Goal: Task Accomplishment & Management: Use online tool/utility

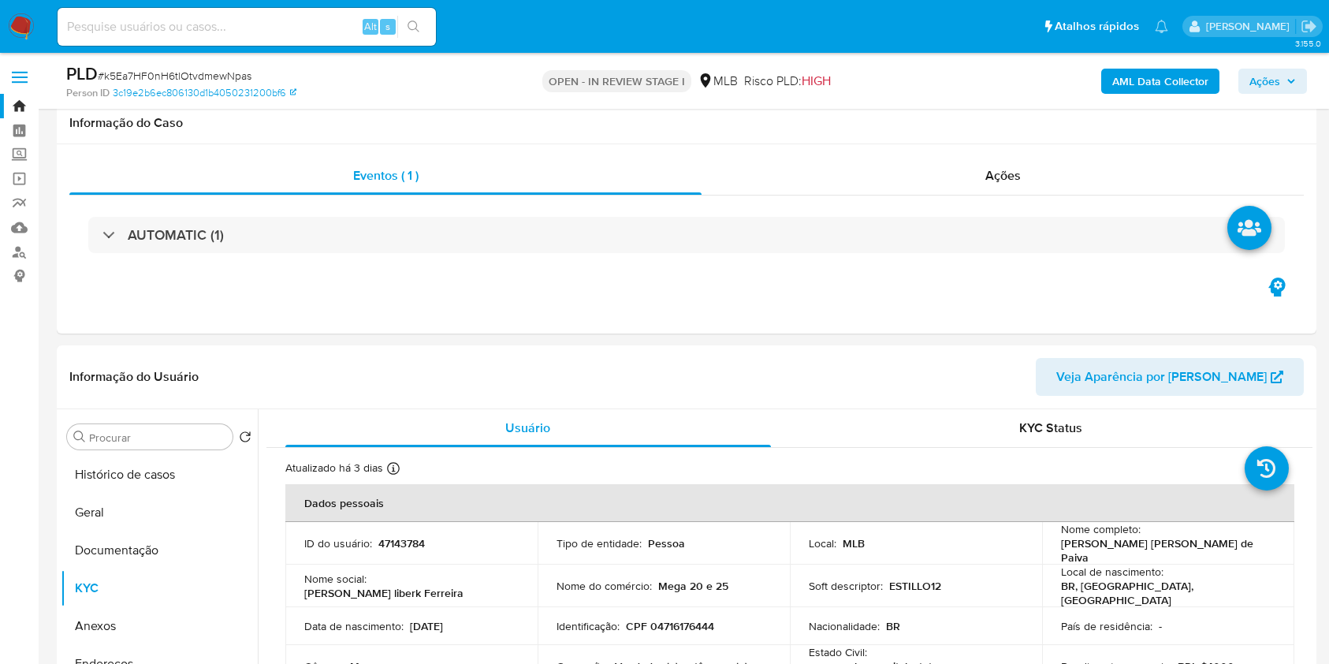
select select "10"
click at [151, 531] on button "Documentação" at bounding box center [159, 550] width 197 height 38
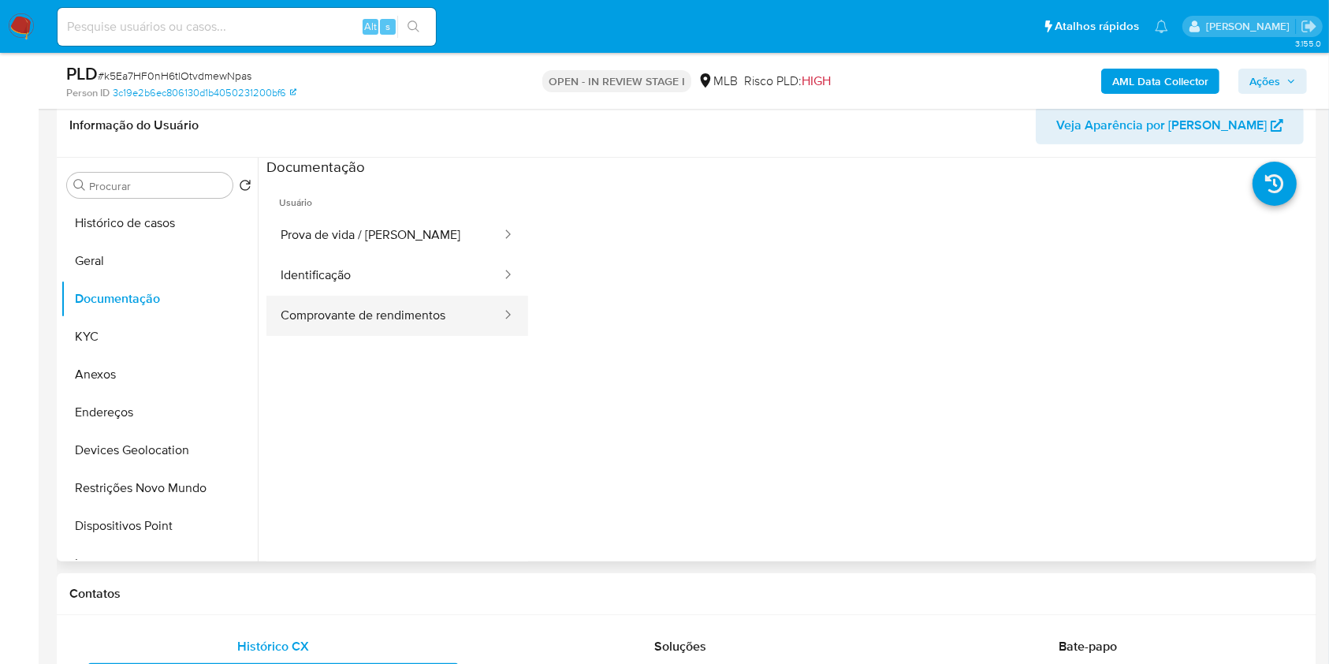
click at [431, 319] on button "Comprovante de rendimentos" at bounding box center [385, 316] width 237 height 40
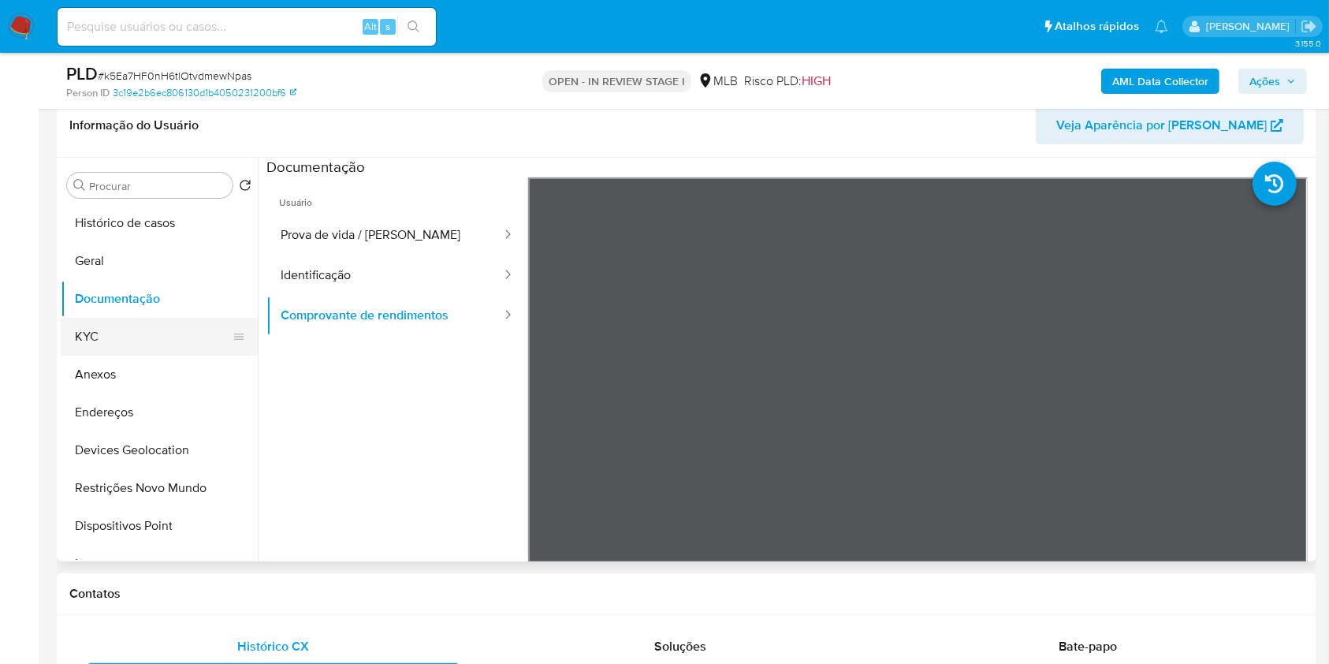
click at [127, 336] on button "KYC" at bounding box center [153, 337] width 185 height 38
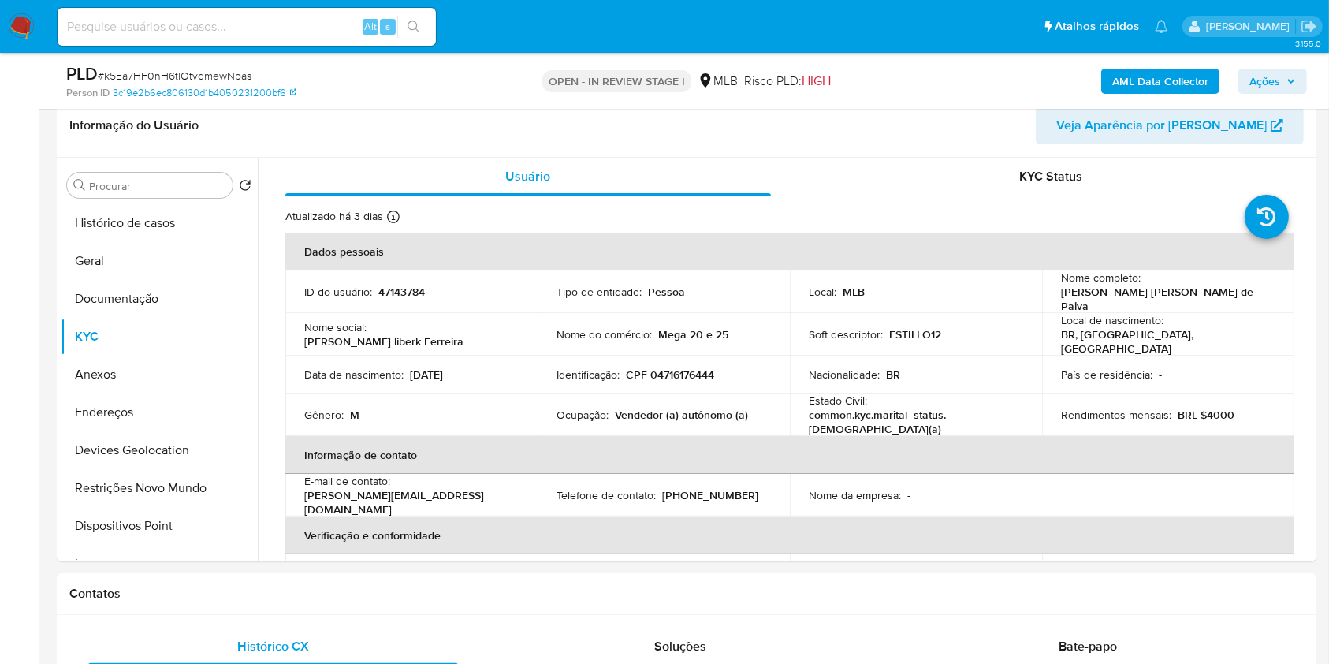
click at [1128, 84] on b "AML Data Collector" at bounding box center [1161, 81] width 96 height 25
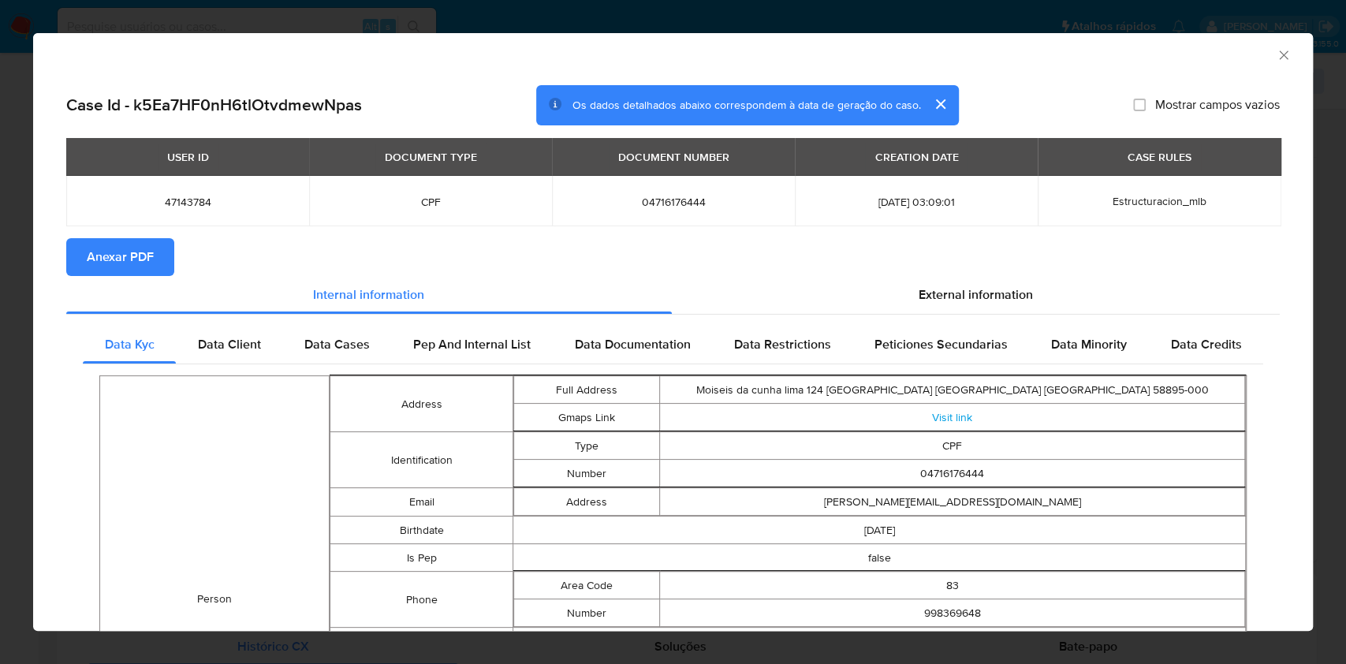
click at [117, 260] on span "Anexar PDF" at bounding box center [120, 257] width 67 height 35
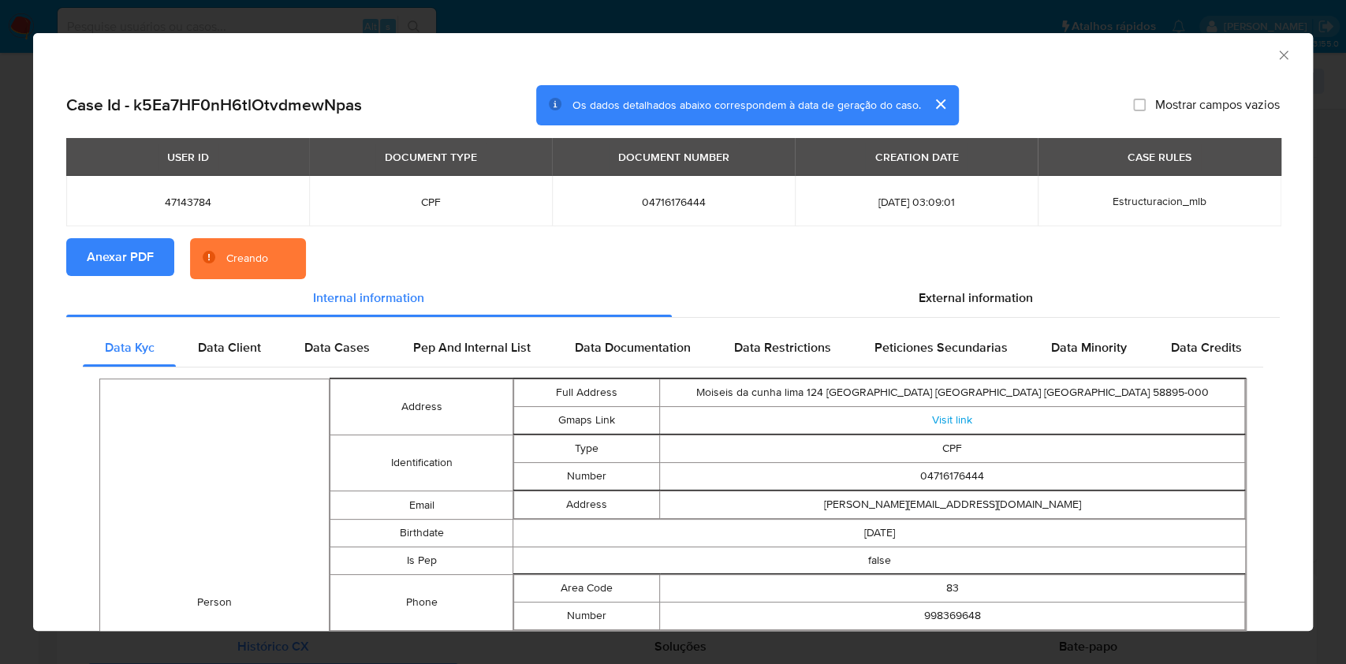
click at [658, 199] on span "04716176444" at bounding box center [673, 202] width 205 height 14
copy span "04716176444"
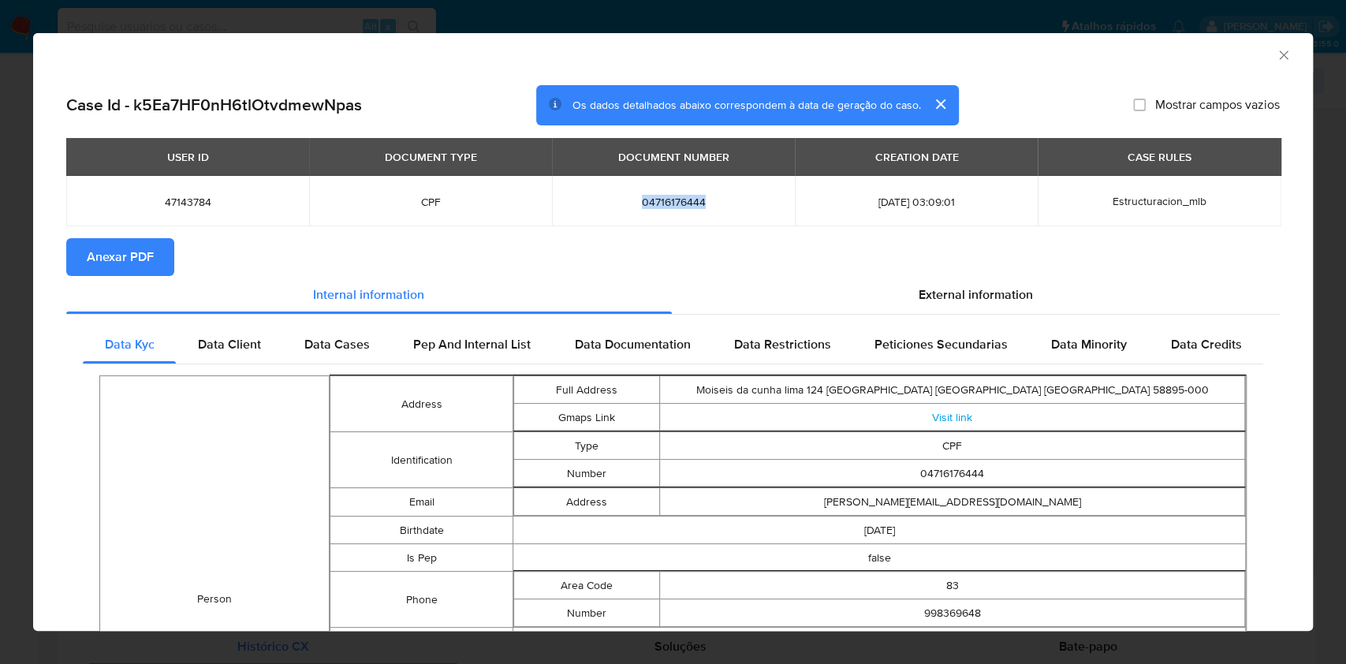
copy span "04716176444"
click at [0, 397] on div "AML Data Collector Case Id - k5Ea7HF0nH6tlOtvdmewNpas Os dados detalhados abaix…" at bounding box center [673, 332] width 1346 height 664
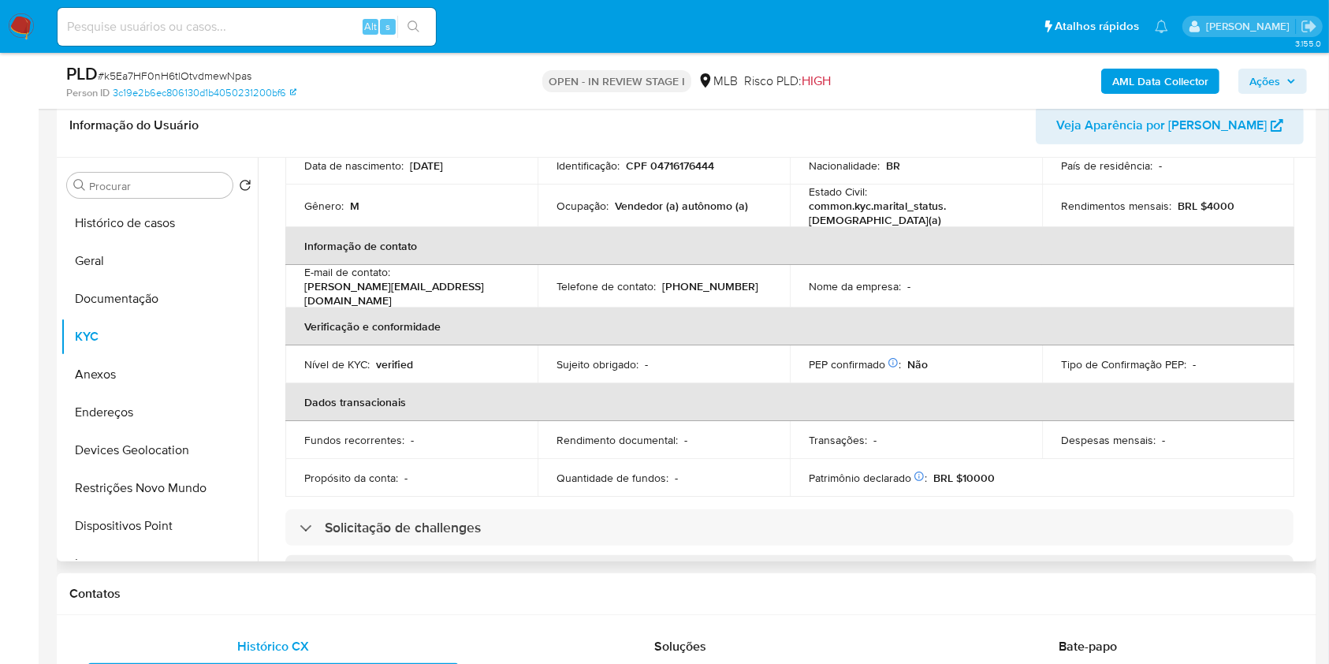
scroll to position [670, 0]
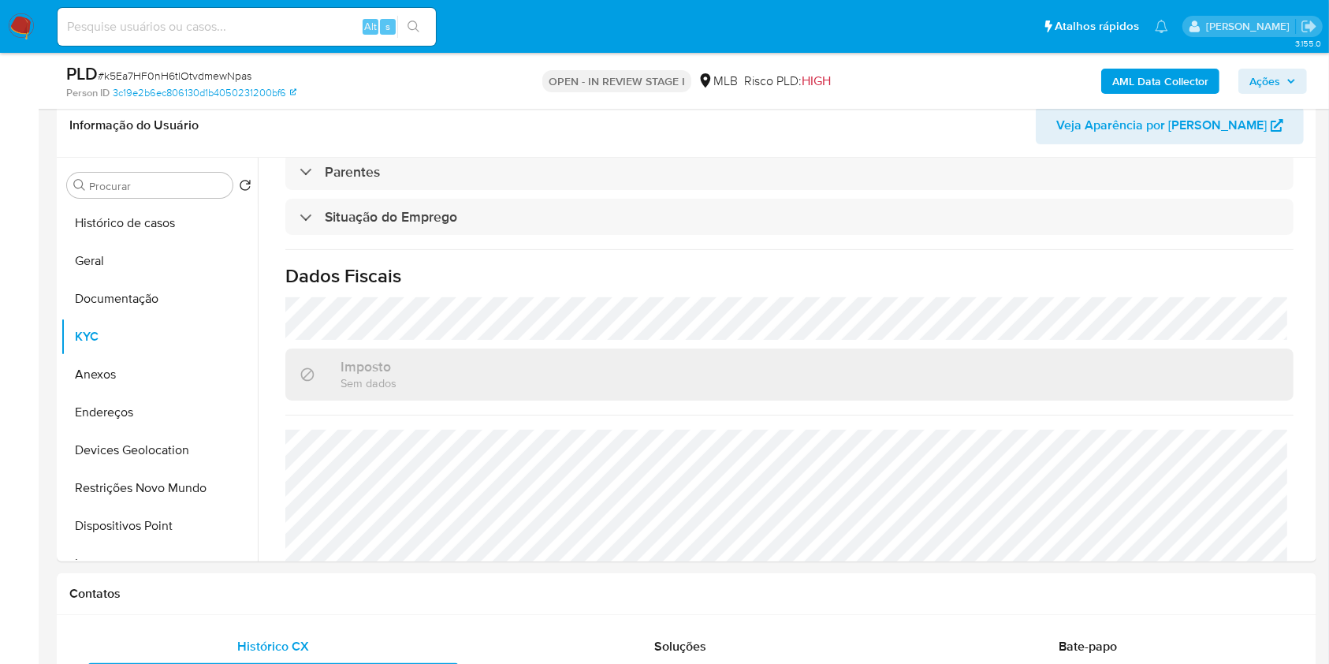
click at [1253, 75] on span "Ações" at bounding box center [1265, 81] width 31 height 25
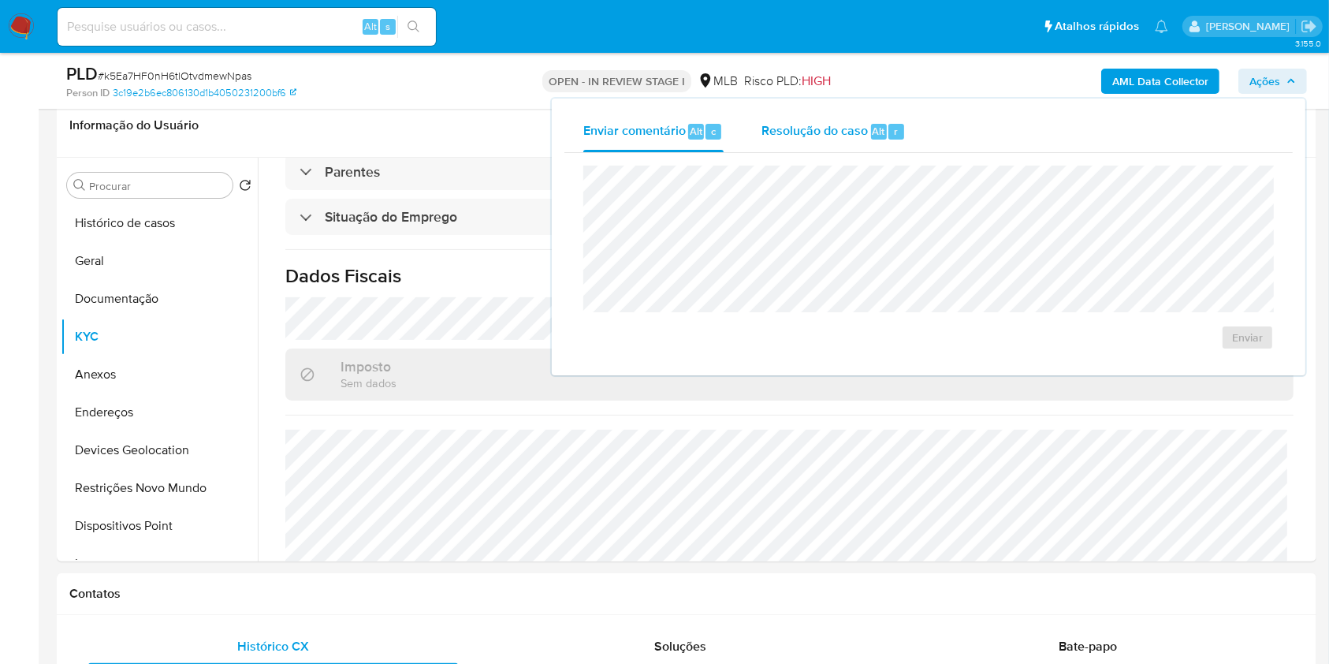
click at [811, 128] on span "Resolução do caso" at bounding box center [815, 130] width 106 height 18
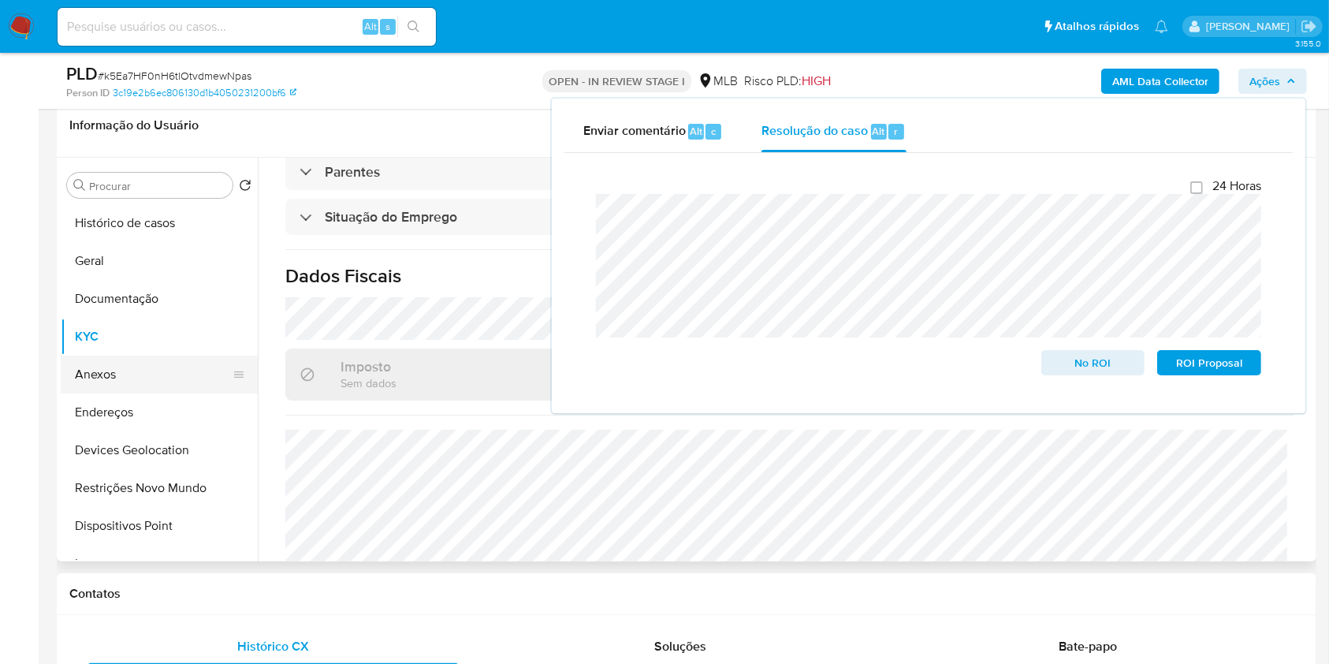
click at [162, 365] on button "Anexos" at bounding box center [153, 375] width 185 height 38
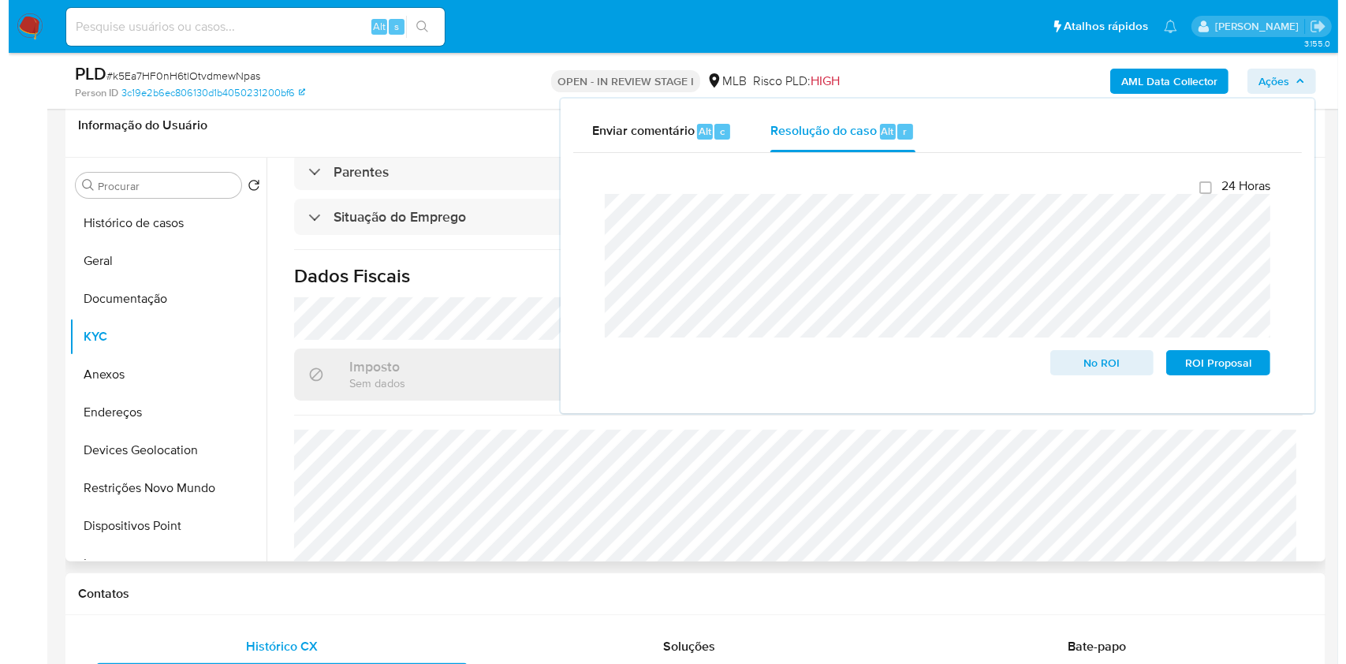
scroll to position [0, 0]
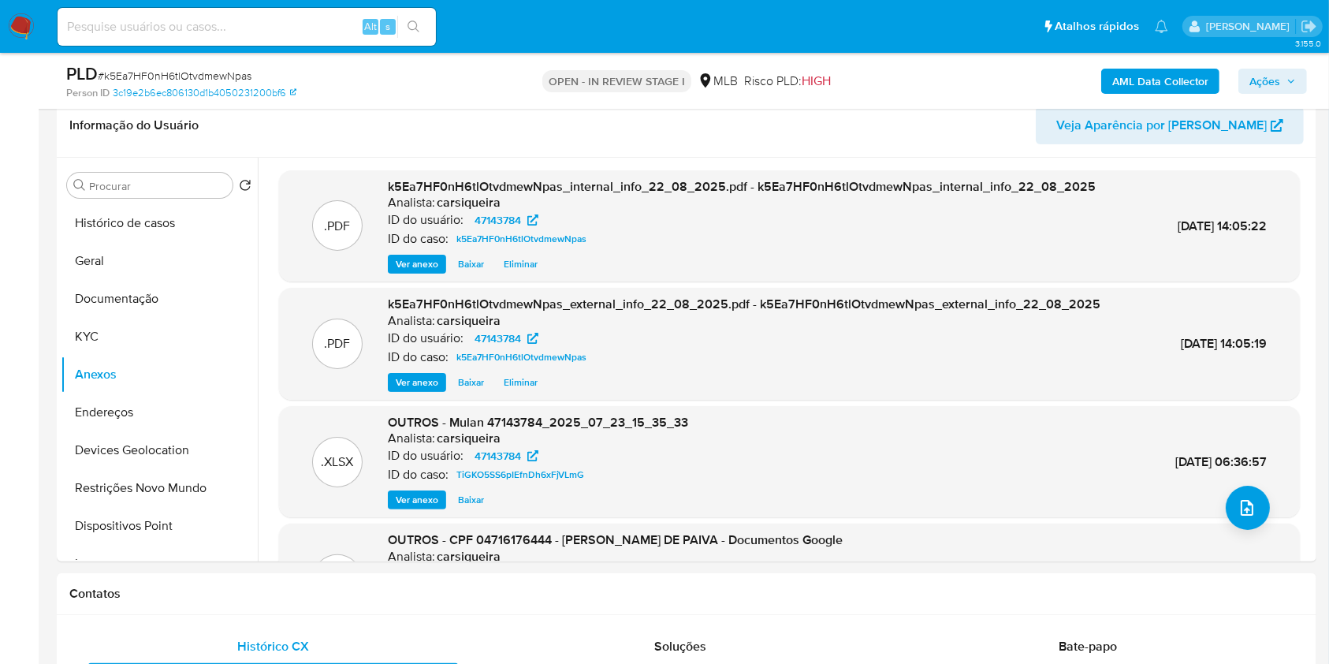
click at [1267, 78] on span "Ações" at bounding box center [1265, 81] width 31 height 25
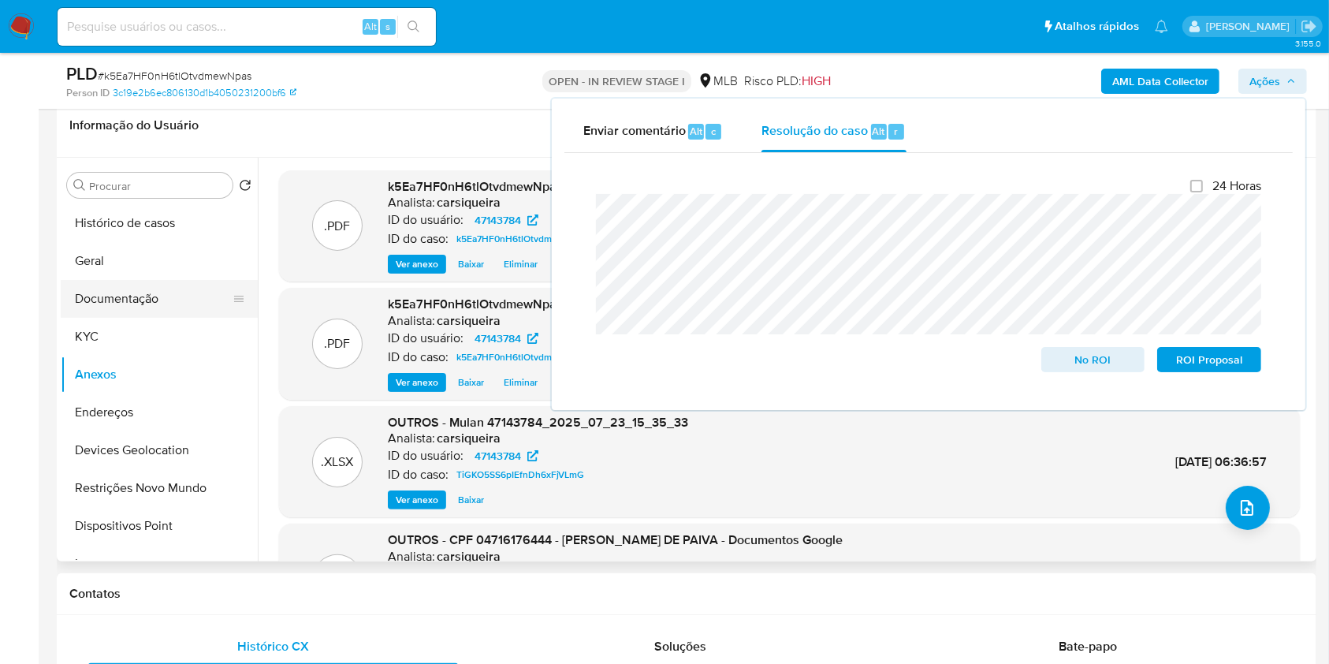
click at [142, 307] on button "Documentação" at bounding box center [153, 299] width 185 height 38
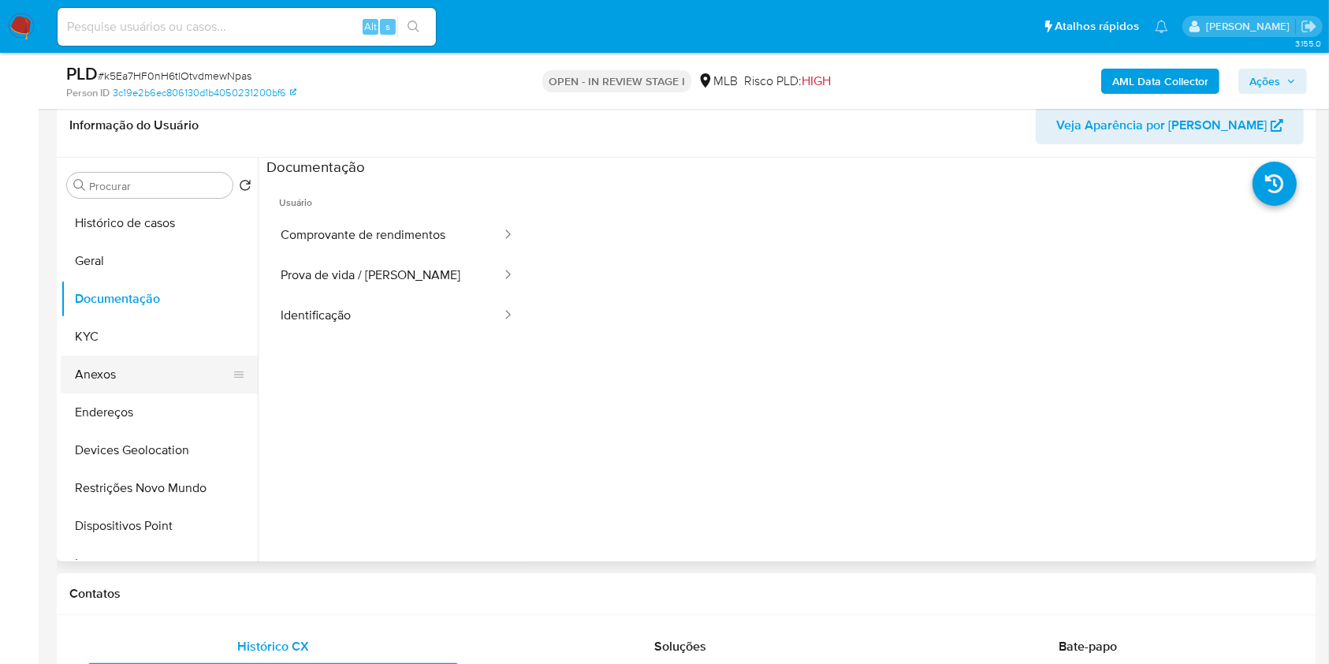
click at [144, 371] on button "Anexos" at bounding box center [153, 375] width 185 height 38
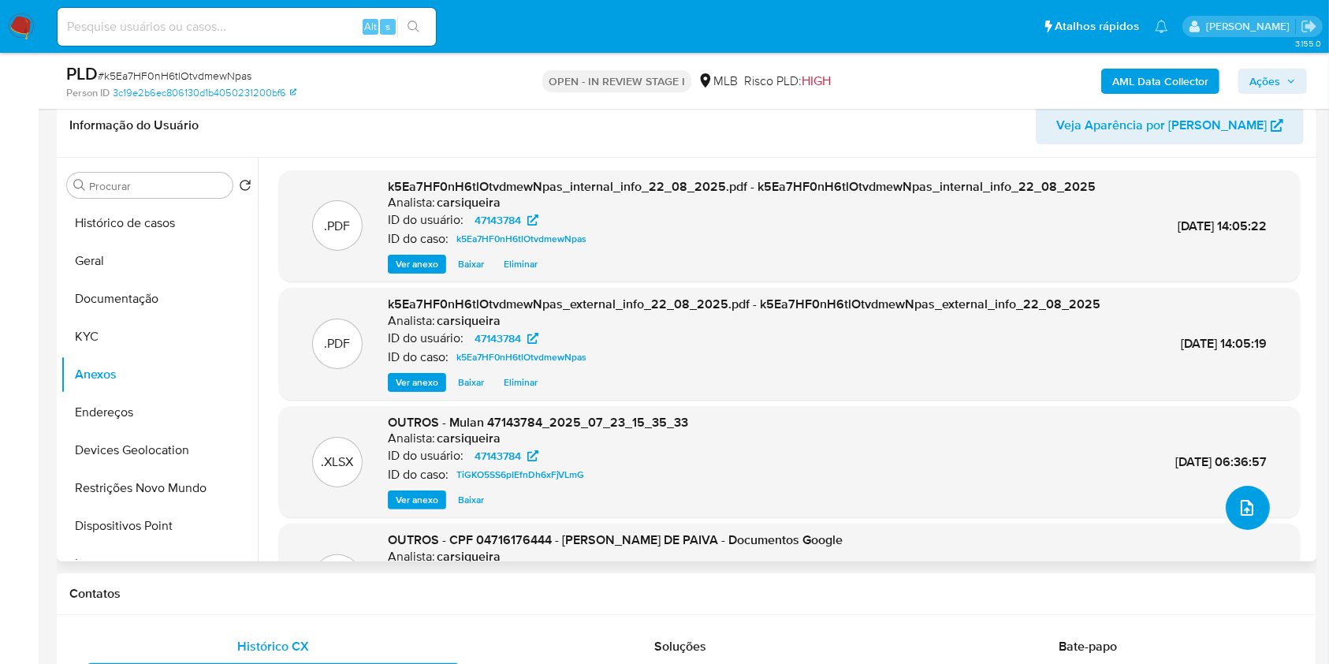
click at [1241, 501] on icon "upload-file" at bounding box center [1247, 508] width 13 height 16
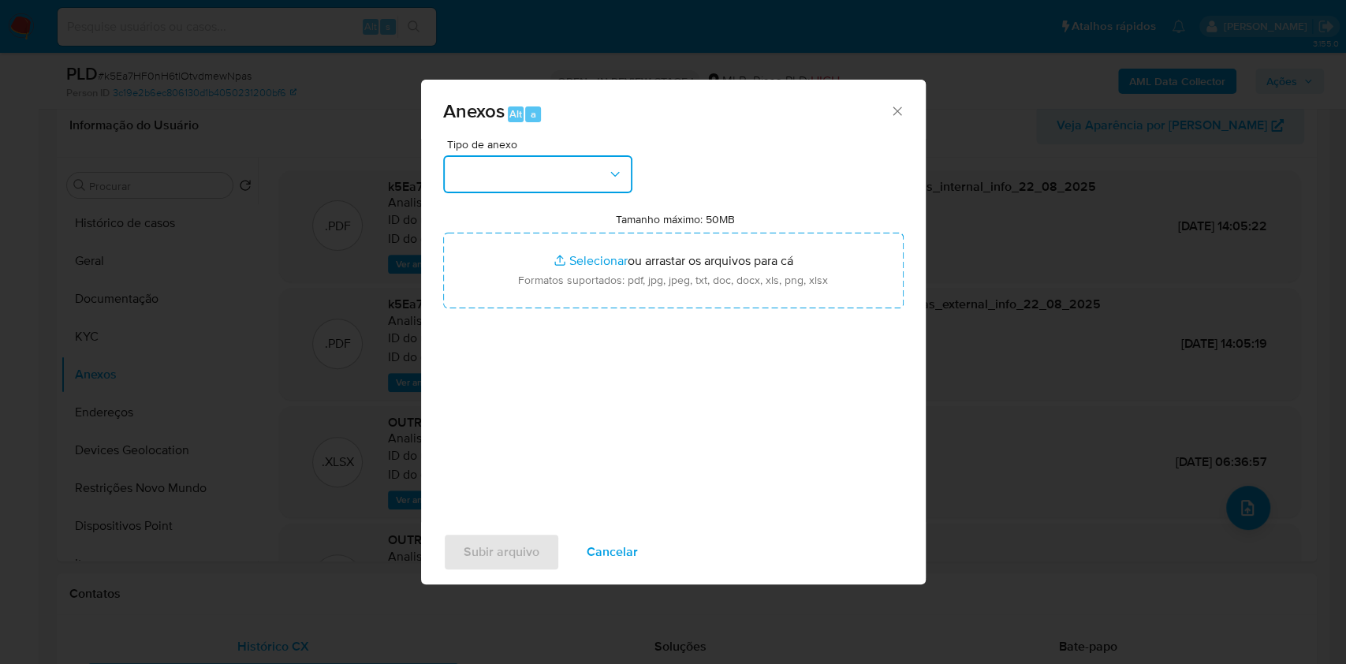
click at [560, 180] on button "button" at bounding box center [537, 174] width 189 height 38
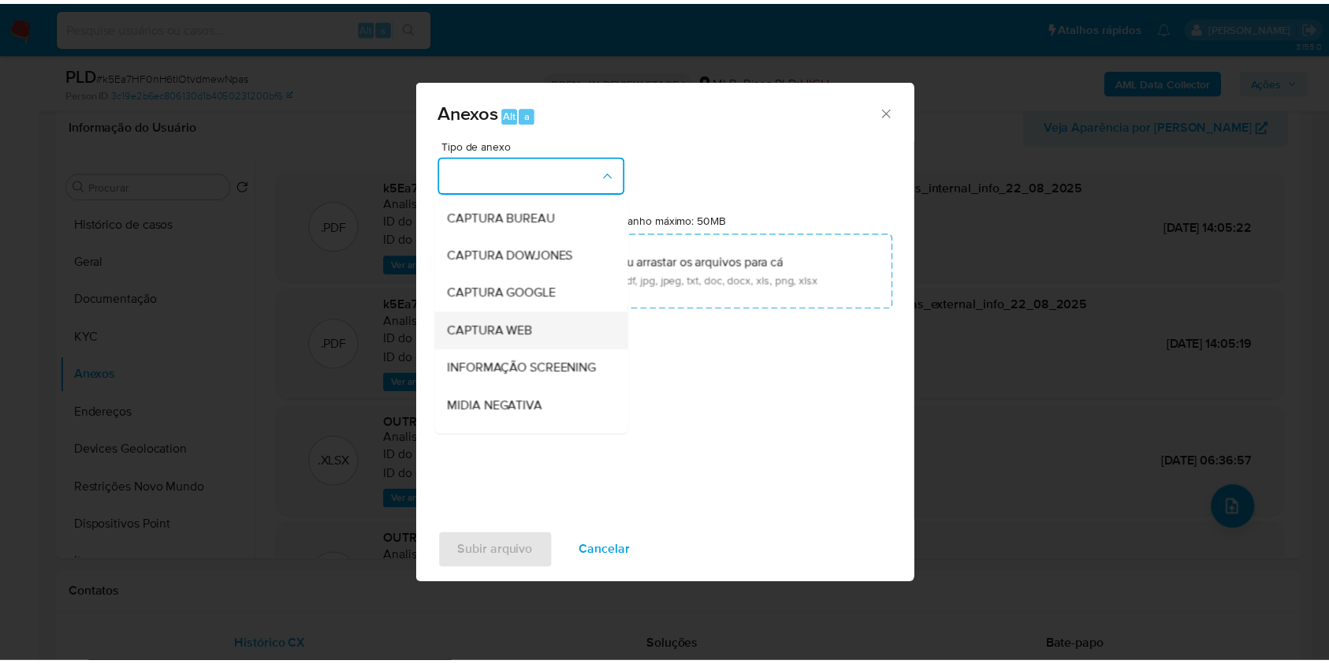
scroll to position [242, 0]
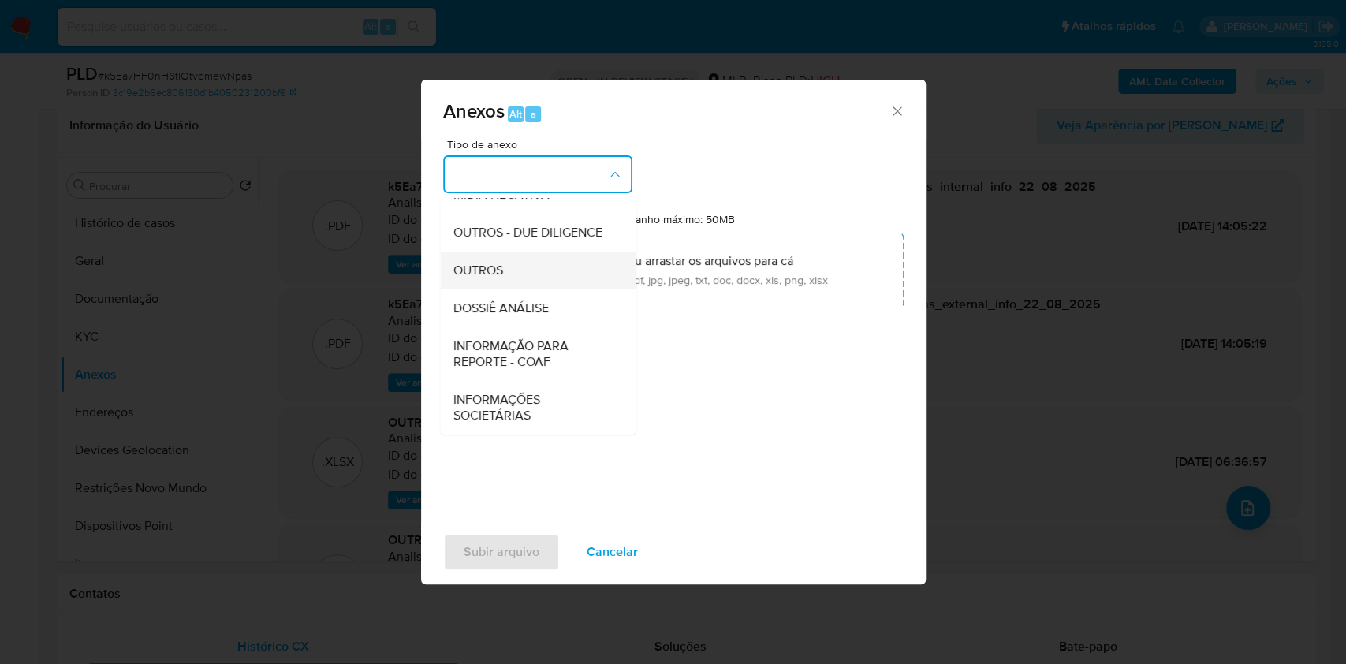
click at [501, 267] on span "OUTROS" at bounding box center [478, 271] width 50 height 16
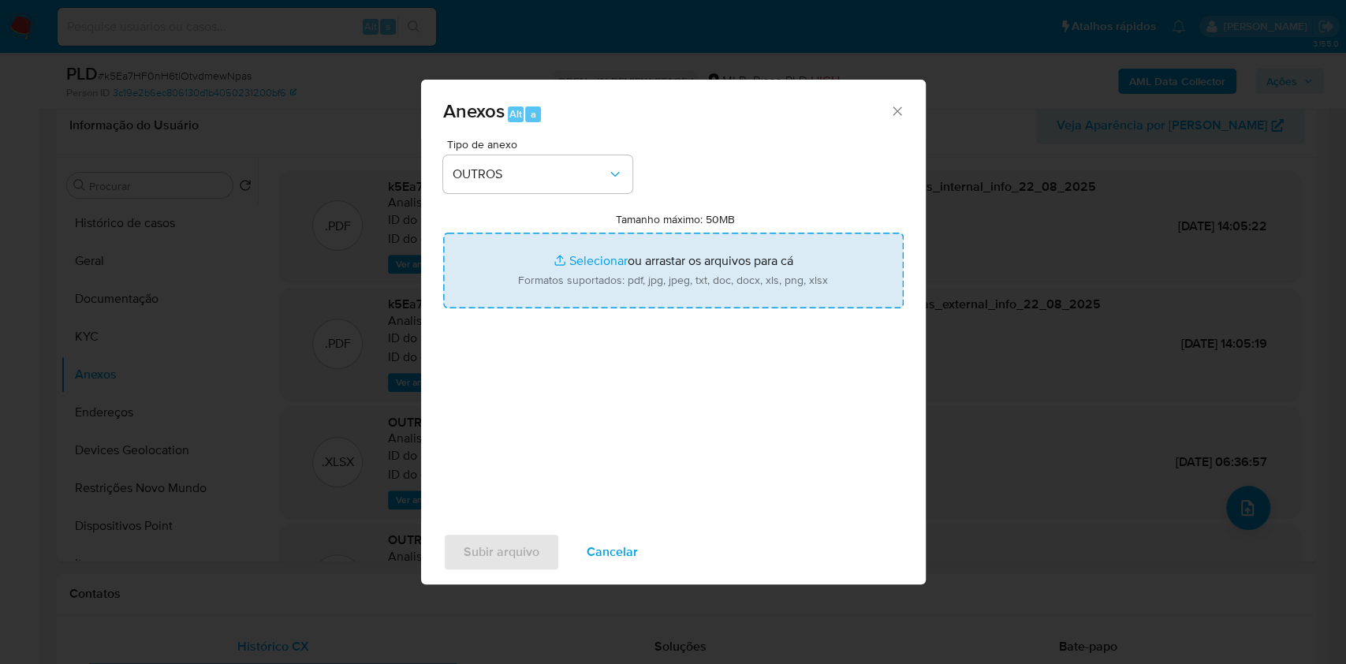
click at [580, 254] on input "Tamanho máximo: 50MB Selecionar arquivos" at bounding box center [673, 271] width 460 height 76
type input "C:\fakepath\2º SAR - CPF 04716176444 - WAGNER LIBERK FERREIRA DE PAIVA - Docume…"
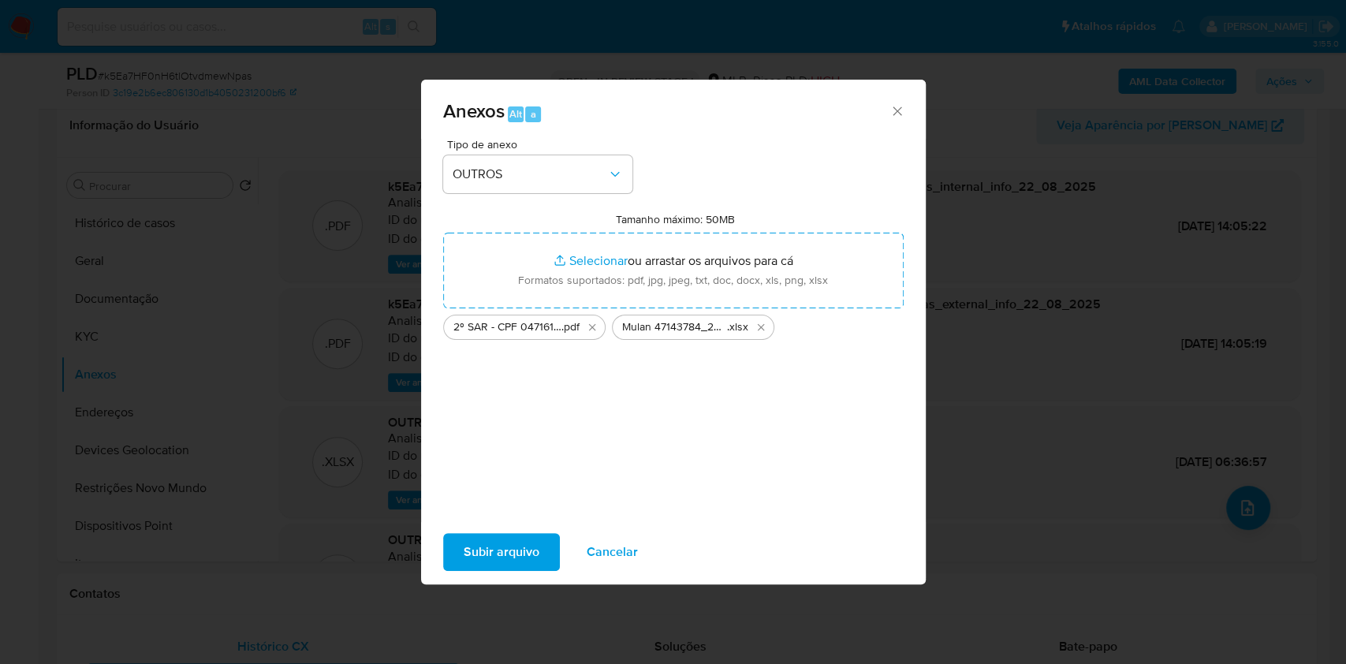
click at [539, 543] on button "Subir arquivo" at bounding box center [501, 552] width 117 height 38
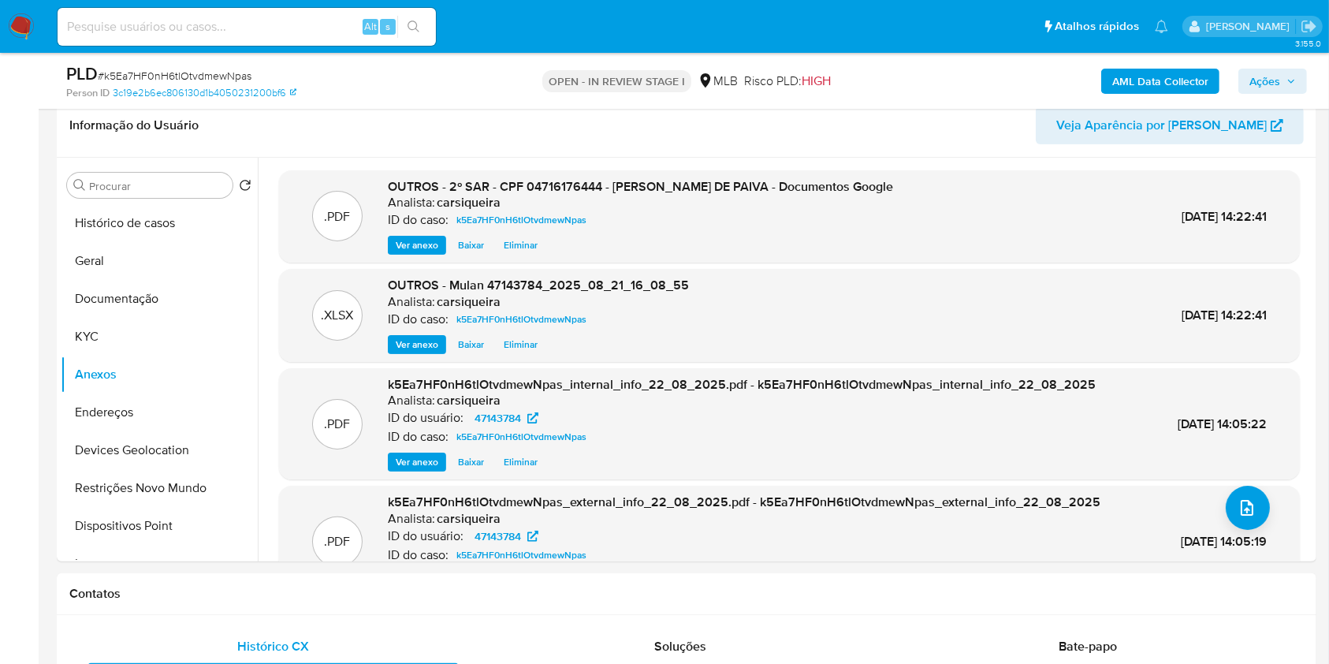
click at [1282, 75] on span "Ações" at bounding box center [1273, 81] width 47 height 22
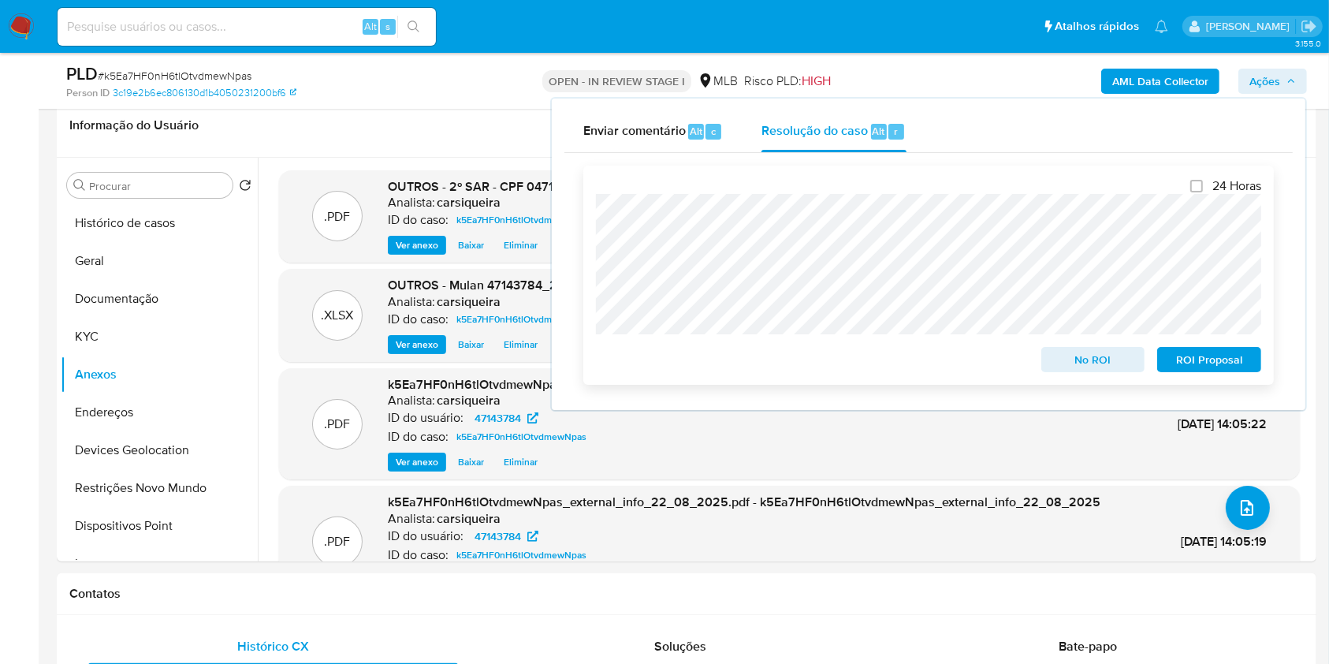
click at [1214, 364] on span "ROI Proposal" at bounding box center [1210, 360] width 82 height 22
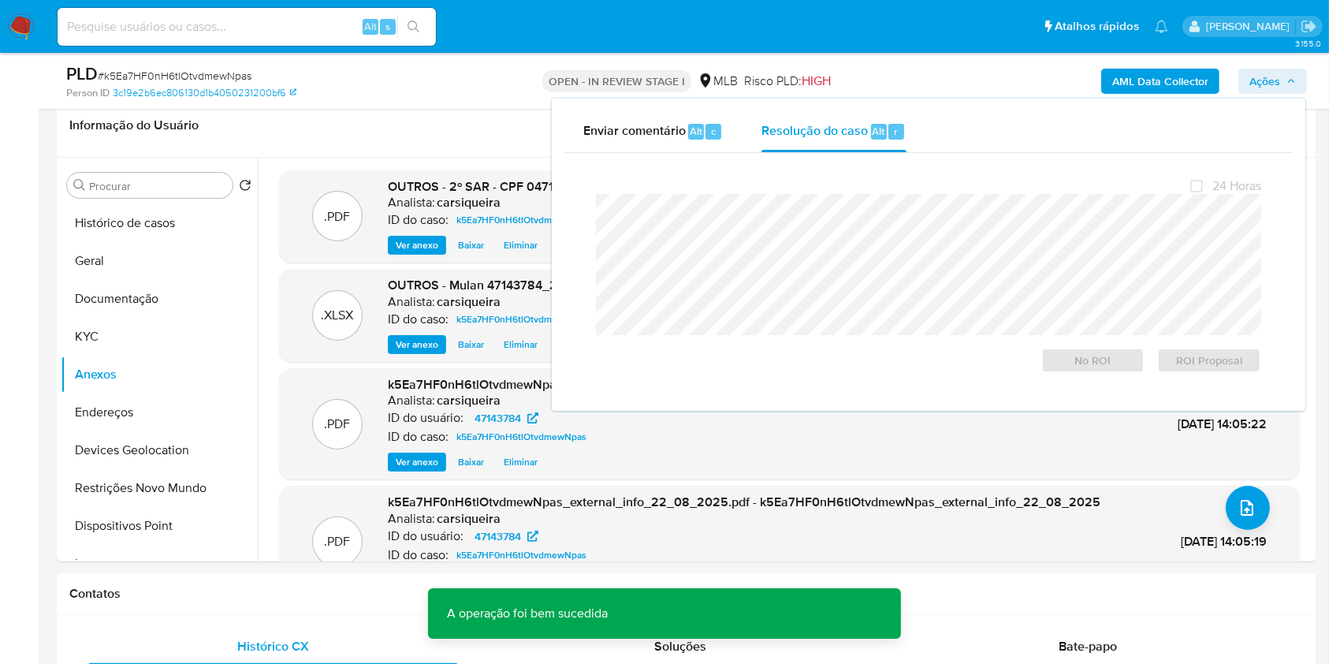
click at [139, 76] on span "# k5Ea7HF0nH6tlOtvdmewNpas" at bounding box center [175, 76] width 154 height 16
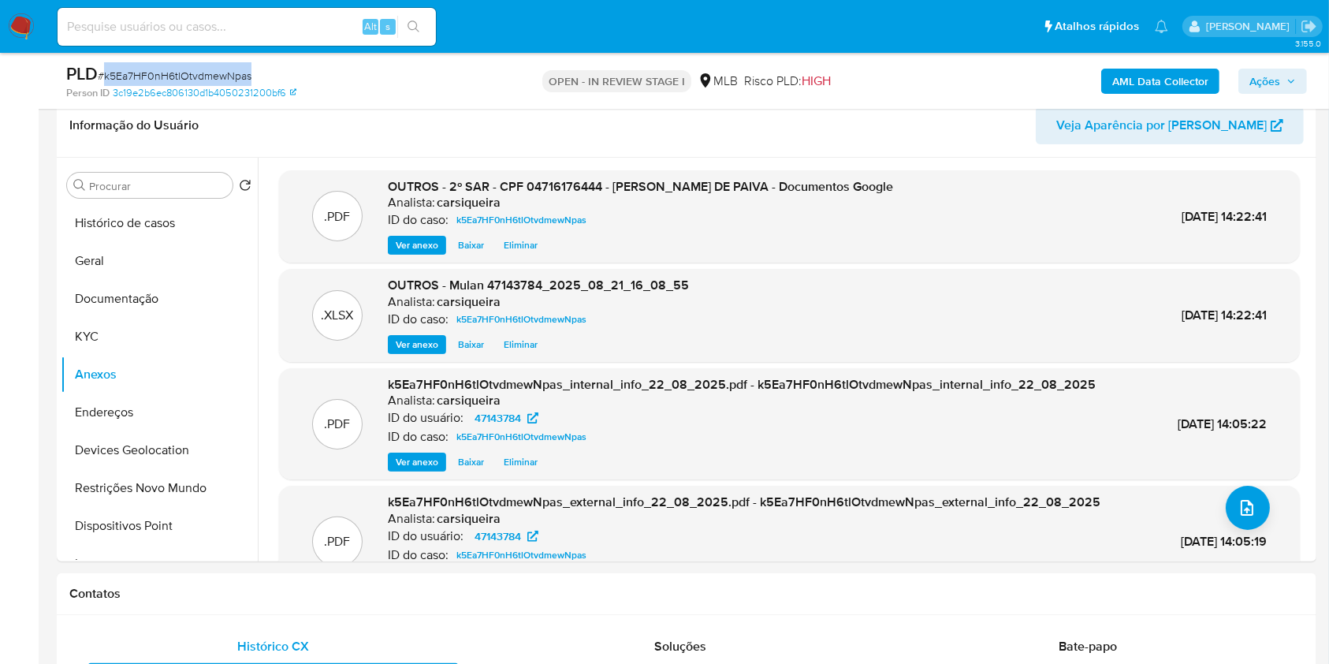
click at [139, 76] on span "# k5Ea7HF0nH6tlOtvdmewNpas" at bounding box center [175, 76] width 154 height 16
copy span "k5Ea7HF0nH6tlOtvdmewNpas"
click at [1267, 82] on span "Ações" at bounding box center [1265, 81] width 31 height 25
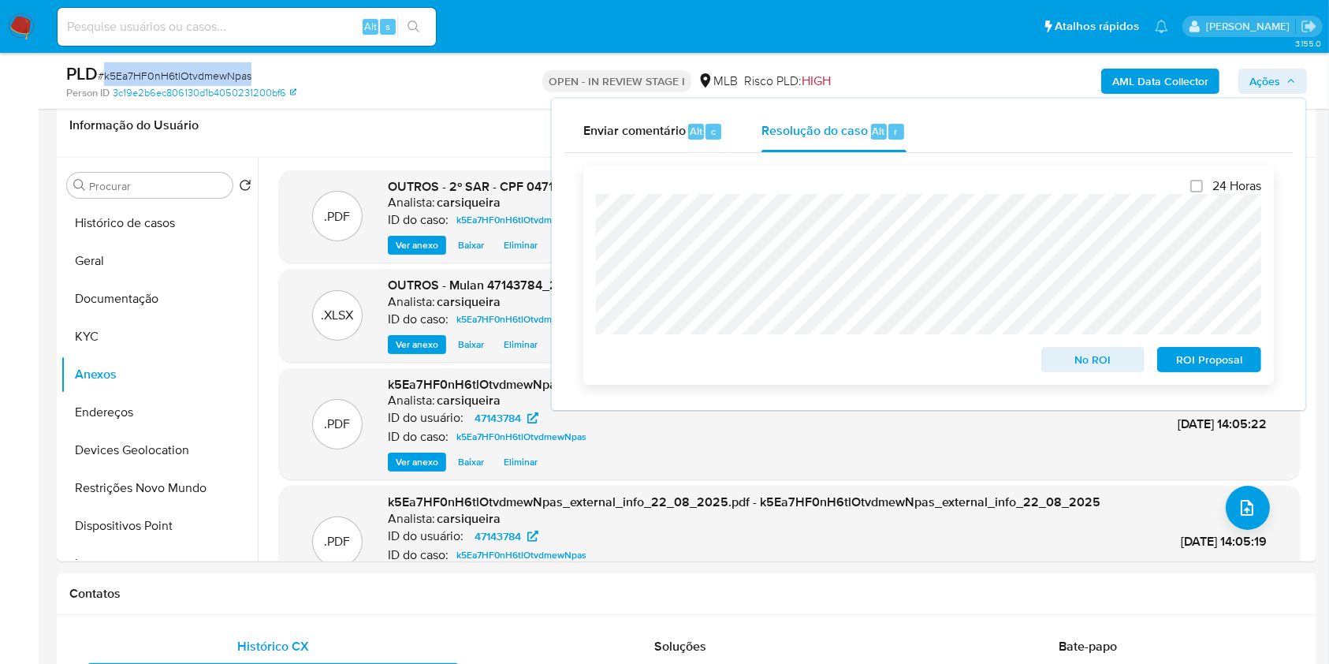
click at [1209, 367] on span "ROI Proposal" at bounding box center [1210, 360] width 82 height 22
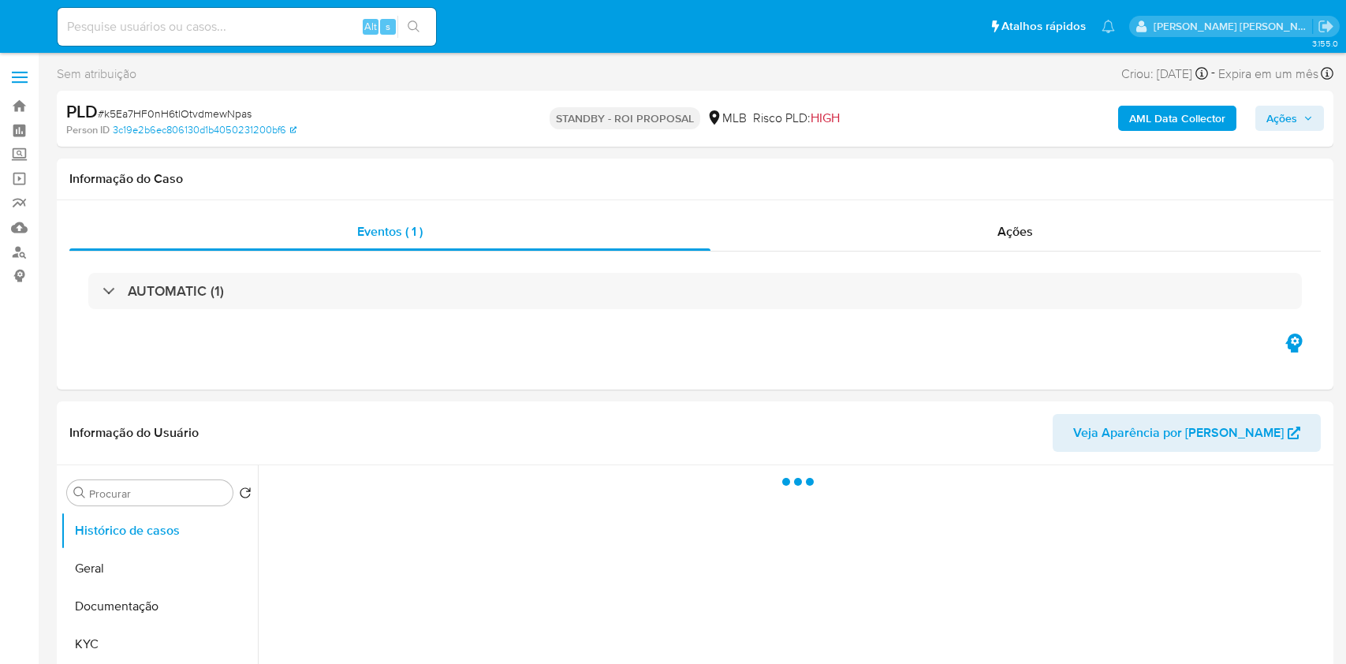
select select "10"
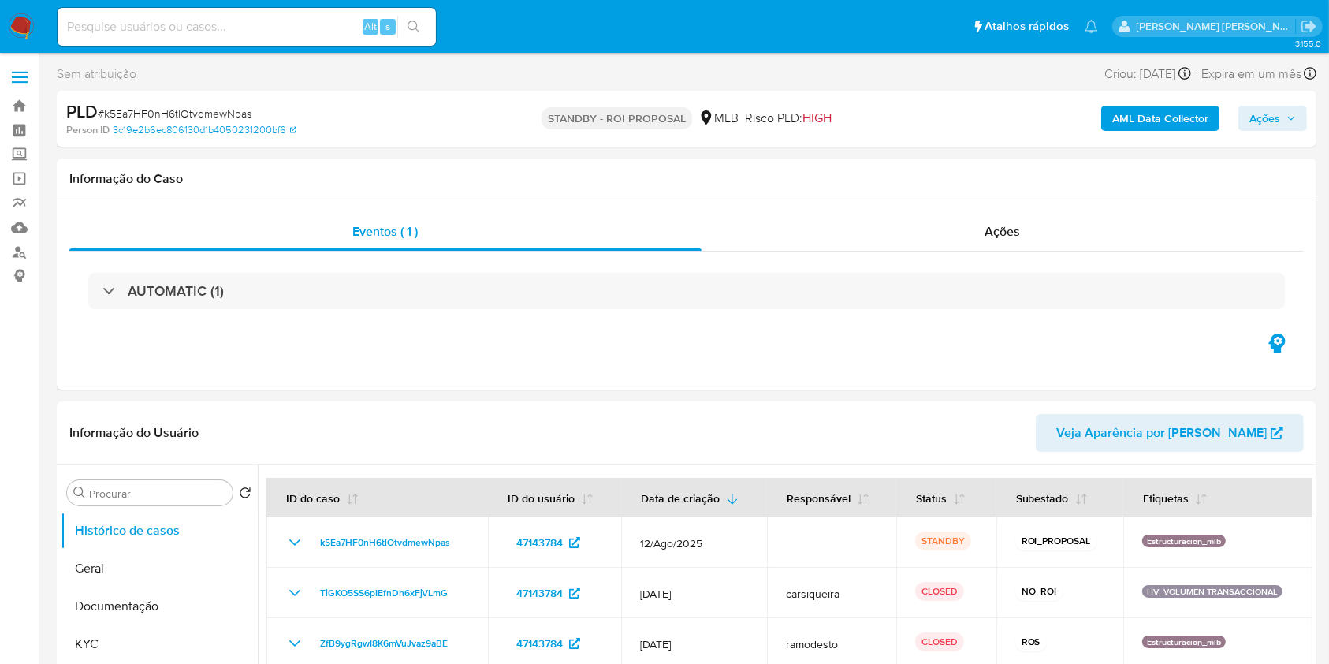
click at [26, 26] on img at bounding box center [21, 26] width 27 height 27
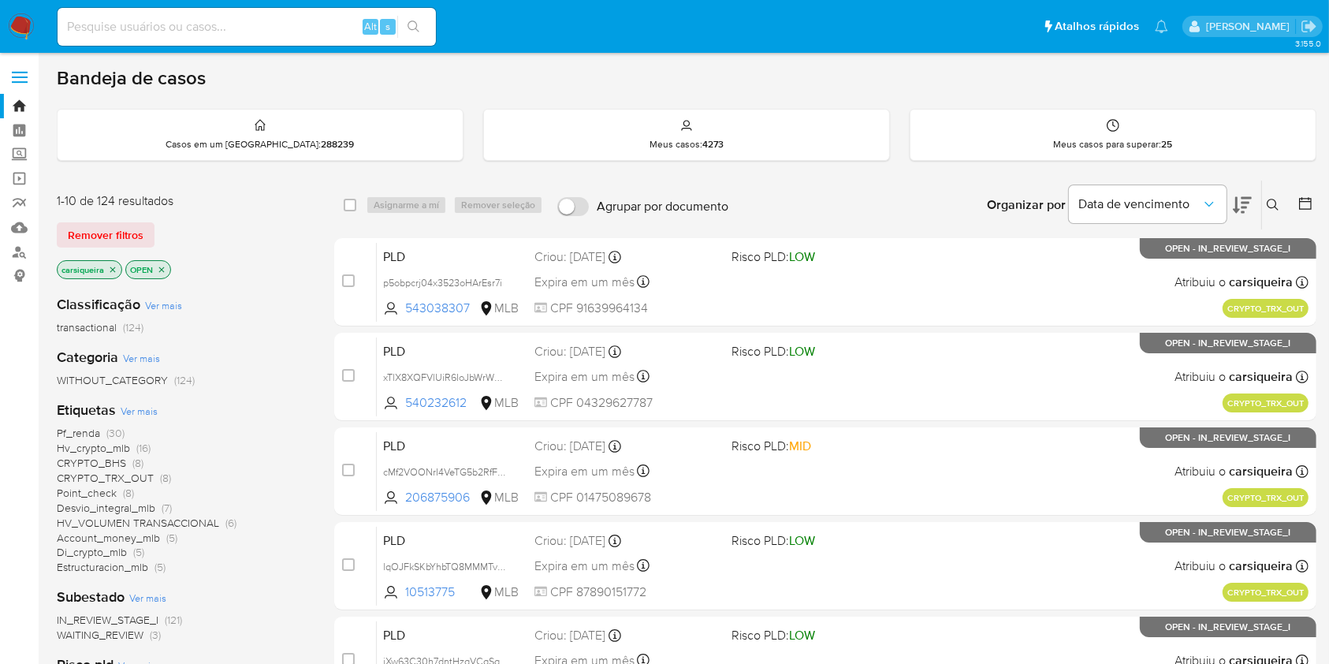
click at [247, 38] on div "Alt s" at bounding box center [247, 27] width 378 height 38
click at [248, 28] on input at bounding box center [247, 27] width 378 height 21
paste input "rKZ8Wfo7ILPoHHcXgN8xUUoi"
type input "rKZ8Wfo7ILPoHHcXgN8xUUoi"
click at [414, 22] on icon "search-icon" at bounding box center [414, 27] width 13 height 13
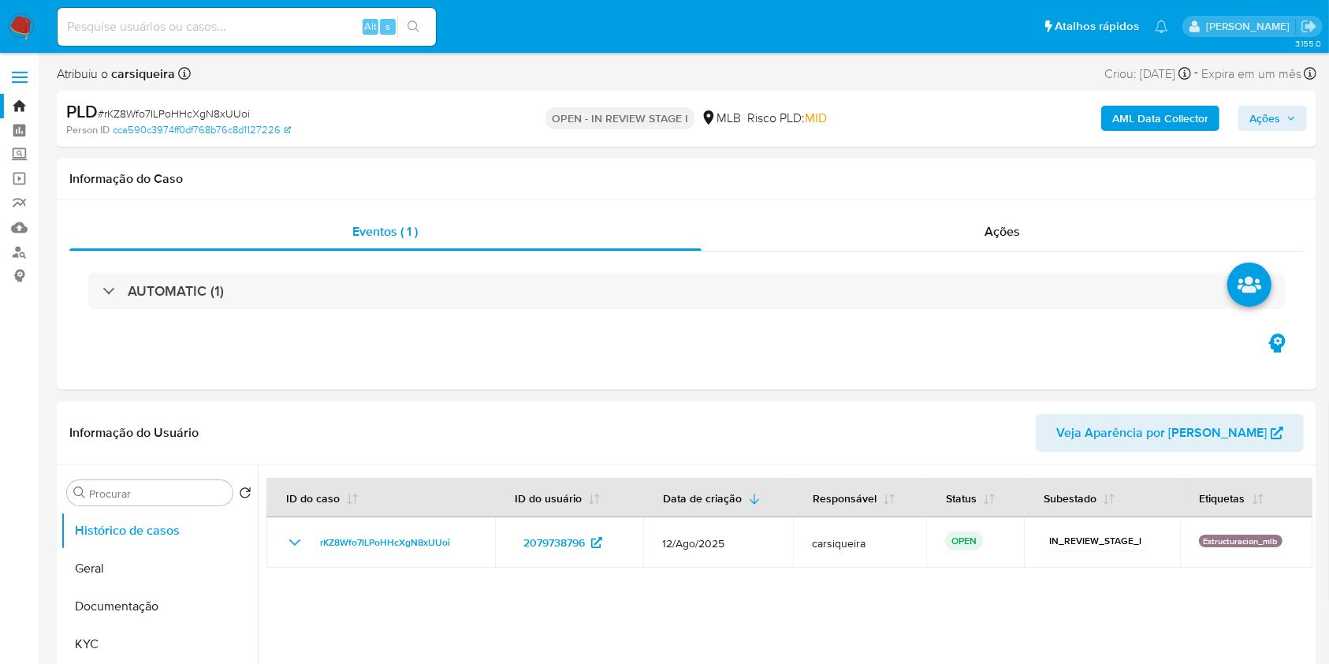
select select "10"
click at [414, 22] on icon "search-icon" at bounding box center [414, 27] width 13 height 13
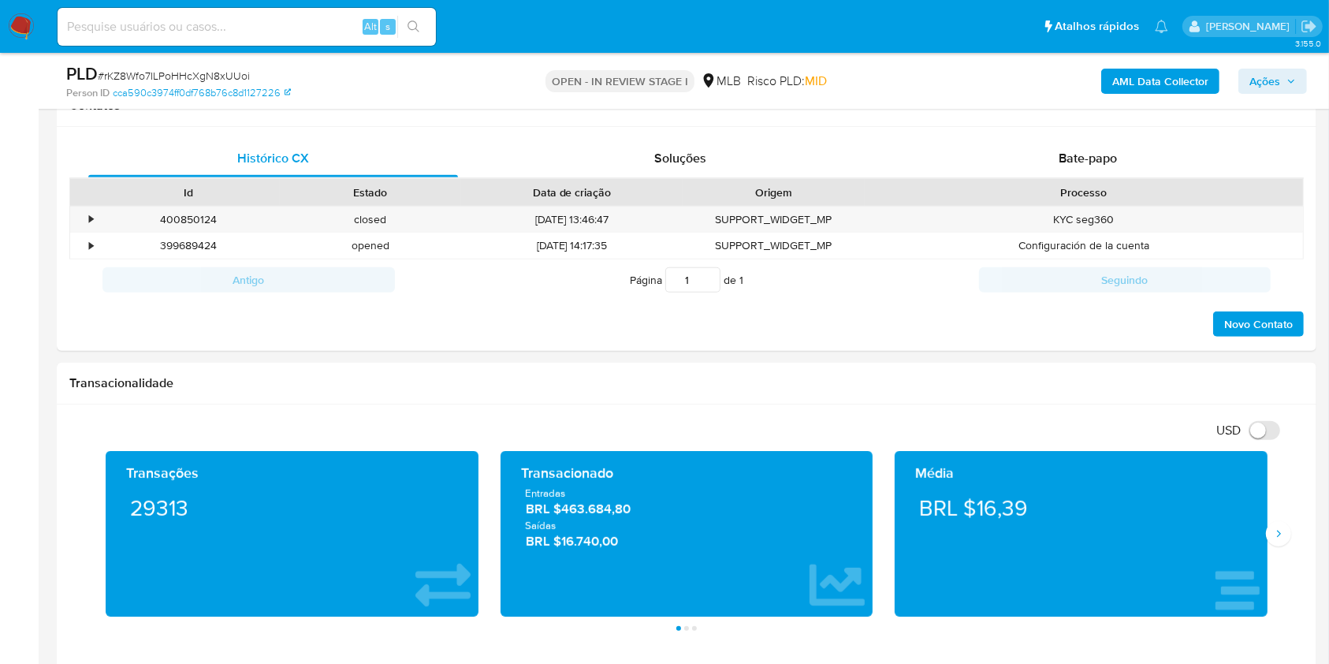
scroll to position [1038, 0]
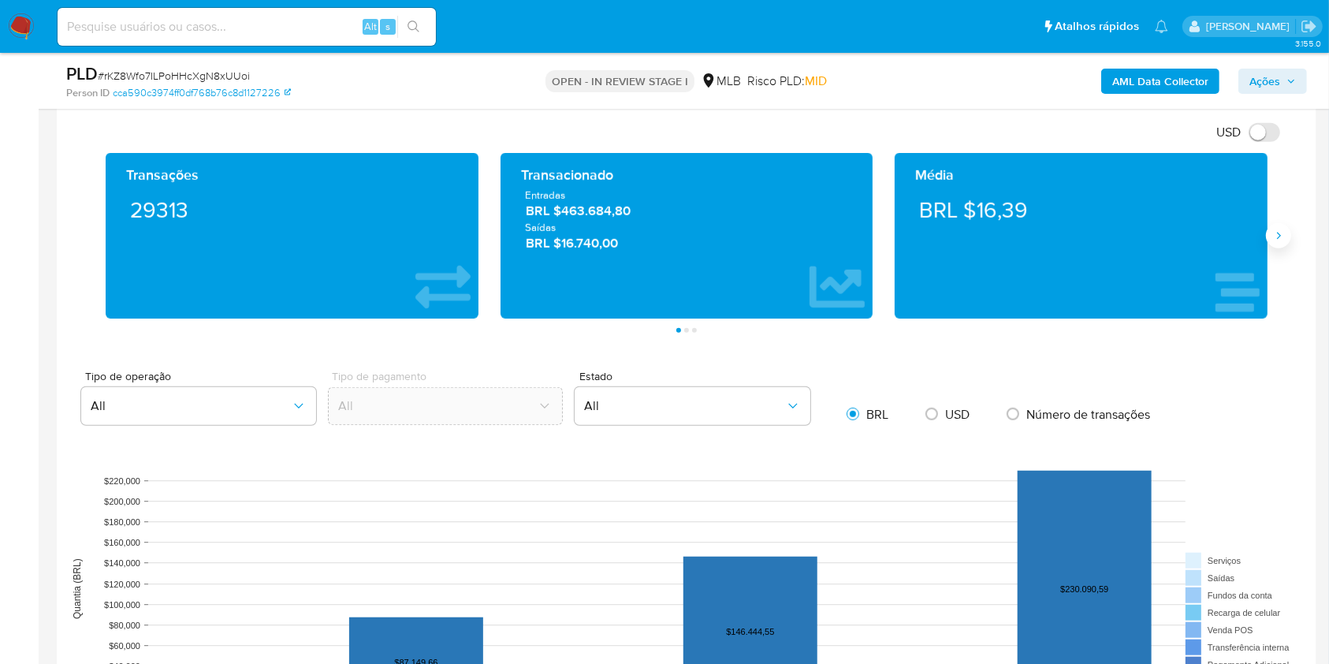
click at [1274, 237] on icon "Siguiente" at bounding box center [1279, 235] width 13 height 13
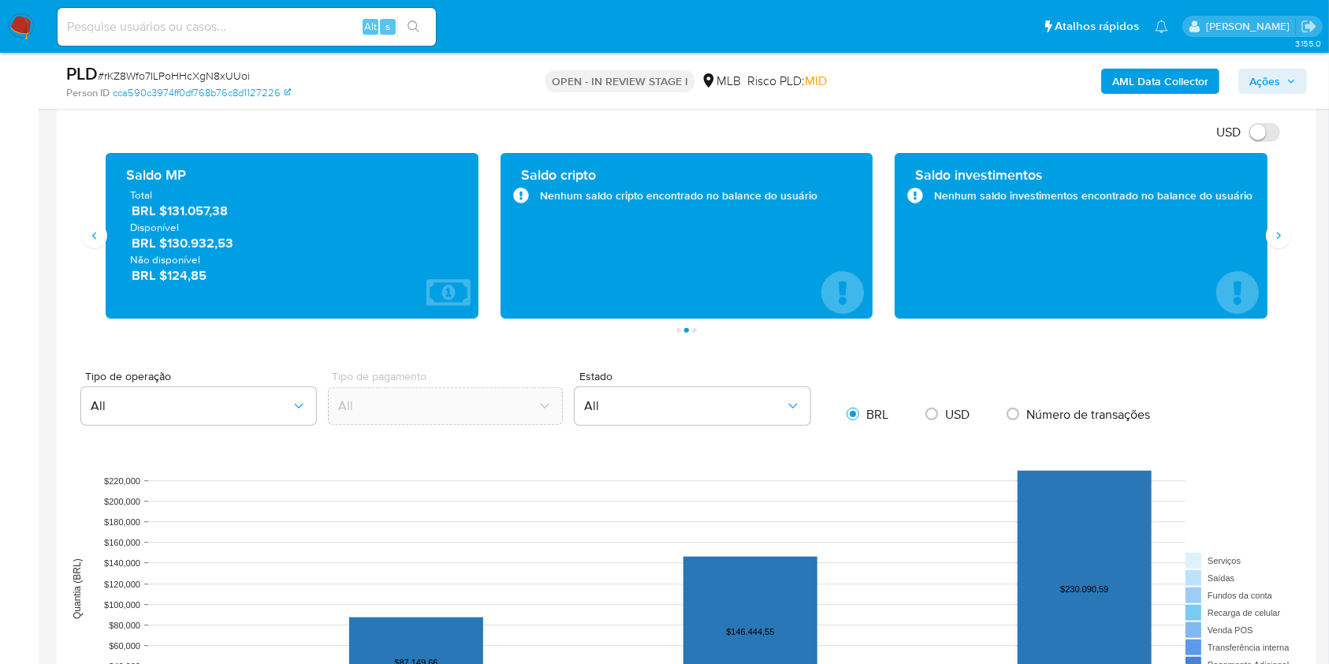
drag, startPoint x: 262, startPoint y: 240, endPoint x: 166, endPoint y: 245, distance: 96.3
click at [166, 245] on span "BRL $130.932,53" at bounding box center [293, 243] width 323 height 18
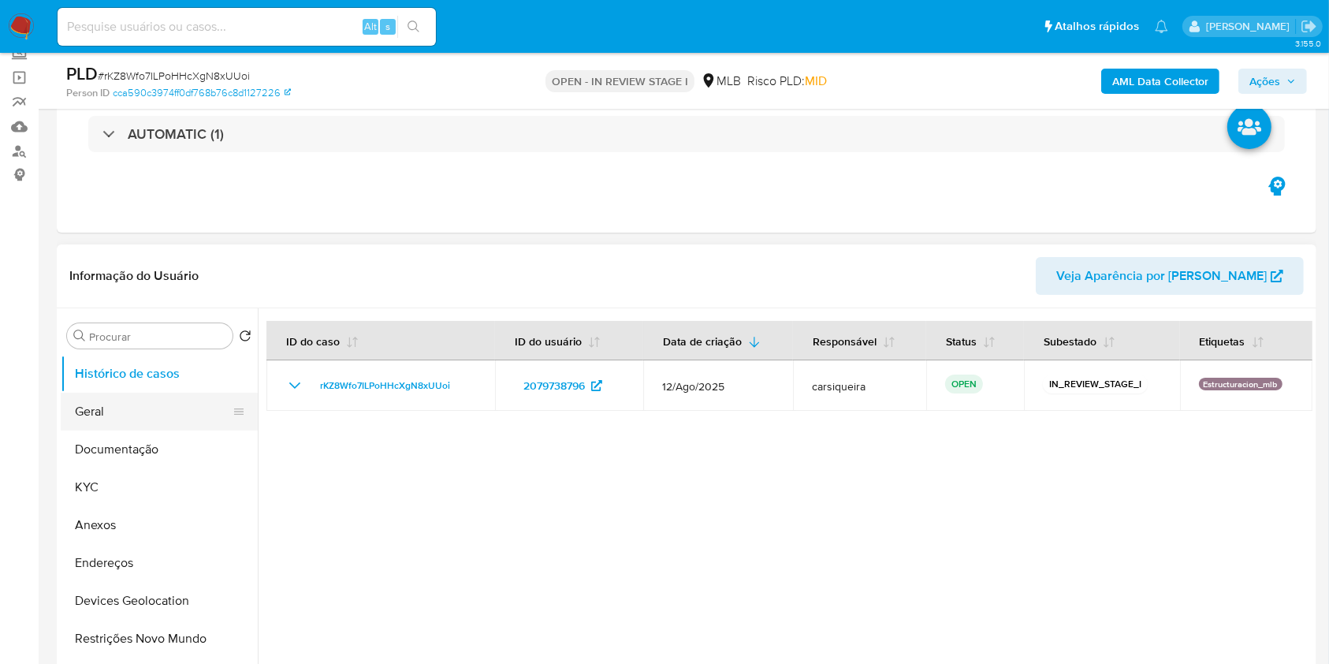
scroll to position [91, 0]
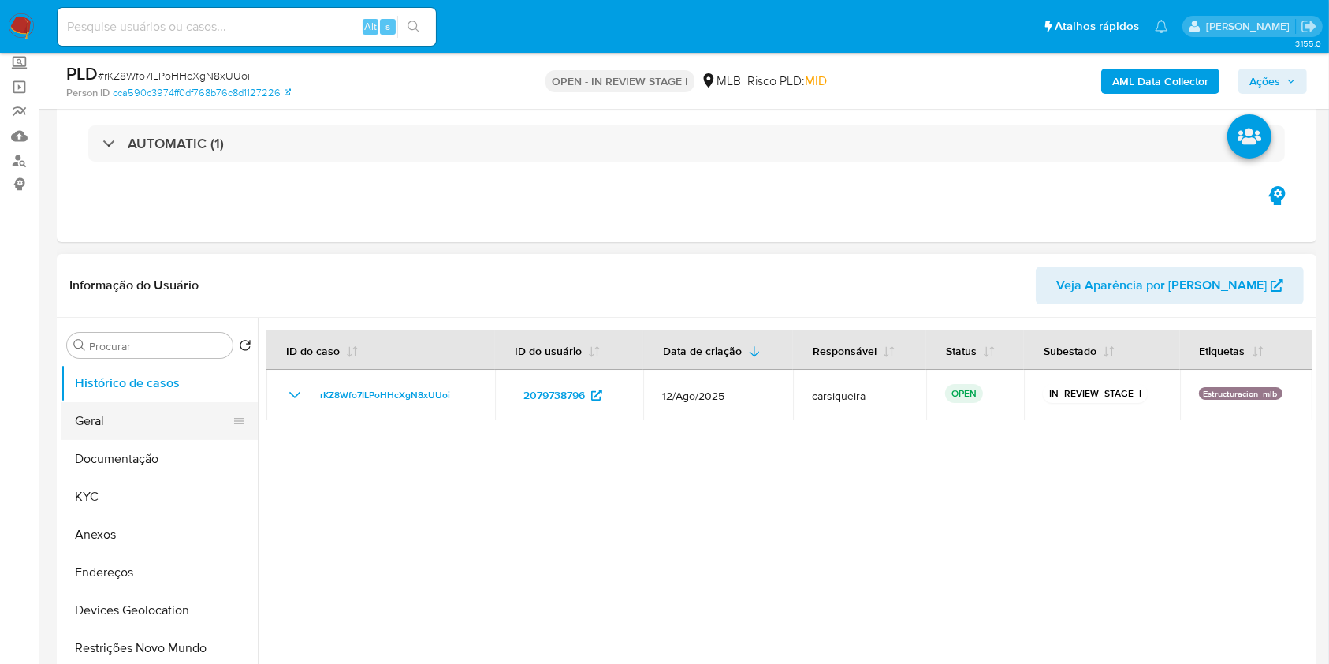
click at [165, 413] on button "Geral" at bounding box center [153, 421] width 185 height 38
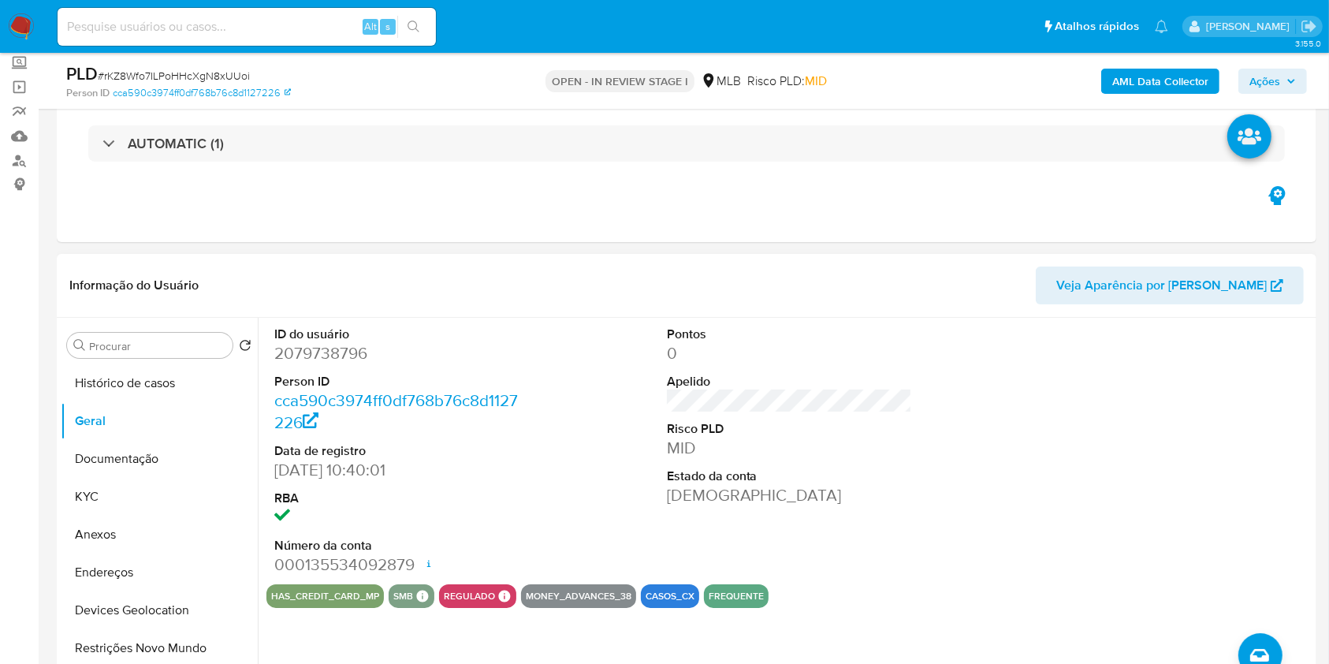
scroll to position [196, 0]
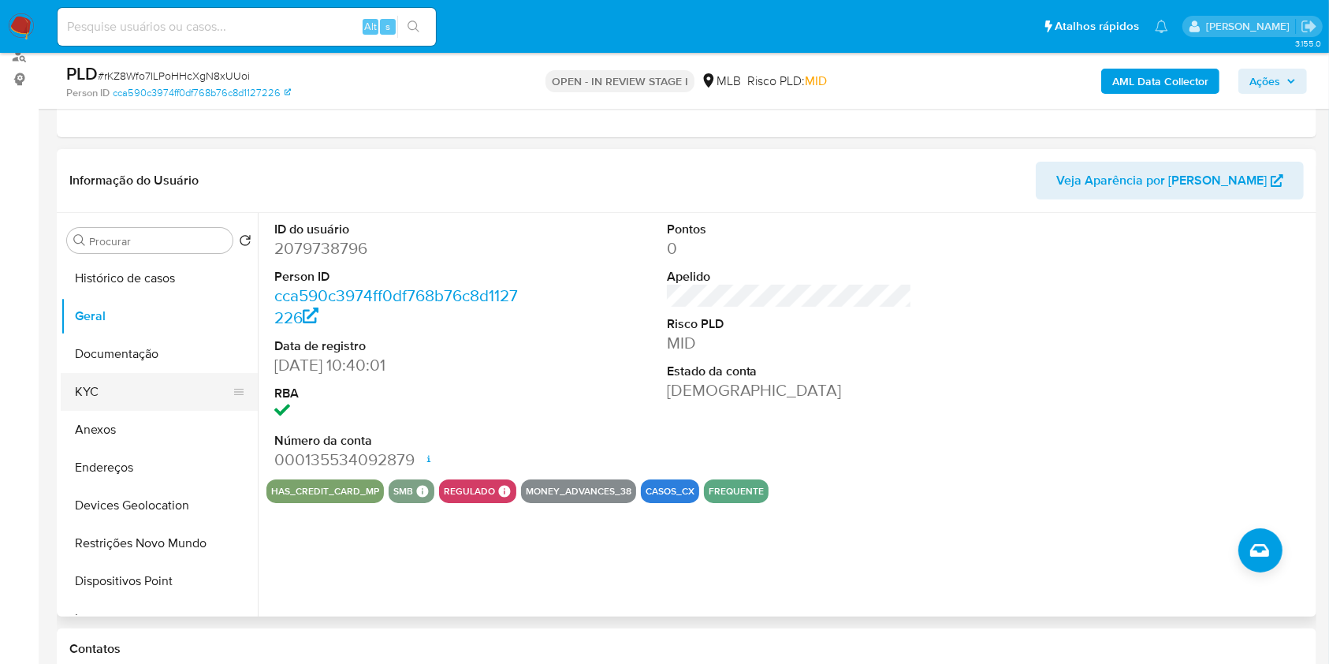
click at [152, 398] on button "KYC" at bounding box center [153, 392] width 185 height 38
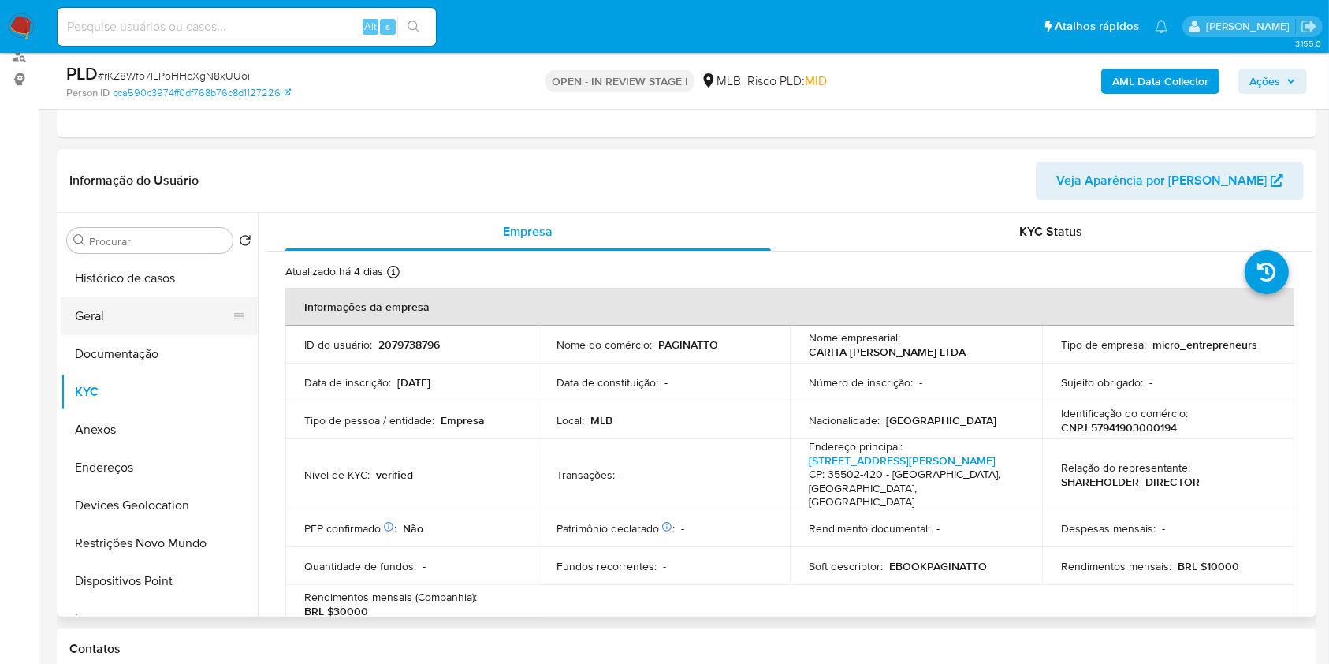
click at [129, 319] on button "Geral" at bounding box center [153, 316] width 185 height 38
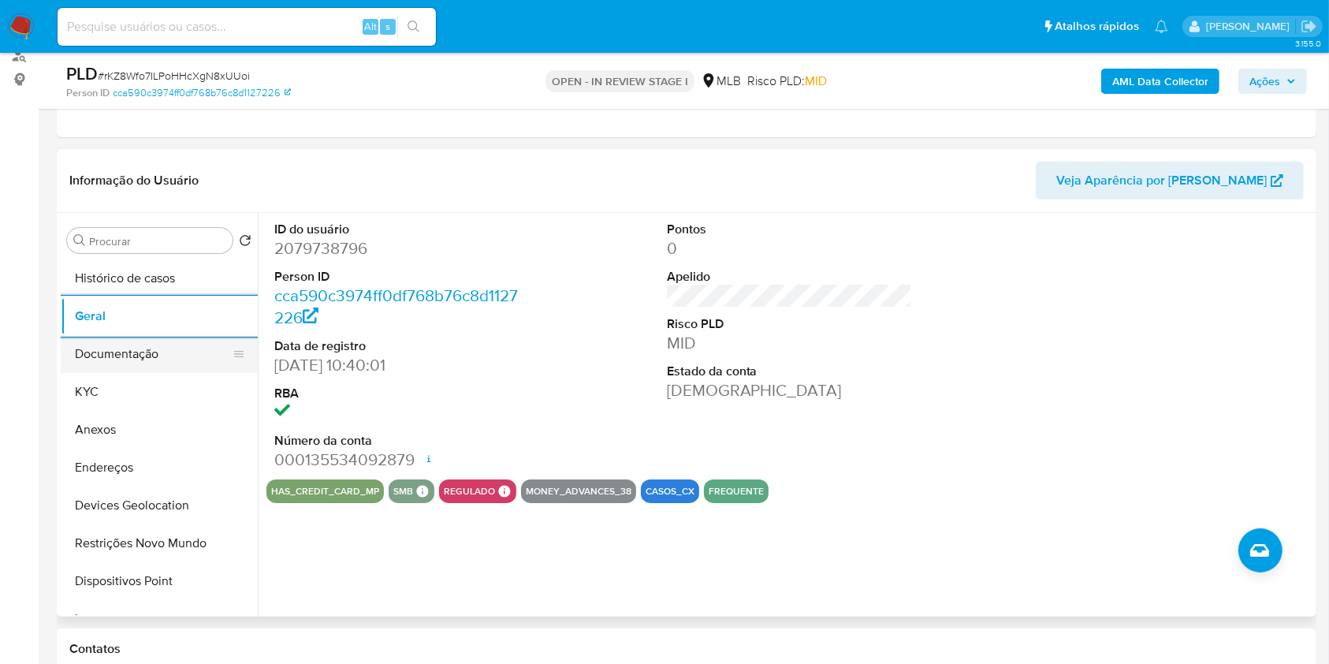
click at [170, 343] on button "Documentação" at bounding box center [153, 354] width 185 height 38
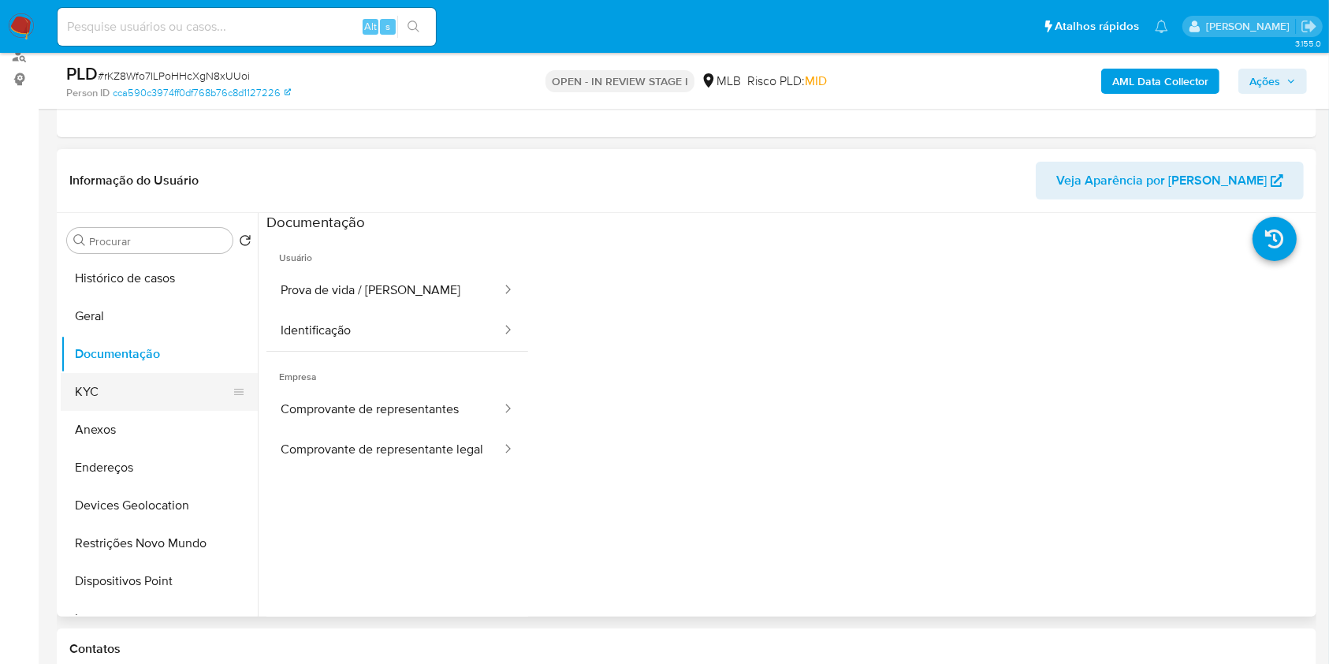
click at [88, 383] on button "KYC" at bounding box center [153, 392] width 185 height 38
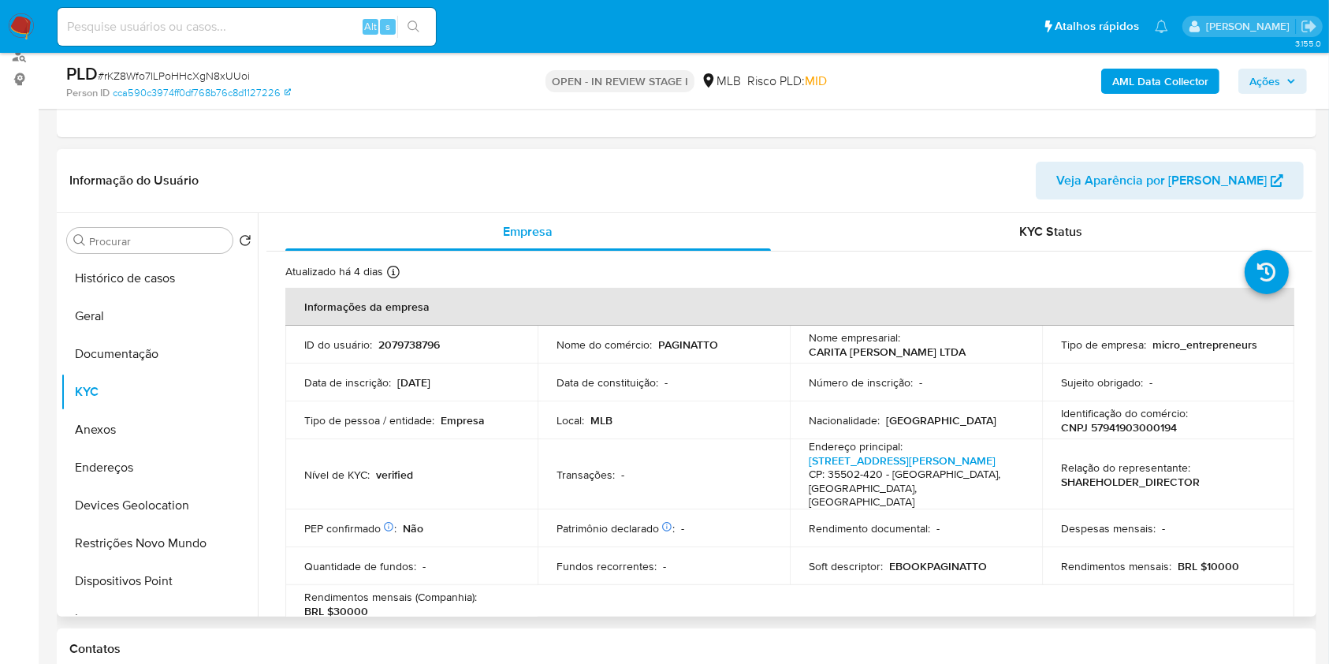
click at [1054, 547] on td "Rendimentos mensais : BRL $10000" at bounding box center [1168, 566] width 252 height 38
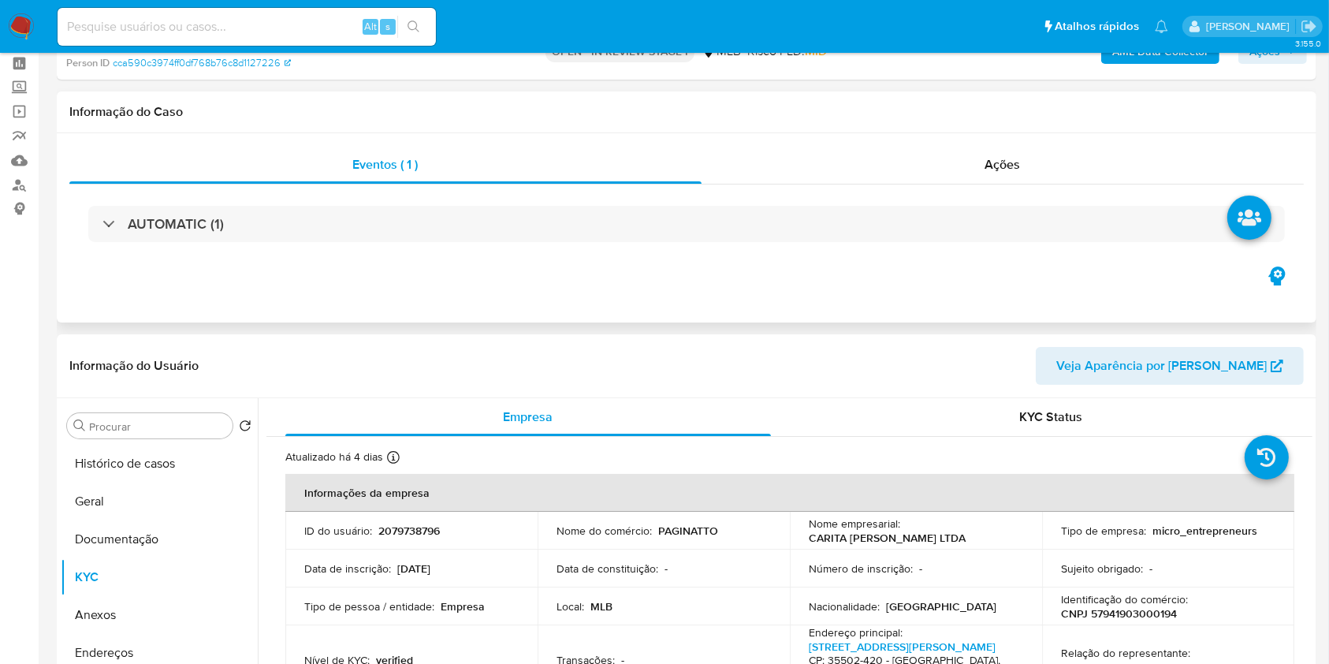
scroll to position [0, 0]
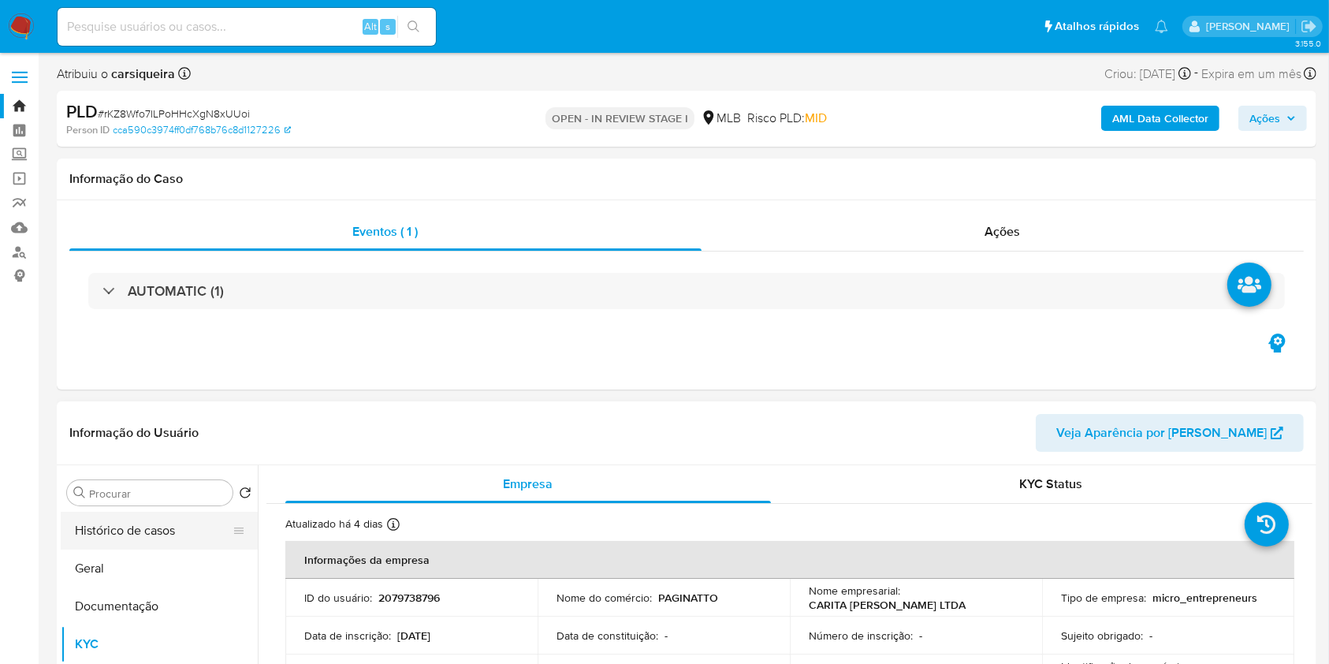
click at [121, 532] on button "Histórico de casos" at bounding box center [153, 531] width 185 height 38
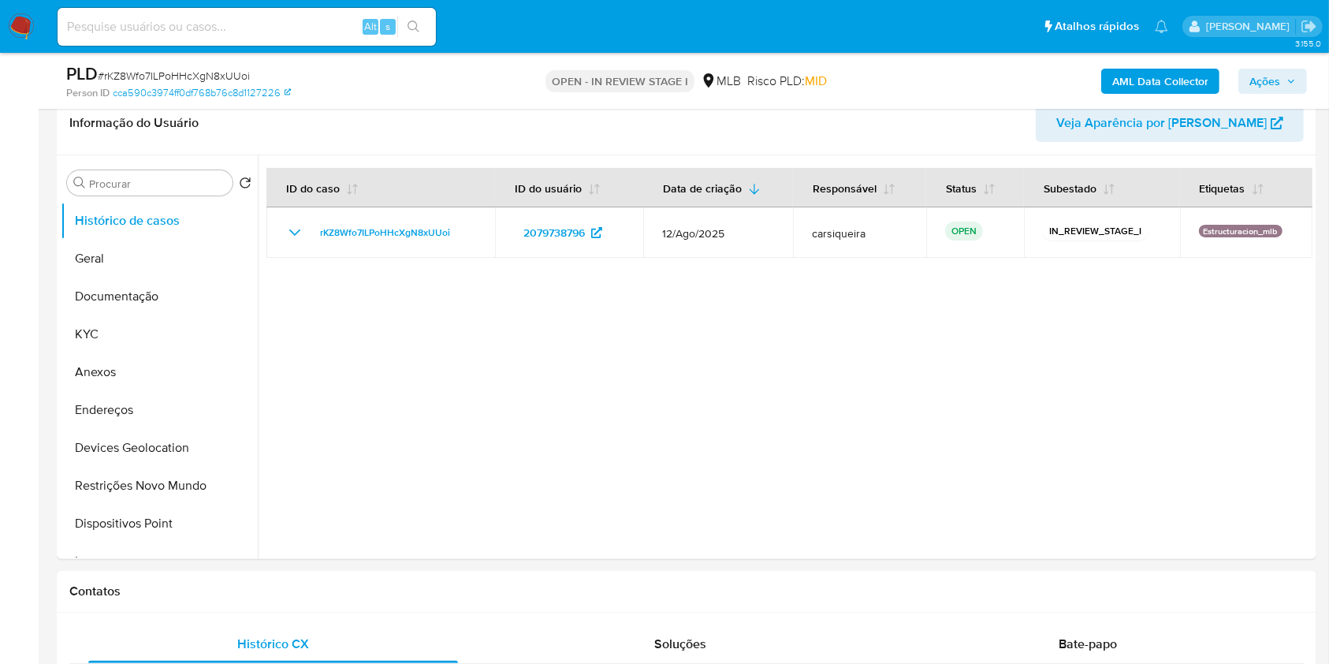
scroll to position [234, 0]
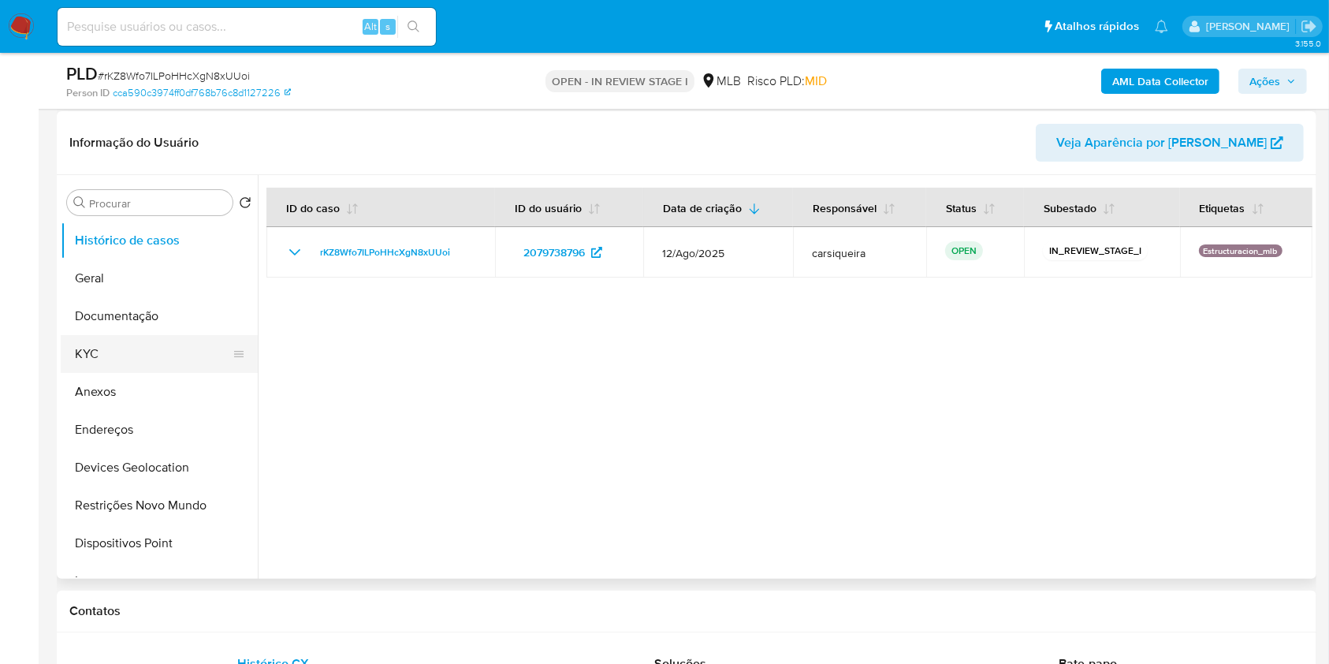
click at [140, 355] on button "KYC" at bounding box center [153, 354] width 185 height 38
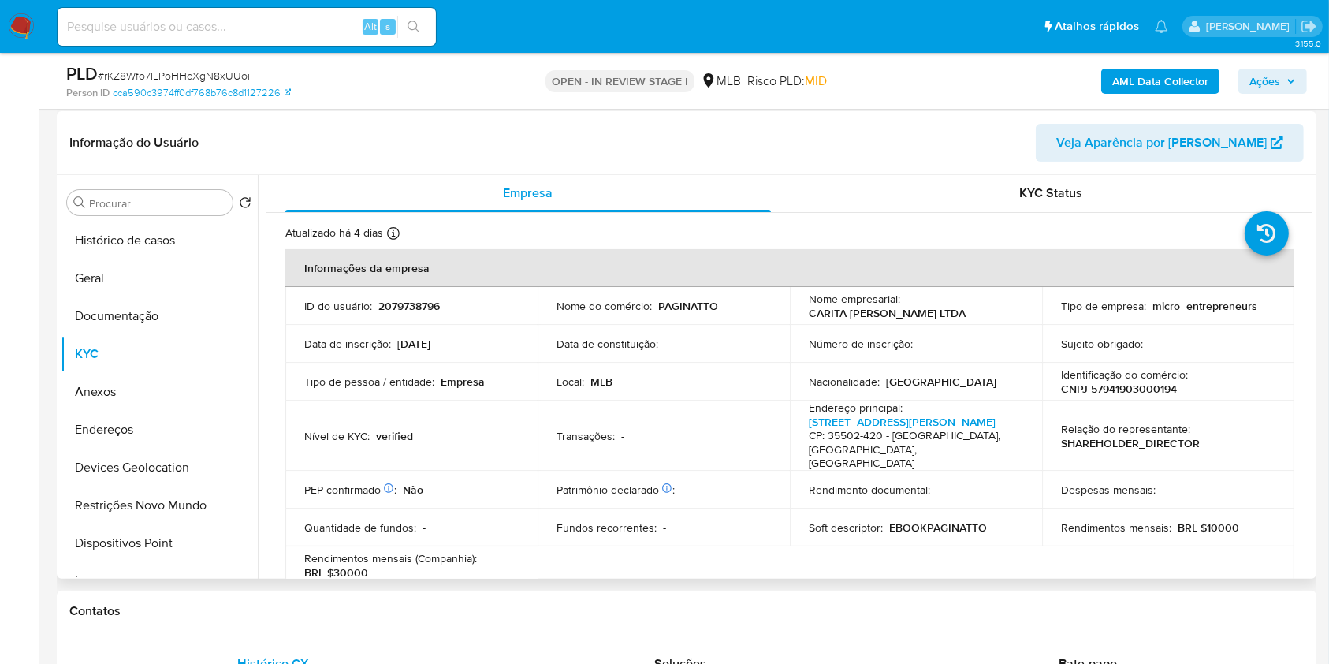
scroll to position [0, 0]
click at [1163, 396] on p "CNPJ 57941903000194" at bounding box center [1119, 389] width 116 height 14
copy p "57941903000194"
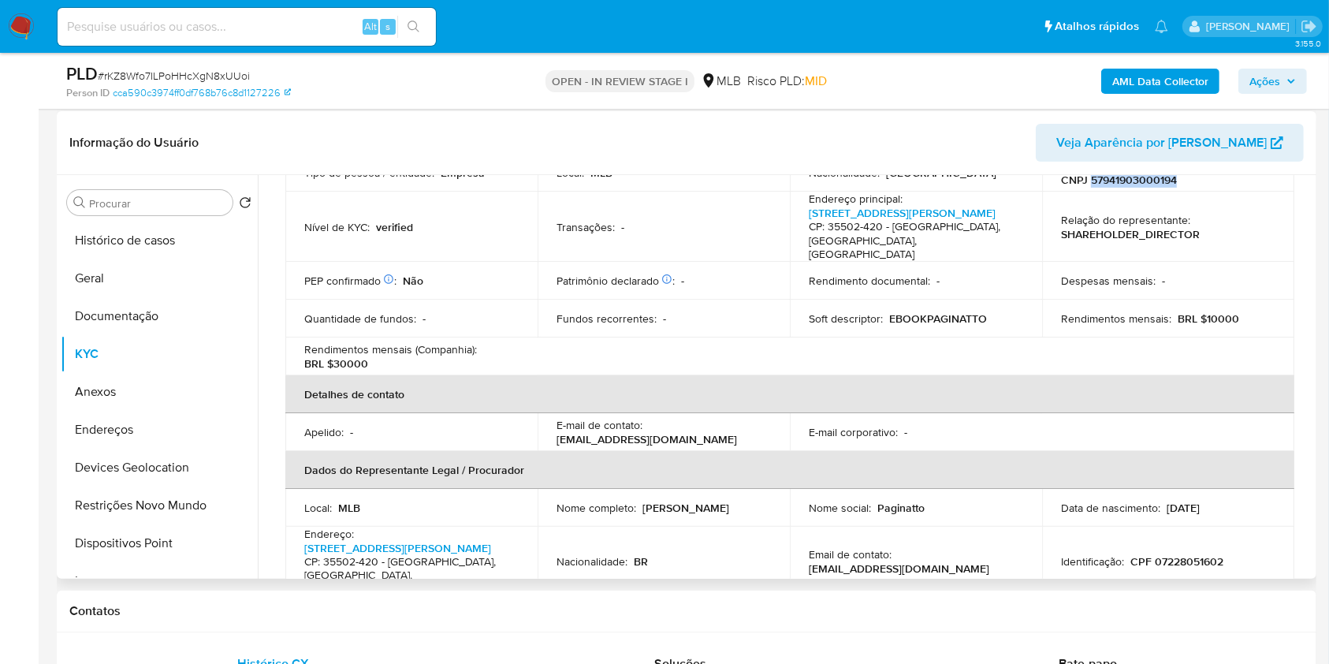
scroll to position [315, 0]
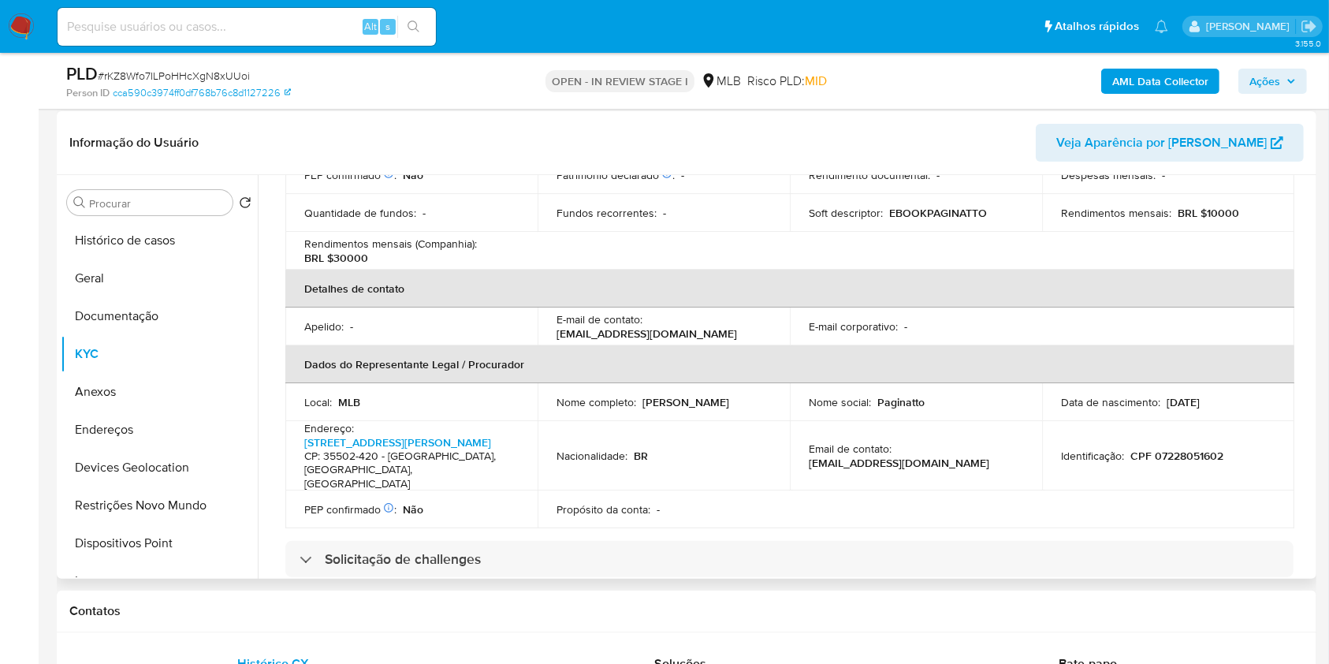
click at [1161, 449] on p "CPF 07228051602" at bounding box center [1177, 456] width 93 height 14
copy p "07228051602"
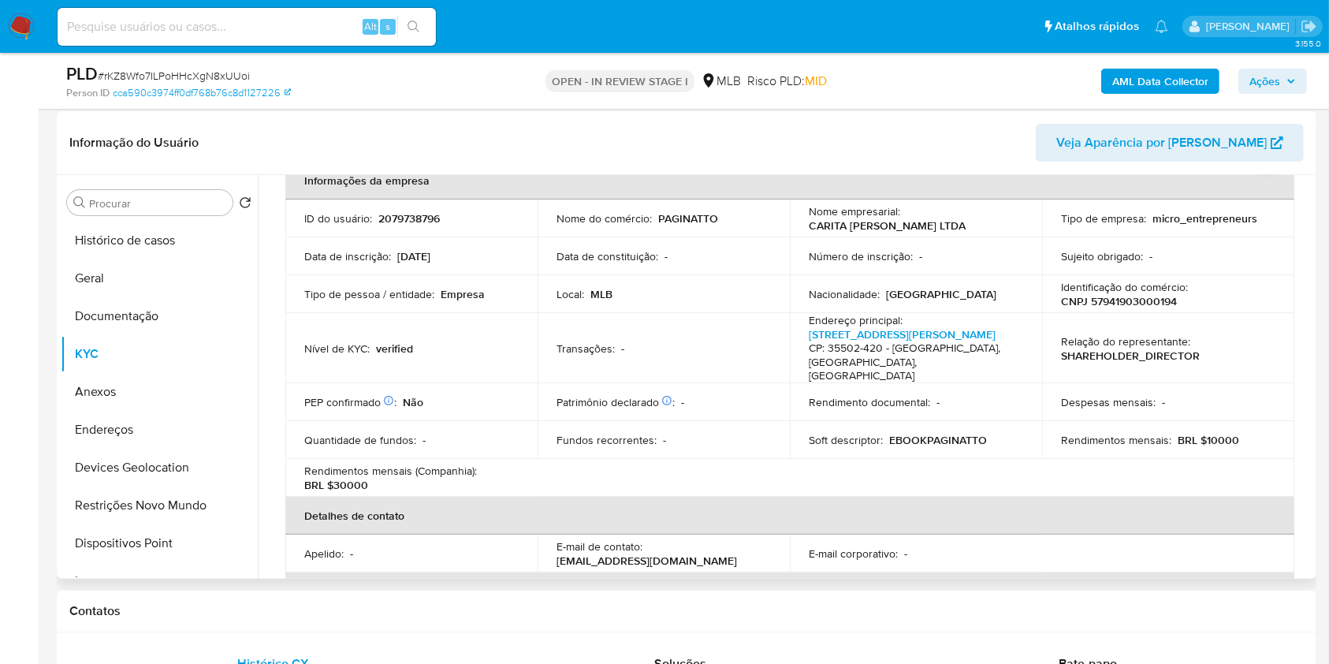
scroll to position [88, 0]
click at [1097, 307] on p "CNPJ 57941903000194" at bounding box center [1119, 302] width 116 height 14
copy p "57941903000194"
click at [130, 282] on button "Geral" at bounding box center [153, 278] width 185 height 38
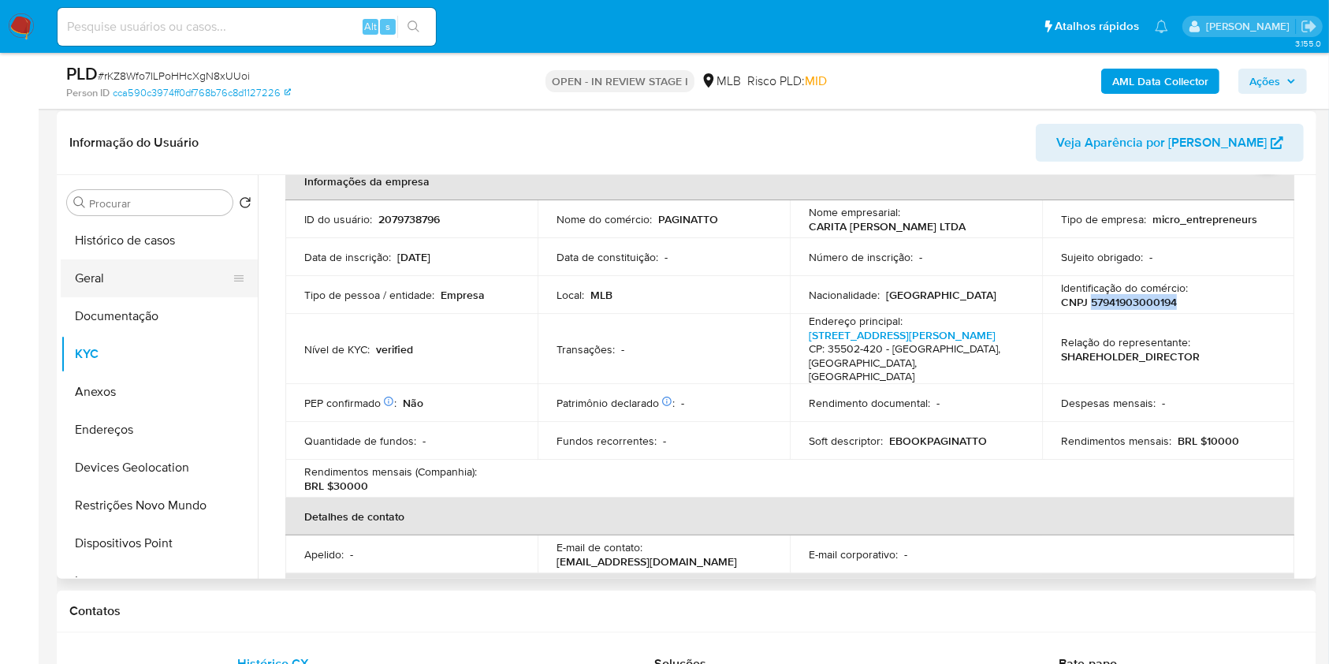
scroll to position [0, 0]
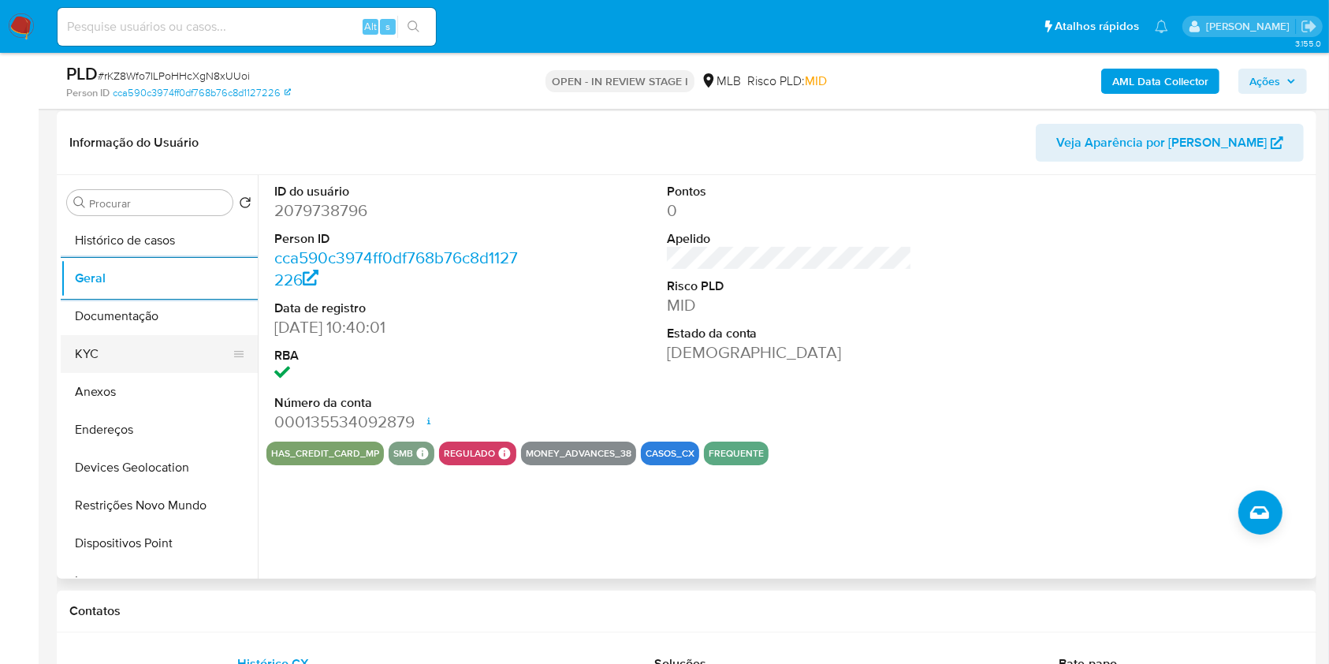
click at [177, 356] on button "KYC" at bounding box center [153, 354] width 185 height 38
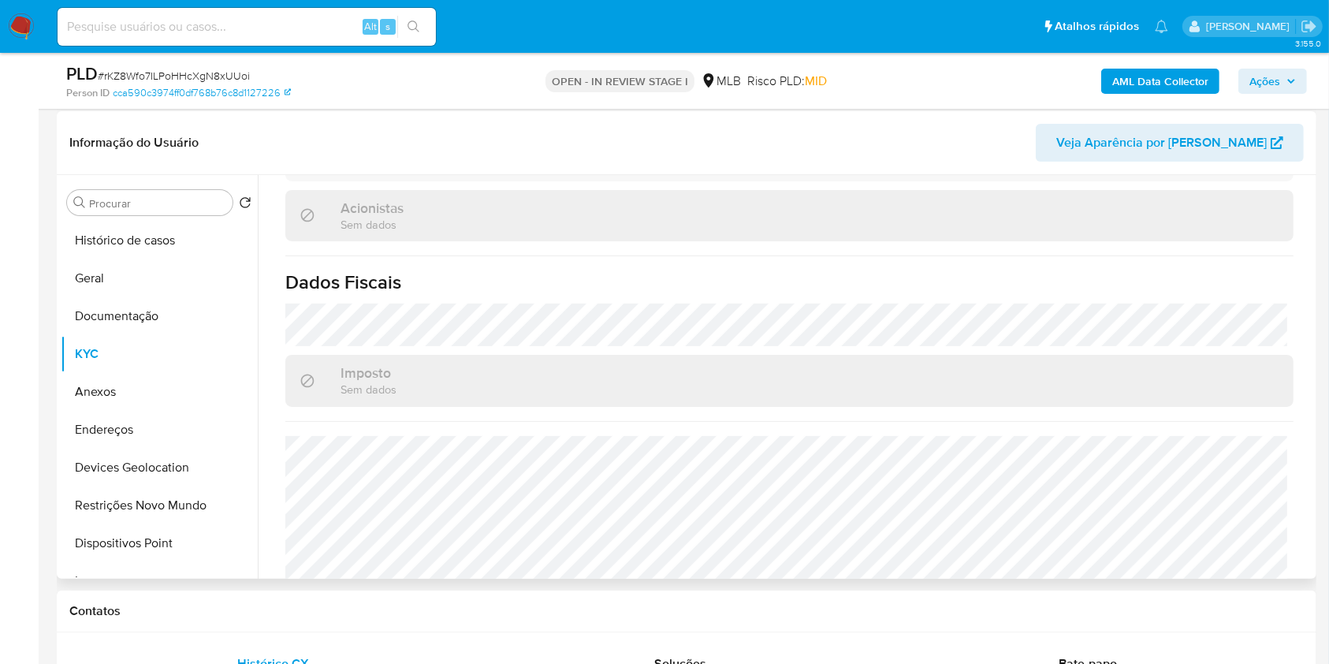
scroll to position [928, 0]
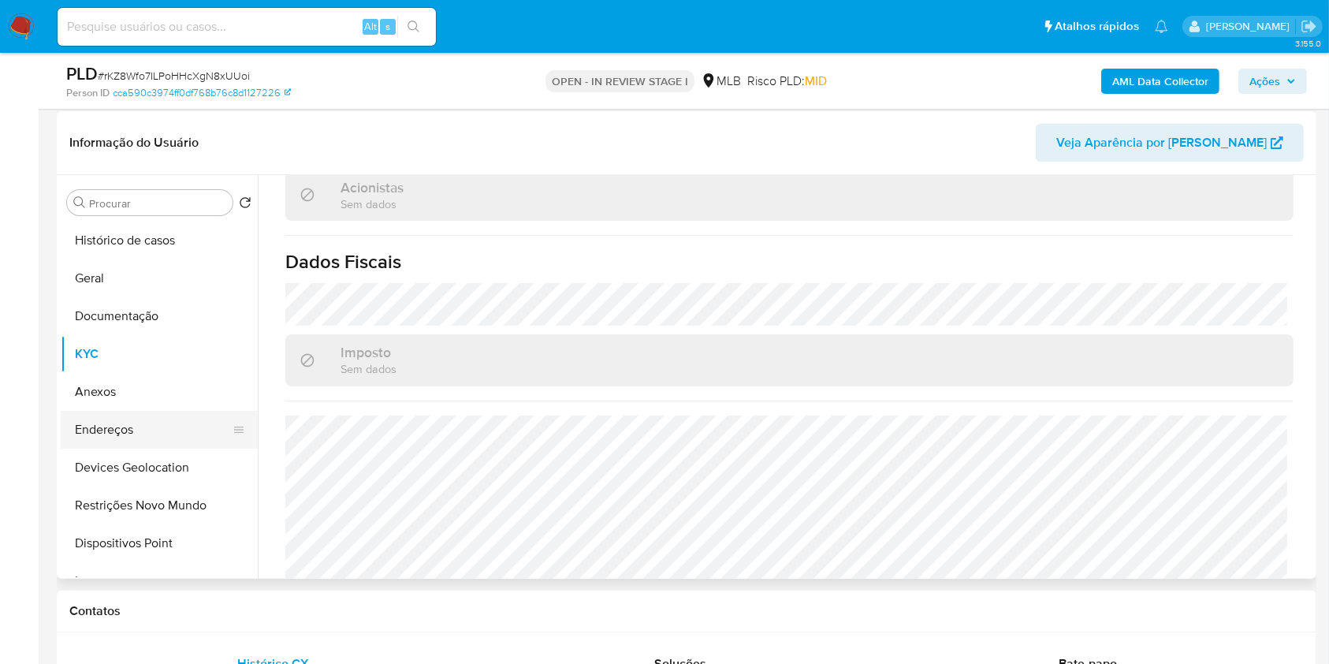
click at [170, 419] on button "Endereços" at bounding box center [153, 430] width 185 height 38
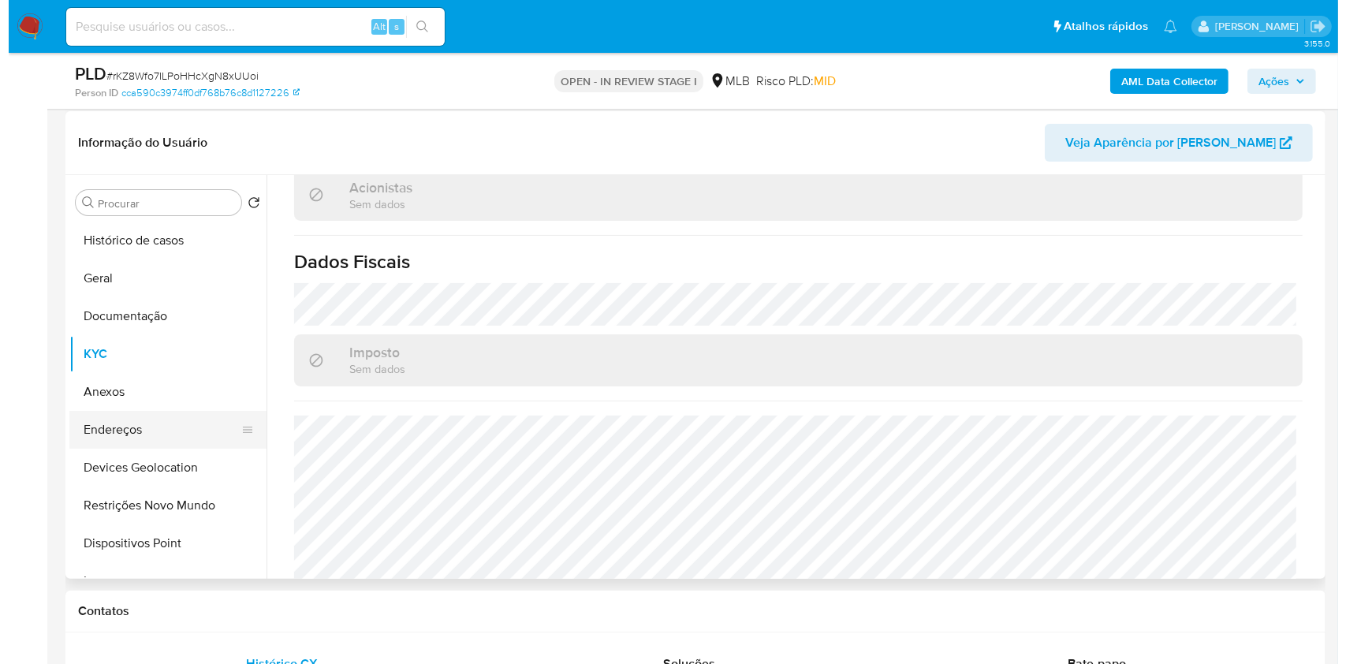
scroll to position [0, 0]
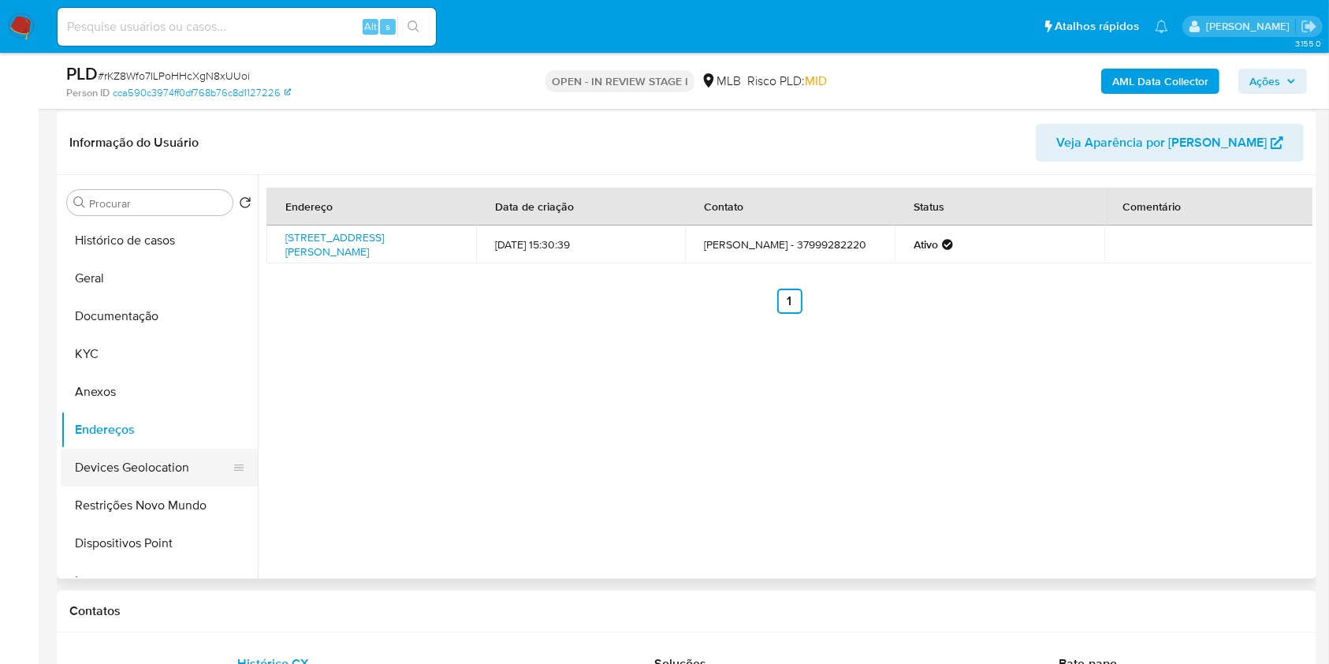
click at [191, 469] on button "Devices Geolocation" at bounding box center [153, 468] width 185 height 38
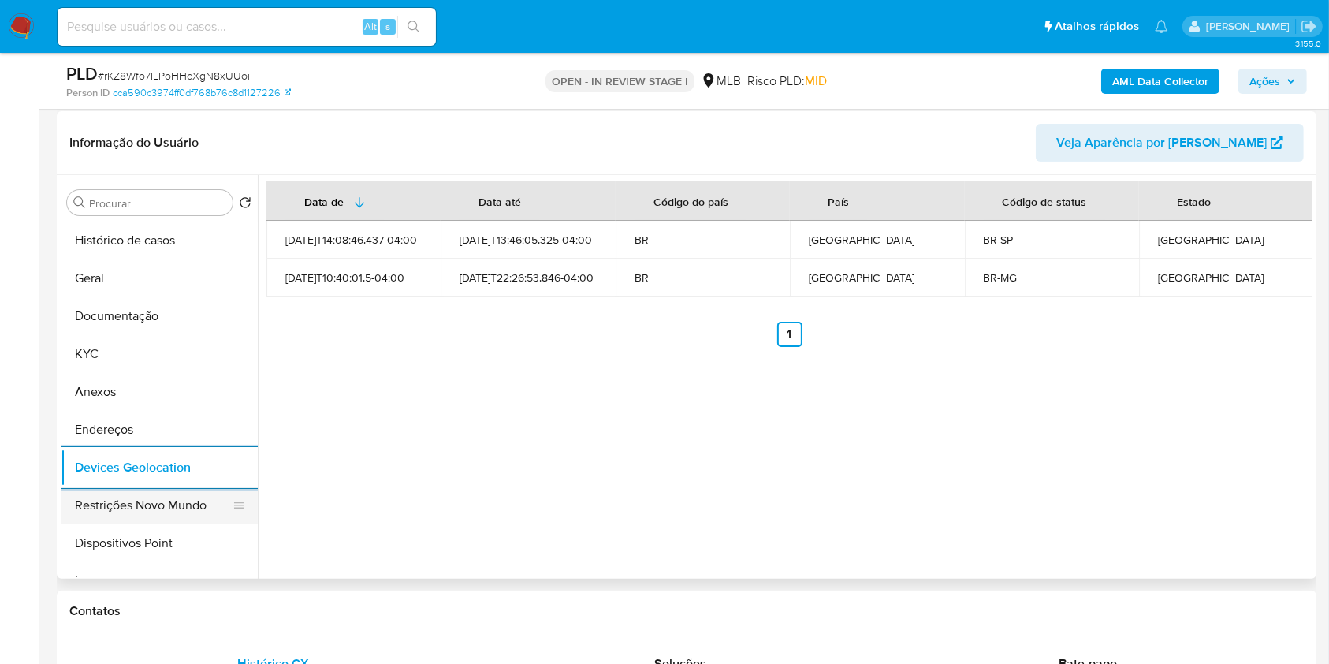
click at [196, 495] on button "Restrições Novo Mundo" at bounding box center [153, 506] width 185 height 38
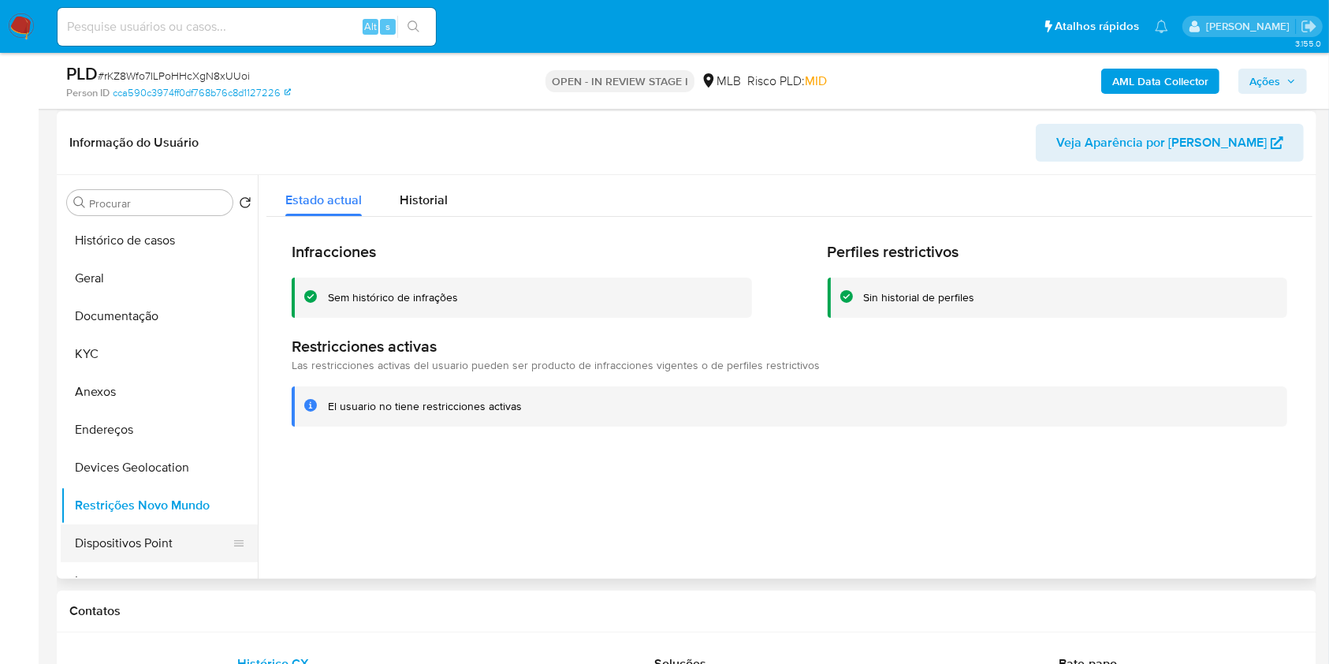
click at [152, 540] on button "Dispositivos Point" at bounding box center [153, 543] width 185 height 38
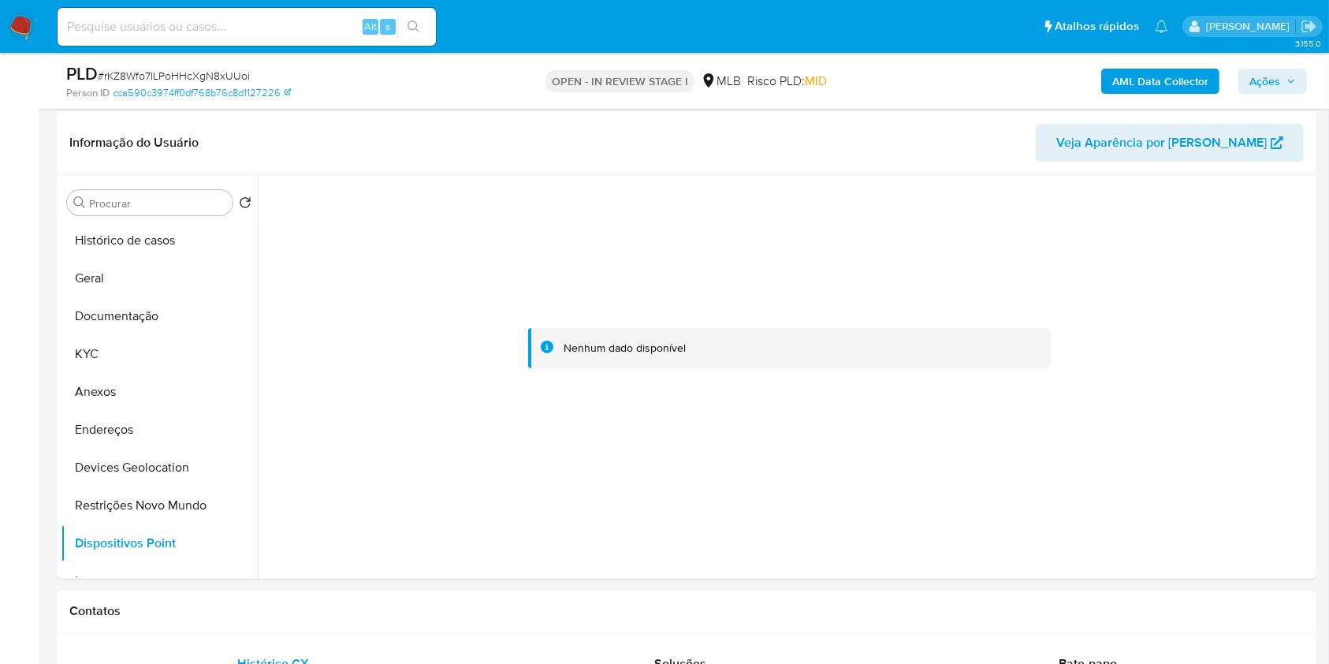
click at [1272, 77] on span "Ações" at bounding box center [1265, 81] width 31 height 25
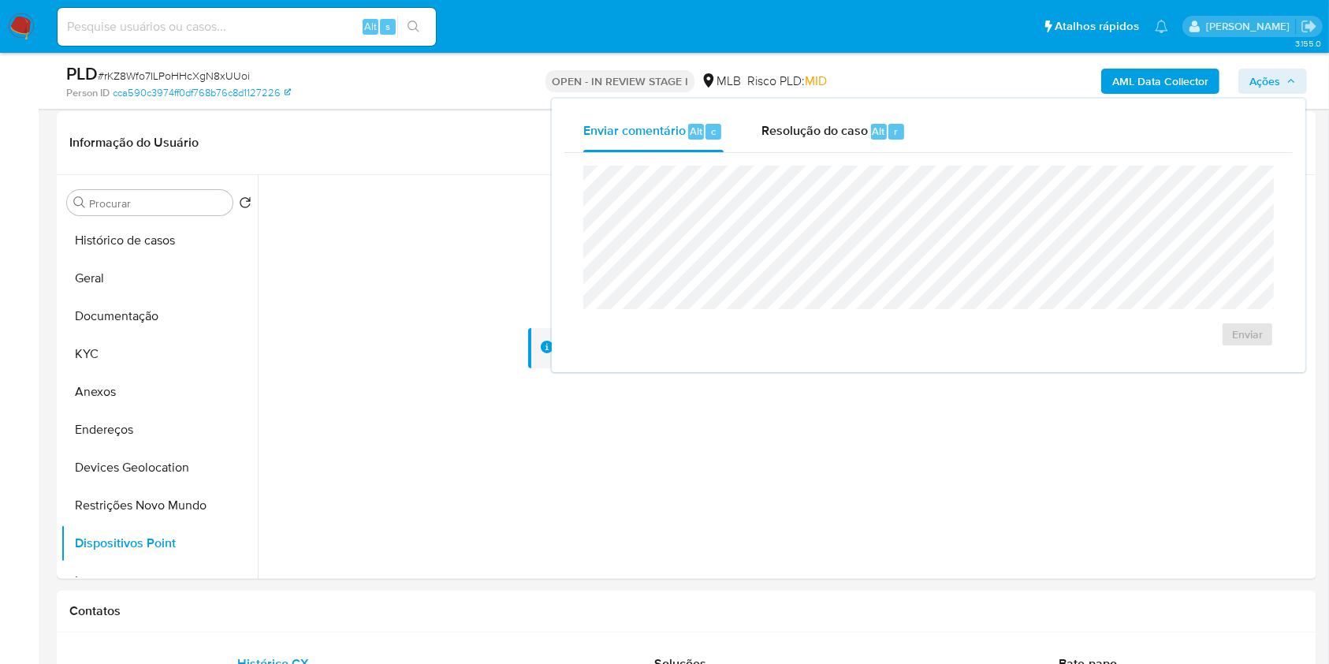
drag, startPoint x: 846, startPoint y: 129, endPoint x: 826, endPoint y: 163, distance: 40.3
click at [845, 128] on span "Resolução do caso" at bounding box center [815, 130] width 106 height 18
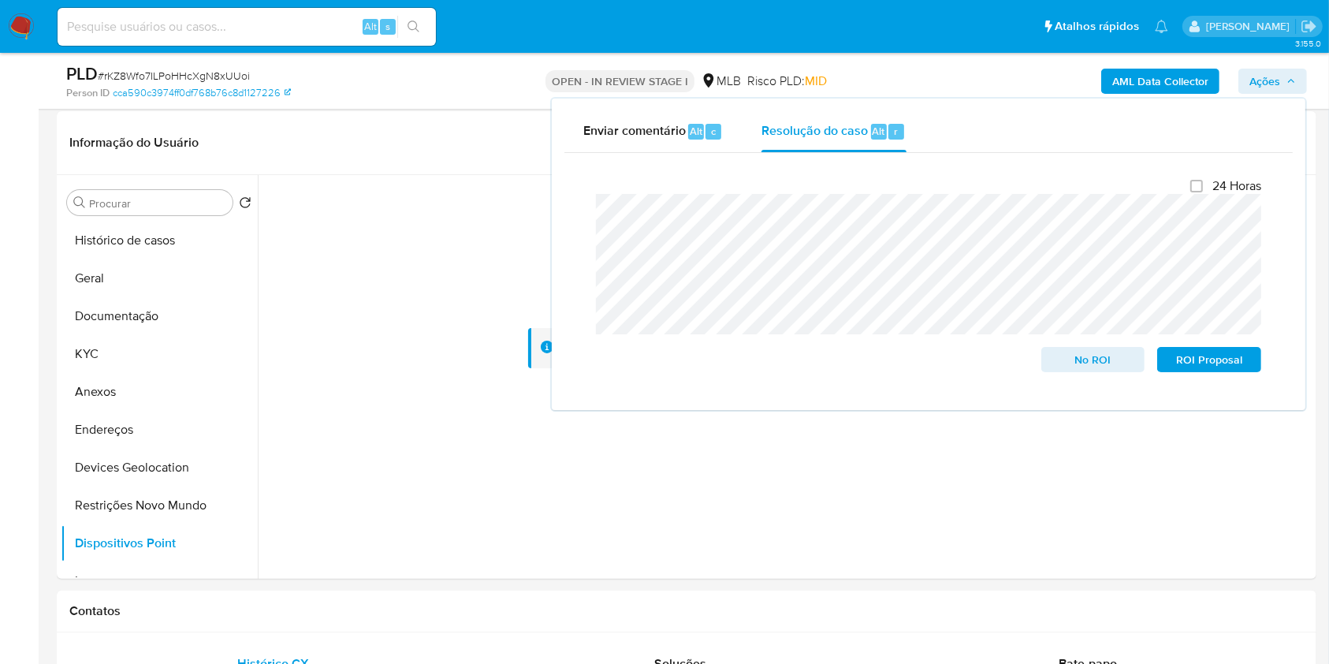
click at [1124, 73] on b "AML Data Collector" at bounding box center [1161, 81] width 96 height 25
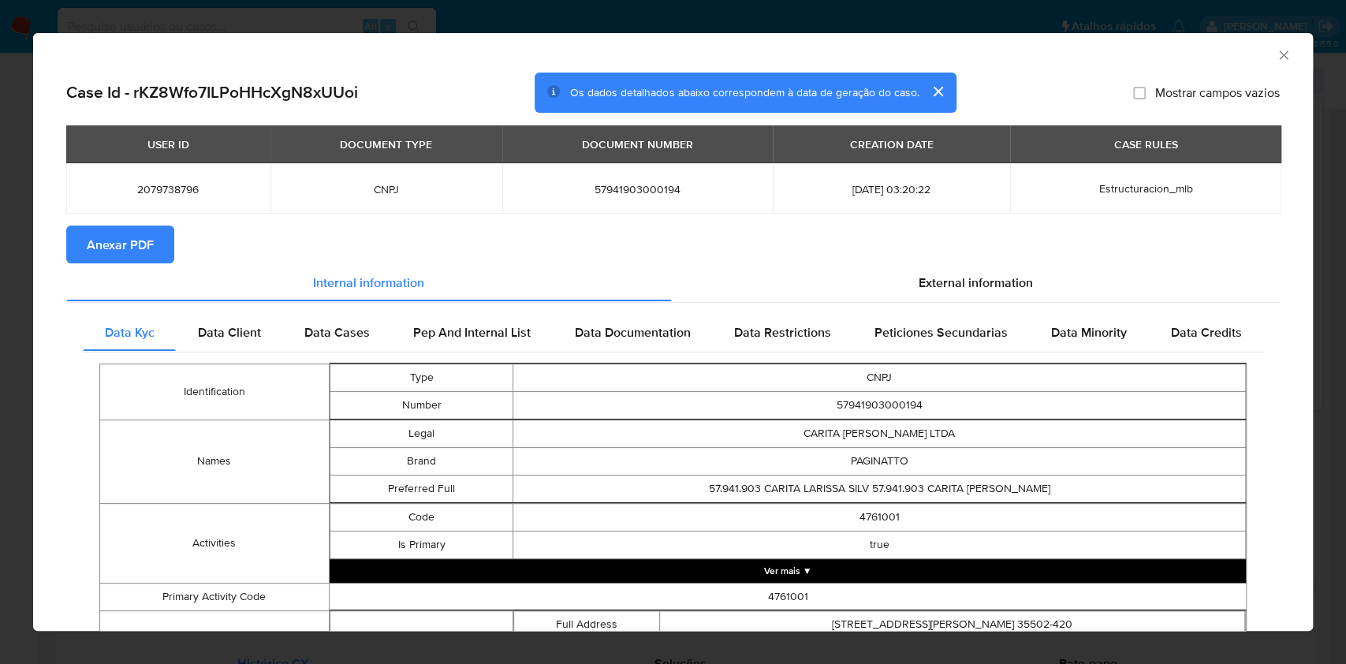
click at [132, 234] on span "Anexar PDF" at bounding box center [120, 244] width 67 height 35
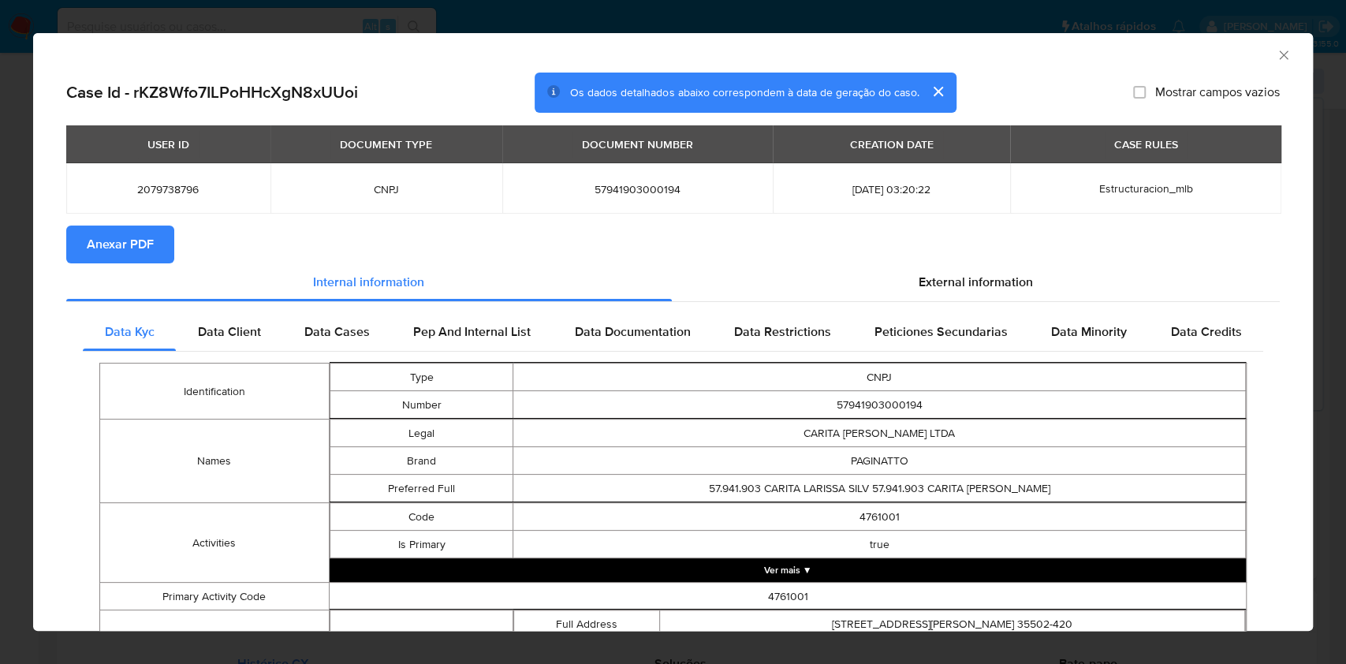
click at [0, 214] on div "AML Data Collector Case Id - rKZ8Wfo7ILPoHHcXgN8xUUoi Os dados detalhados abaix…" at bounding box center [673, 332] width 1346 height 664
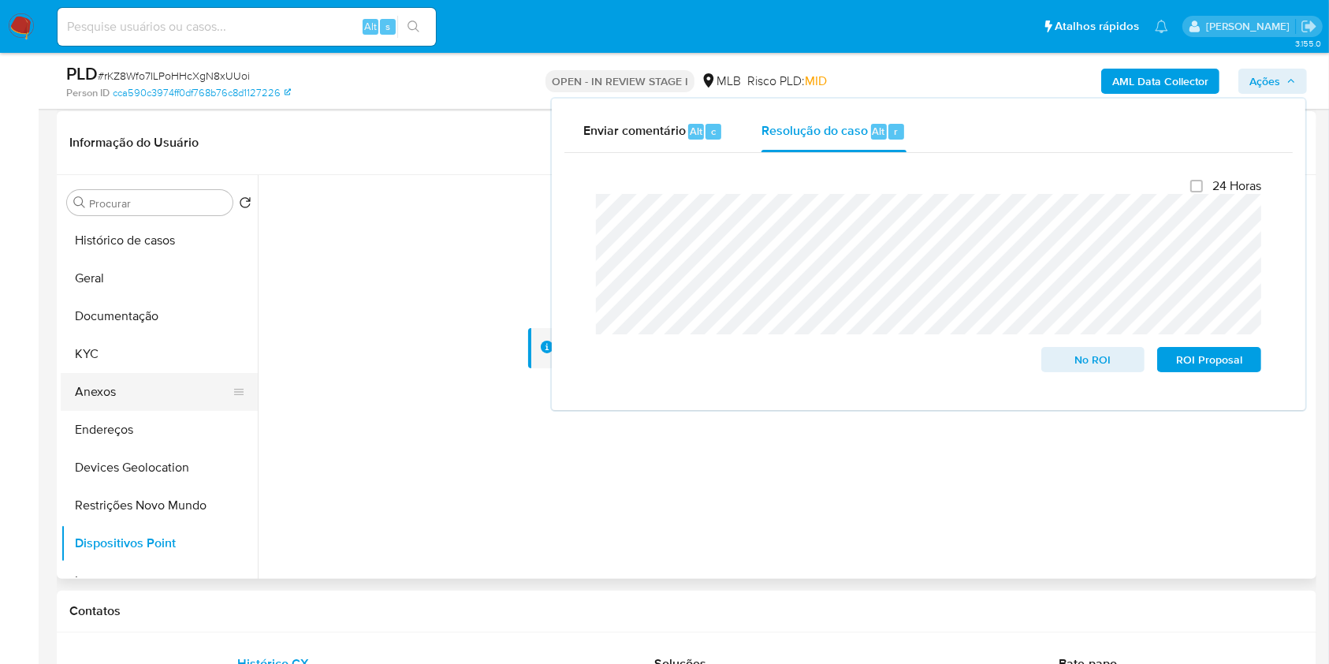
click at [114, 382] on button "Anexos" at bounding box center [153, 392] width 185 height 38
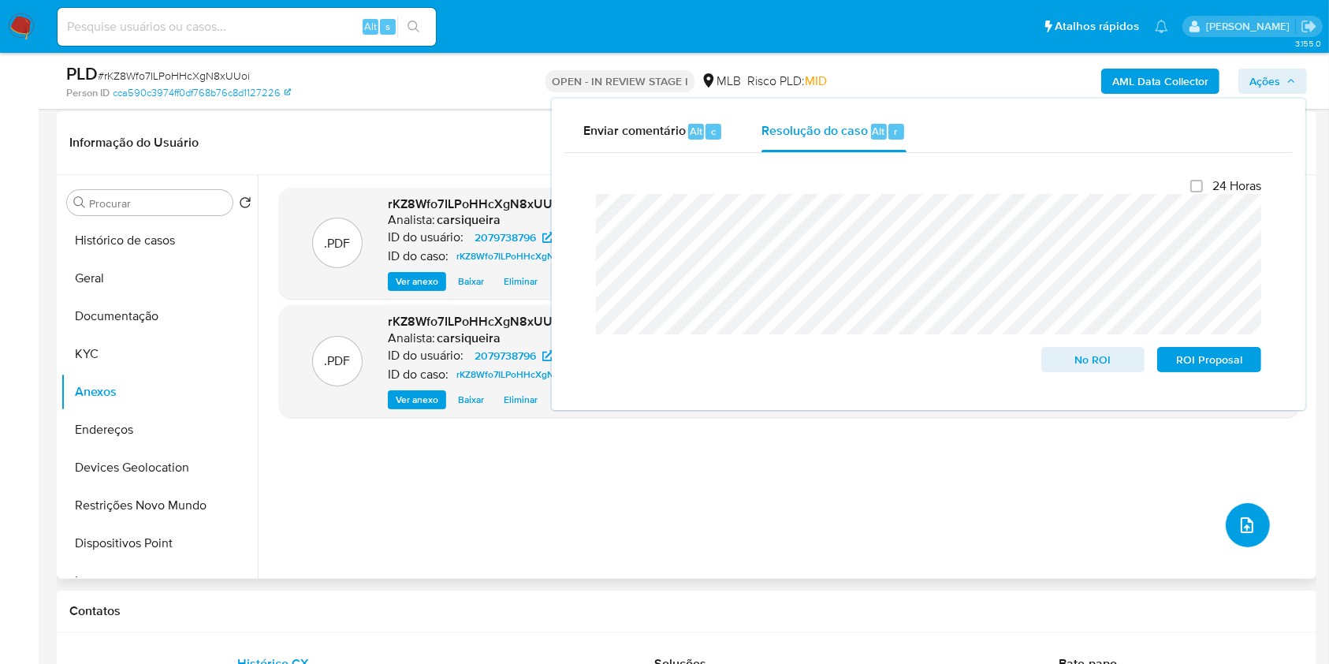
click at [1238, 517] on icon "upload-file" at bounding box center [1247, 525] width 19 height 19
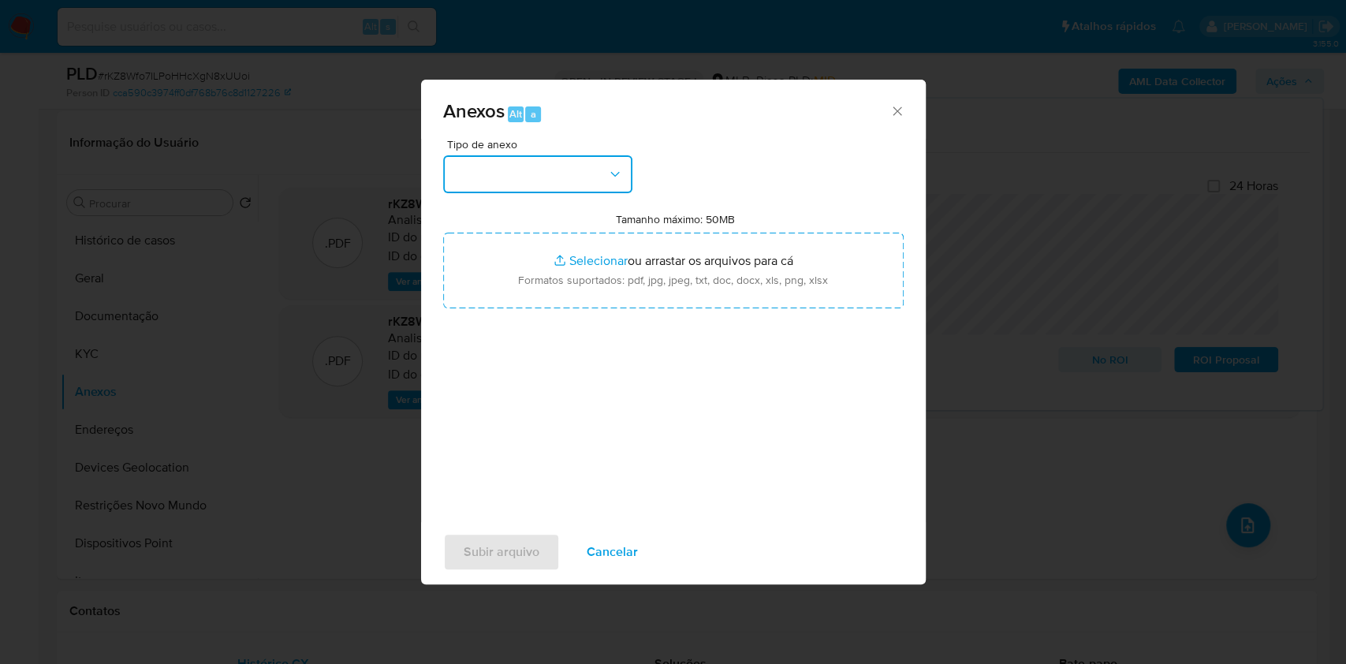
click at [538, 180] on button "button" at bounding box center [537, 174] width 189 height 38
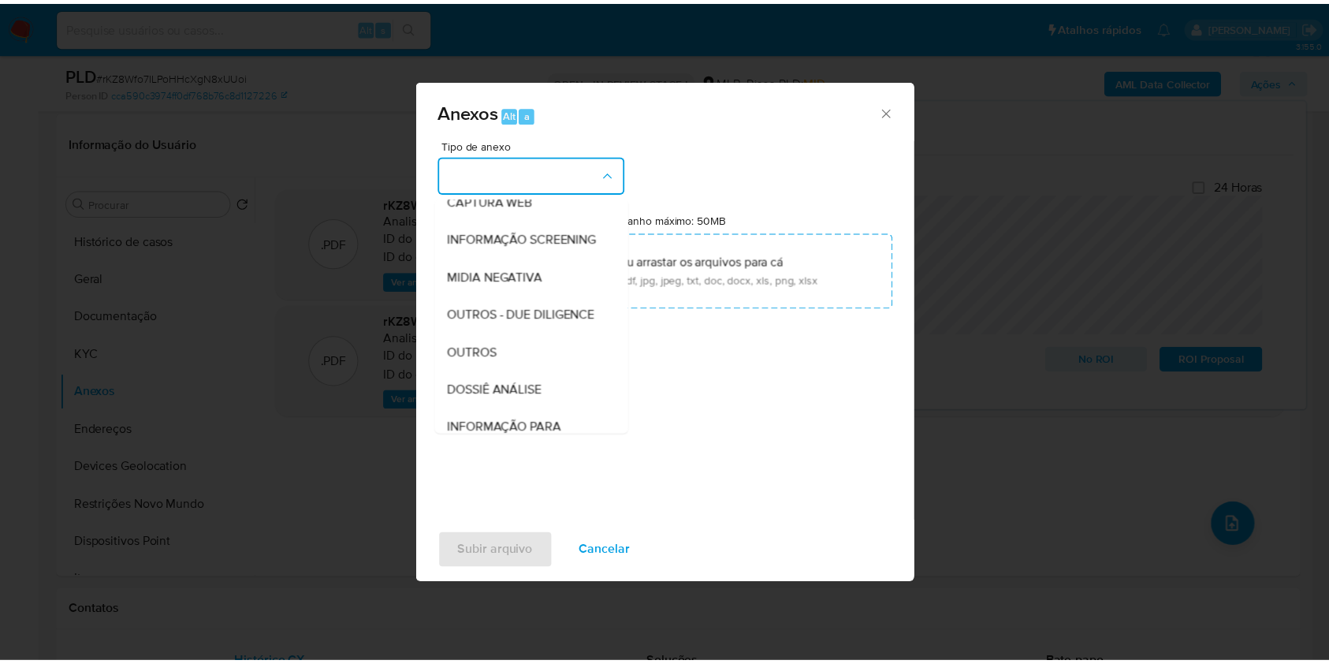
scroll to position [242, 0]
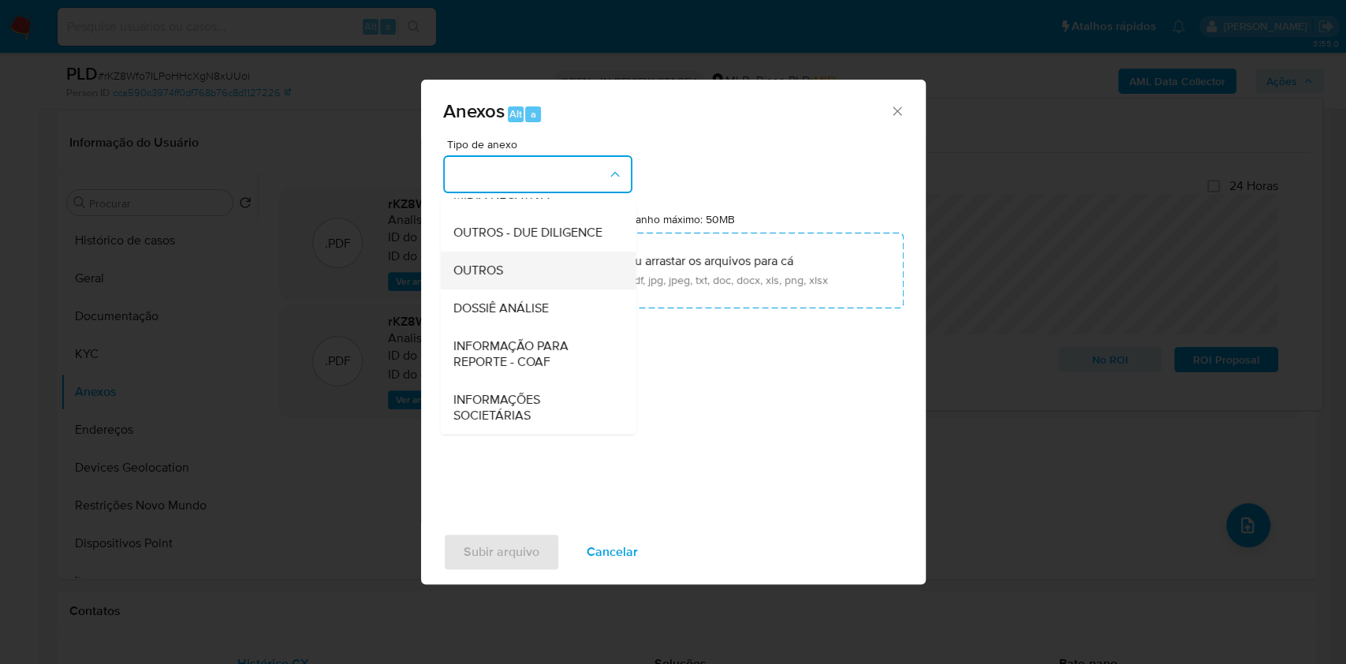
click at [488, 265] on span "OUTROS" at bounding box center [478, 271] width 50 height 16
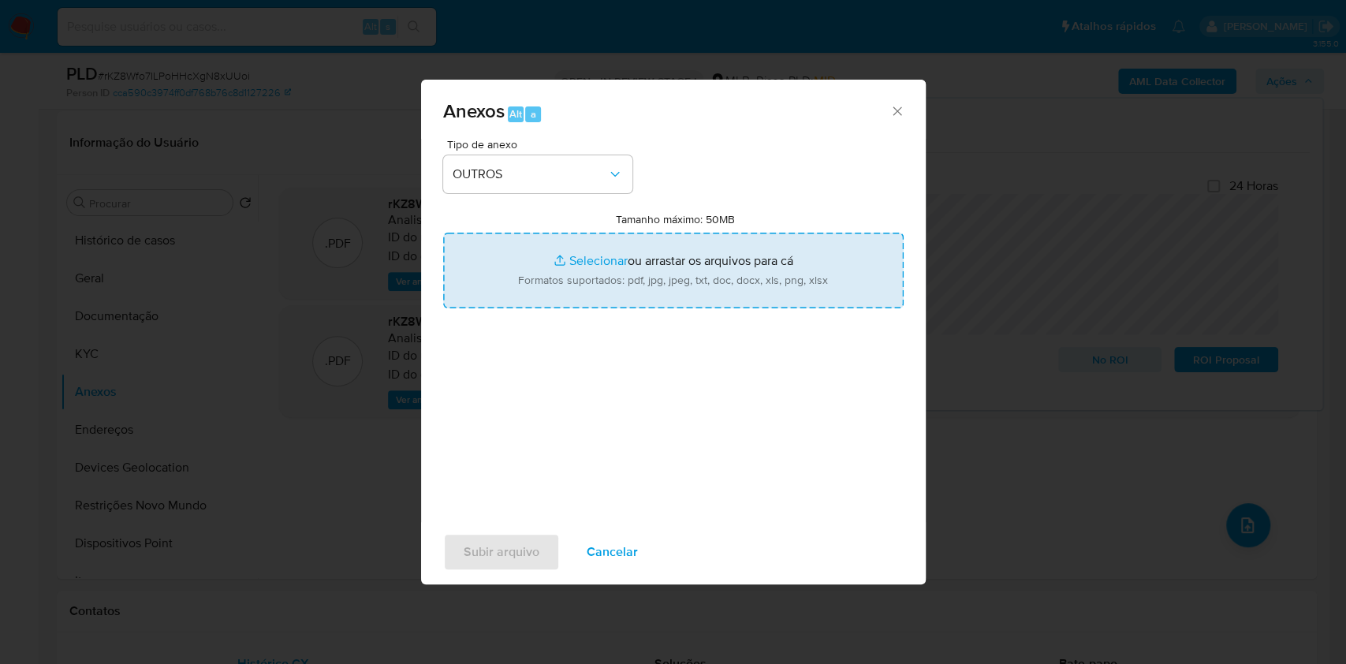
click at [587, 259] on input "Tamanho máximo: 50MB Selecionar arquivos" at bounding box center [673, 271] width 460 height 76
type input "C:\fakepath\CNPJ 57941903000194 - CARITA LARISSA SILVA RODRIGUES LTDA - Documen…"
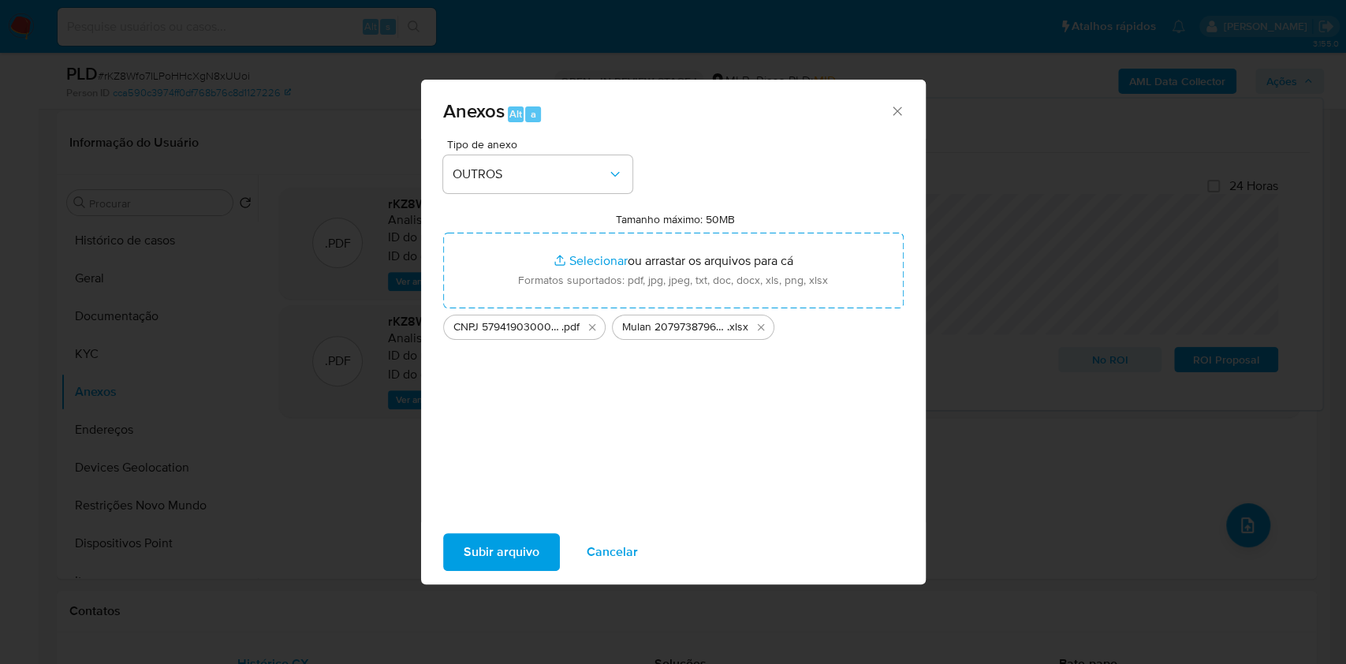
click at [509, 554] on span "Subir arquivo" at bounding box center [502, 552] width 76 height 35
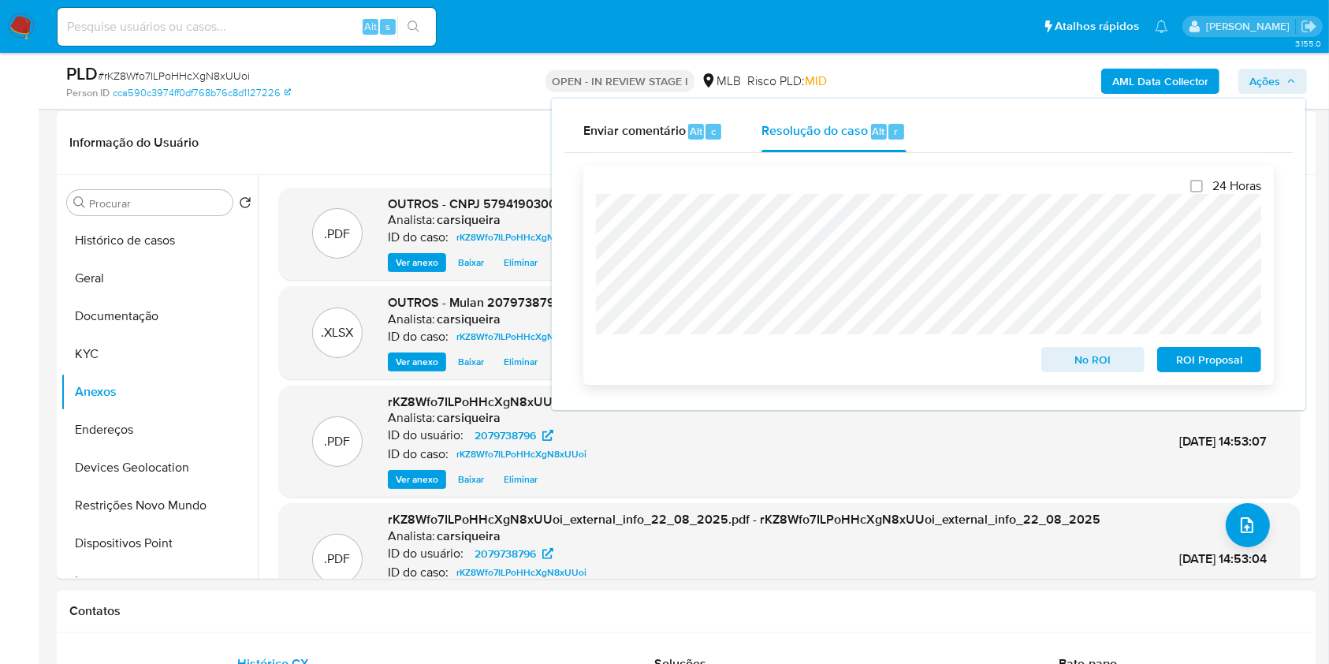
click at [1085, 356] on span "No ROI" at bounding box center [1094, 360] width 82 height 22
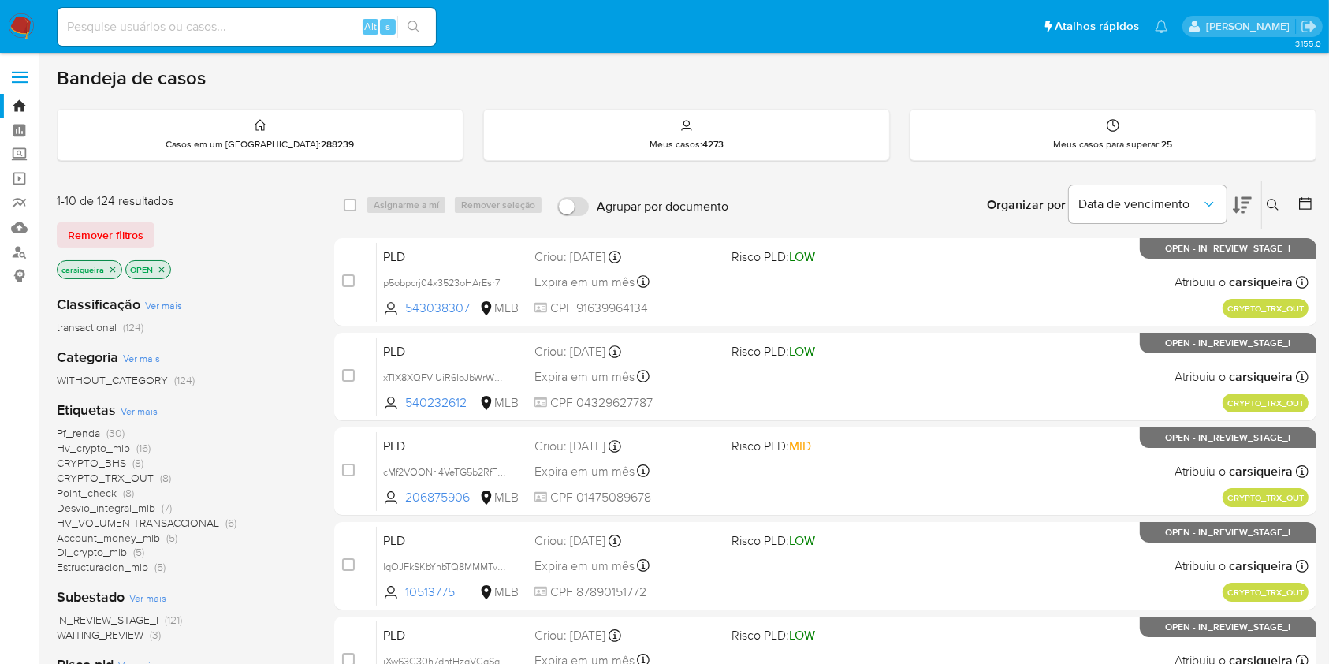
click at [223, 29] on input at bounding box center [247, 27] width 378 height 21
paste input "289436788"
type input "289436788"
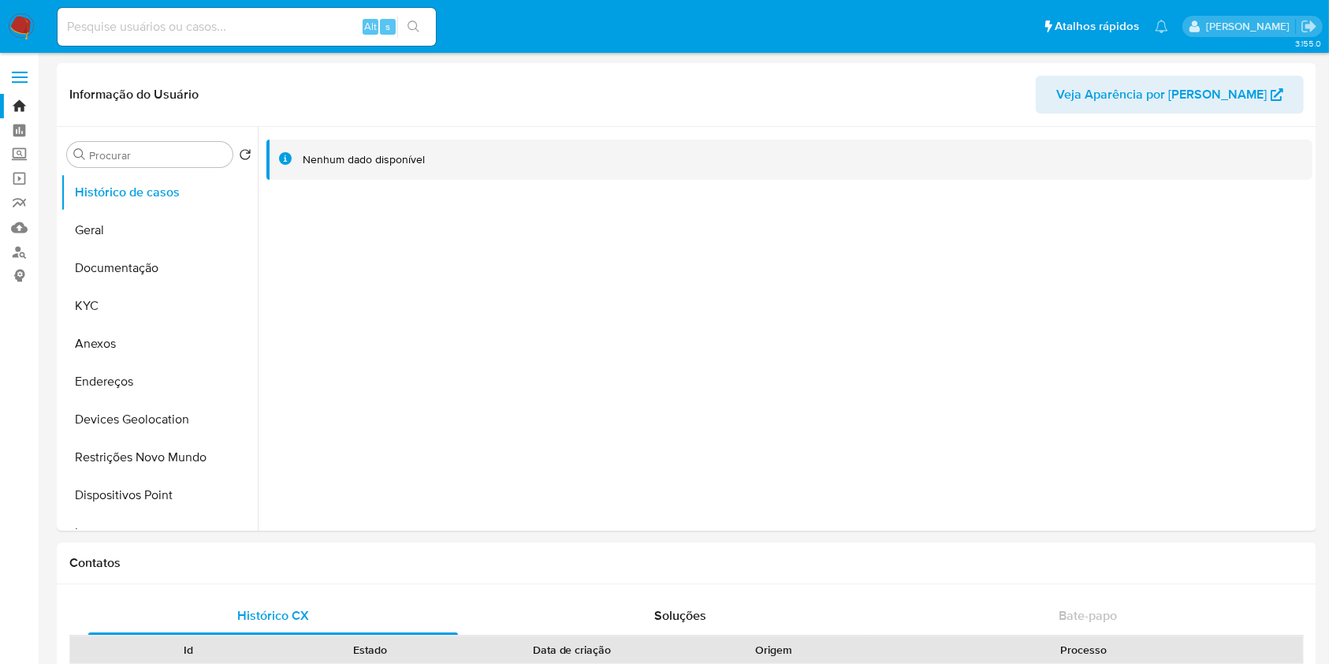
select select "10"
click at [170, 298] on button "KYC" at bounding box center [153, 306] width 185 height 38
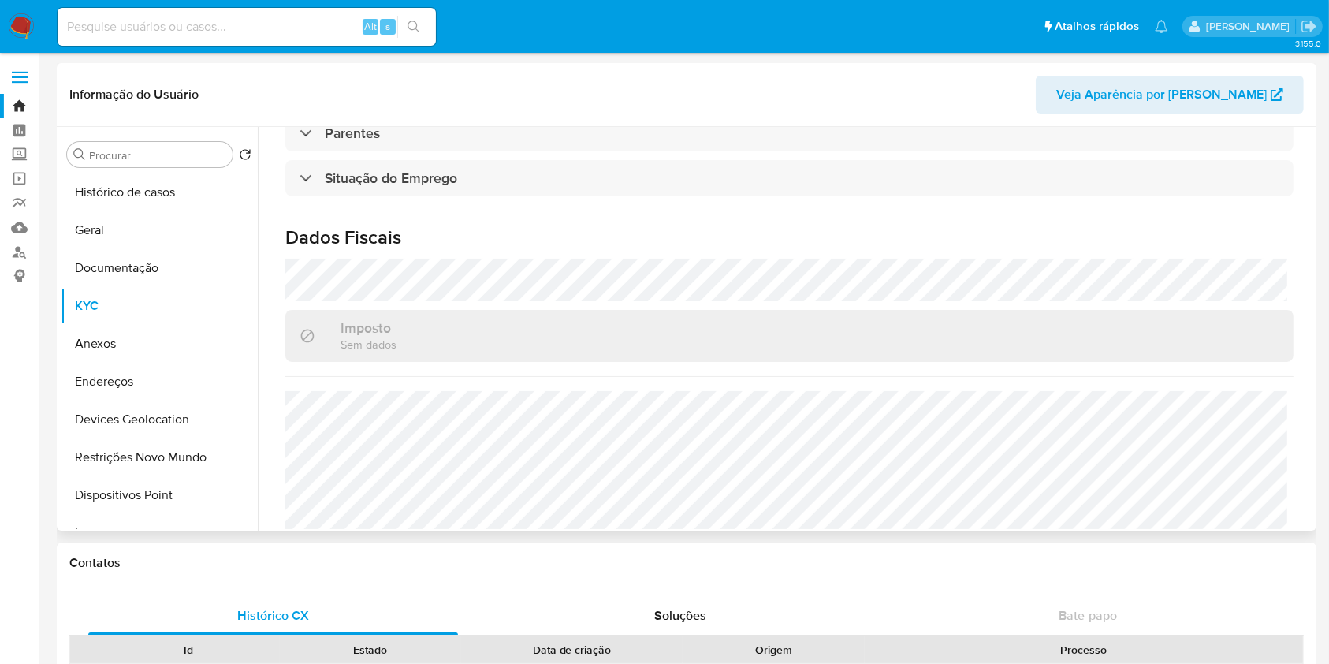
scroll to position [705, 0]
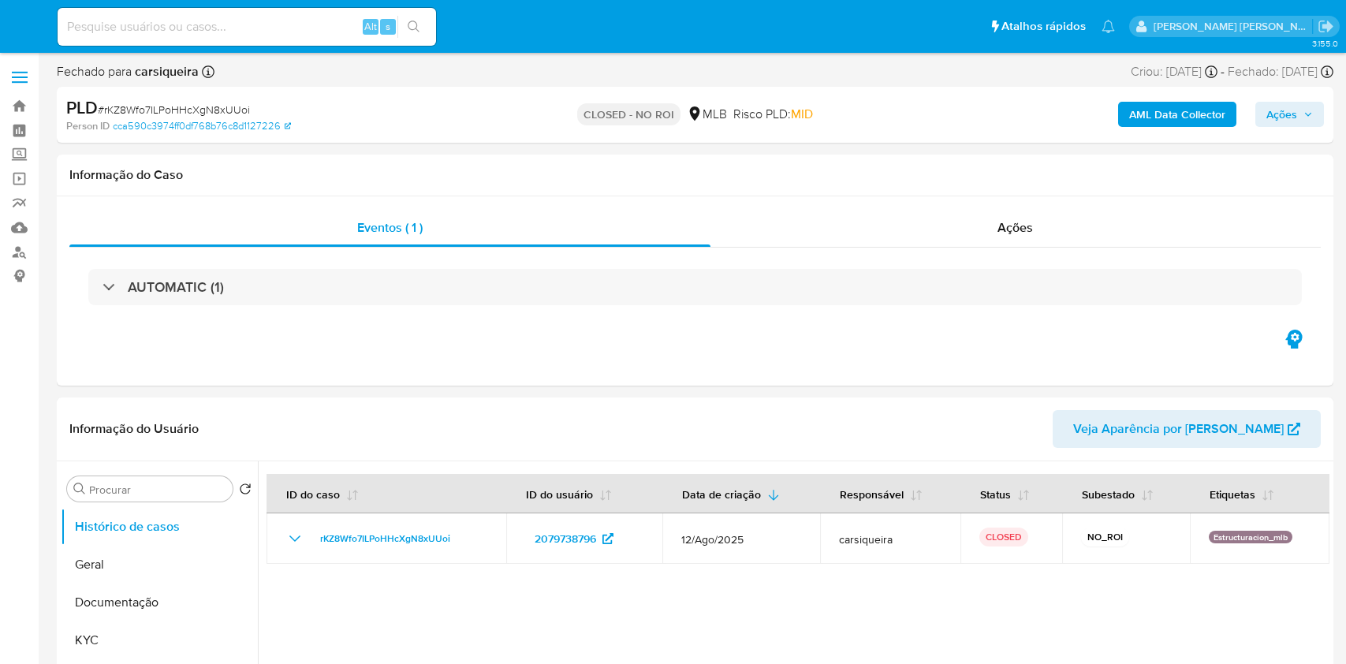
select select "10"
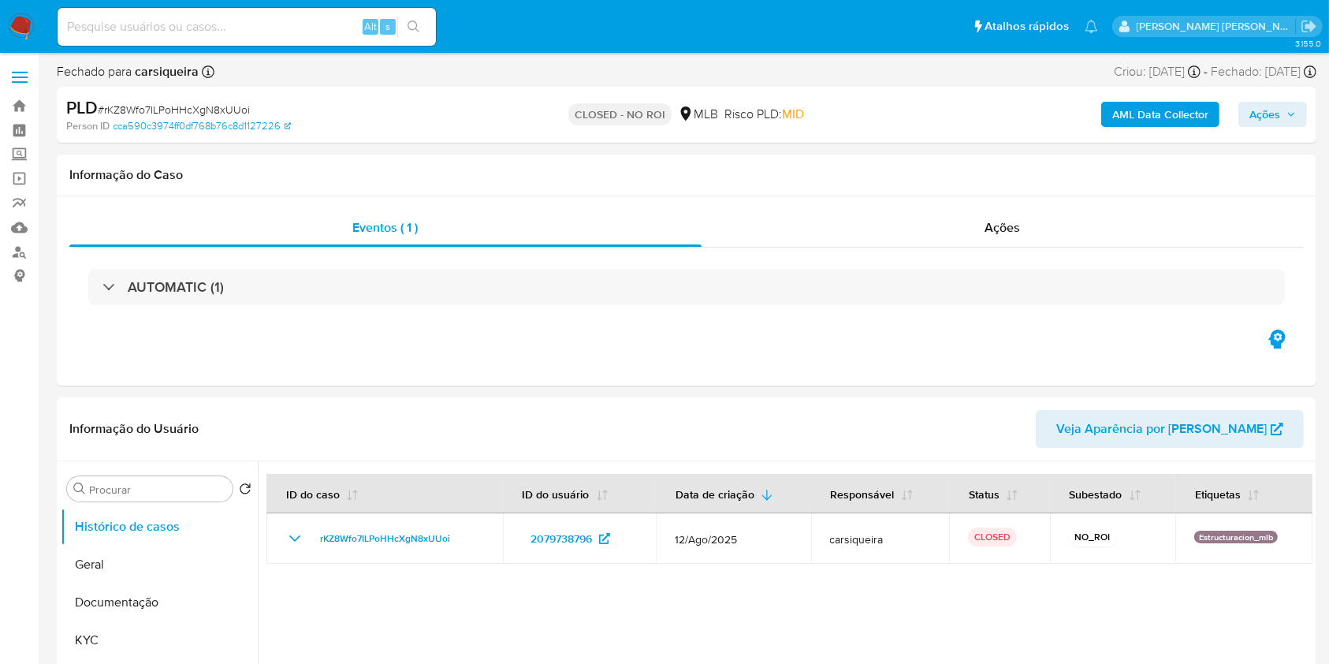
click at [17, 14] on img at bounding box center [21, 26] width 27 height 27
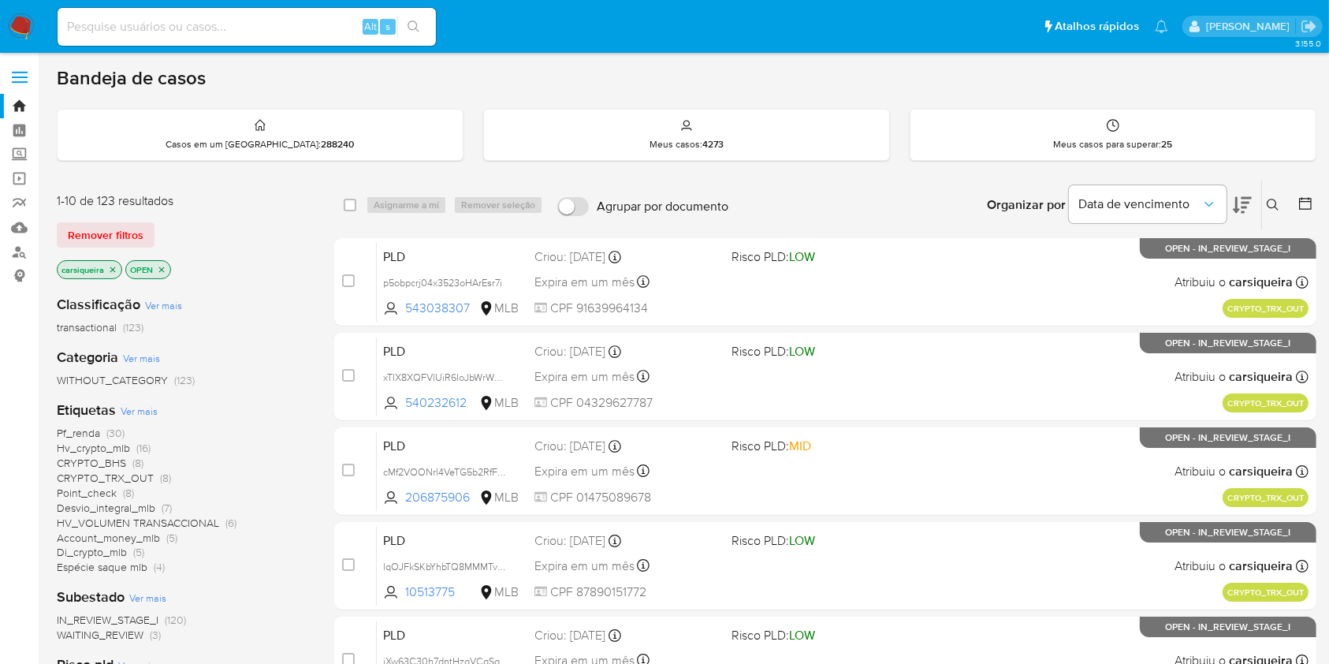
click at [161, 274] on p "OPEN" at bounding box center [148, 269] width 44 height 17
click at [162, 269] on icon "close-filter" at bounding box center [161, 269] width 9 height 9
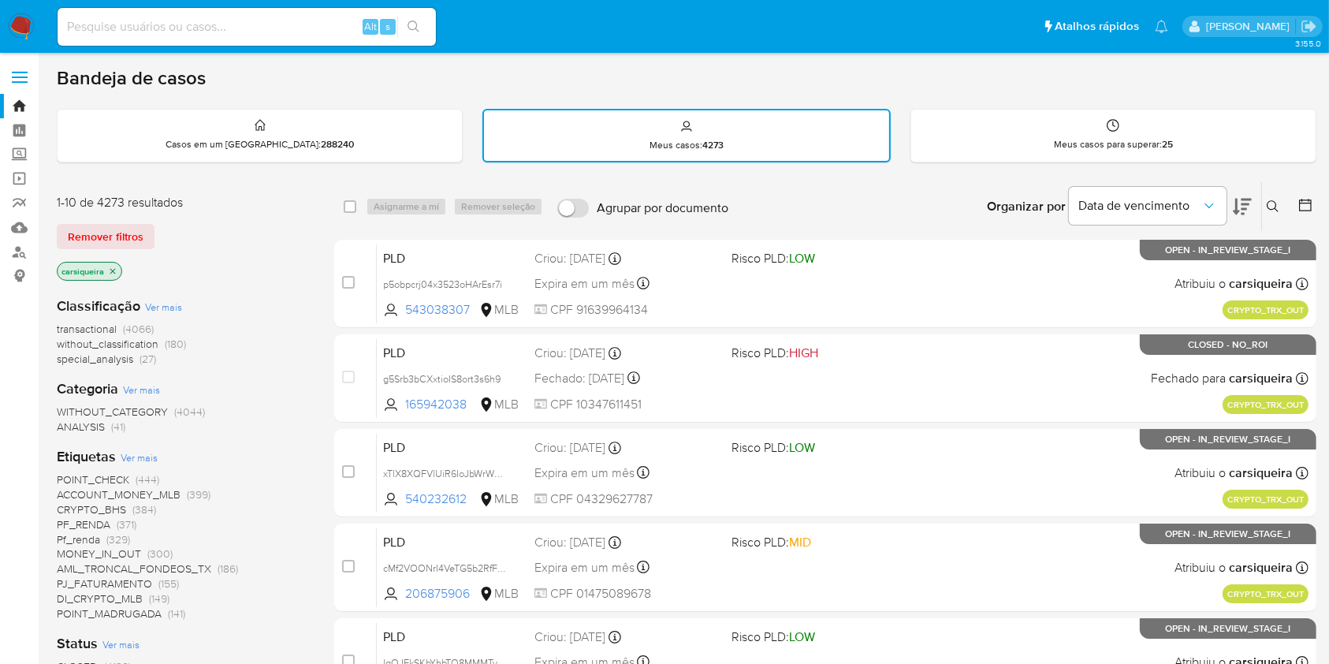
click at [1300, 208] on icon at bounding box center [1306, 205] width 16 height 16
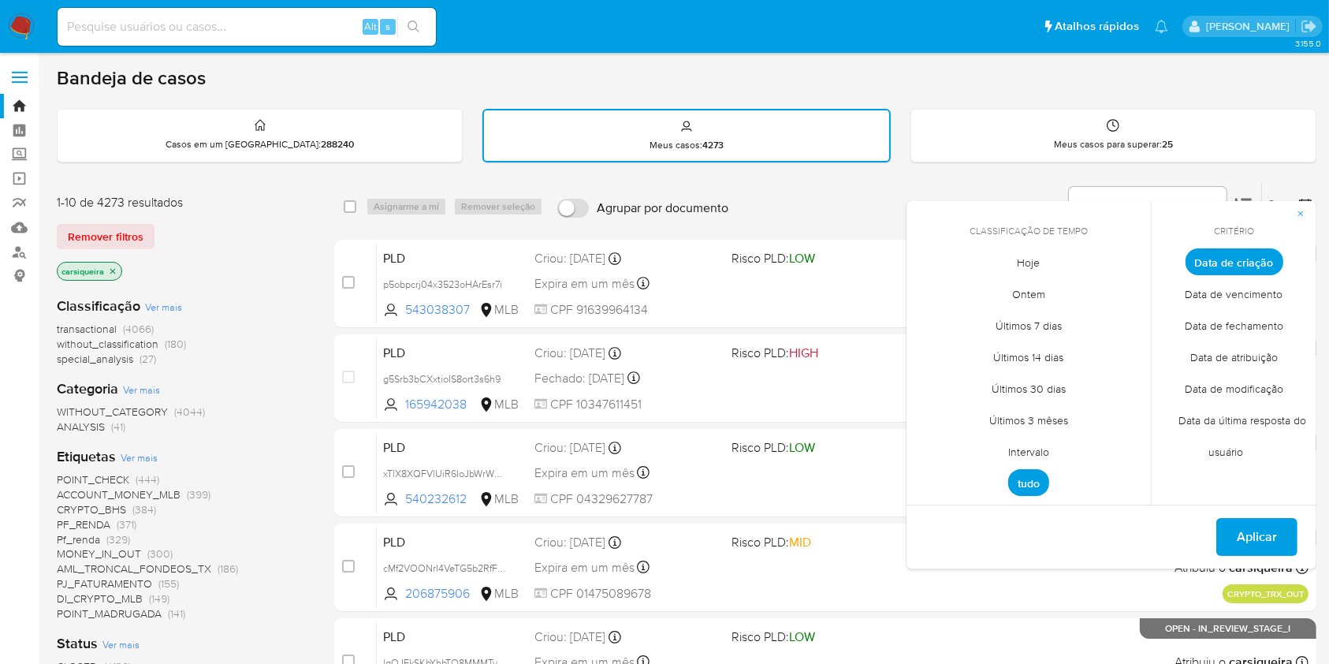
click at [1225, 324] on span "Data de fechamento" at bounding box center [1235, 326] width 132 height 32
click at [1029, 266] on span "Hoje" at bounding box center [1029, 263] width 56 height 32
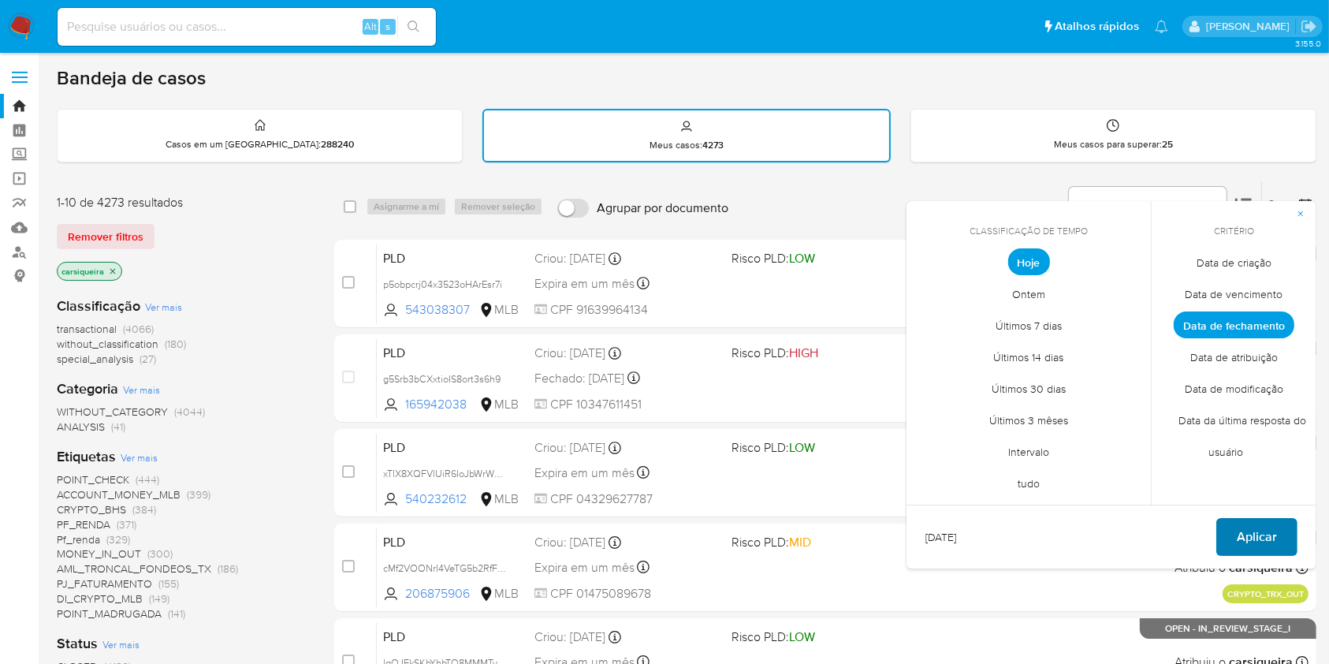
click at [1262, 531] on span "Aplicar" at bounding box center [1257, 537] width 40 height 35
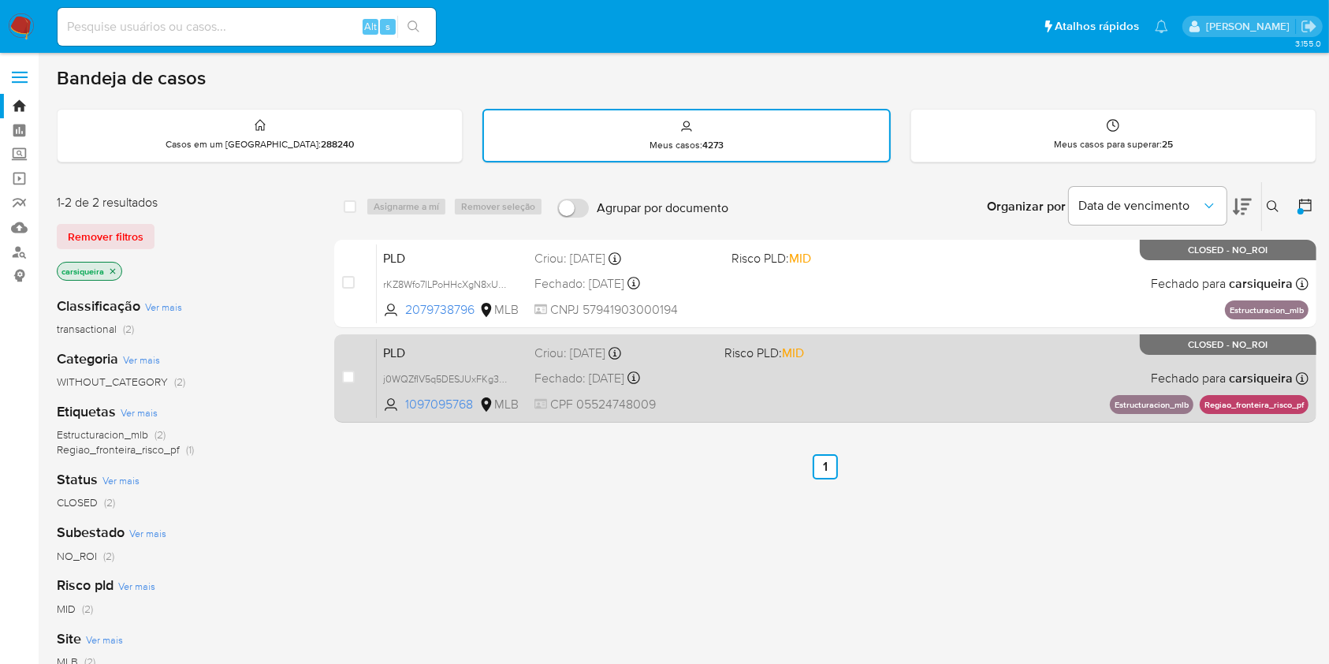
click at [801, 393] on div "PLD j0WQZfIV5q5DESJUxFKg3D2t 1097095768 MLB Risco PLD: MID Criou: 12/08/2025 Cr…" at bounding box center [843, 378] width 932 height 80
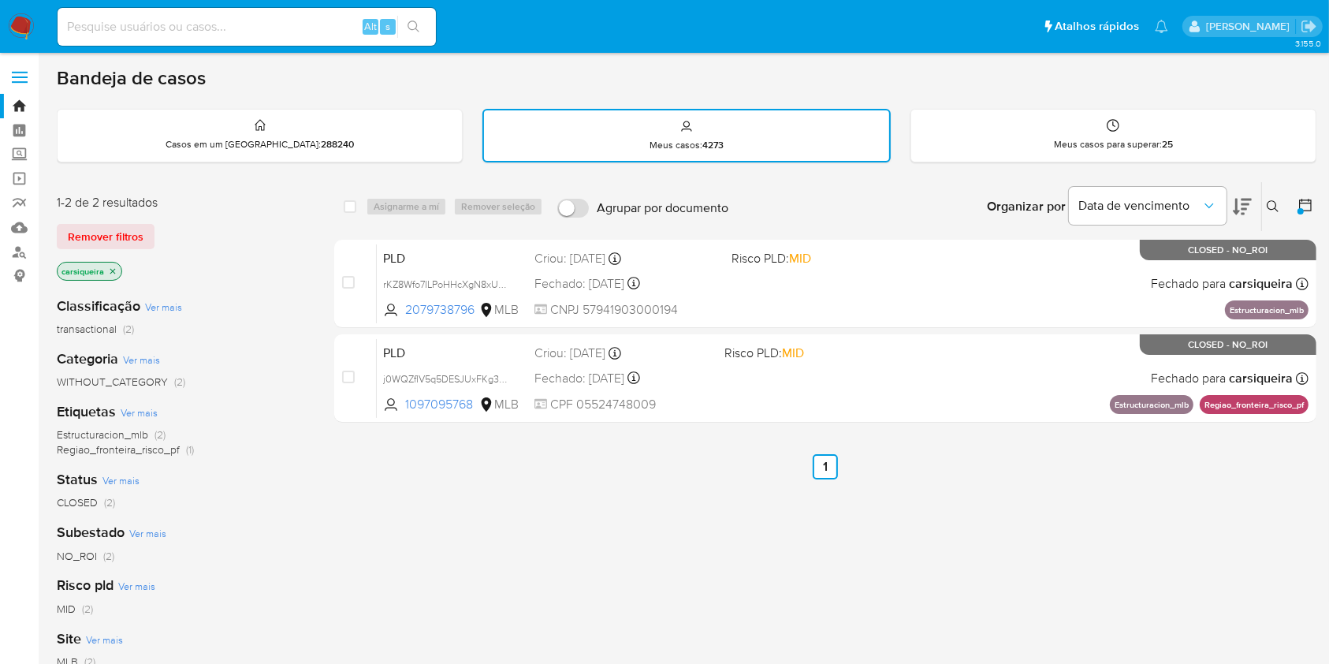
click at [20, 17] on img at bounding box center [21, 26] width 27 height 27
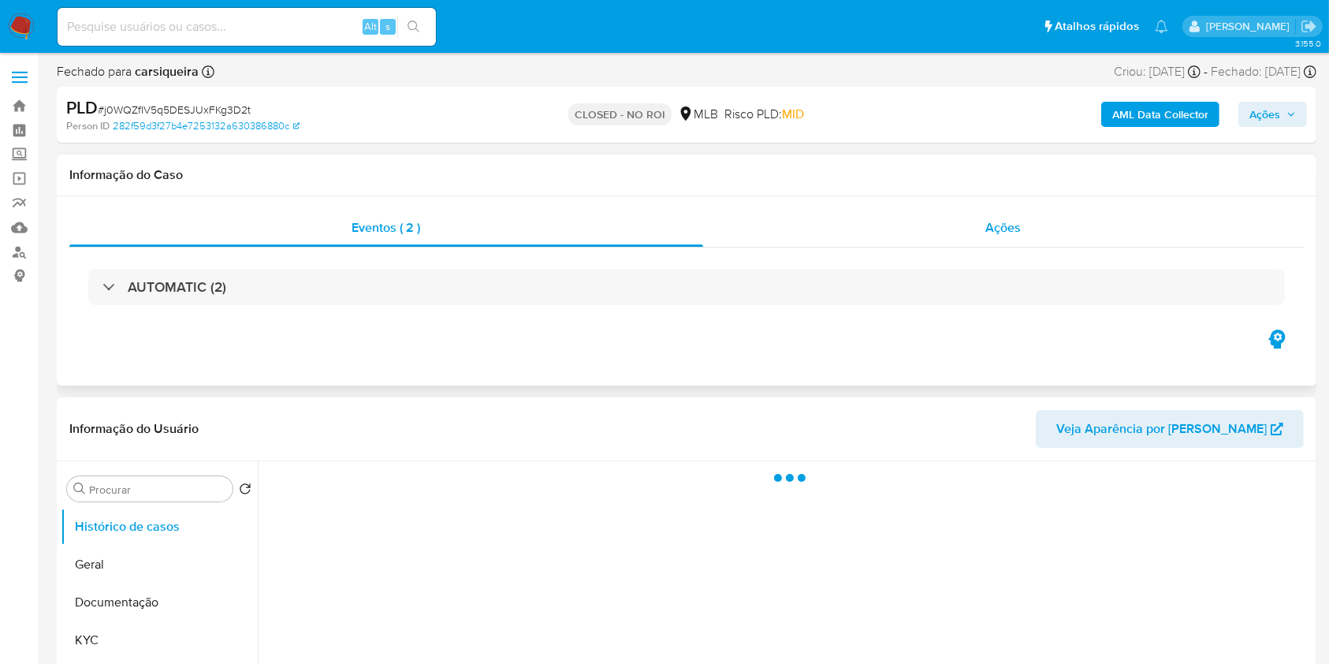
click at [946, 217] on div "Ações" at bounding box center [1003, 228] width 601 height 38
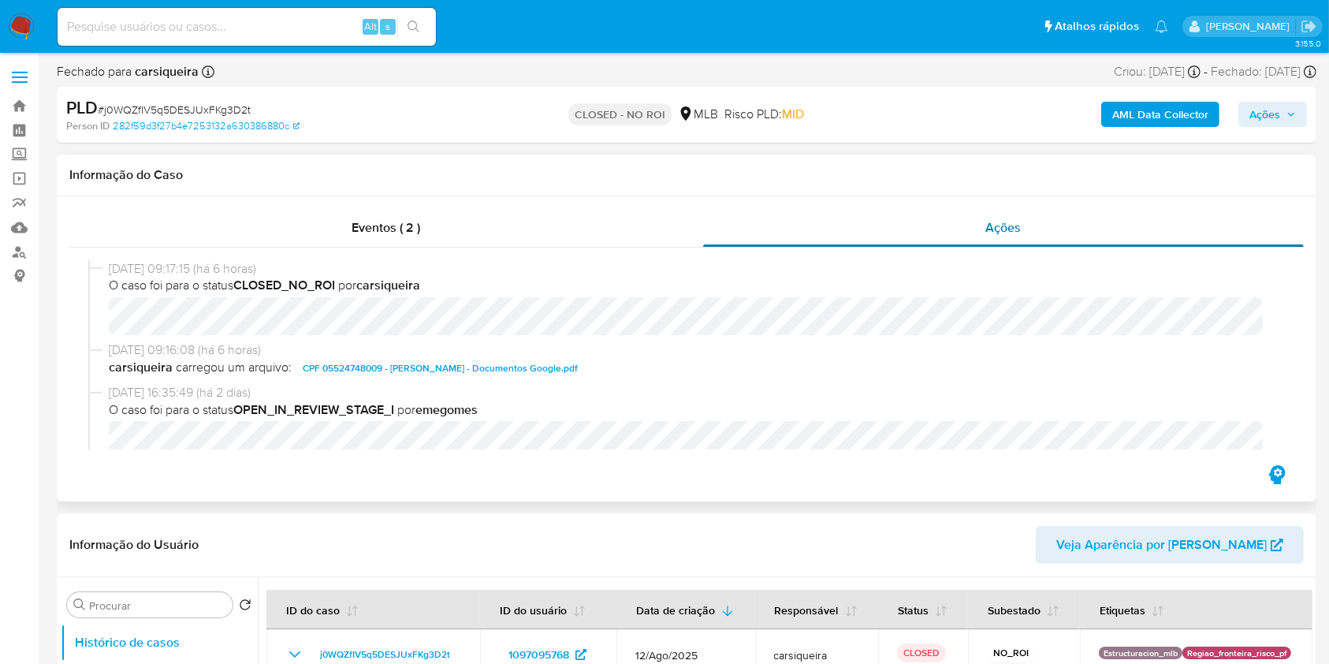
select select "10"
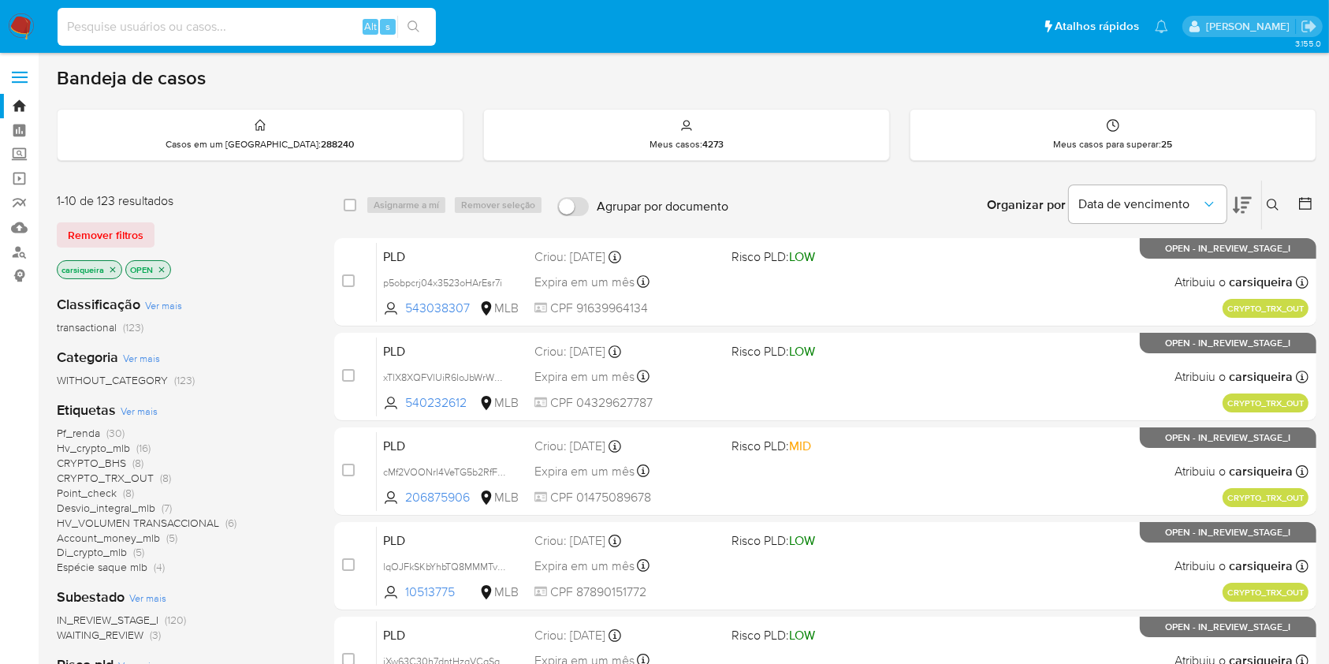
click at [290, 32] on input at bounding box center [247, 27] width 378 height 21
paste input "EM6xlyavkMtJ80Fq21xI46Hy"
type input "EM6xlyavkMtJ80Fq21xI46Hy"
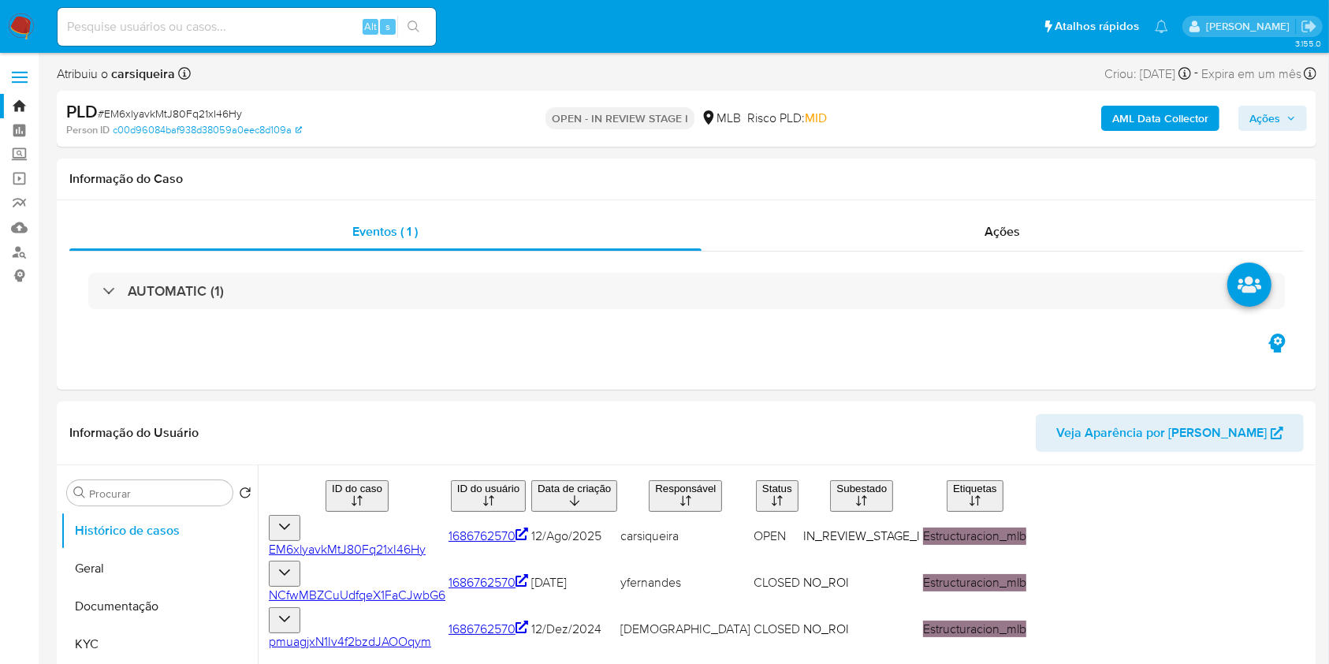
select select "10"
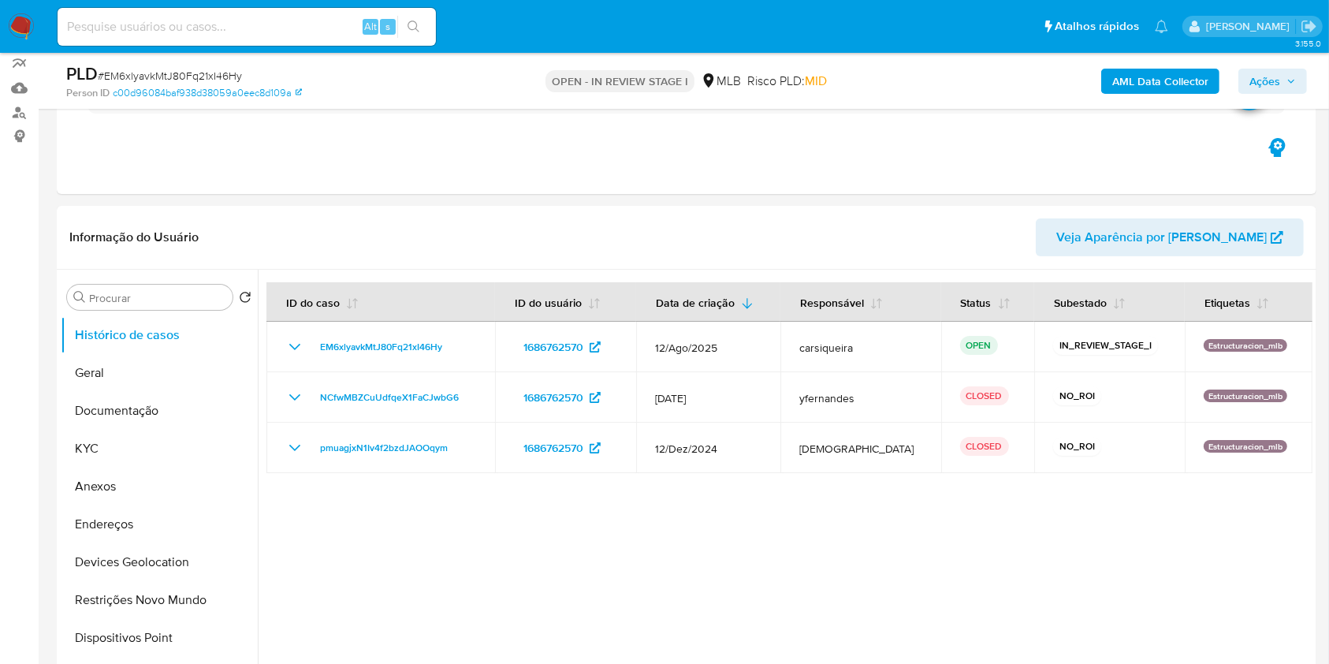
scroll to position [136, 0]
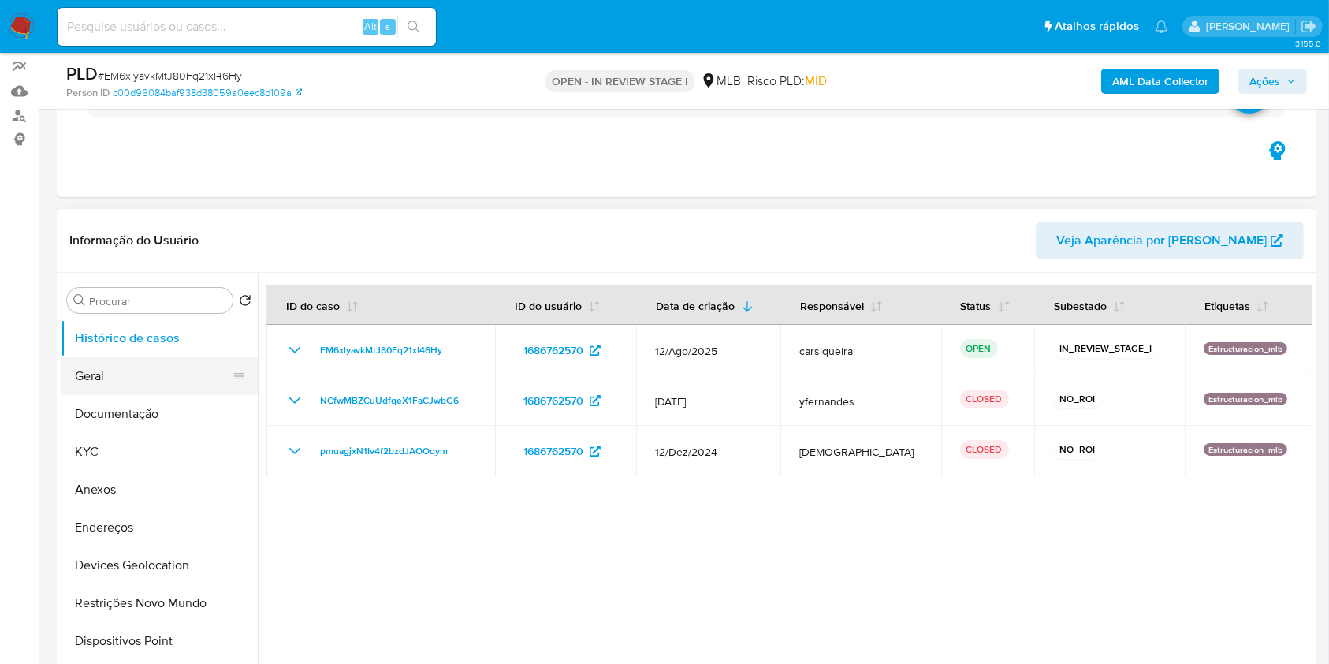
click at [132, 375] on button "Geral" at bounding box center [153, 376] width 185 height 38
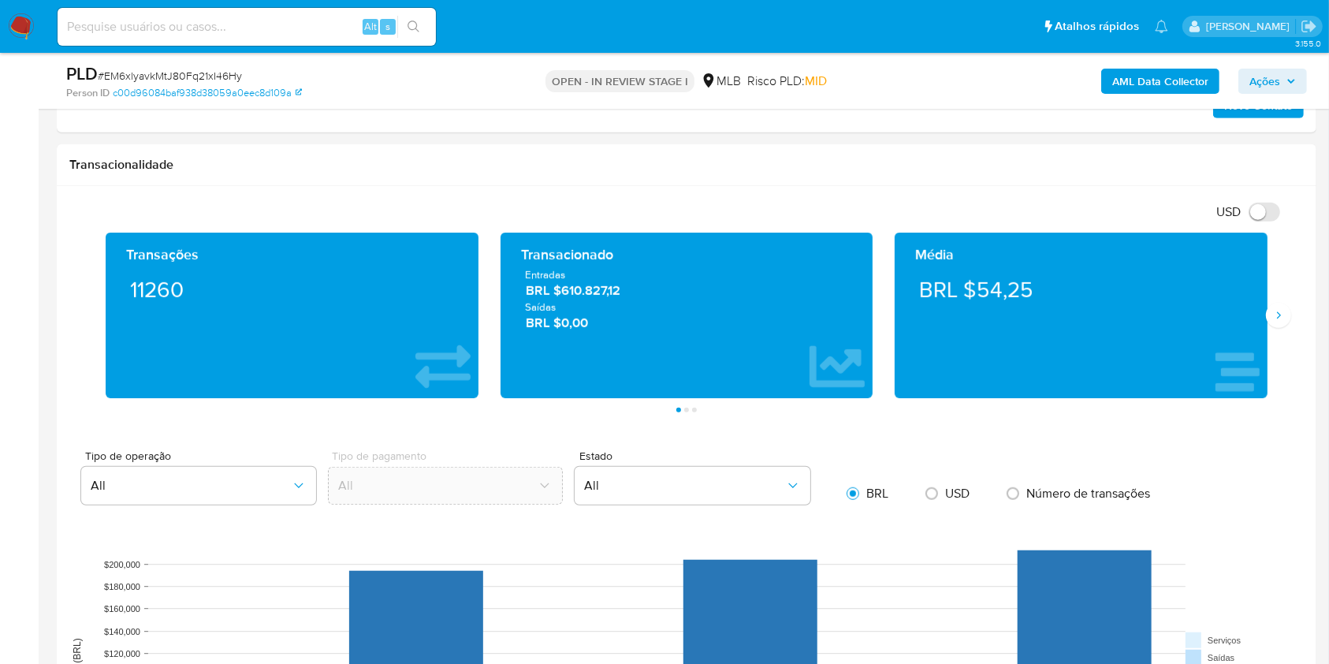
scroll to position [1046, 0]
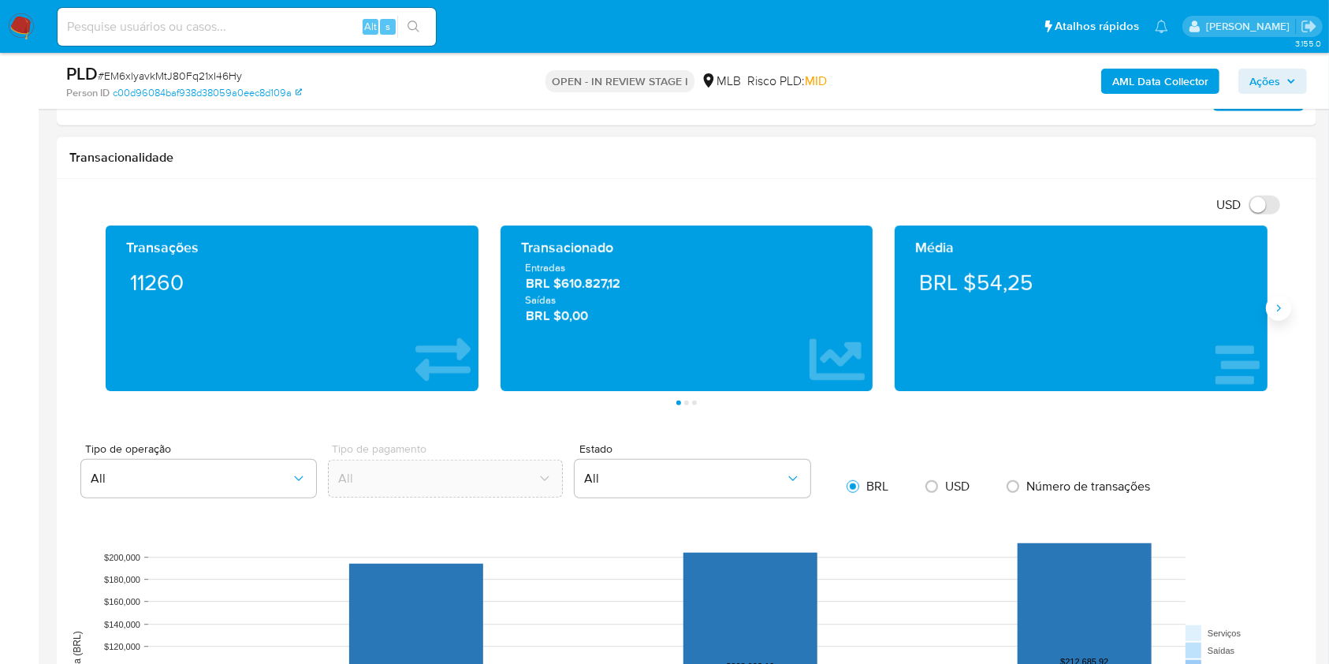
click at [1270, 306] on button "Siguiente" at bounding box center [1278, 308] width 25 height 25
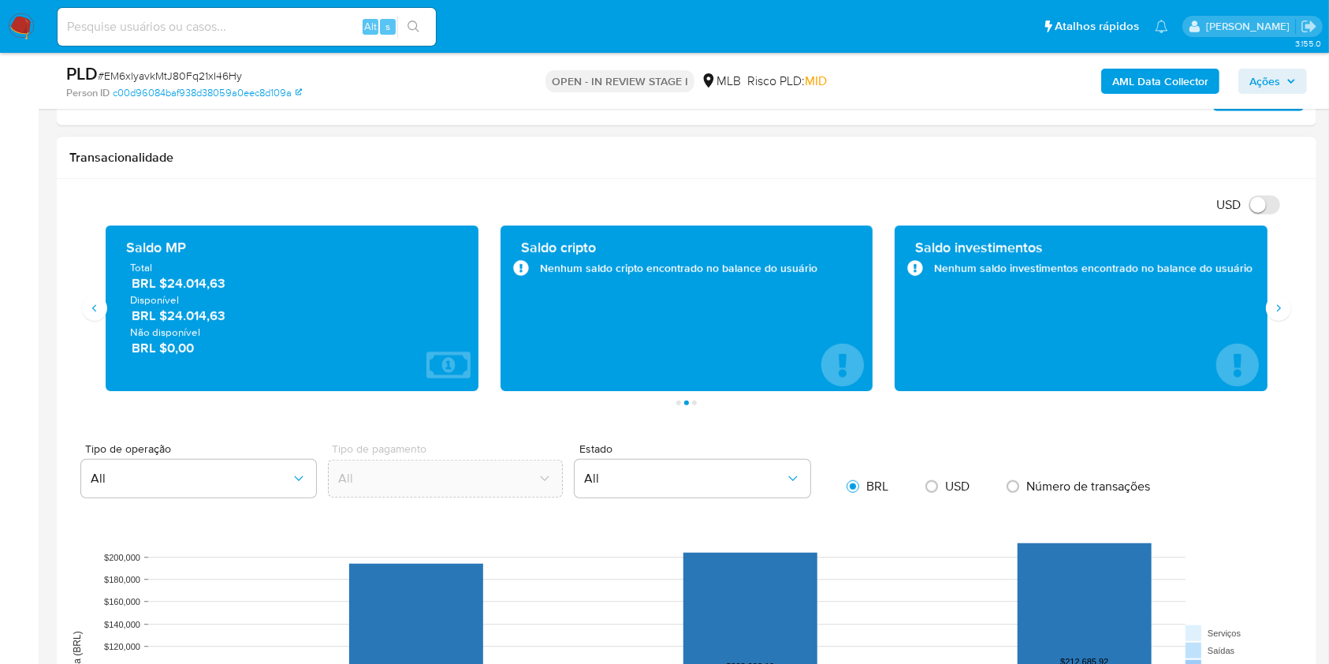
drag, startPoint x: 240, startPoint y: 318, endPoint x: 165, endPoint y: 318, distance: 74.9
click at [165, 318] on span "BRL $24.014,63" at bounding box center [293, 316] width 323 height 18
click at [379, 137] on div "Transacionalidade" at bounding box center [687, 158] width 1260 height 42
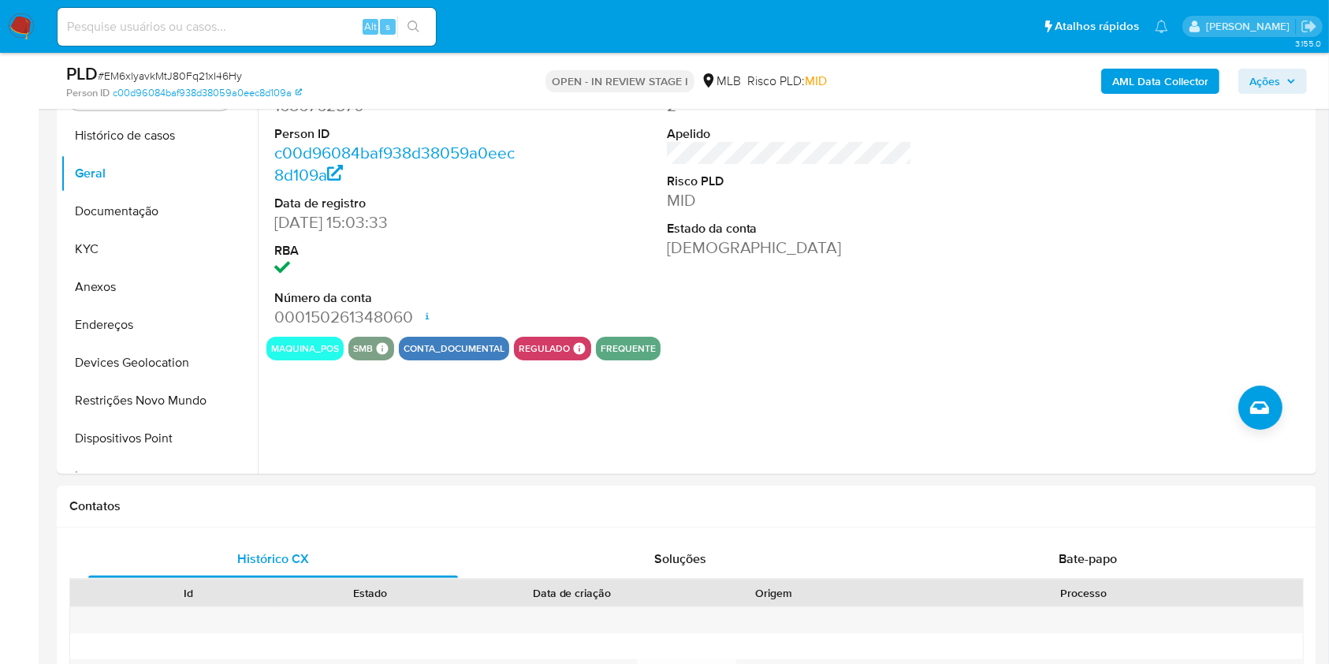
scroll to position [289, 0]
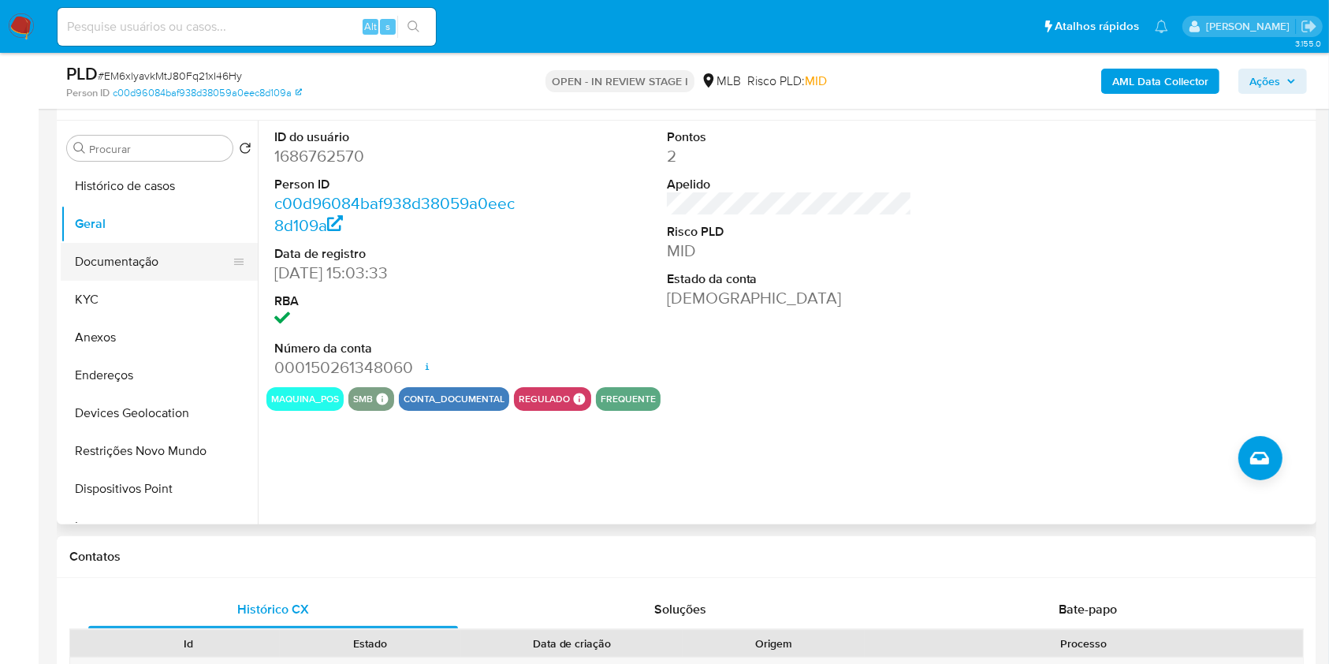
click at [142, 265] on button "Documentação" at bounding box center [153, 262] width 185 height 38
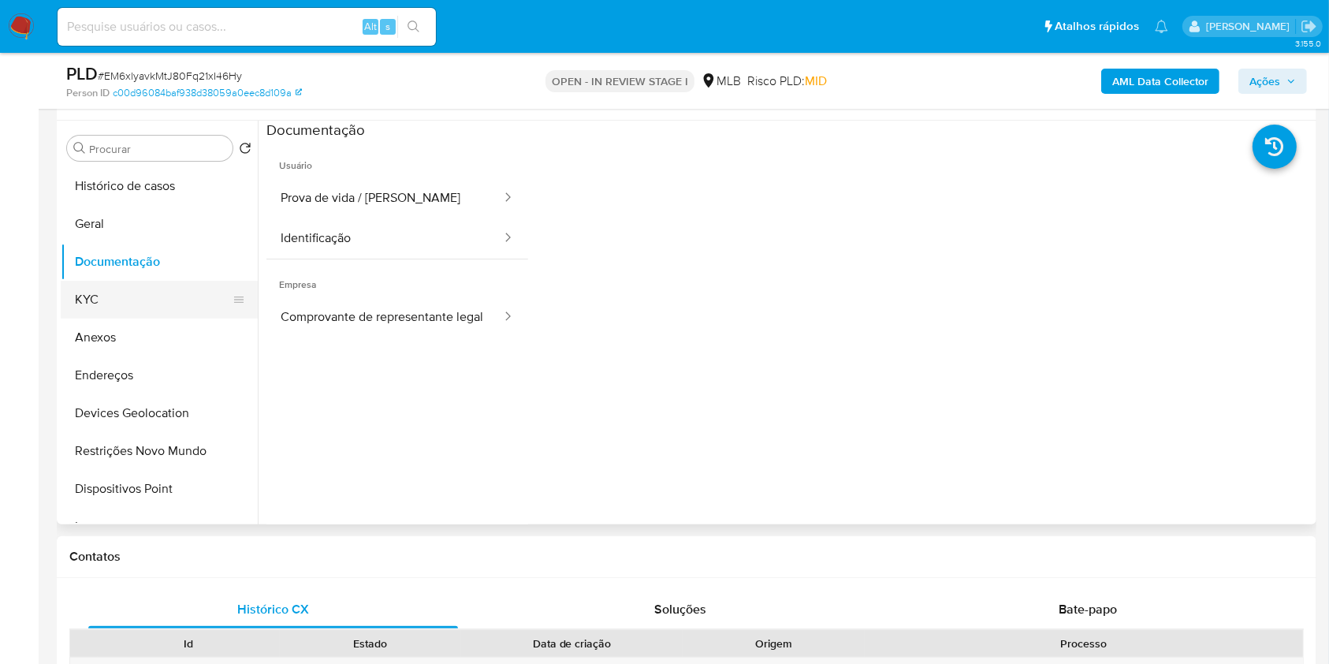
click at [140, 293] on button "KYC" at bounding box center [153, 300] width 185 height 38
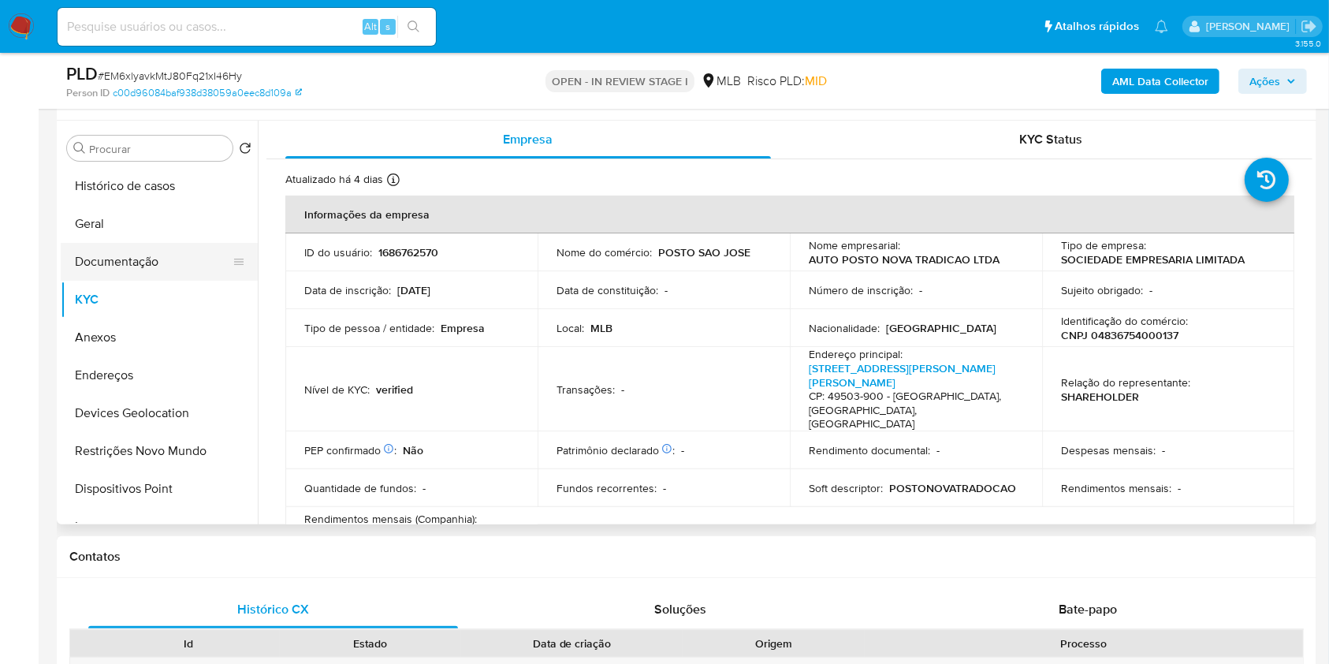
click at [120, 254] on button "Documentação" at bounding box center [153, 262] width 185 height 38
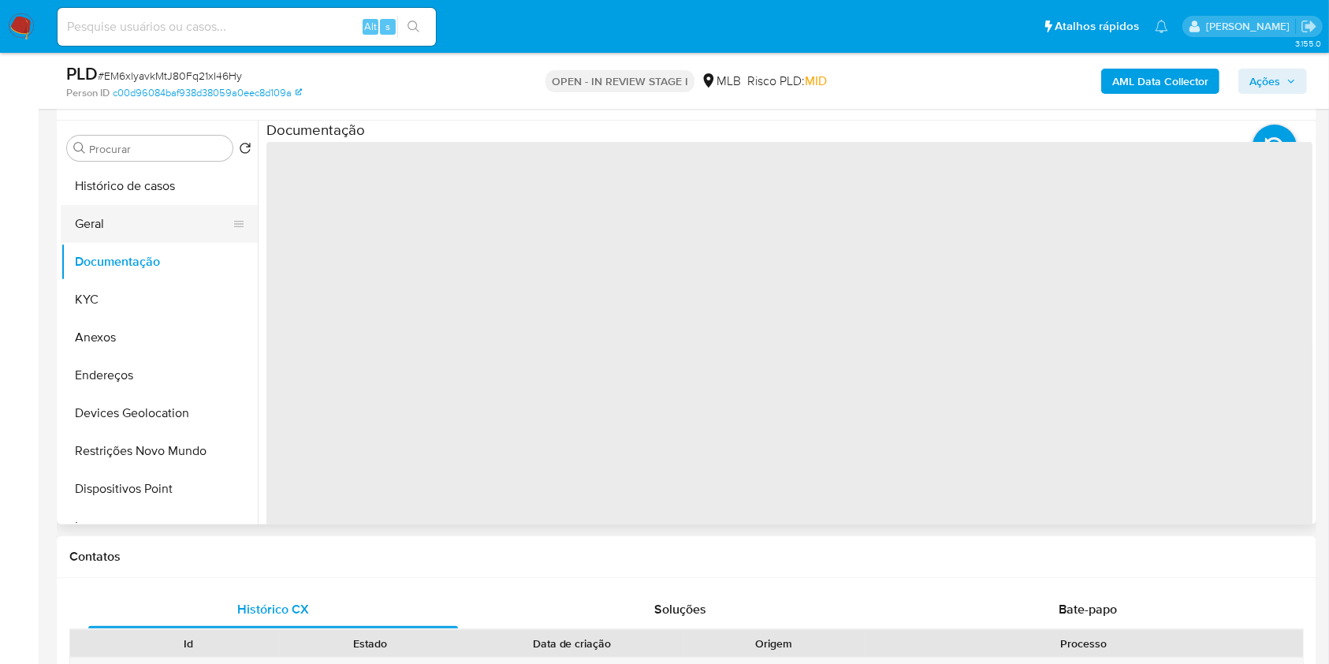
click at [111, 224] on button "Geral" at bounding box center [153, 224] width 185 height 38
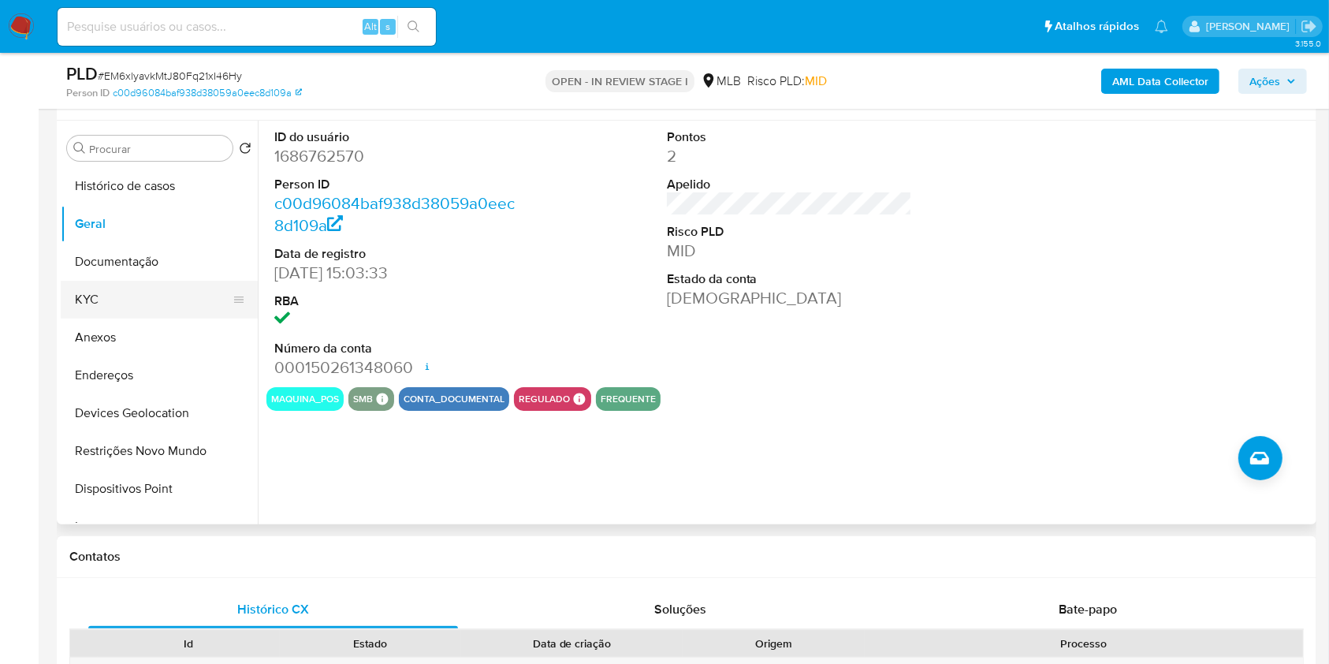
click at [157, 291] on button "KYC" at bounding box center [153, 300] width 185 height 38
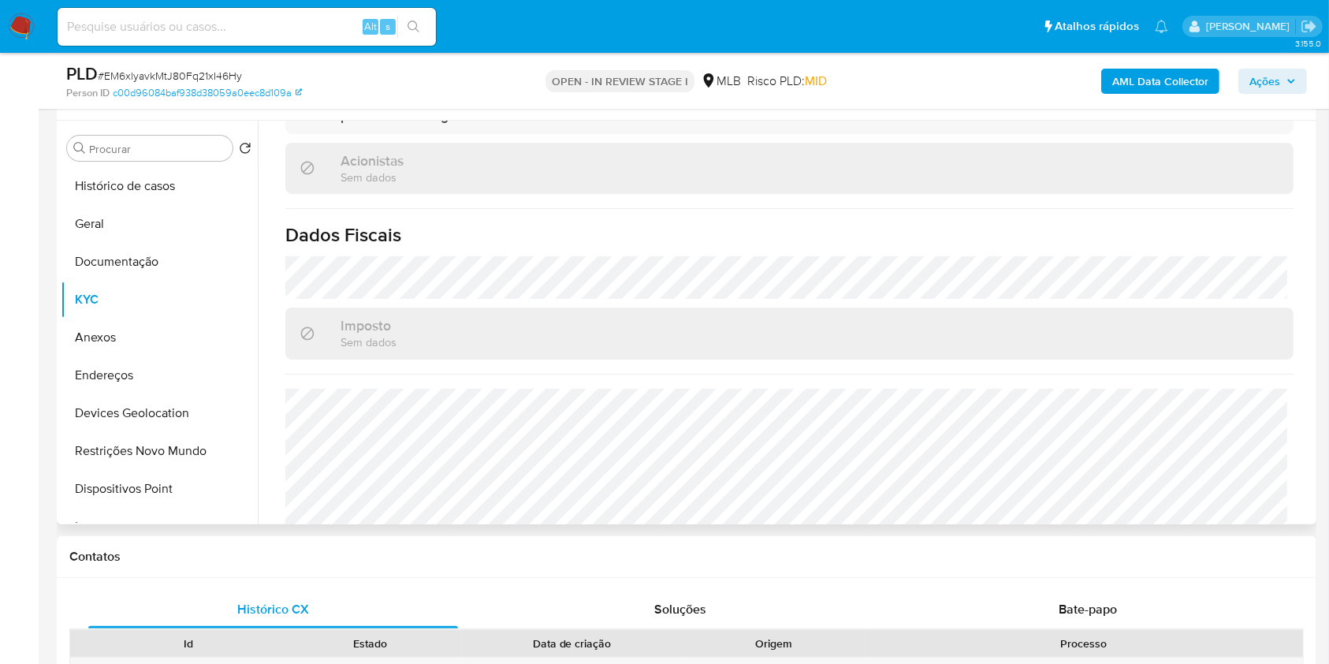
scroll to position [945, 0]
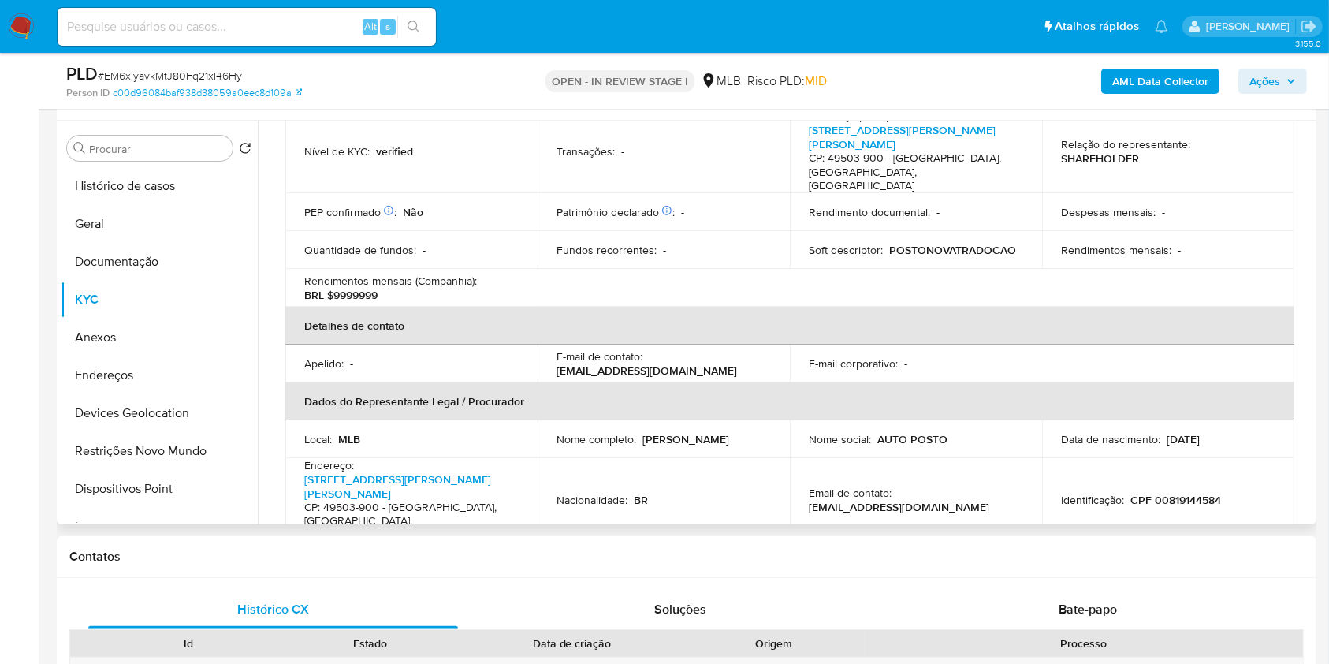
scroll to position [314, 0]
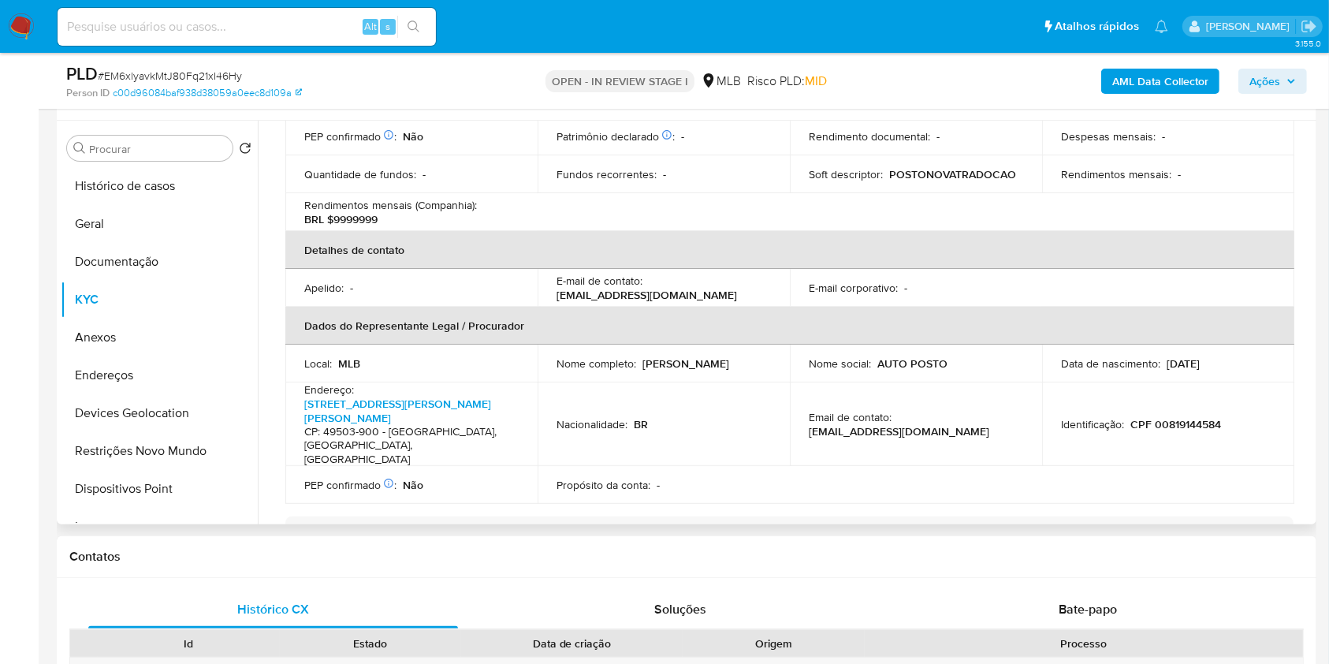
click at [1171, 417] on p "CPF 00819144584" at bounding box center [1176, 424] width 91 height 14
copy p "00819144584"
click at [734, 417] on div "Nacionalidade : BR" at bounding box center [664, 424] width 214 height 14
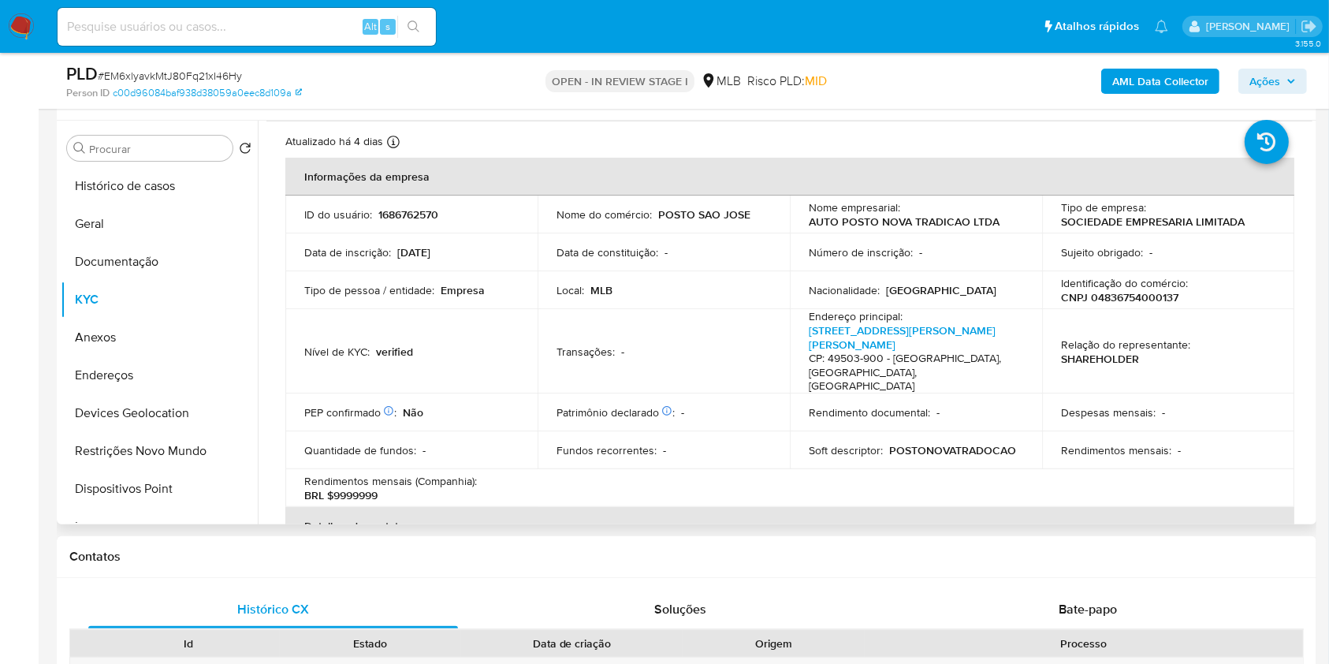
scroll to position [19, 0]
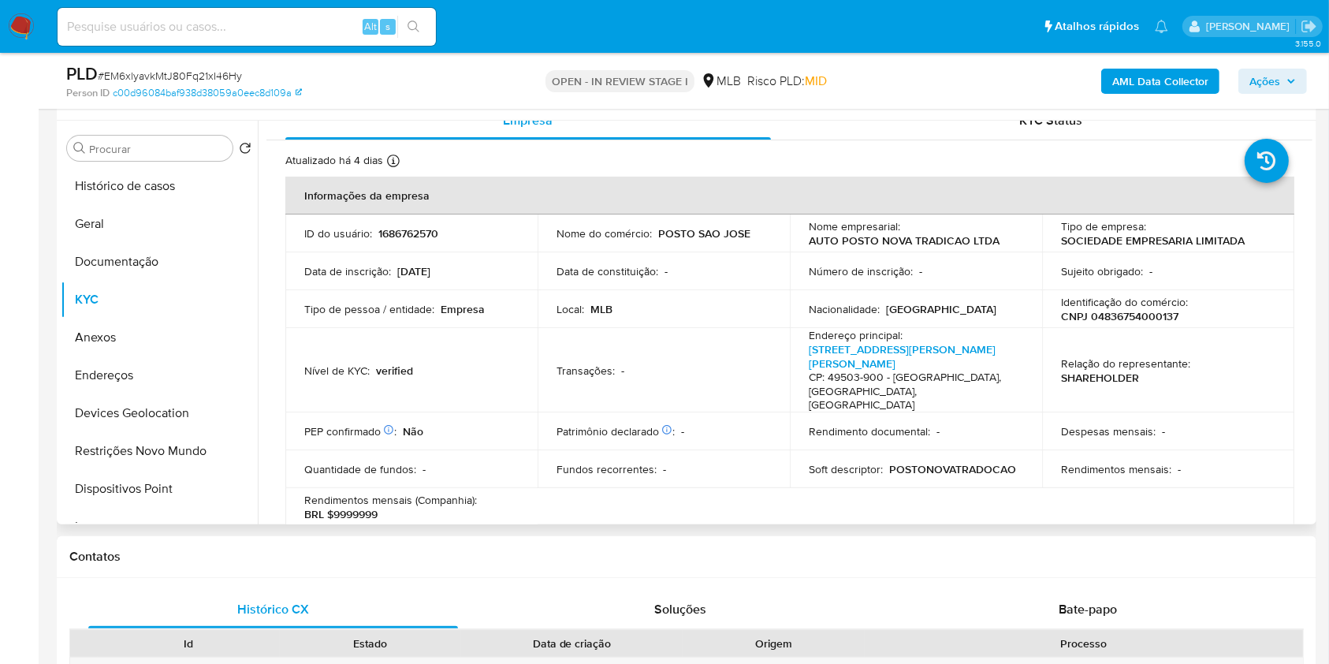
click at [1117, 314] on p "CNPJ 04836754000137" at bounding box center [1119, 316] width 117 height 14
copy p "04836754000137"
click at [147, 250] on button "Documentação" at bounding box center [153, 262] width 185 height 38
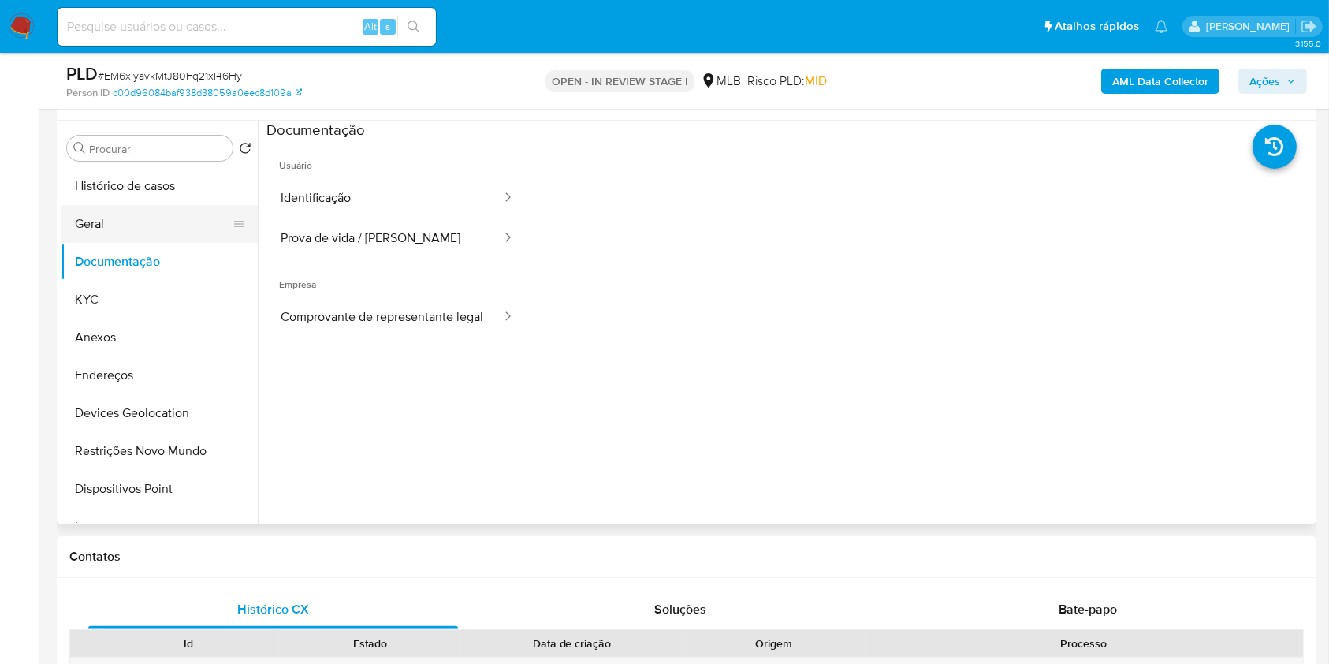
click at [162, 216] on button "Geral" at bounding box center [153, 224] width 185 height 38
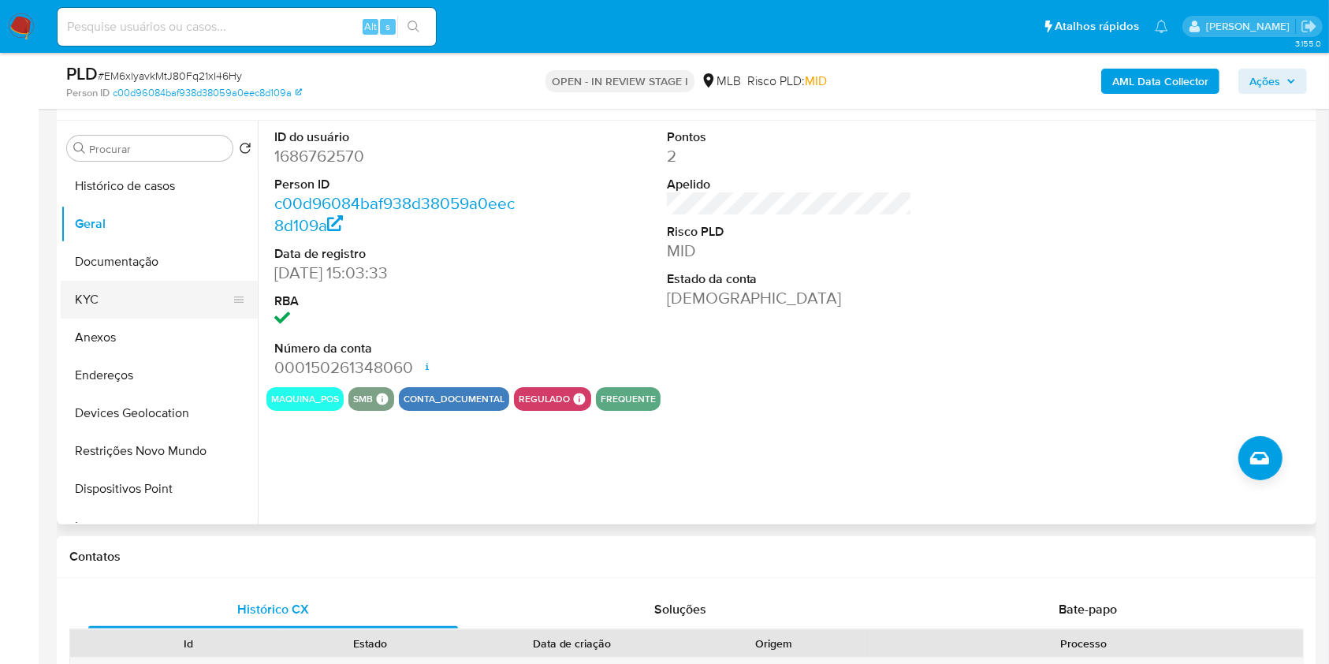
click at [149, 301] on button "KYC" at bounding box center [153, 300] width 185 height 38
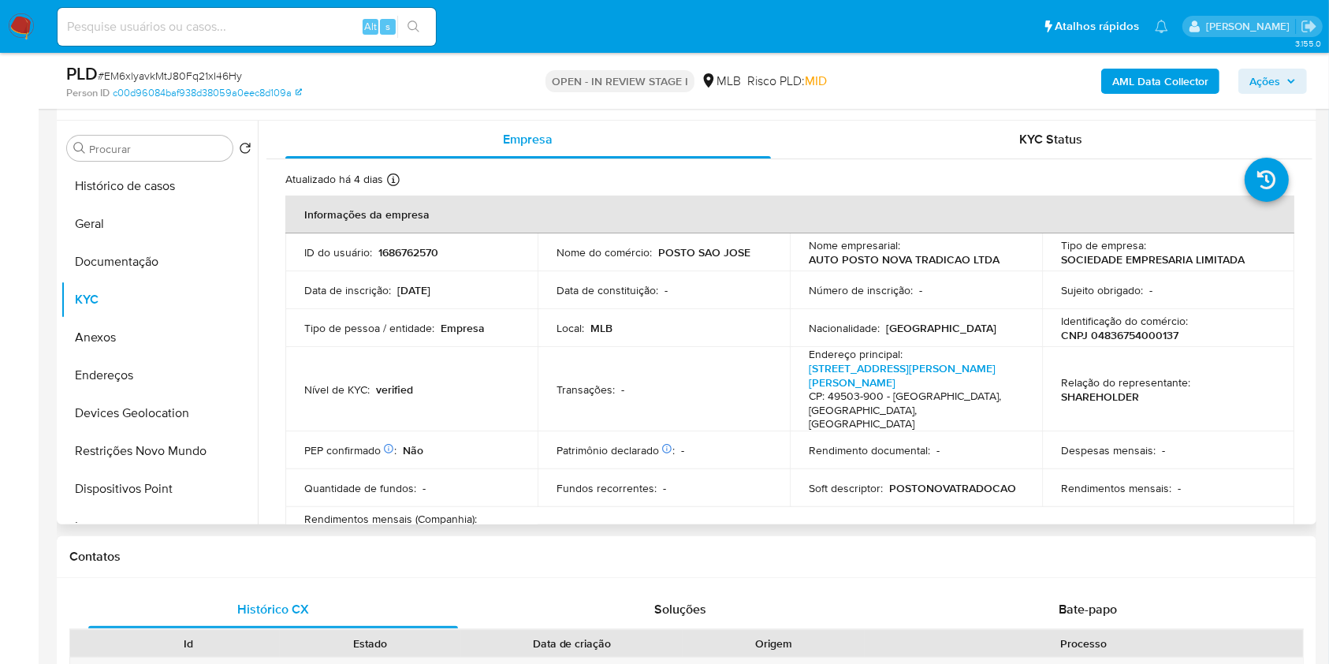
click at [742, 481] on div "Fundos recorrentes : -" at bounding box center [664, 488] width 214 height 14
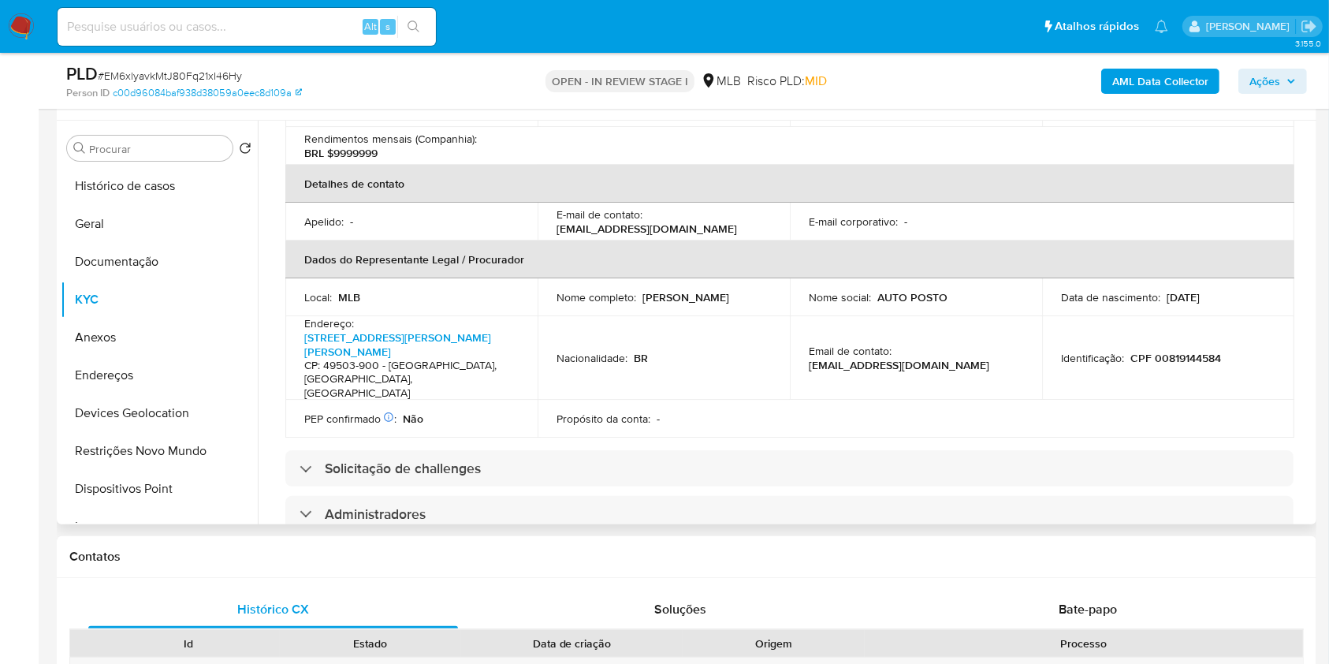
scroll to position [378, 0]
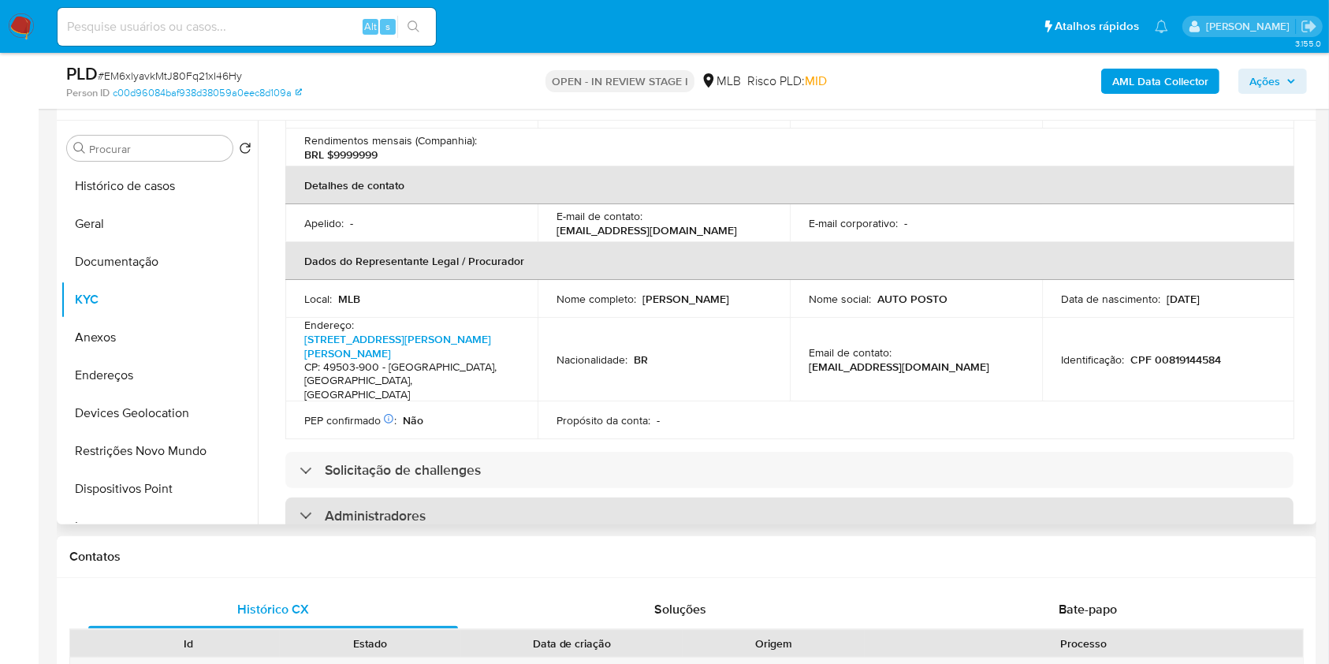
click at [725, 498] on div "Administradores" at bounding box center [789, 516] width 1009 height 36
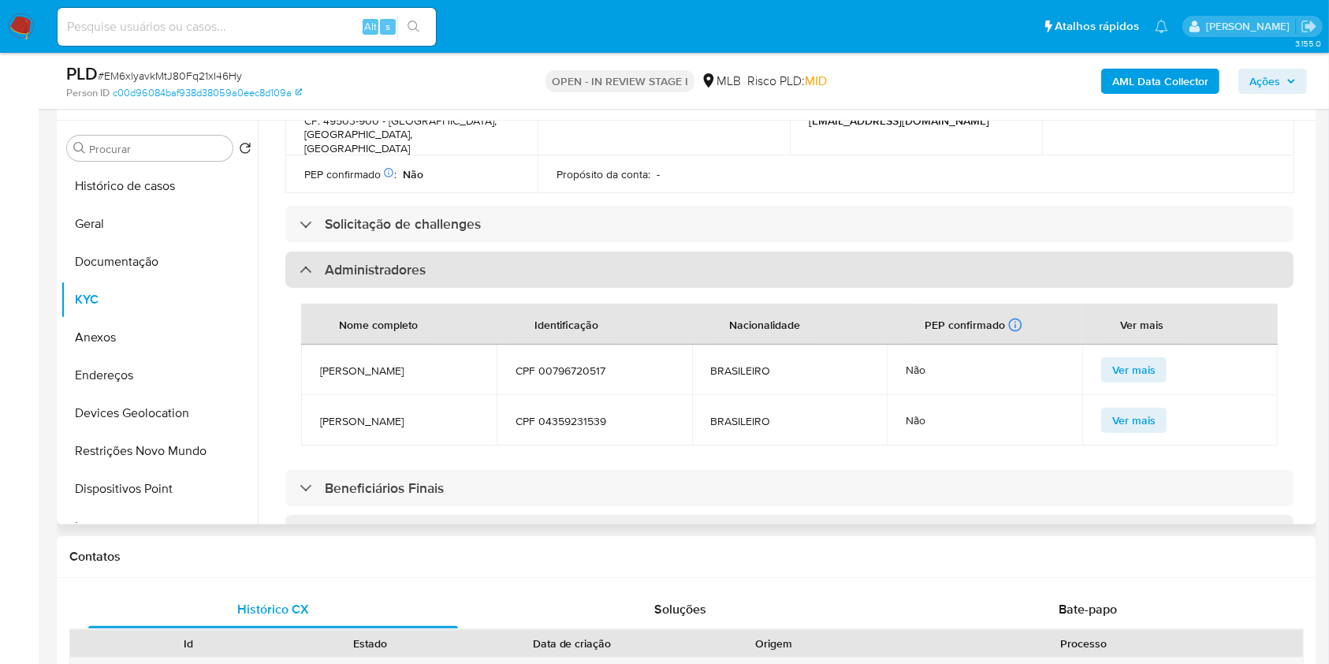
scroll to position [714, 0]
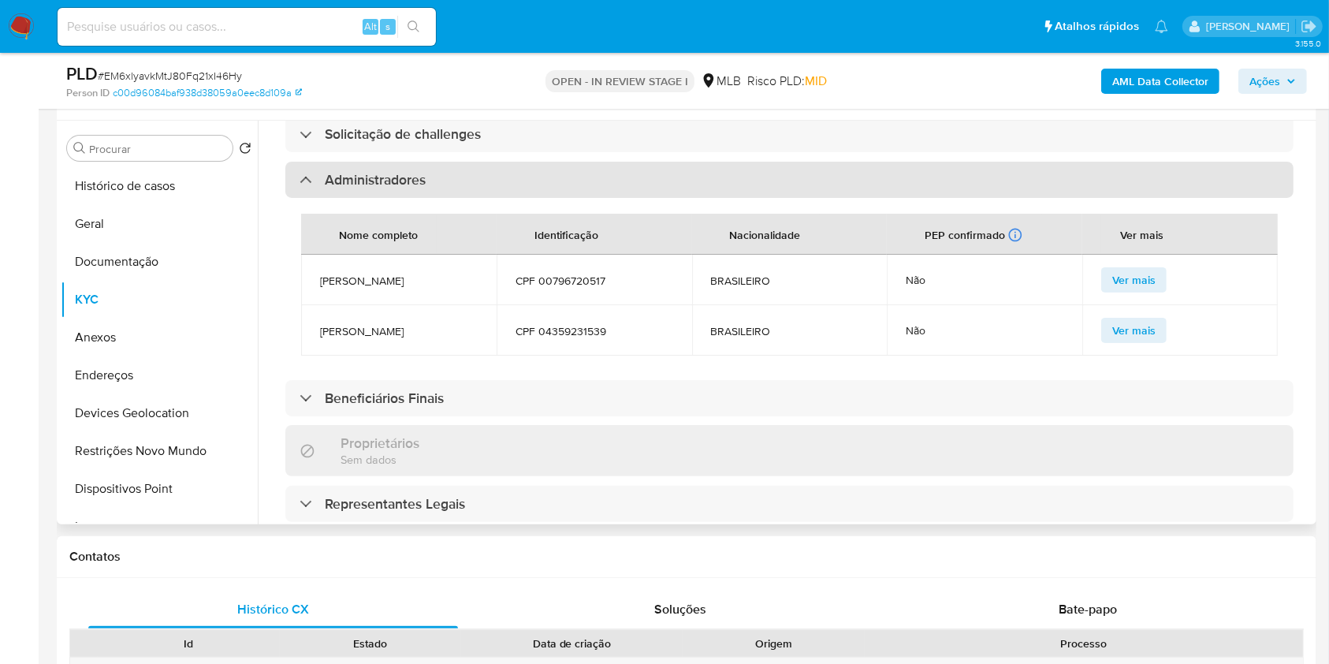
click at [405, 171] on h3 "Administradores" at bounding box center [375, 179] width 101 height 17
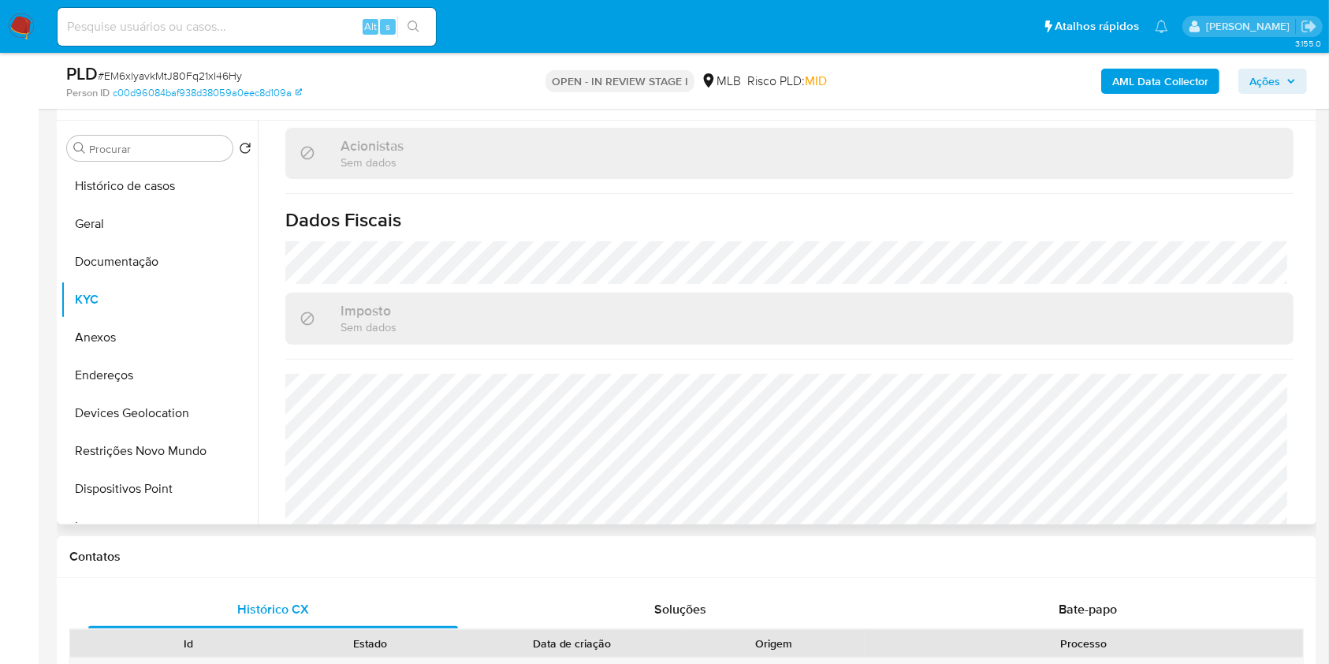
scroll to position [945, 0]
click at [175, 375] on button "Endereços" at bounding box center [153, 375] width 185 height 38
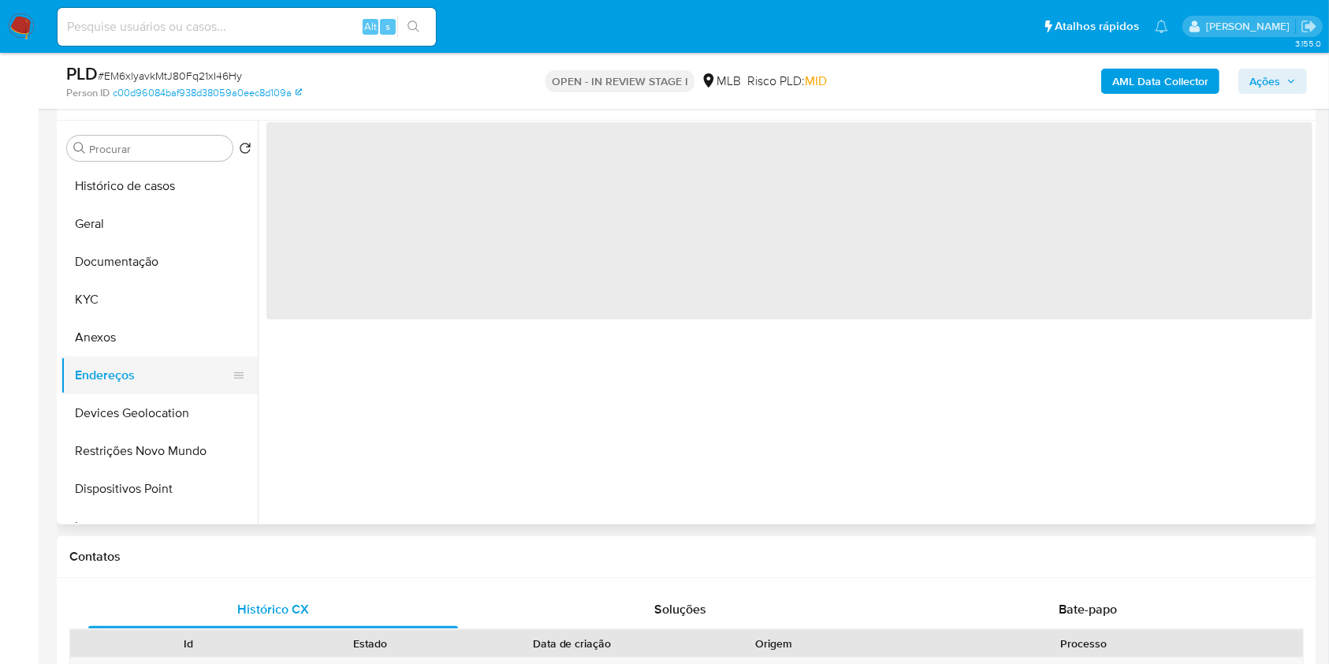
scroll to position [0, 0]
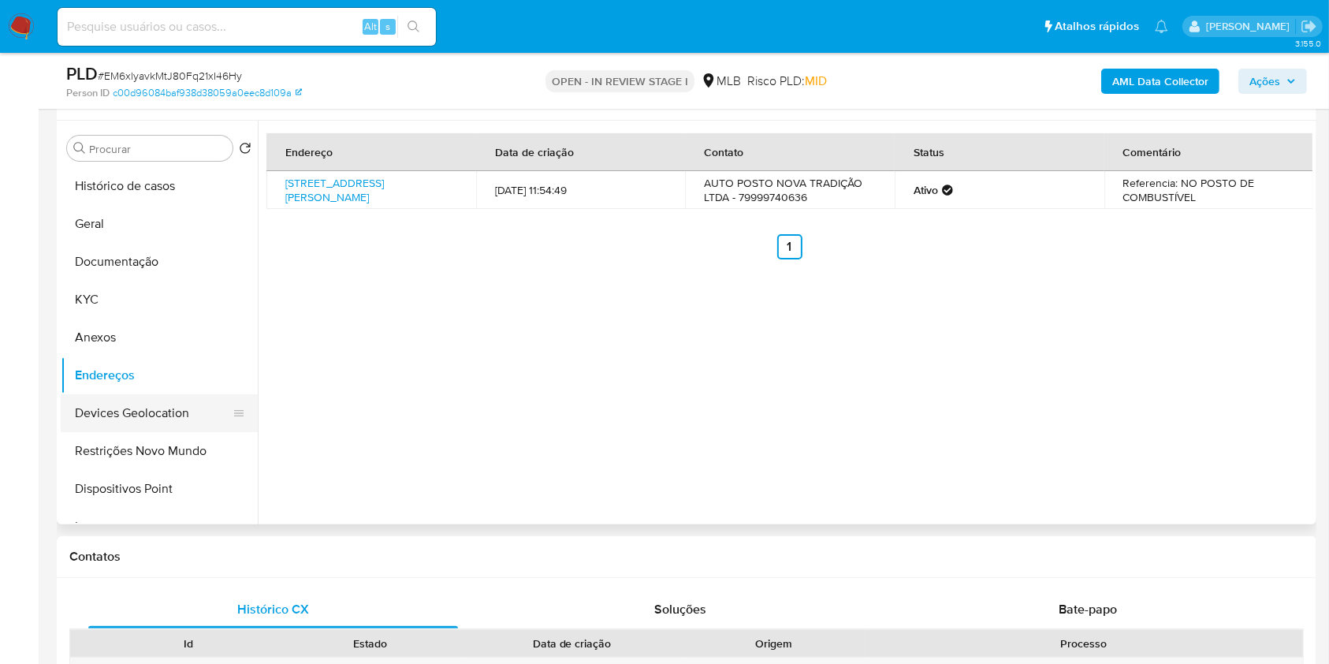
click at [145, 419] on button "Devices Geolocation" at bounding box center [153, 413] width 185 height 38
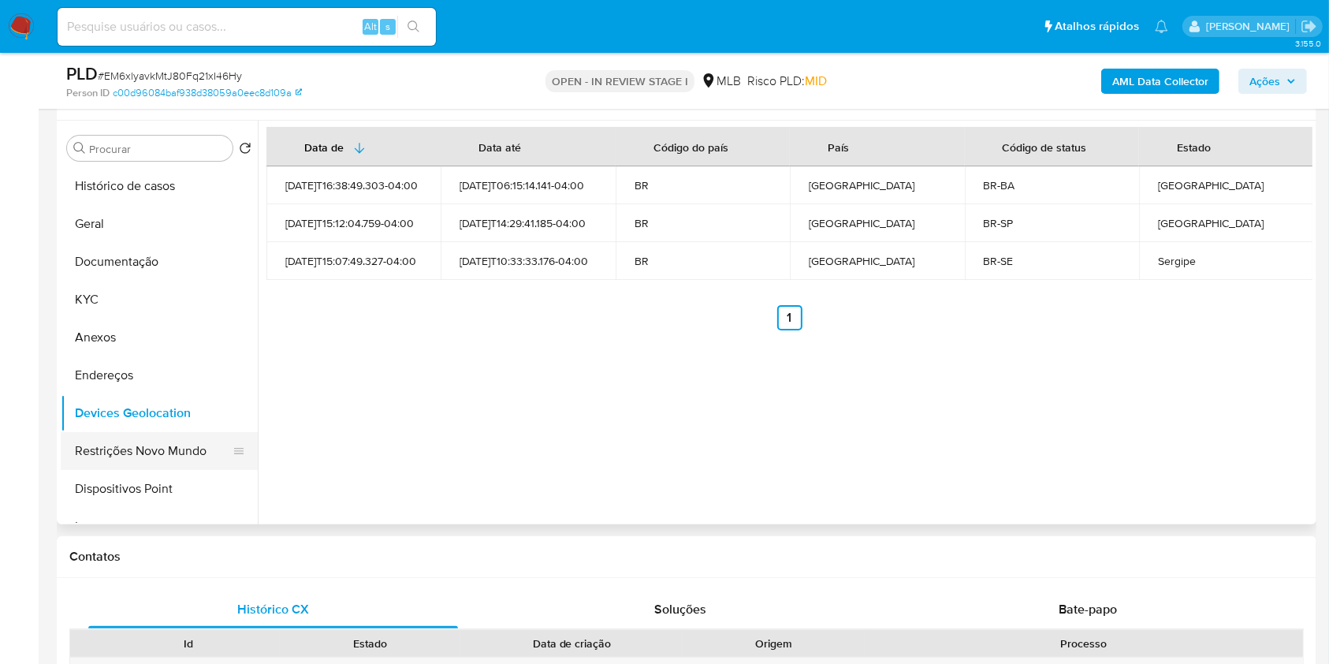
click at [167, 460] on button "Restrições Novo Mundo" at bounding box center [153, 451] width 185 height 38
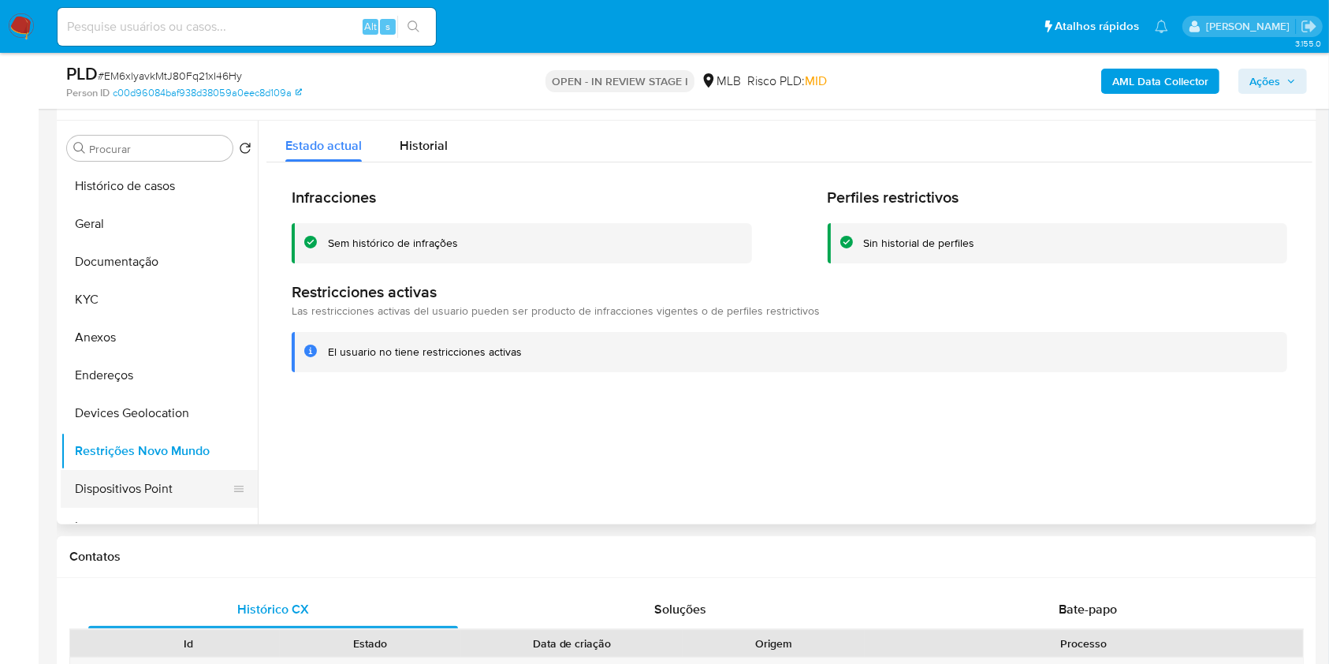
click at [164, 477] on button "Dispositivos Point" at bounding box center [153, 489] width 185 height 38
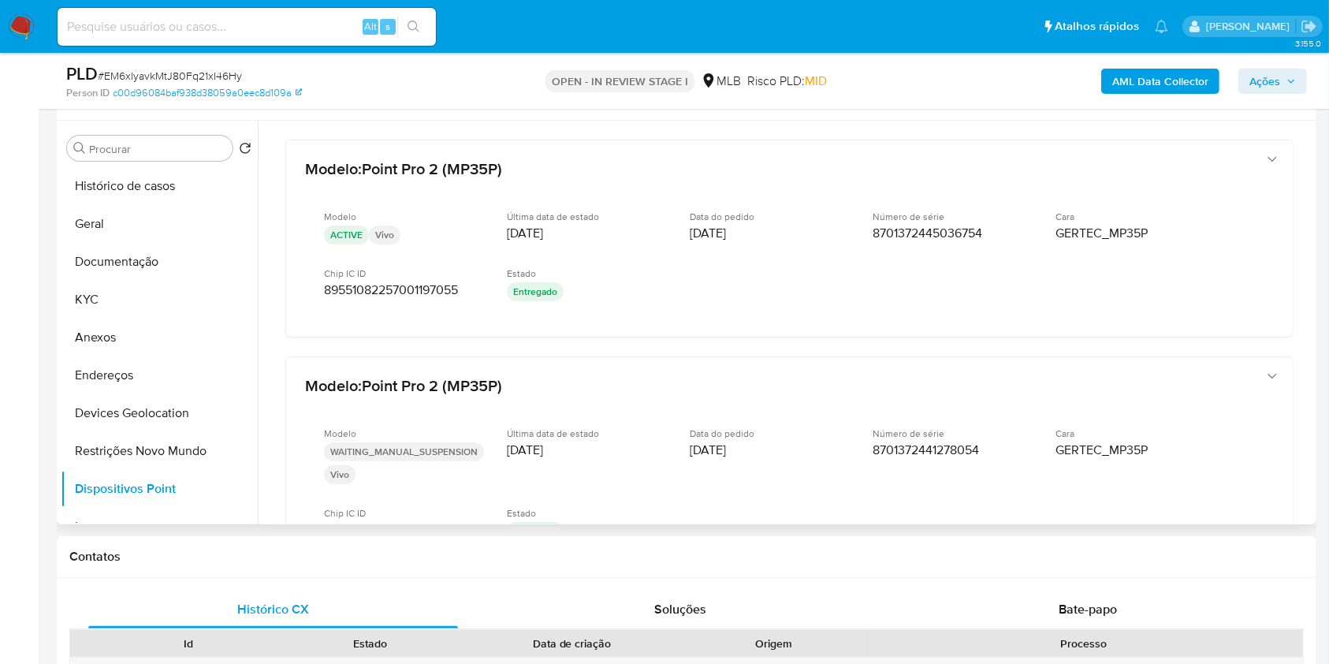
scroll to position [148, 0]
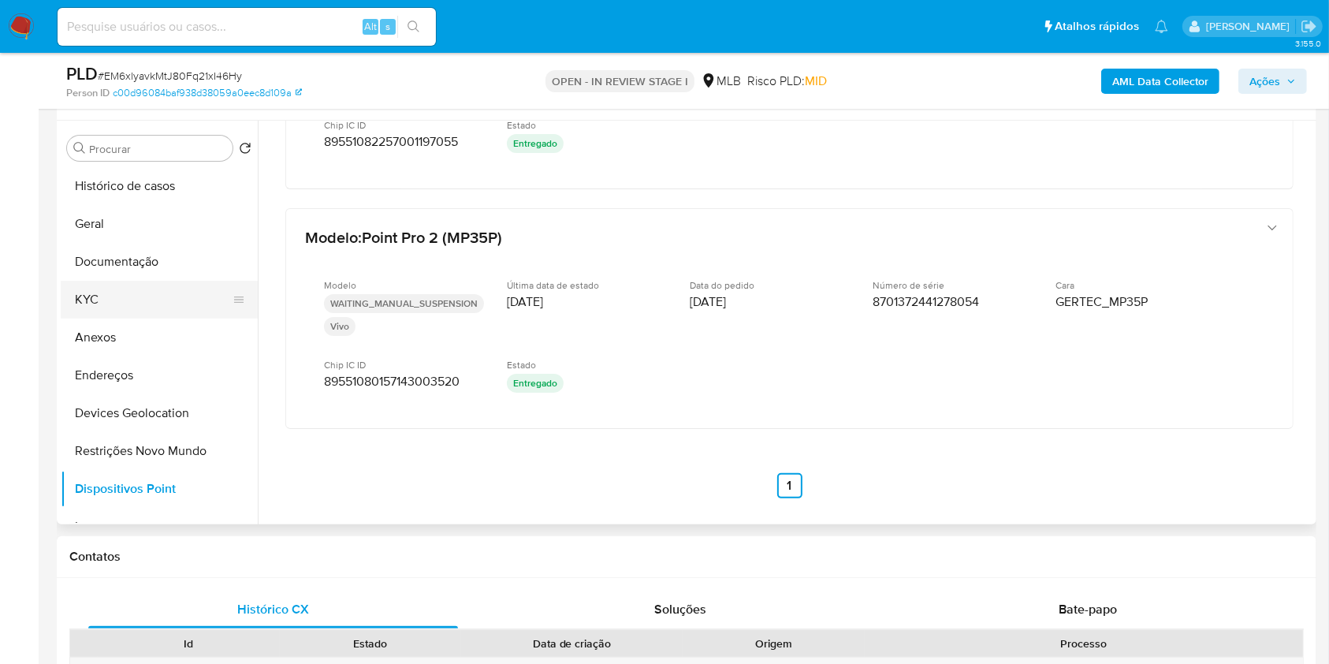
click at [192, 305] on button "KYC" at bounding box center [153, 300] width 185 height 38
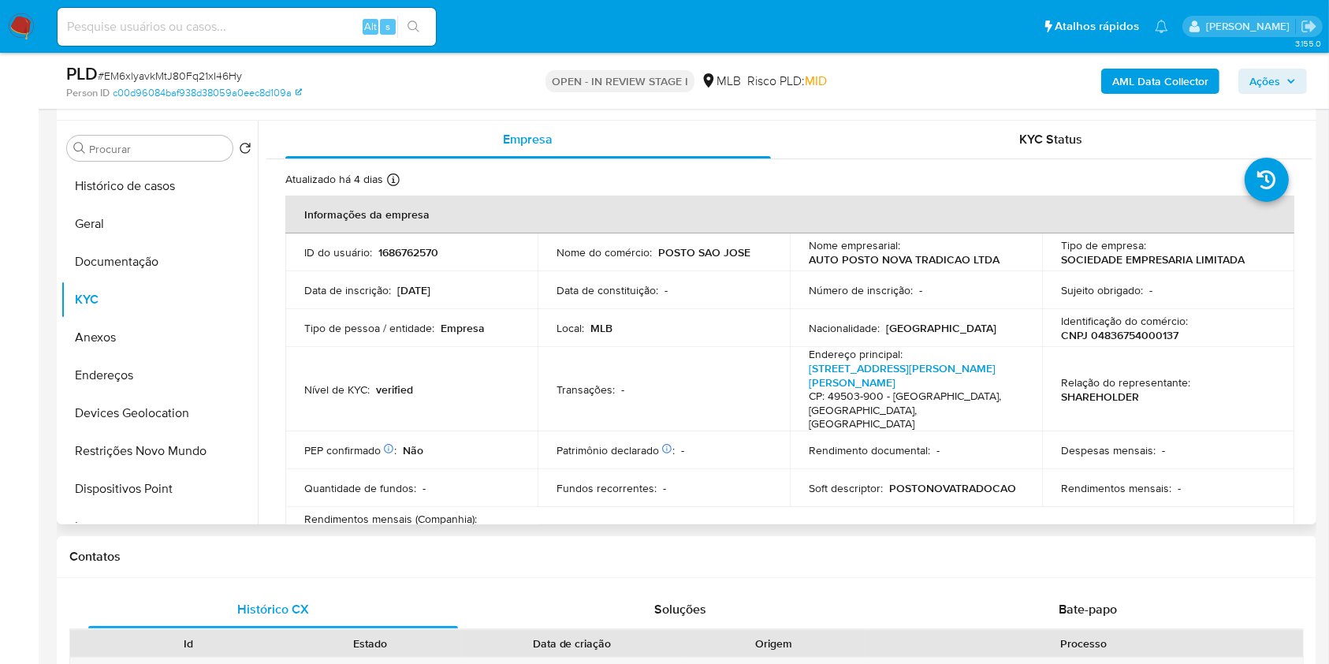
click at [1154, 334] on p "CNPJ 04836754000137" at bounding box center [1119, 335] width 117 height 14
copy p "04836754000137"
click at [1169, 70] on b "AML Data Collector" at bounding box center [1161, 81] width 96 height 25
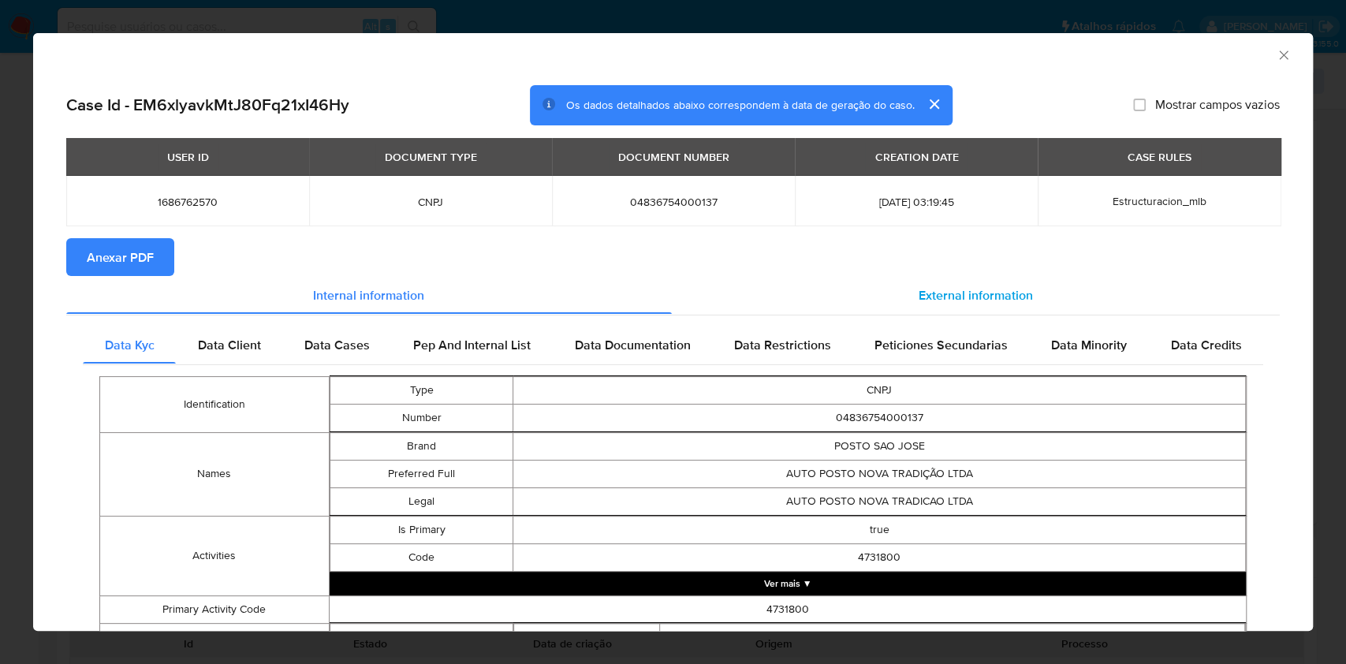
click at [997, 289] on span "External information" at bounding box center [976, 294] width 114 height 18
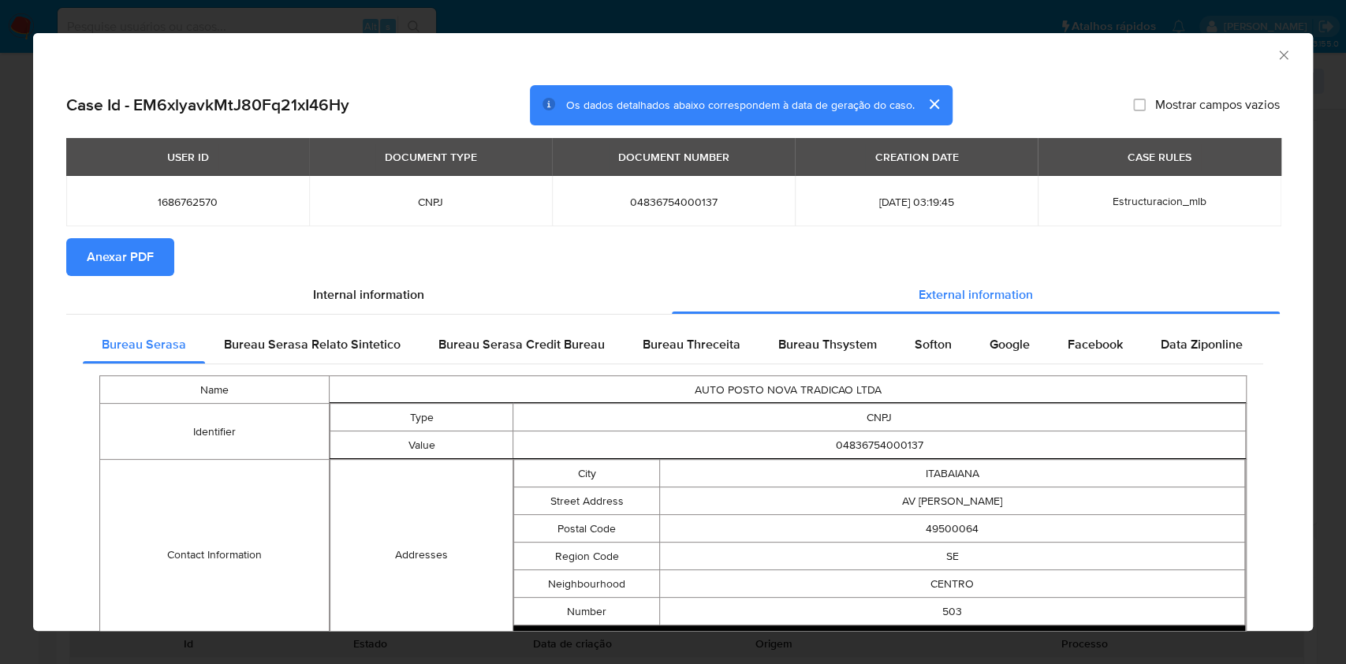
click at [135, 249] on span "Anexar PDF" at bounding box center [120, 257] width 67 height 35
click at [669, 210] on td "04836754000137" at bounding box center [673, 201] width 243 height 50
click at [662, 201] on span "04836754000137" at bounding box center [673, 202] width 205 height 14
copy span "04836754000137"
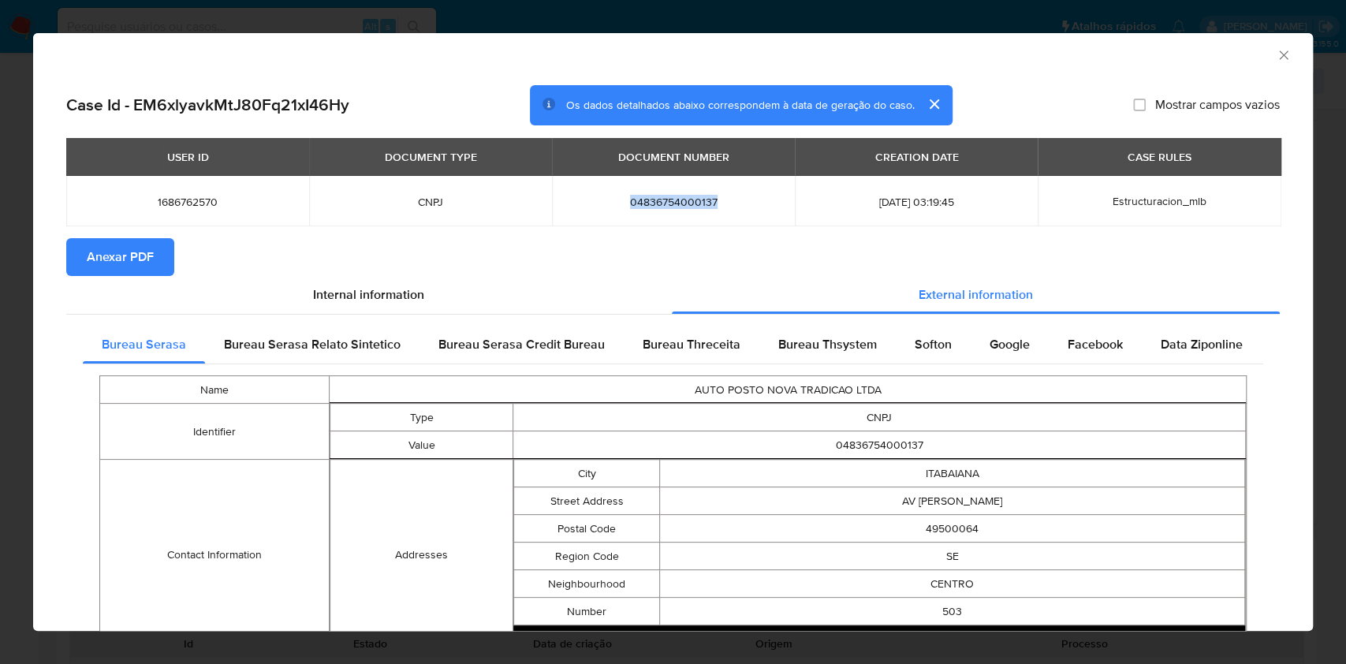
click at [0, 348] on div "AML Data Collector Case Id - EM6xlyavkMtJ80Fq21xI46Hy Os dados detalhados abaix…" at bounding box center [673, 332] width 1346 height 664
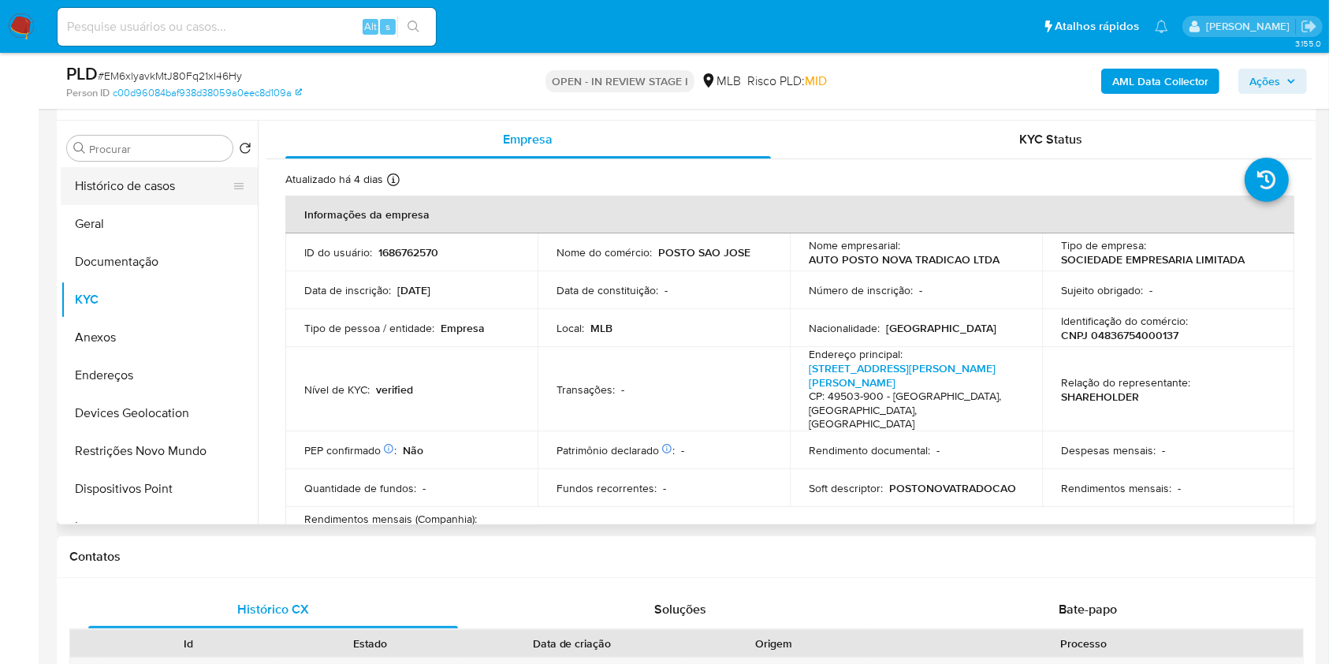
click at [166, 197] on button "Histórico de casos" at bounding box center [153, 186] width 185 height 38
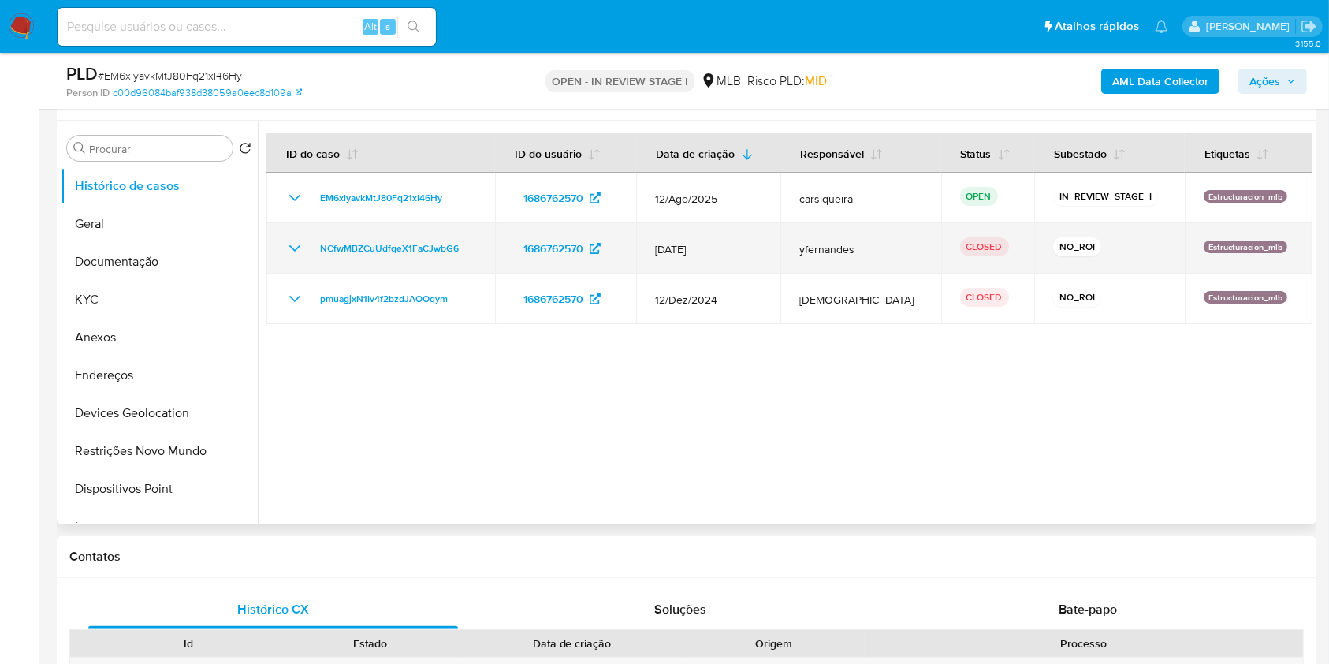
click at [293, 248] on icon "Mostrar/Ocultar" at bounding box center [294, 248] width 11 height 6
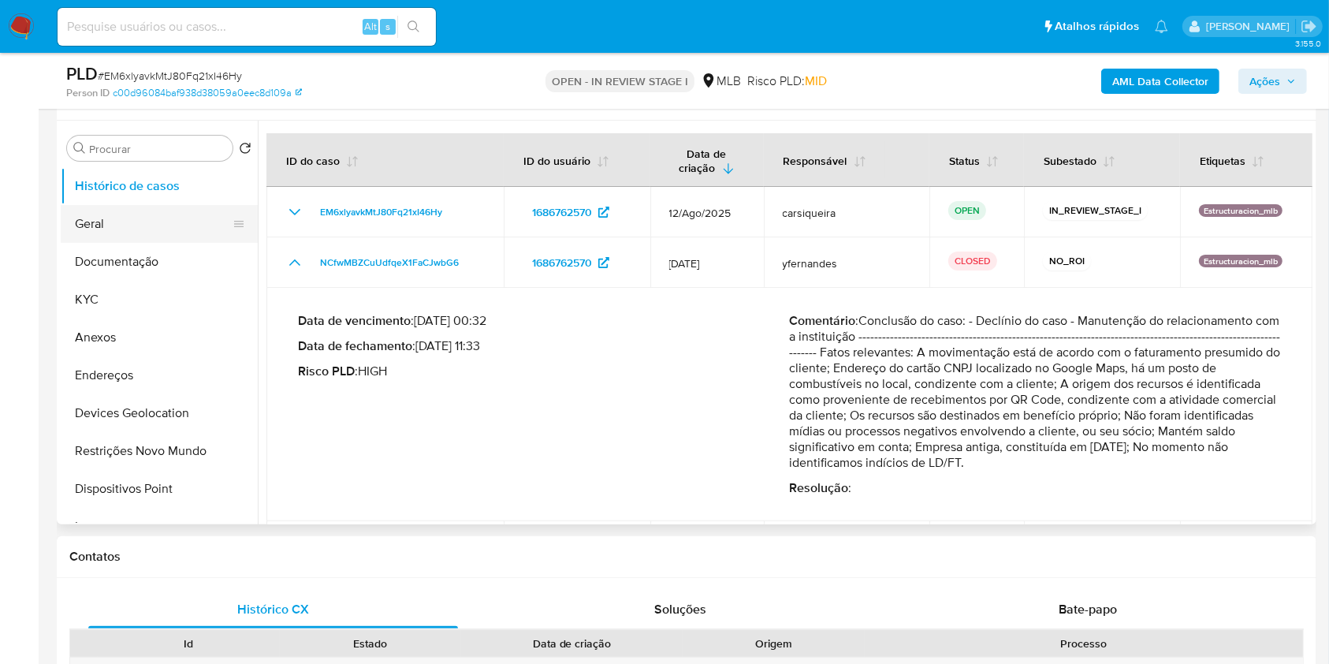
click at [121, 213] on button "Geral" at bounding box center [153, 224] width 185 height 38
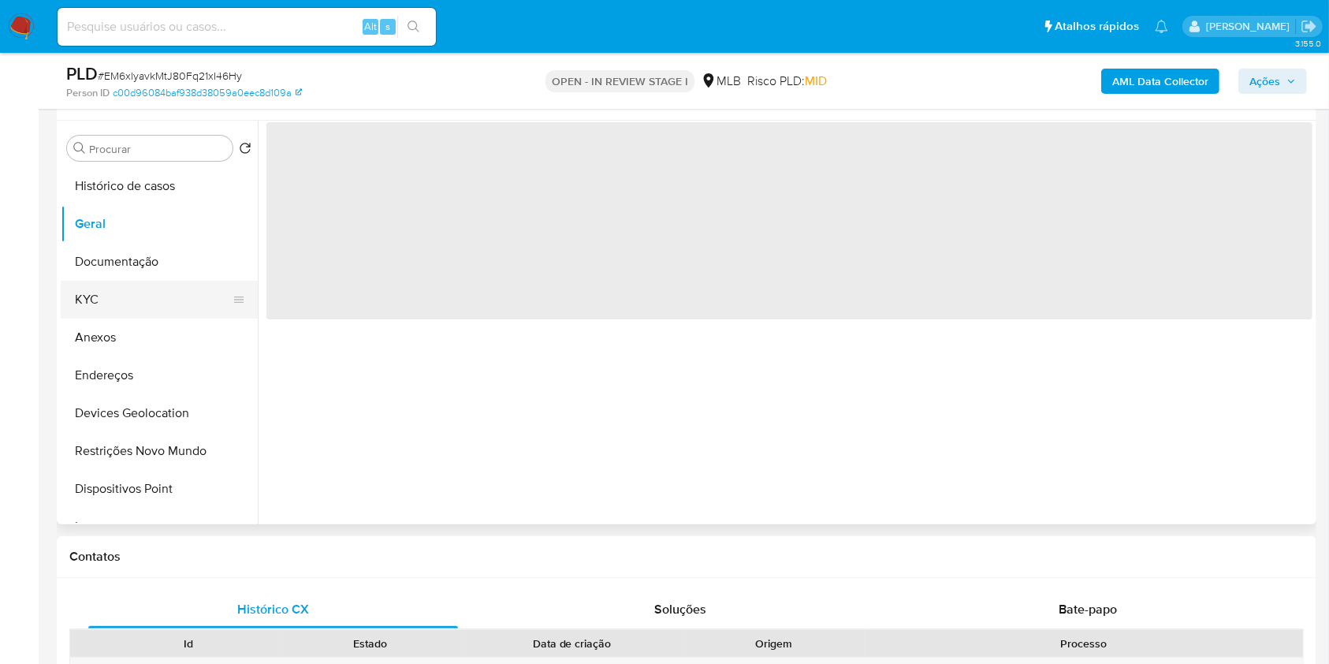
click at [132, 285] on button "KYC" at bounding box center [153, 300] width 185 height 38
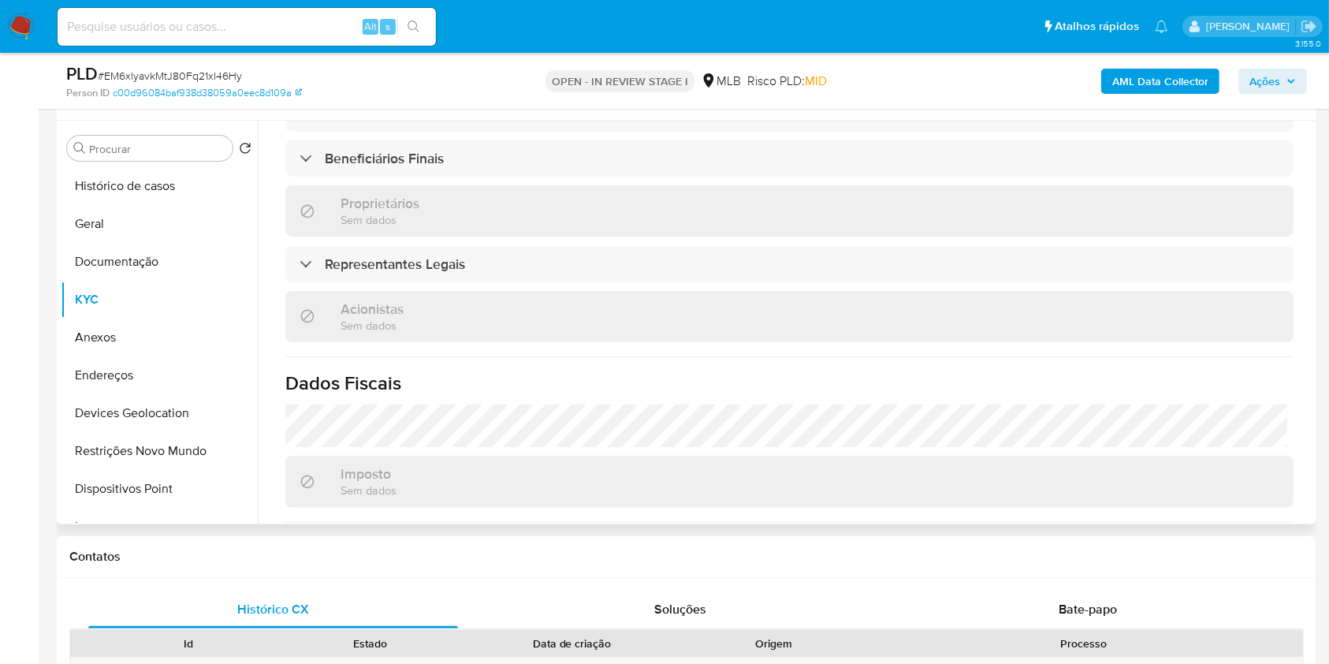
scroll to position [945, 0]
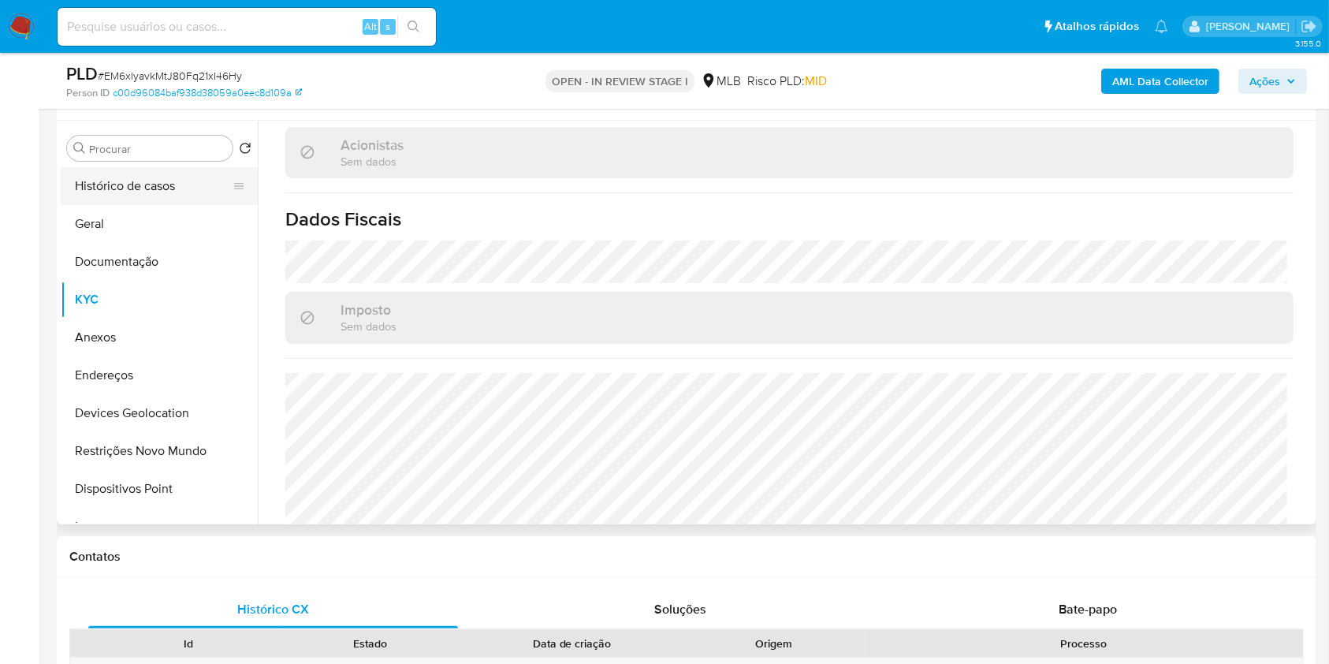
click at [139, 199] on button "Histórico de casos" at bounding box center [153, 186] width 185 height 38
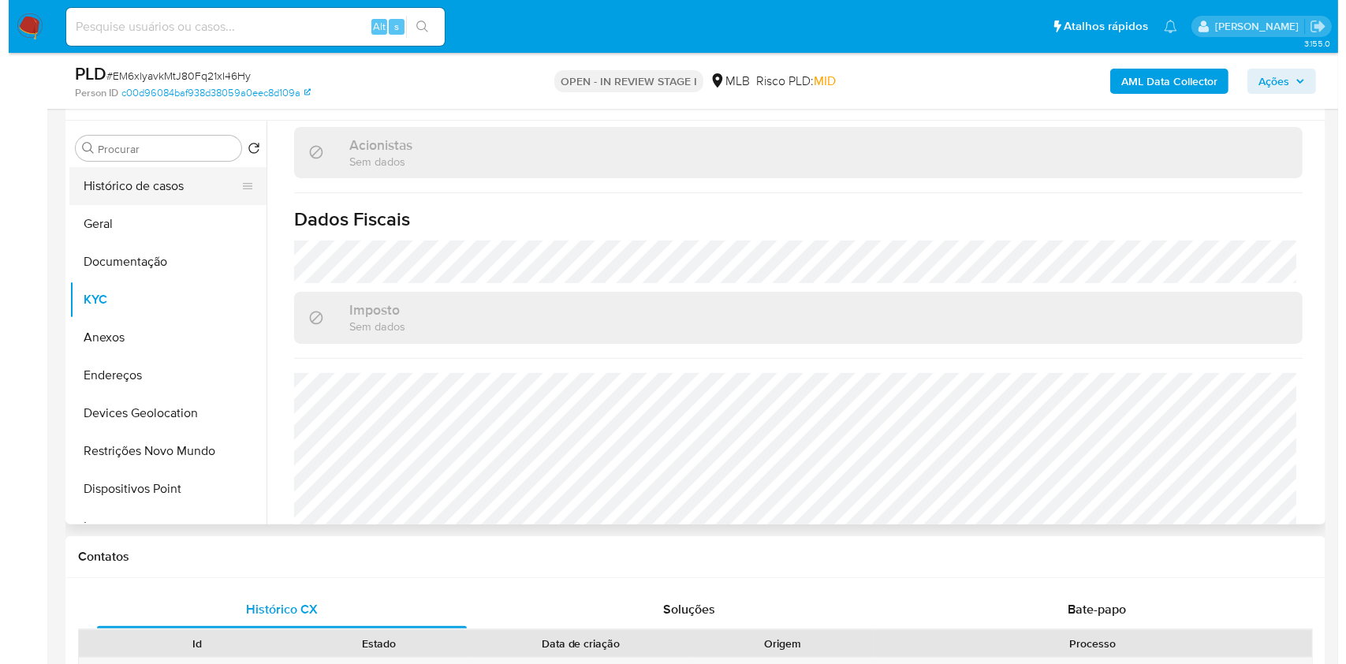
scroll to position [0, 0]
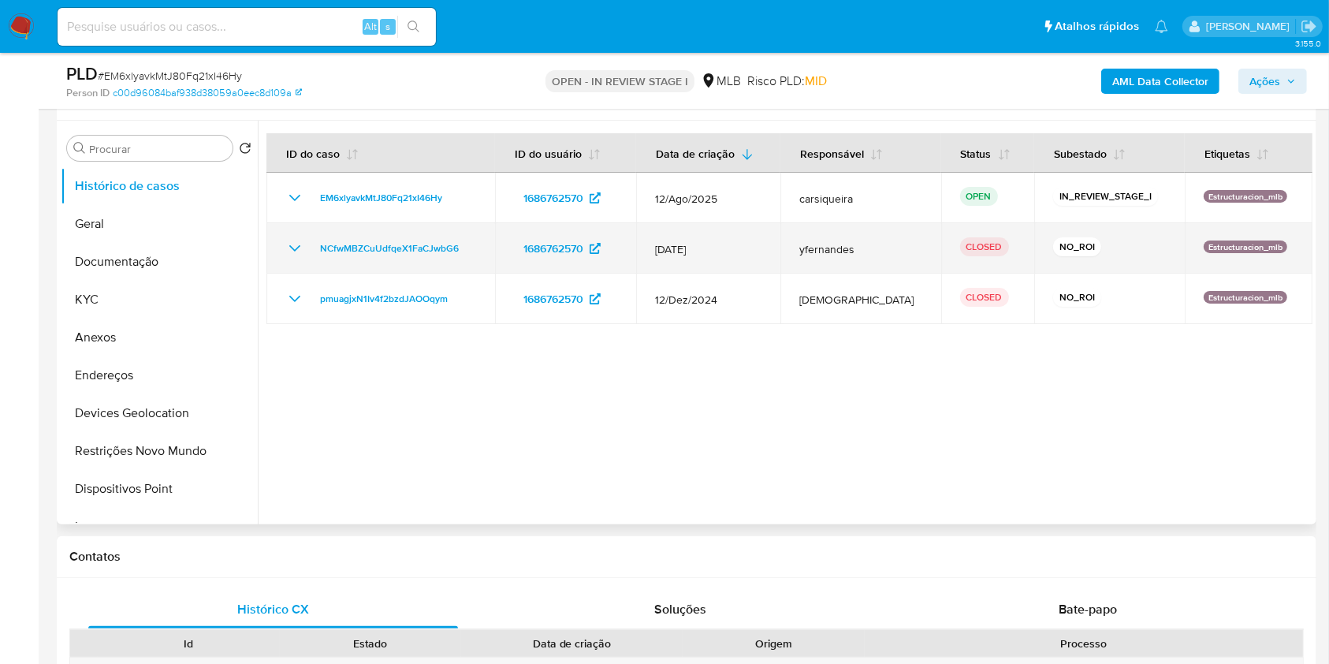
click at [295, 248] on icon "Mostrar/Ocultar" at bounding box center [294, 248] width 19 height 19
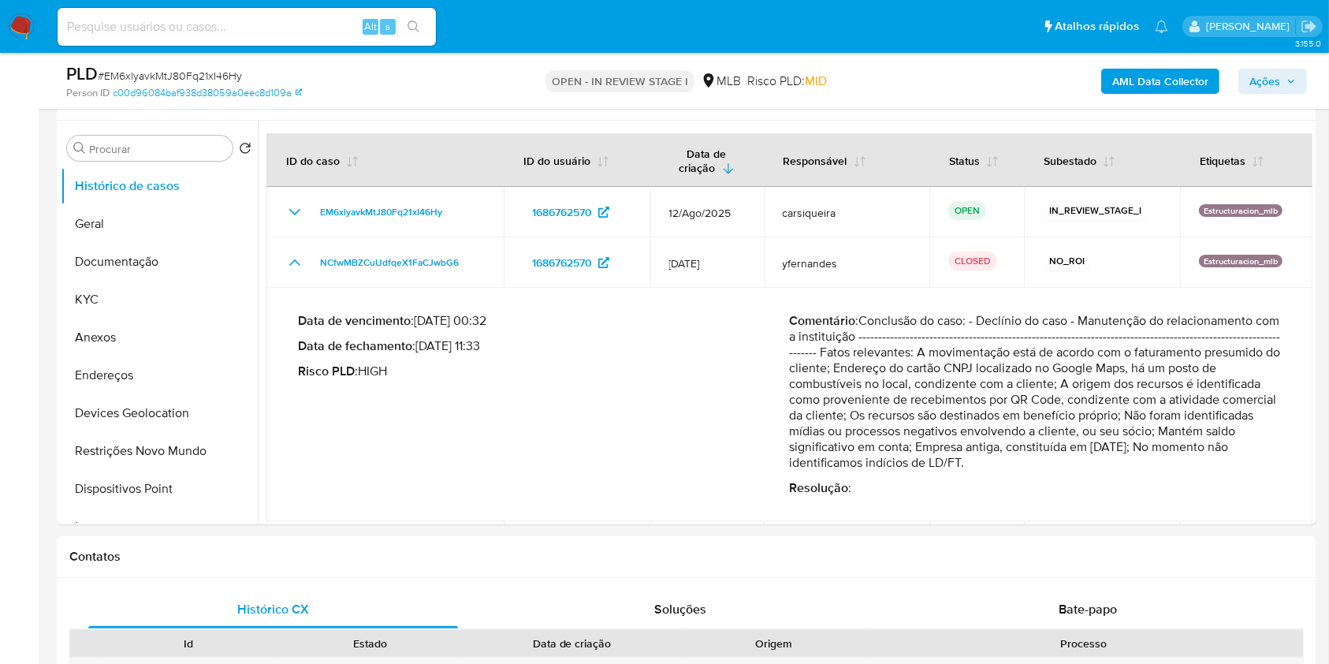
click at [1272, 72] on span "Ações" at bounding box center [1265, 81] width 31 height 25
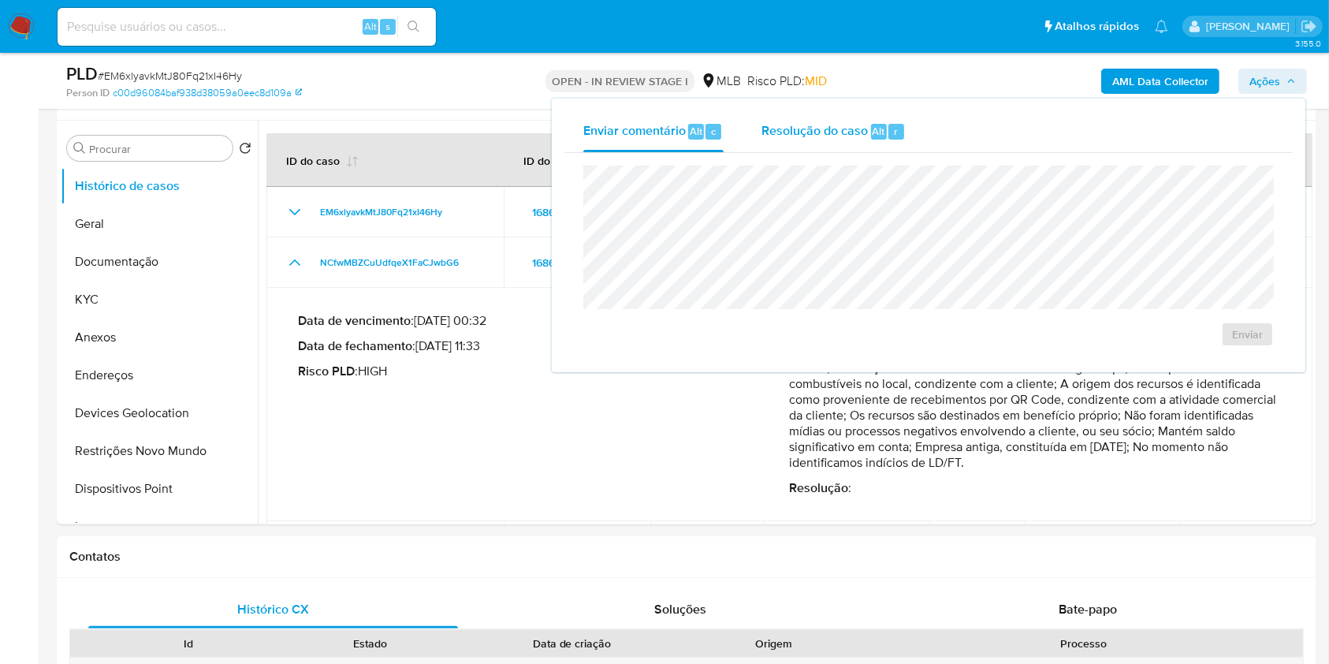
click at [871, 119] on div "Resolução do caso Alt r" at bounding box center [834, 131] width 144 height 41
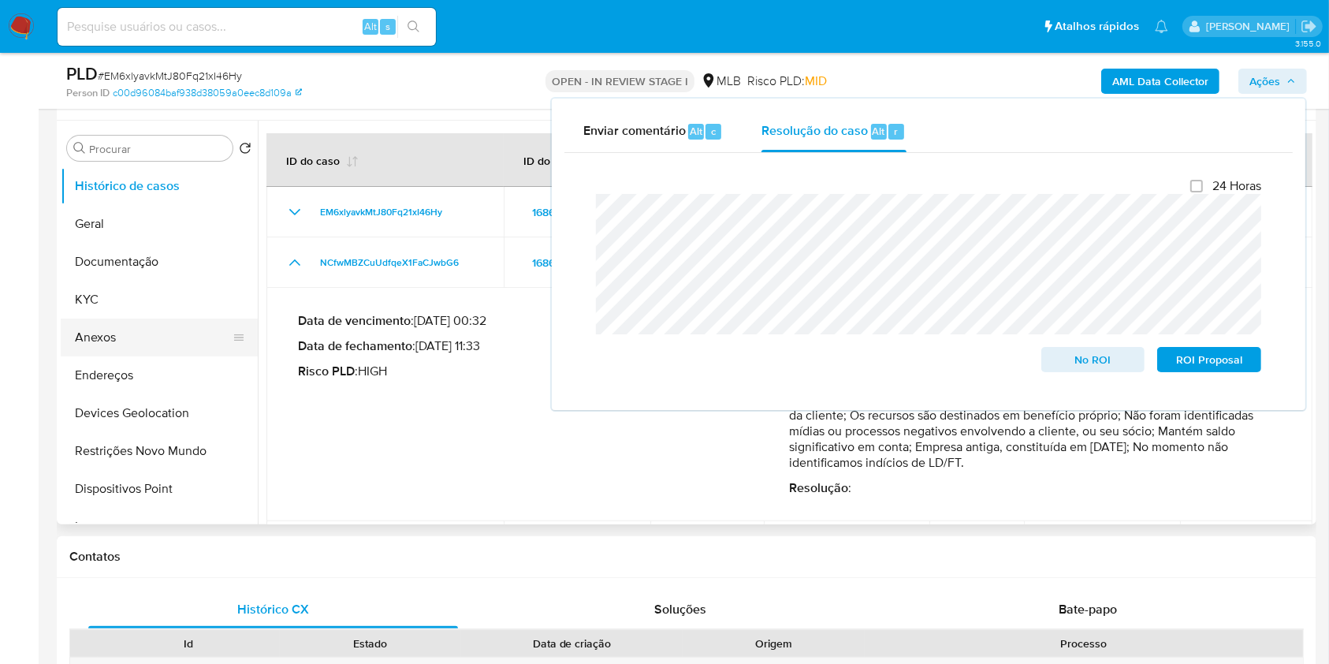
click at [117, 336] on button "Anexos" at bounding box center [153, 338] width 185 height 38
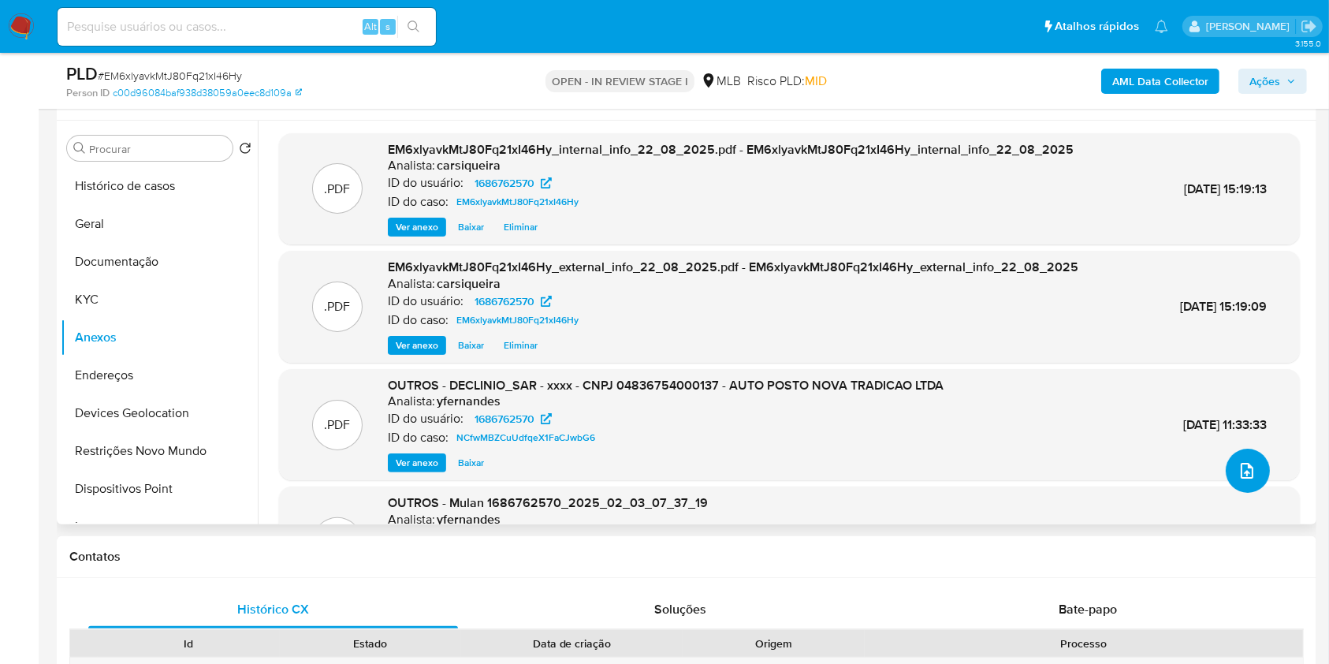
click at [1238, 469] on icon "upload-file" at bounding box center [1247, 470] width 19 height 19
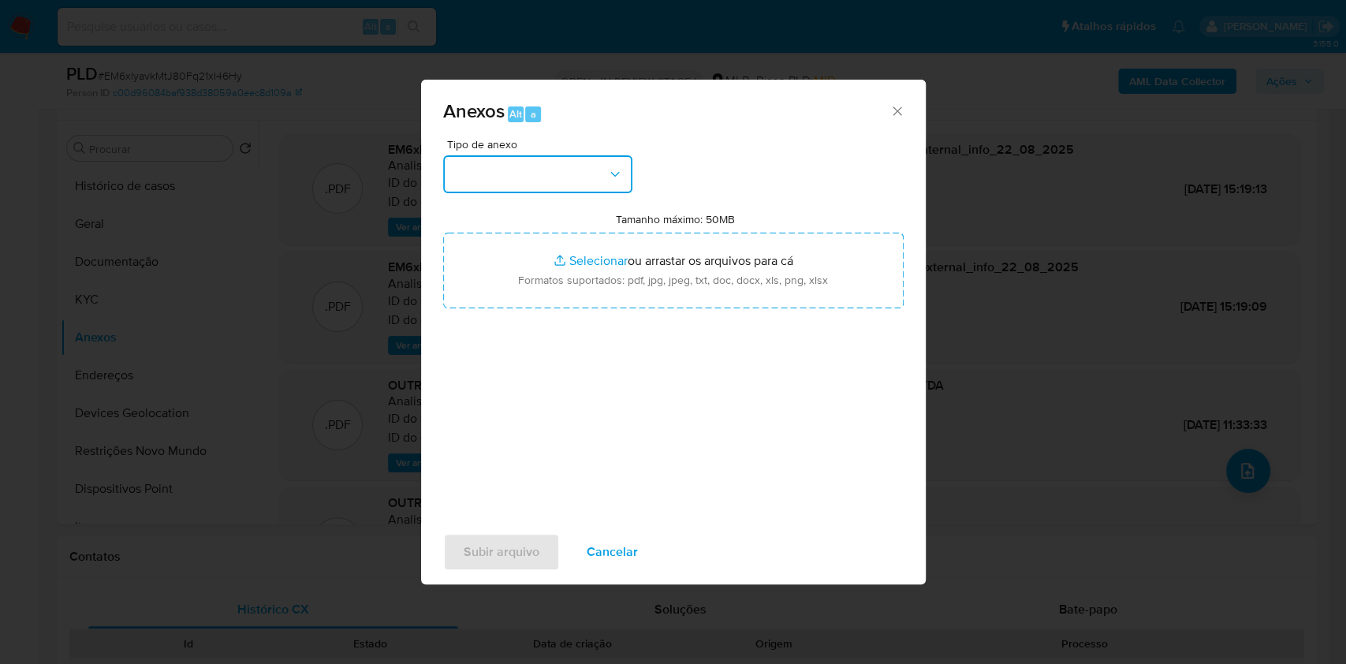
click at [530, 179] on button "button" at bounding box center [537, 174] width 189 height 38
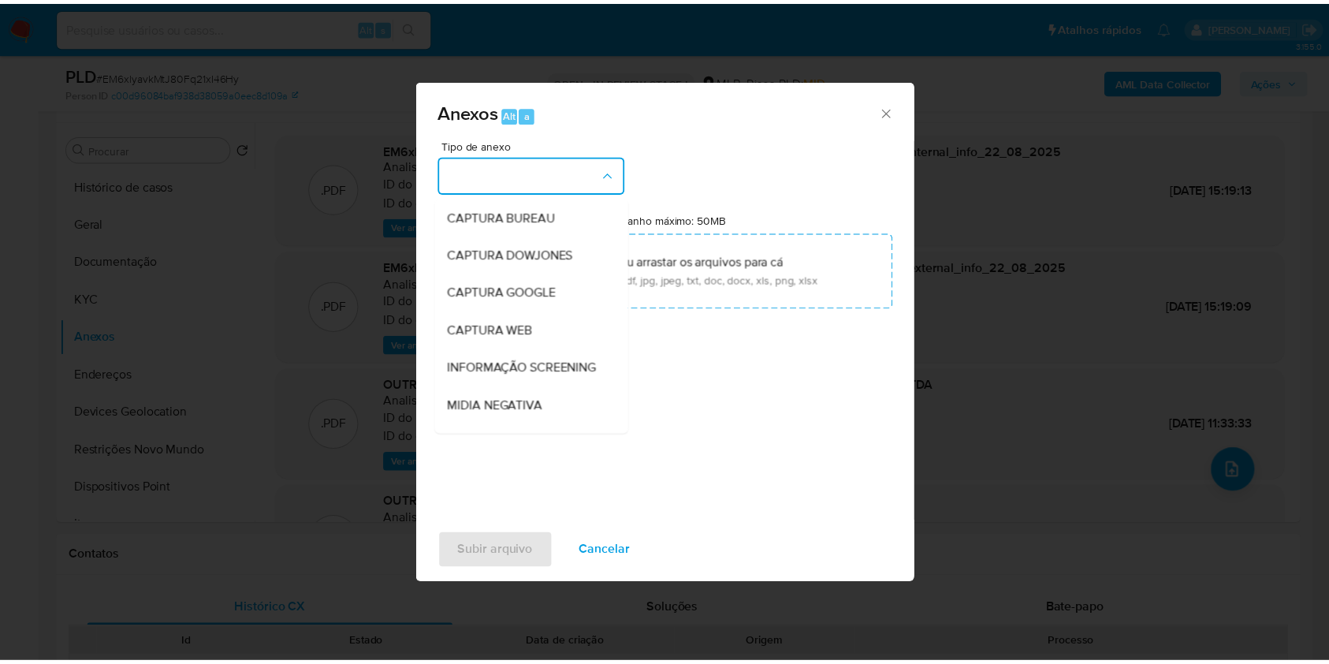
scroll to position [242, 0]
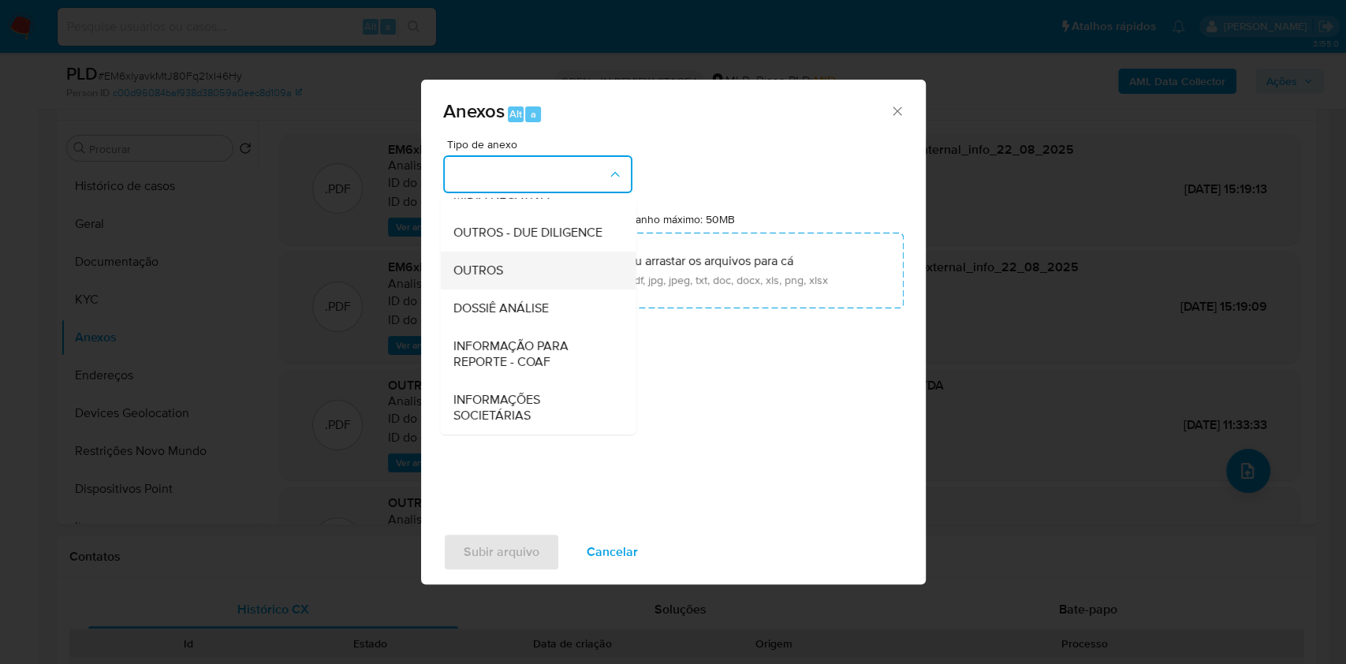
click at [514, 261] on div "OUTROS" at bounding box center [533, 271] width 161 height 38
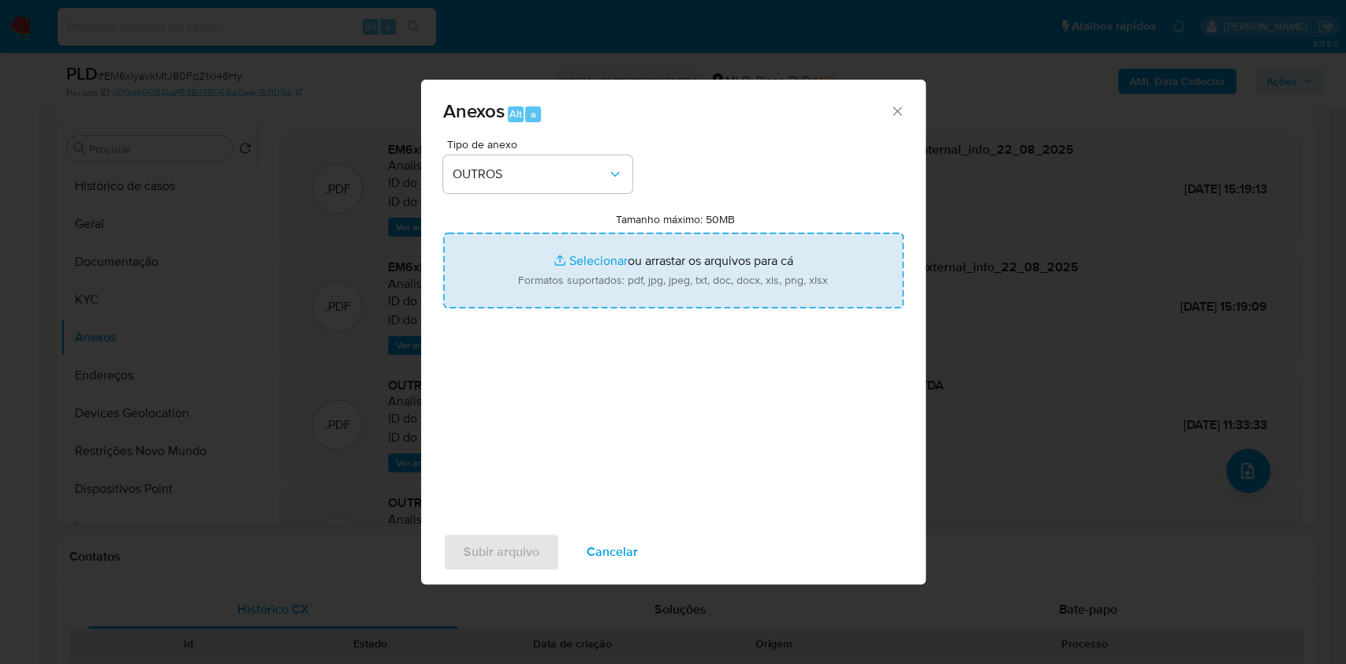
click at [576, 258] on input "Tamanho máximo: 50MB Selecionar arquivos" at bounding box center [673, 271] width 460 height 76
type input "C:\fakepath\CNPJ 04836754000137 - AUTO POSTO NOVA TRADICAO LTDA - Documentos Go…"
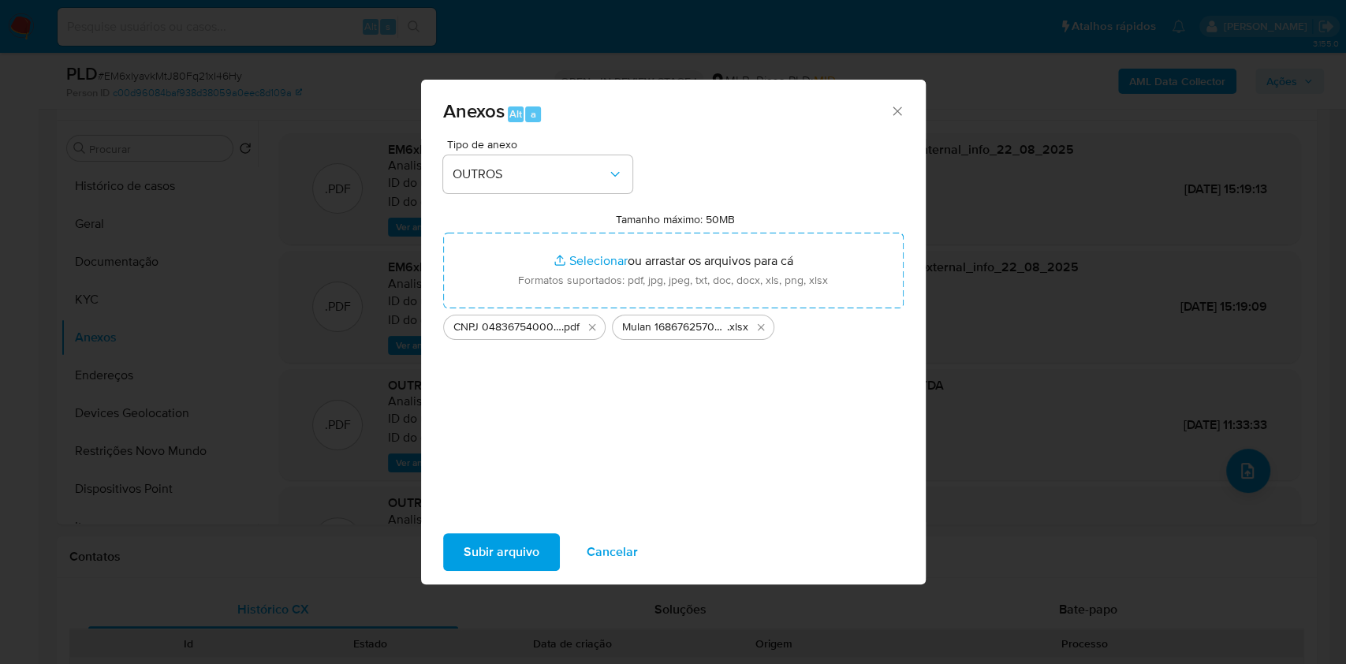
click at [498, 546] on span "Subir arquivo" at bounding box center [502, 552] width 76 height 35
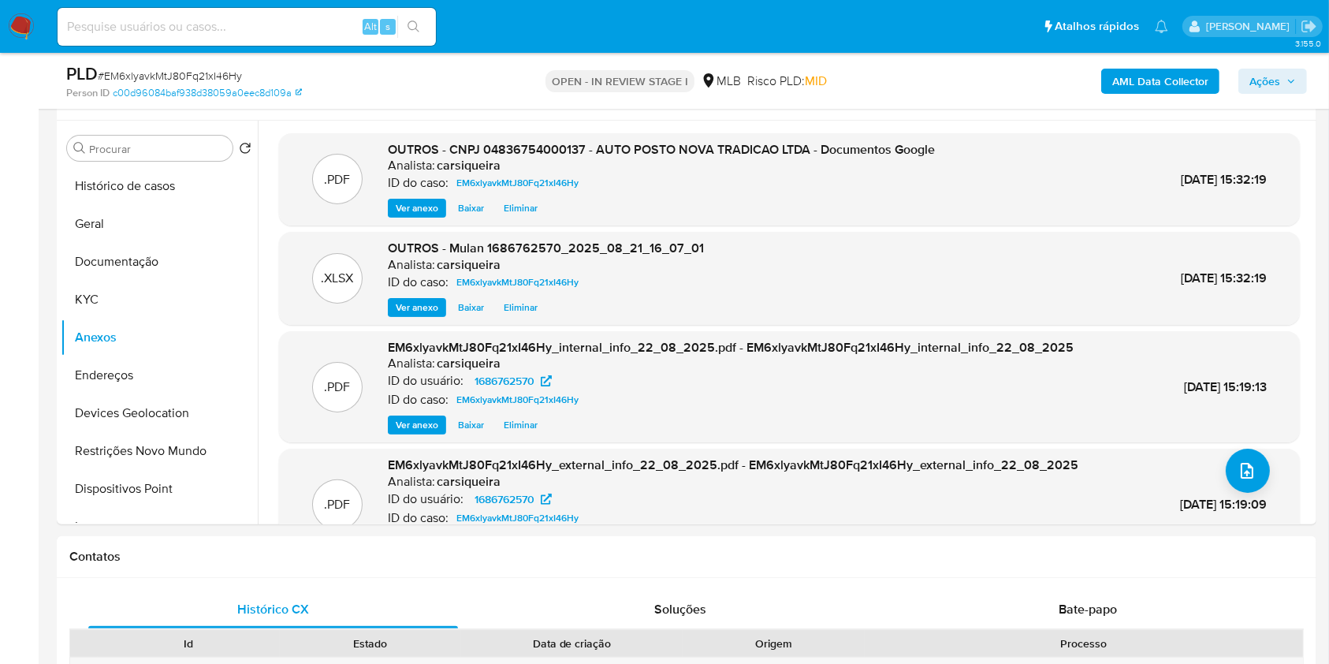
click at [1285, 76] on span "Ações" at bounding box center [1273, 81] width 47 height 22
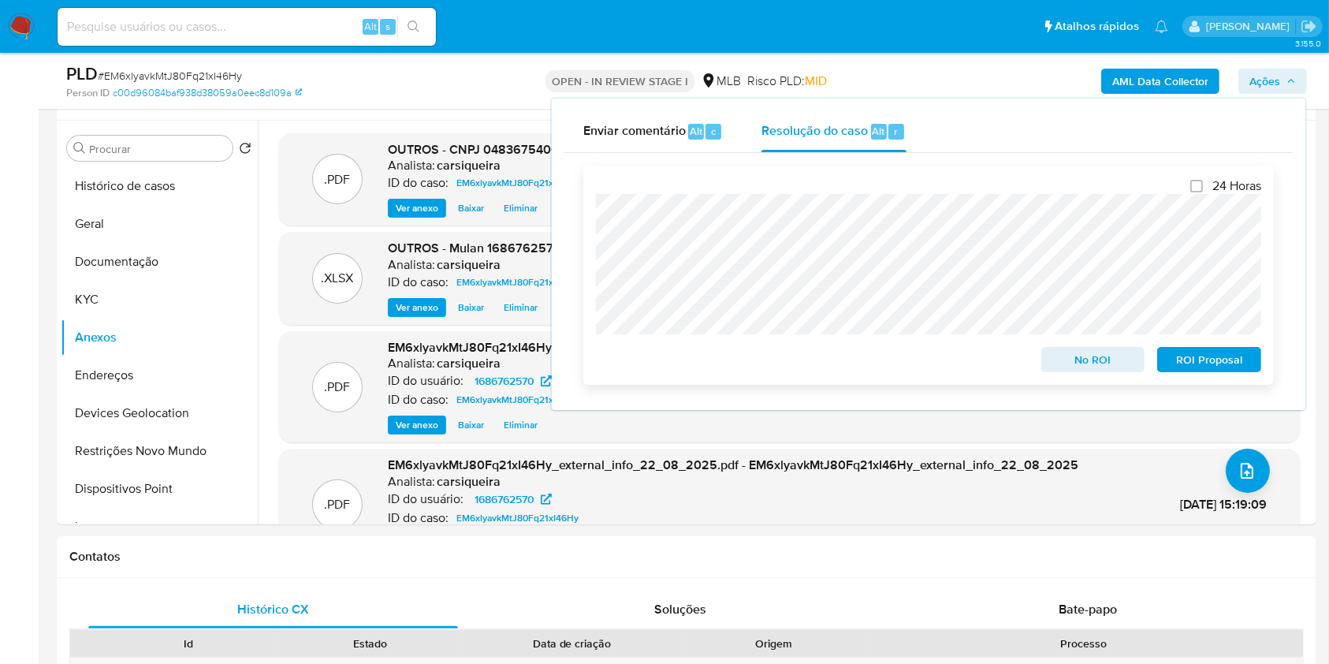
click at [1103, 352] on span "No ROI" at bounding box center [1094, 360] width 82 height 22
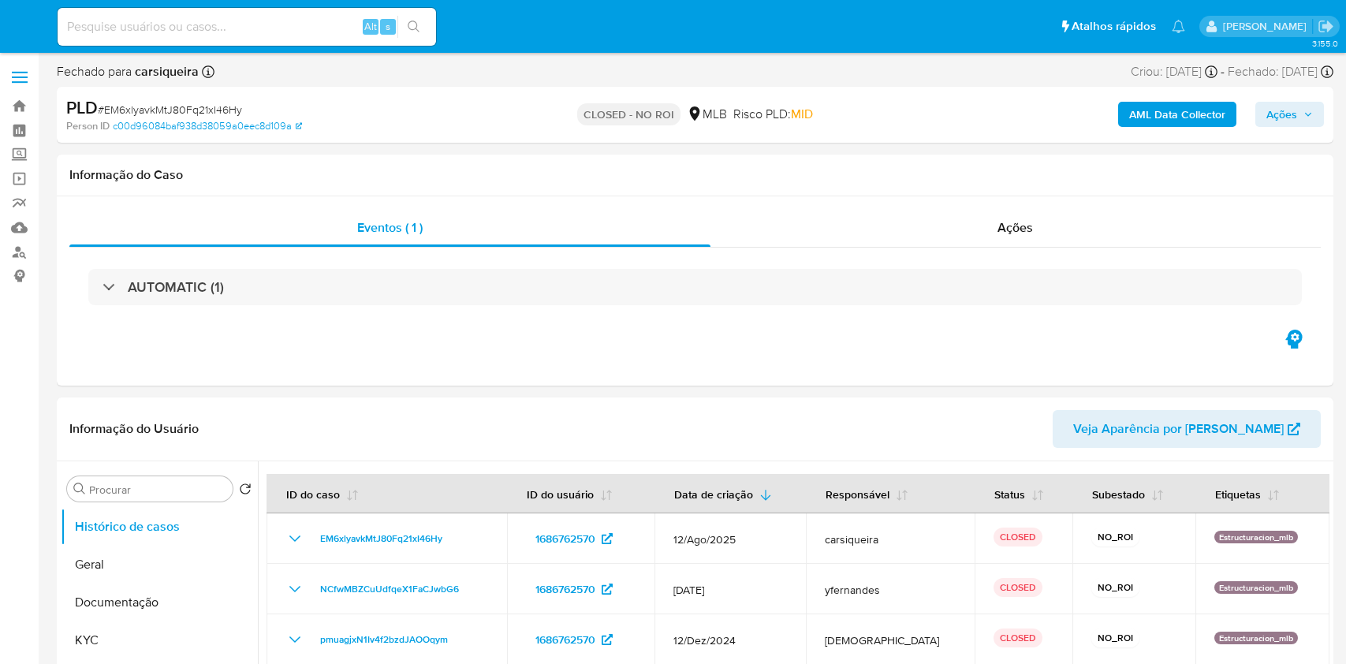
select select "10"
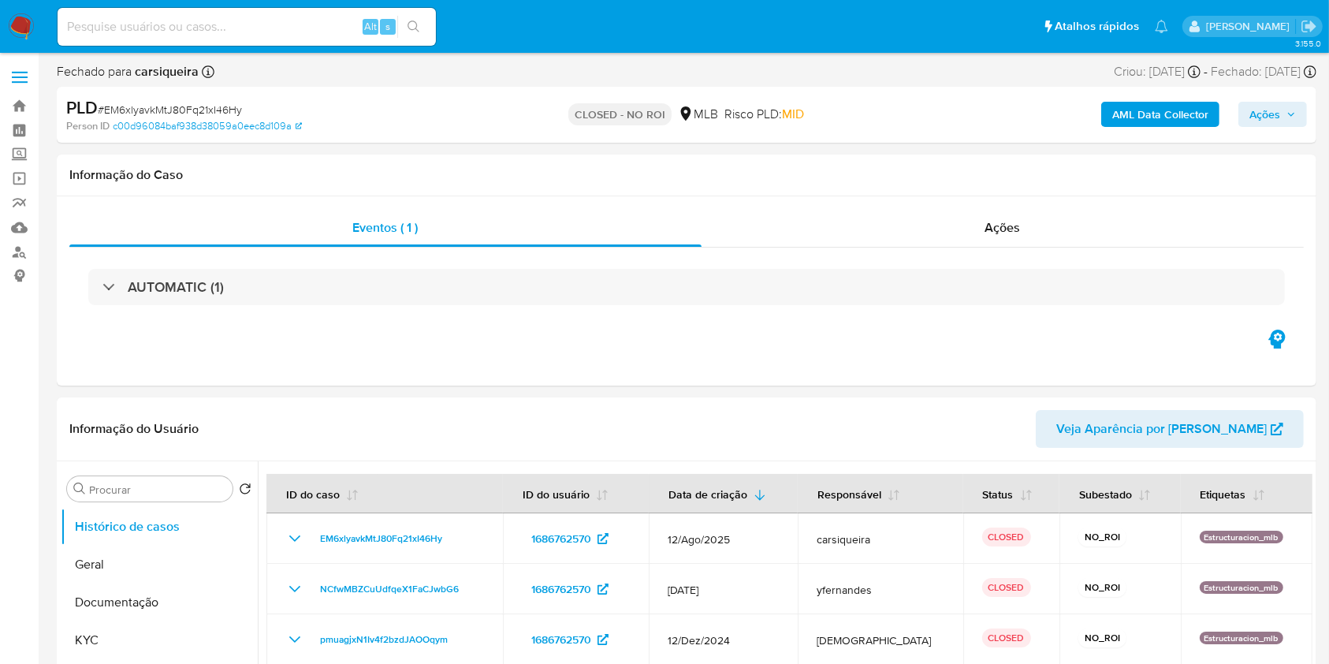
click at [16, 34] on img at bounding box center [21, 26] width 27 height 27
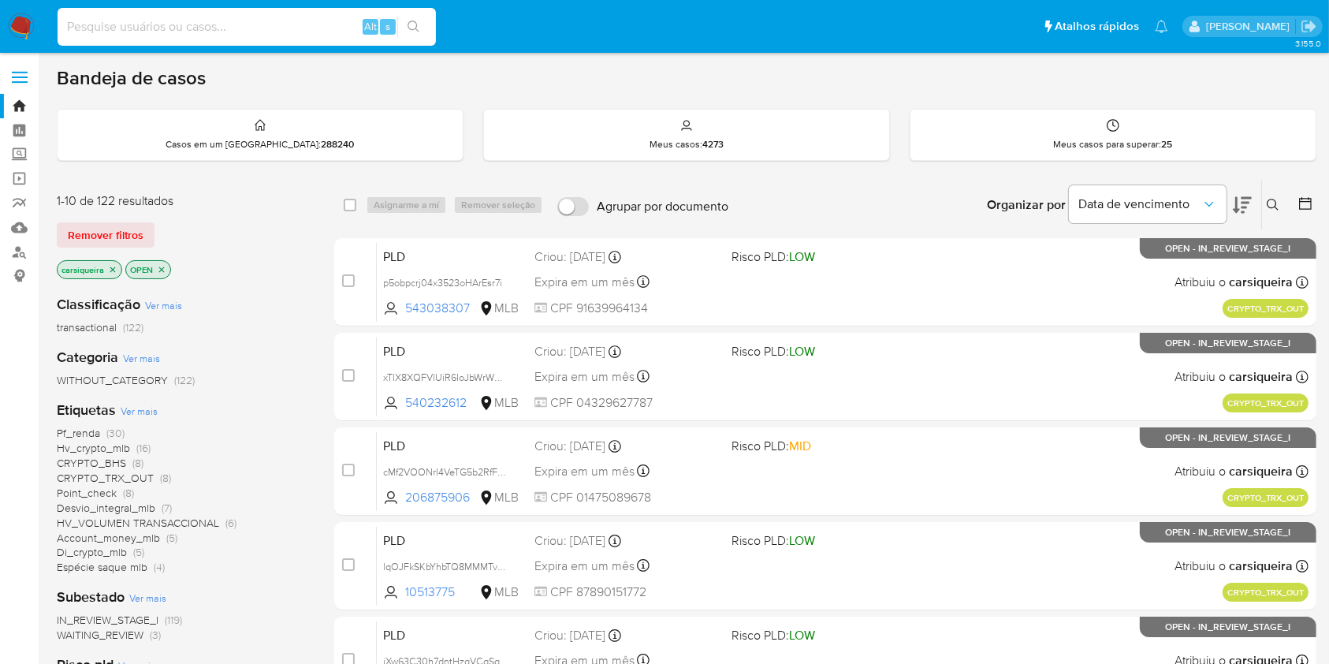
click at [282, 33] on input at bounding box center [247, 27] width 378 height 21
paste input "VR13IvoSRi2QtJu6B3LxO0Du"
type input "VR13IvoSRi2QtJu6B3LxO0Du"
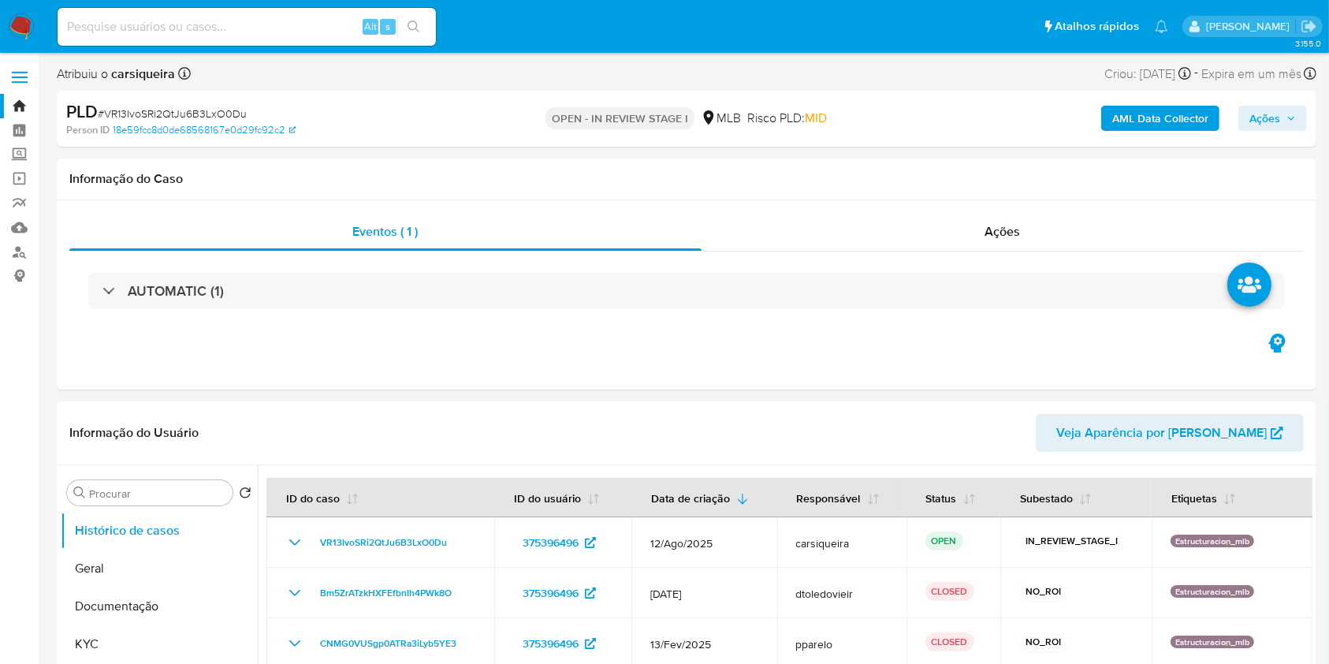
select select "10"
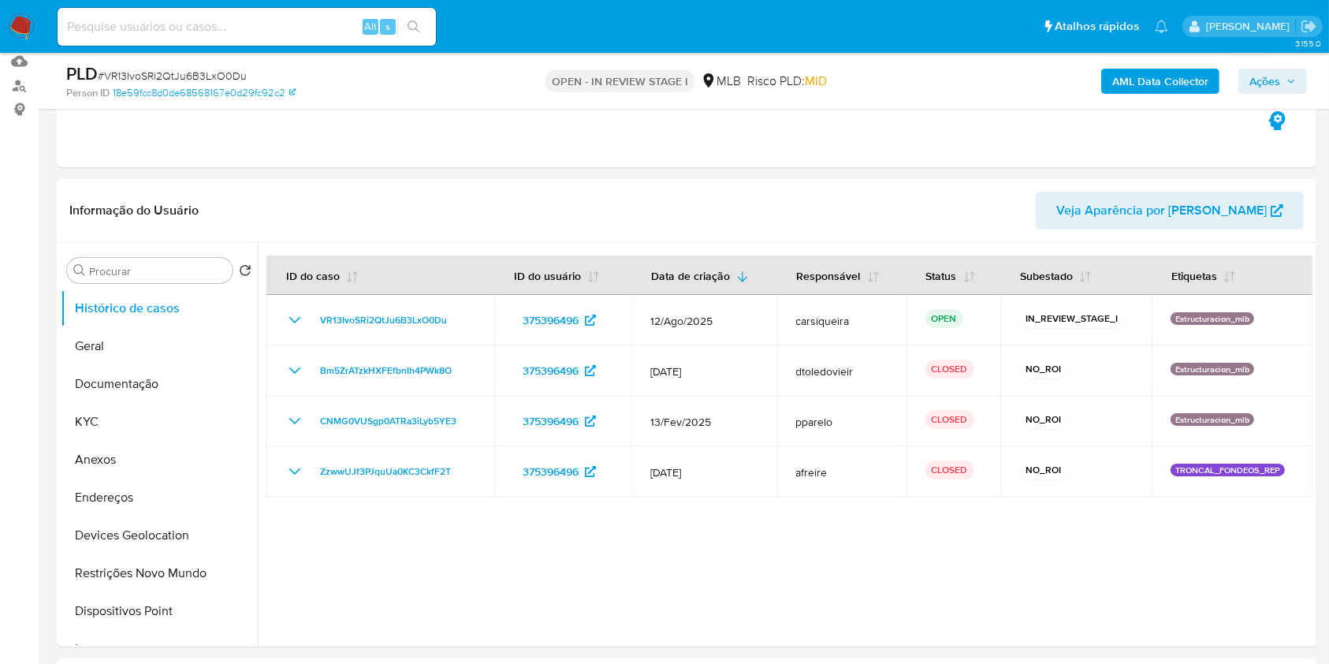
scroll to position [170, 0]
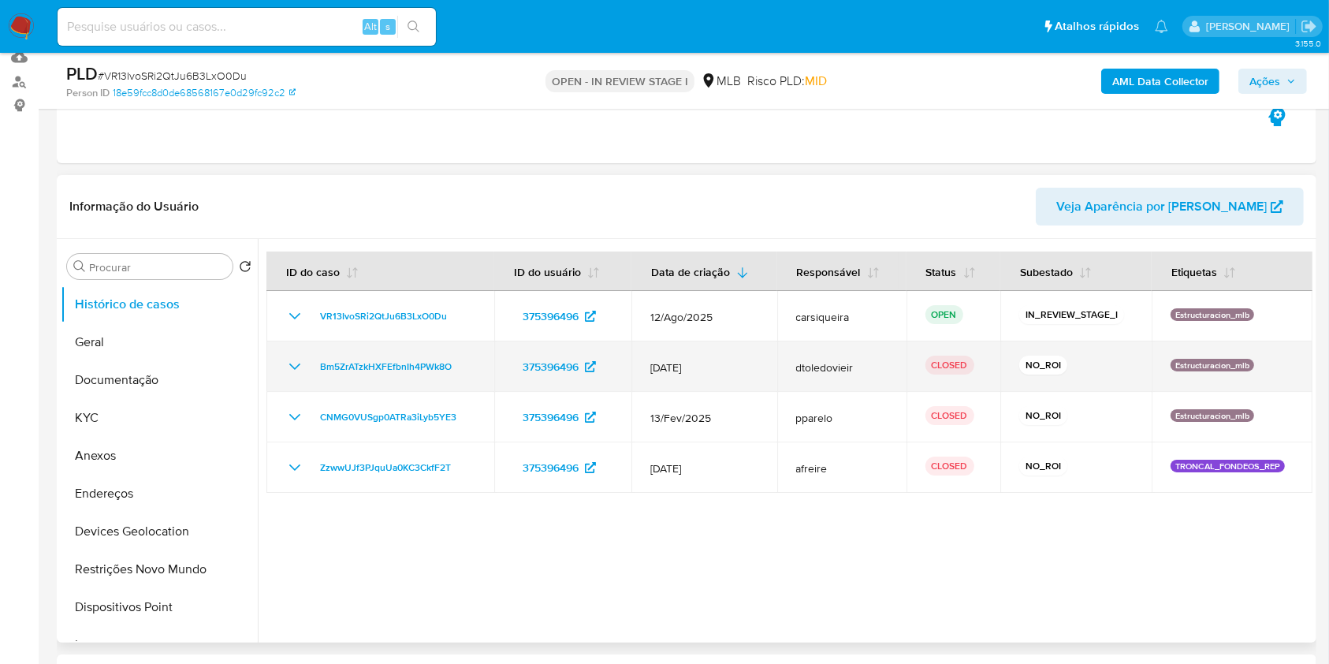
click at [290, 363] on icon "Mostrar/Ocultar" at bounding box center [294, 366] width 19 height 19
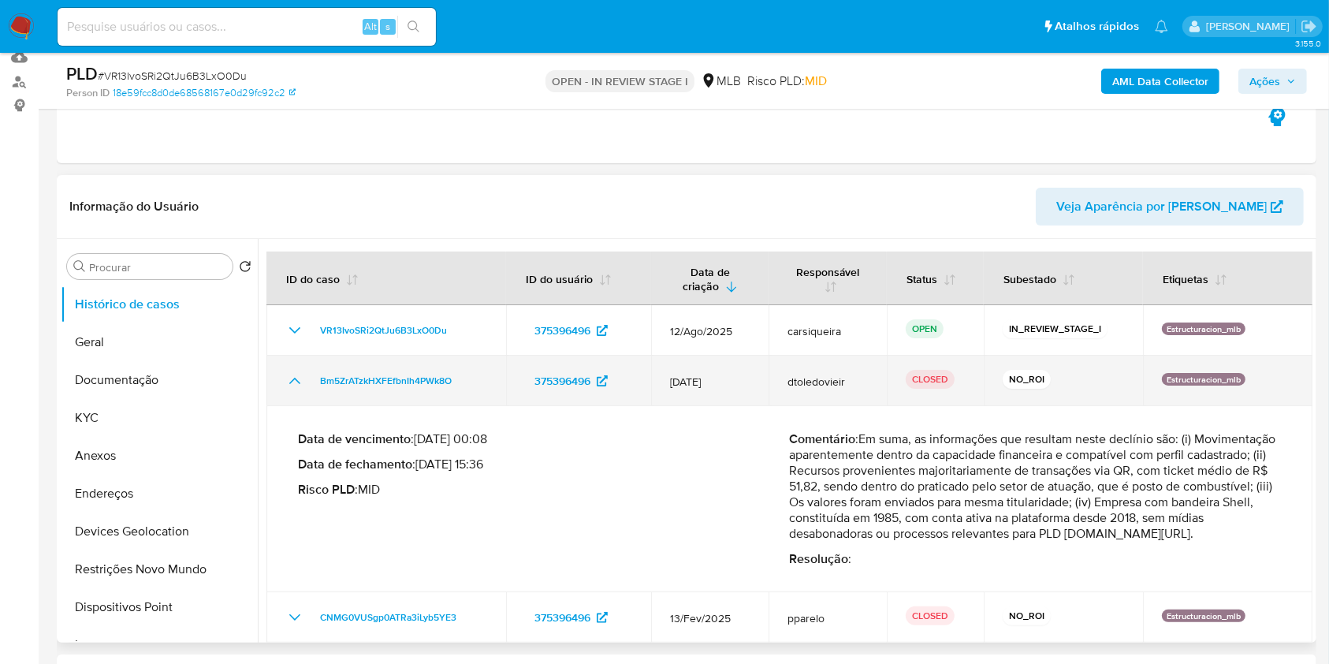
click at [290, 363] on td "Bm5ZrATzkHXFEfbnIh4PWk8O" at bounding box center [387, 381] width 240 height 50
click at [296, 378] on icon "Mostrar/Ocultar" at bounding box center [294, 380] width 19 height 19
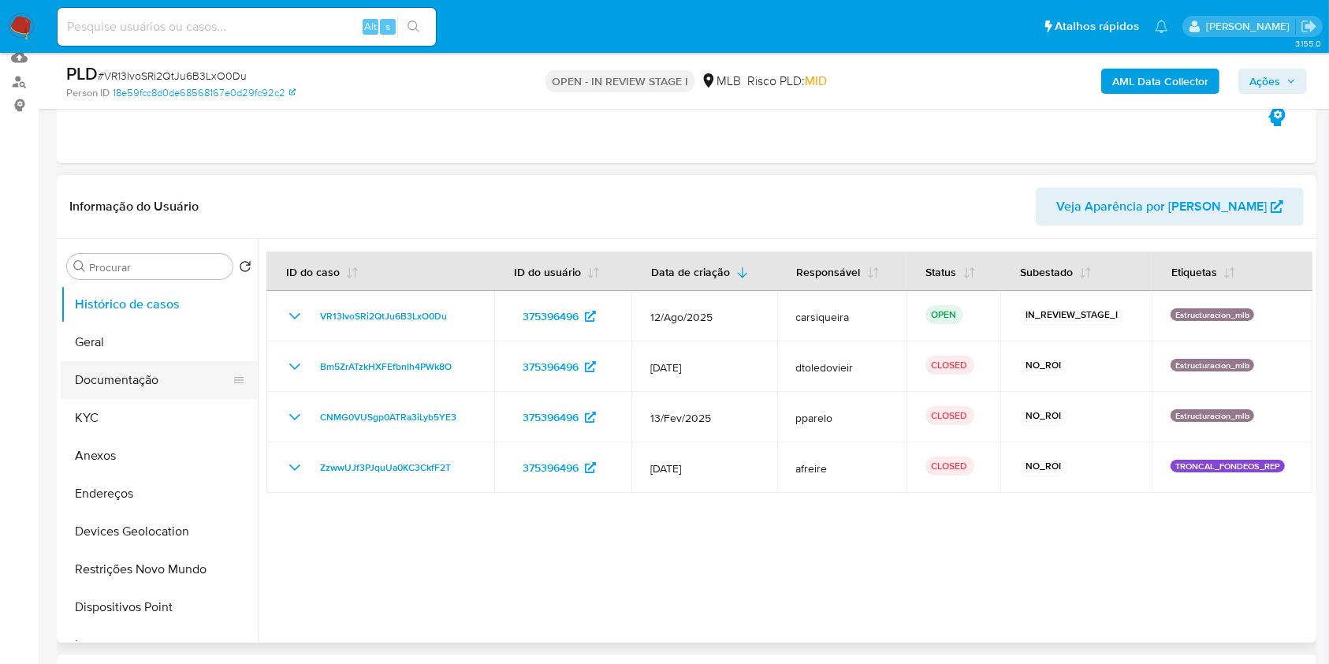
click at [117, 385] on button "Documentação" at bounding box center [153, 380] width 185 height 38
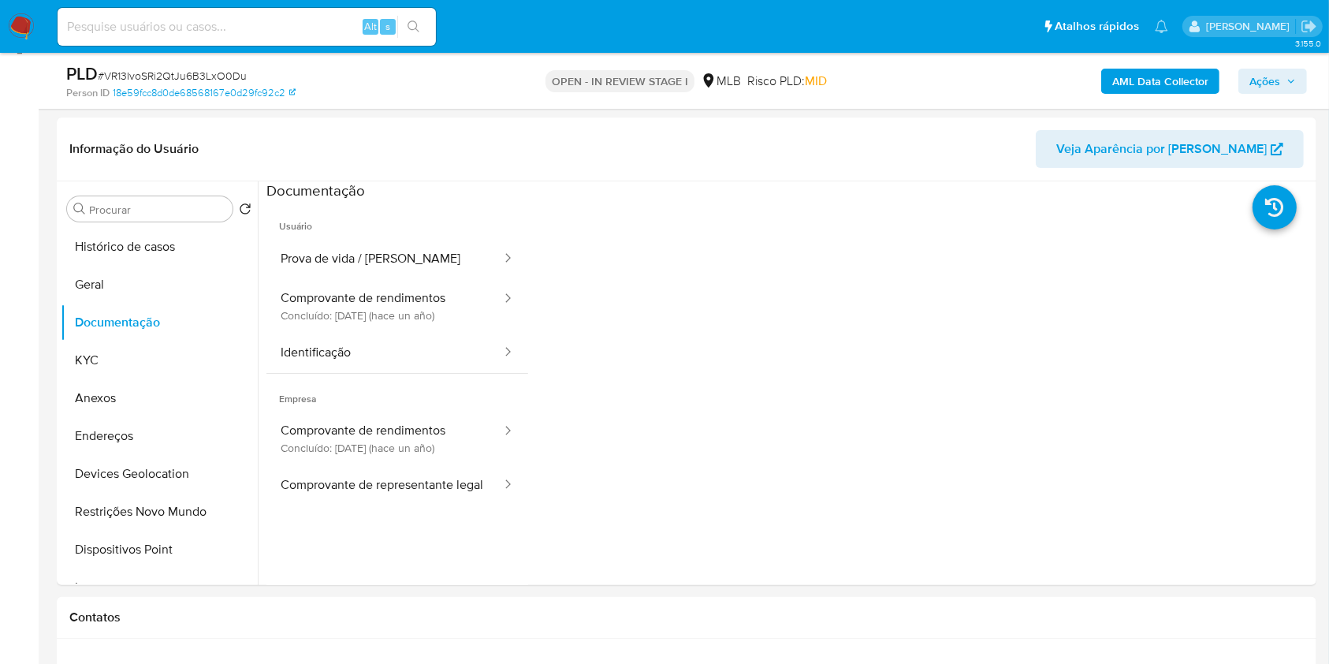
scroll to position [232, 0]
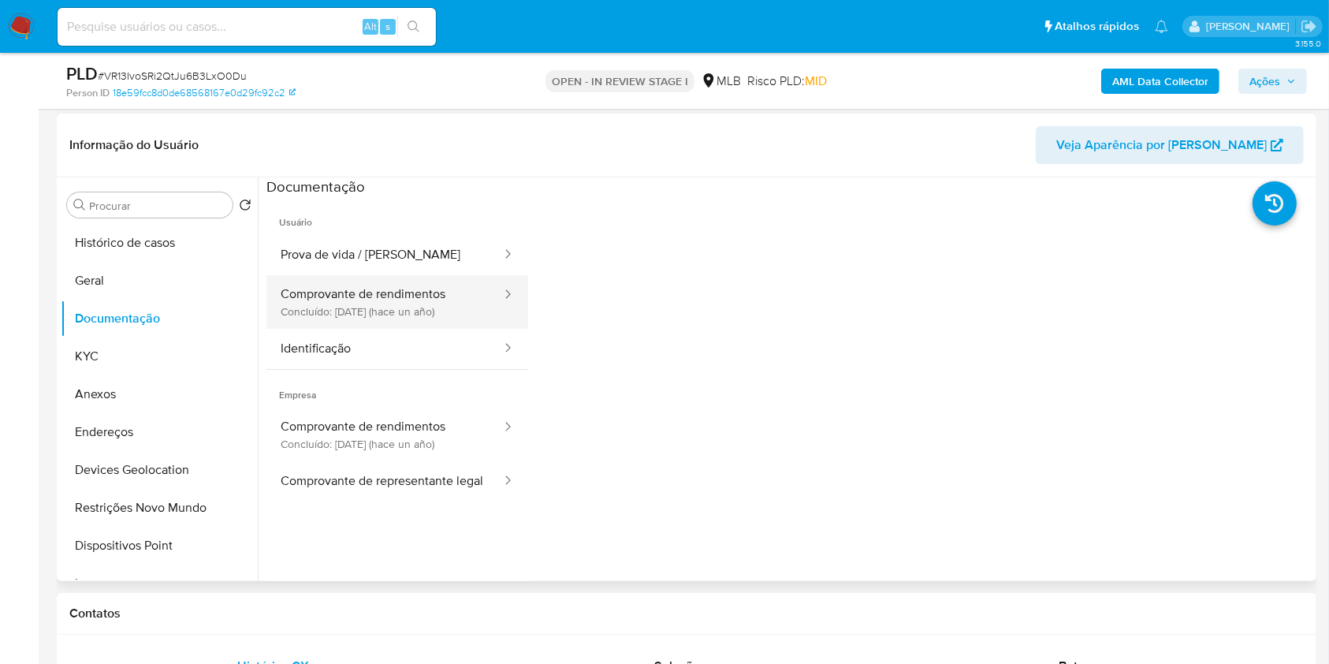
click at [416, 305] on button "Comprovante de rendimentos Concluído: [DATE] (hace un año)" at bounding box center [385, 302] width 237 height 54
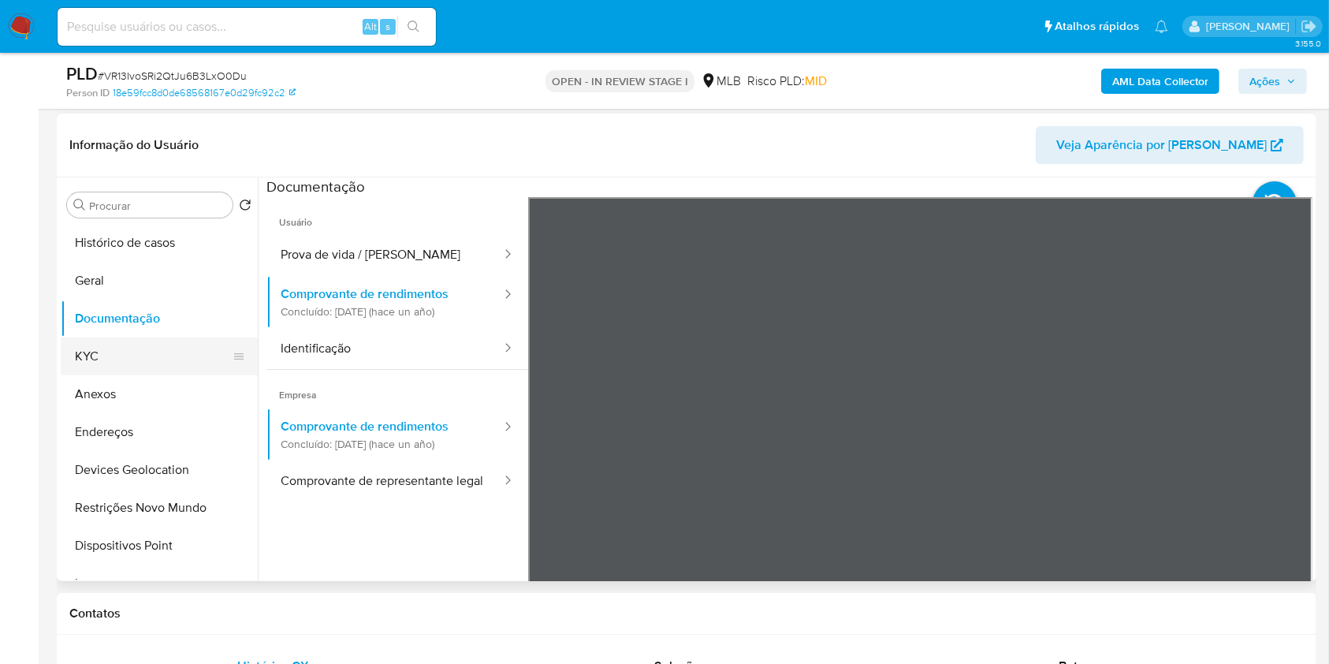
click at [132, 359] on button "KYC" at bounding box center [153, 356] width 185 height 38
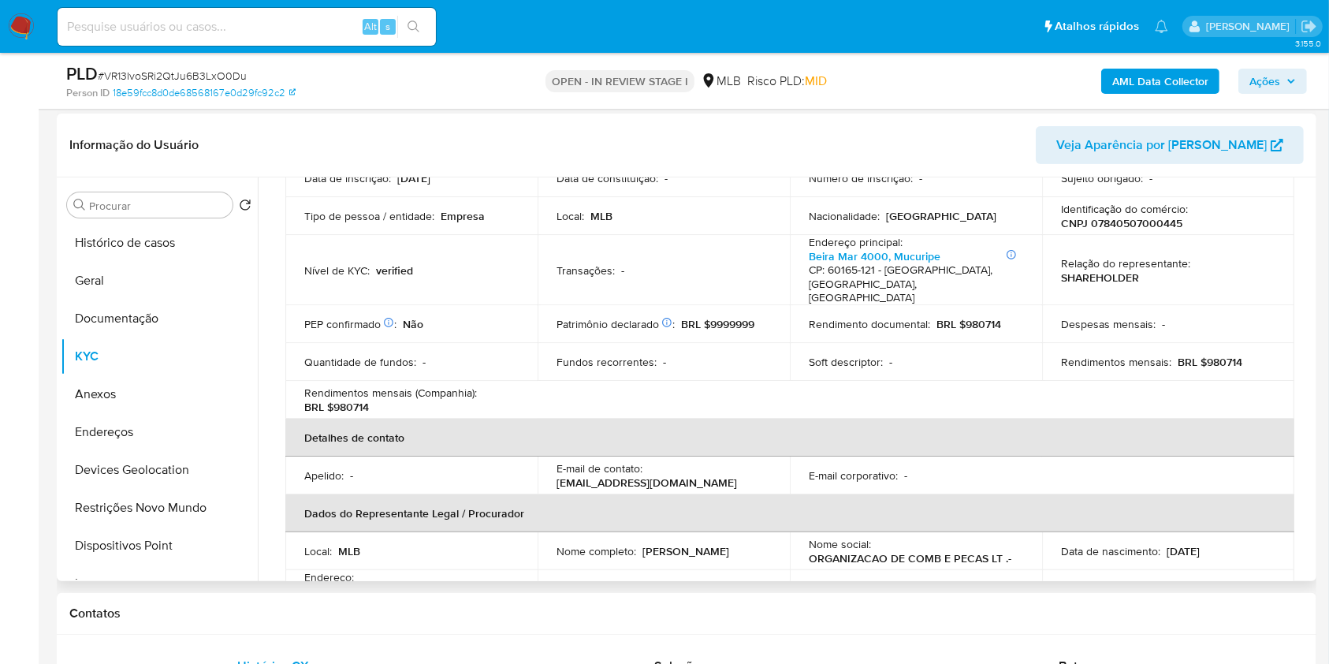
scroll to position [0, 0]
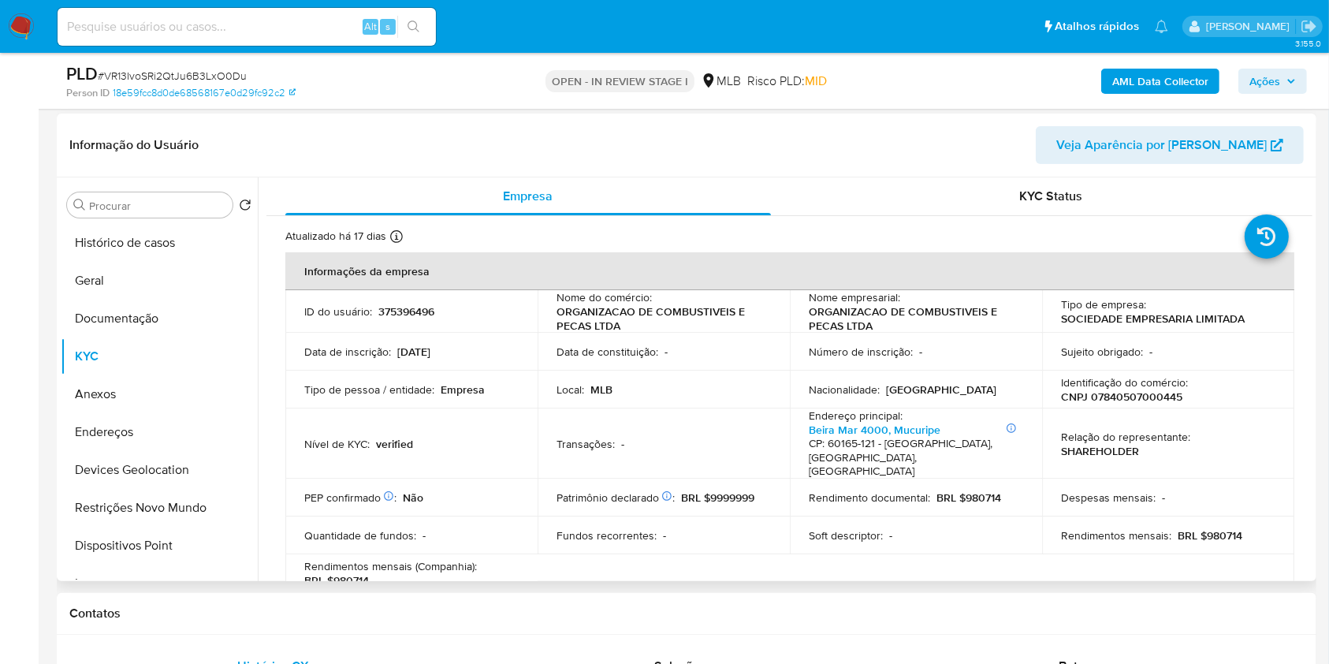
click at [1110, 395] on p "CNPJ 07840507000445" at bounding box center [1121, 397] width 121 height 14
copy p "07840507000445"
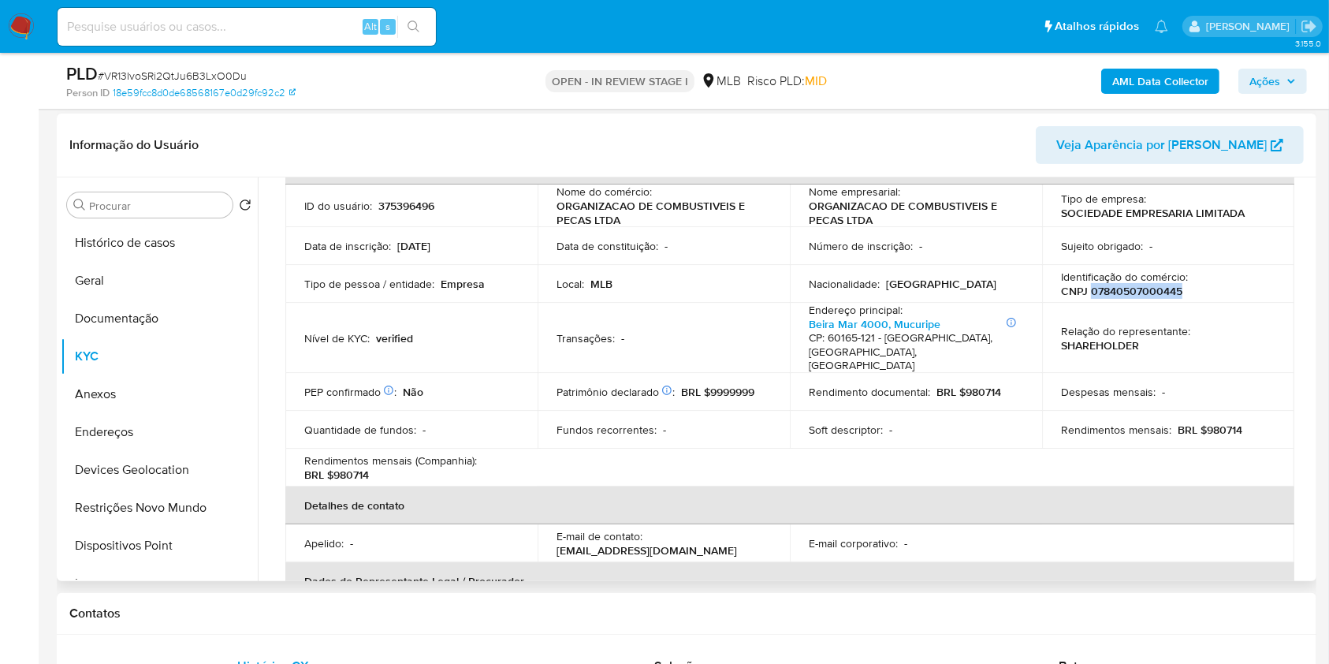
scroll to position [105, 0]
click at [1139, 293] on p "CNPJ 07840507000445" at bounding box center [1121, 292] width 121 height 14
click at [91, 279] on button "Geral" at bounding box center [153, 281] width 185 height 38
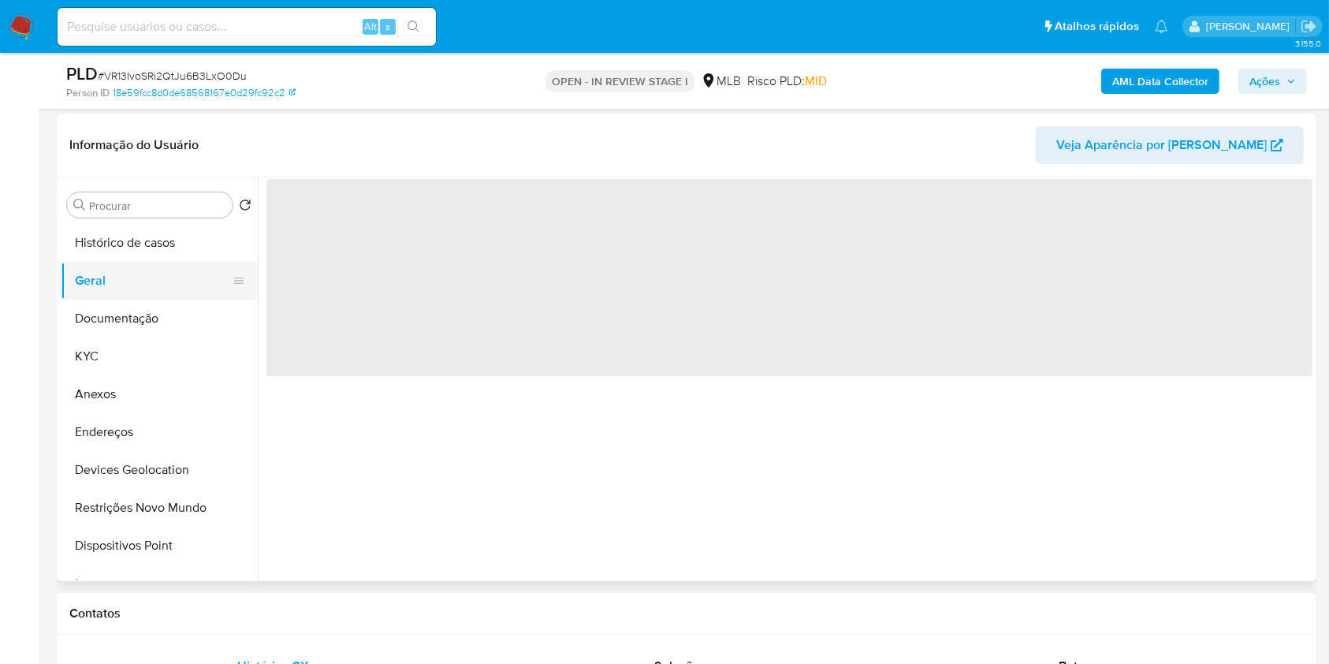
scroll to position [0, 0]
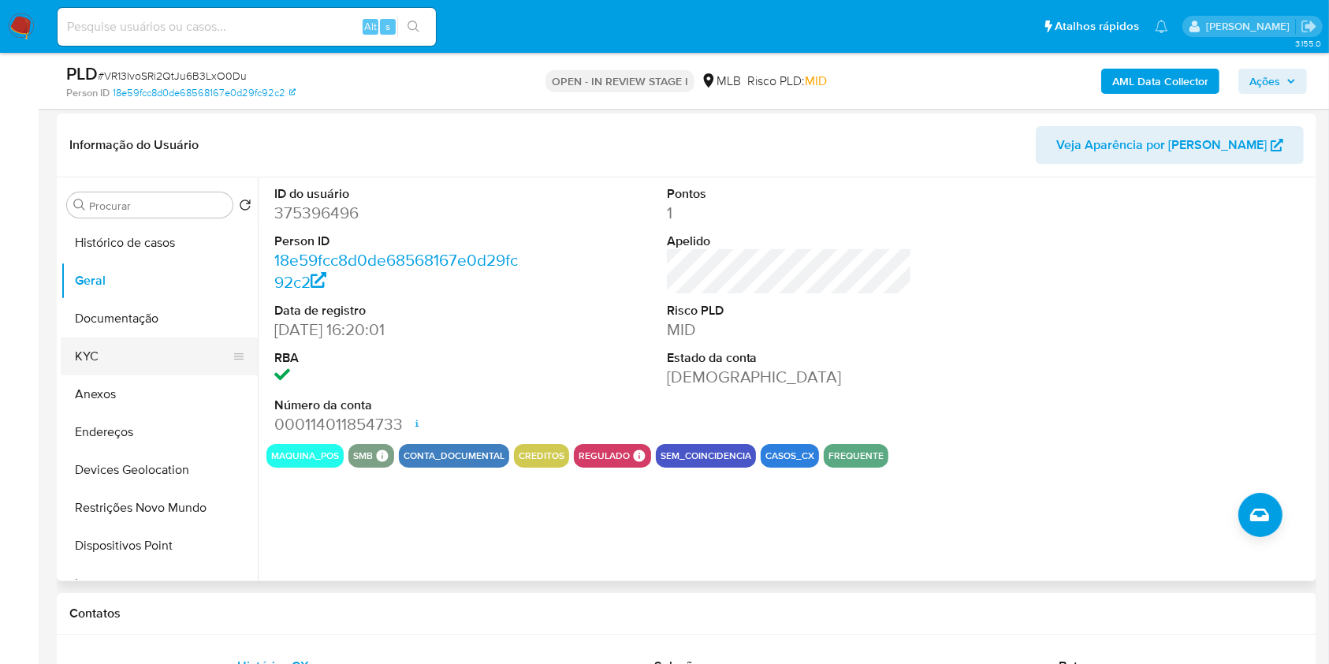
click at [132, 352] on button "KYC" at bounding box center [153, 356] width 185 height 38
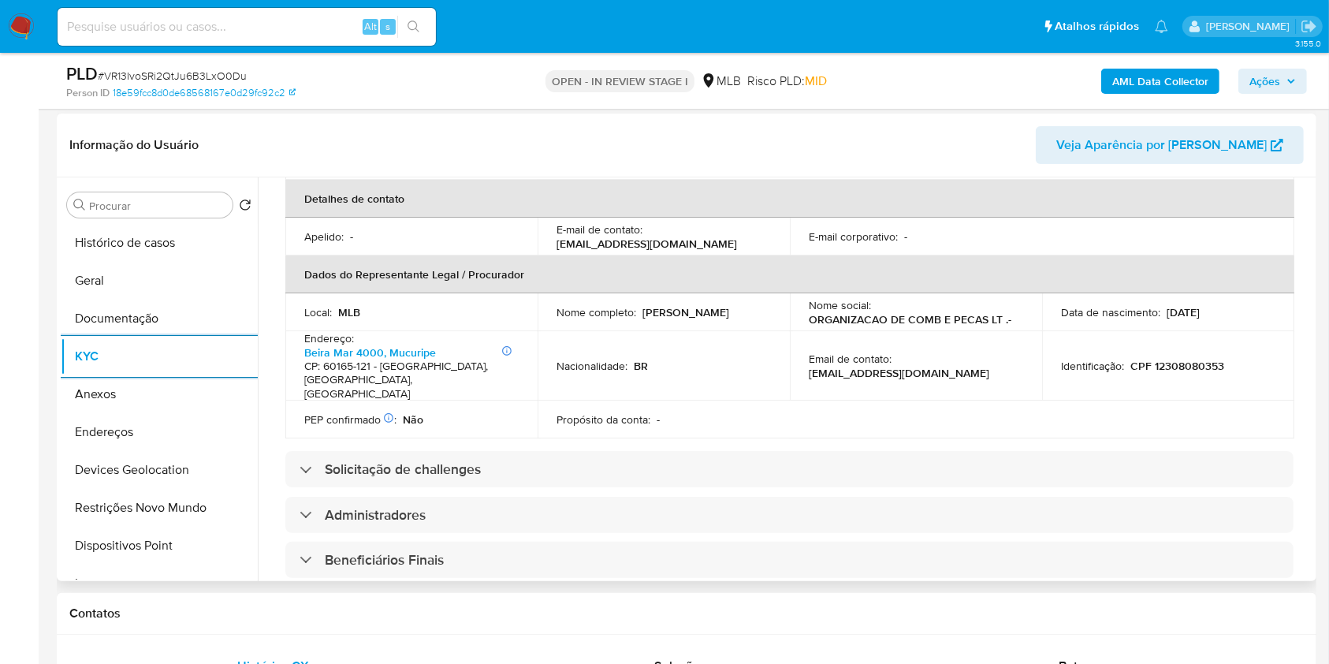
scroll to position [918, 0]
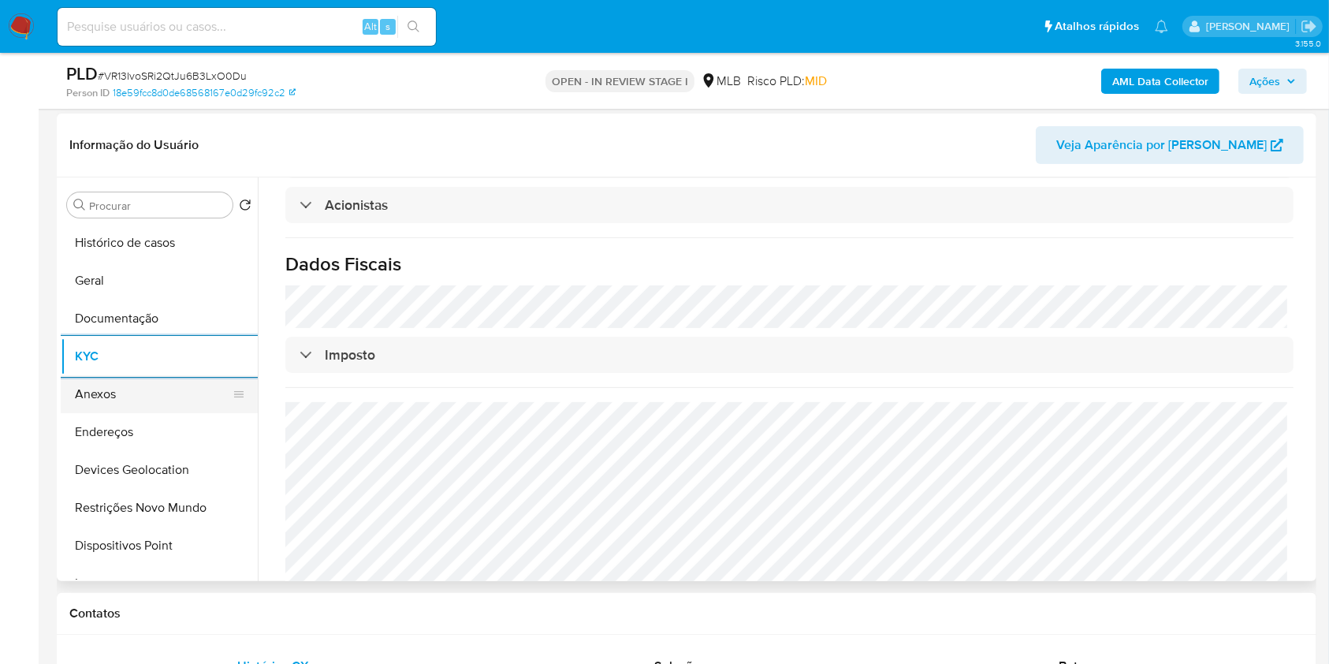
click at [141, 404] on button "Anexos" at bounding box center [153, 394] width 185 height 38
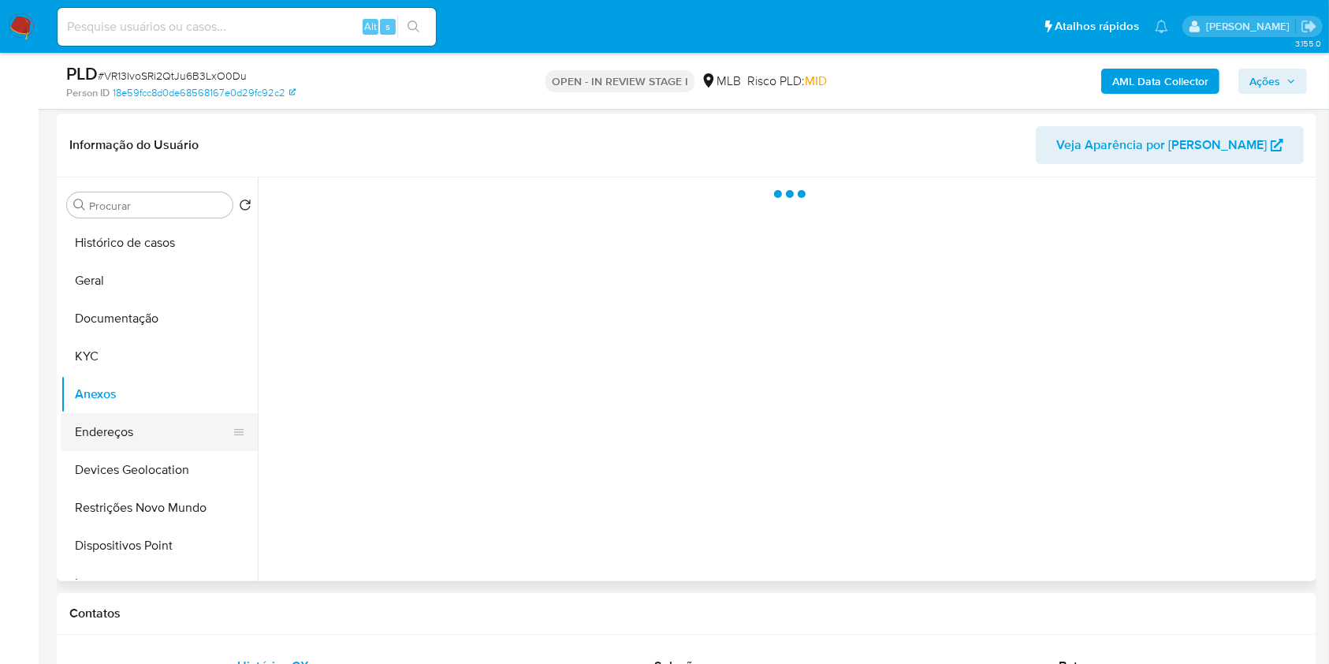
scroll to position [0, 0]
click at [150, 430] on button "Endereços" at bounding box center [153, 432] width 185 height 38
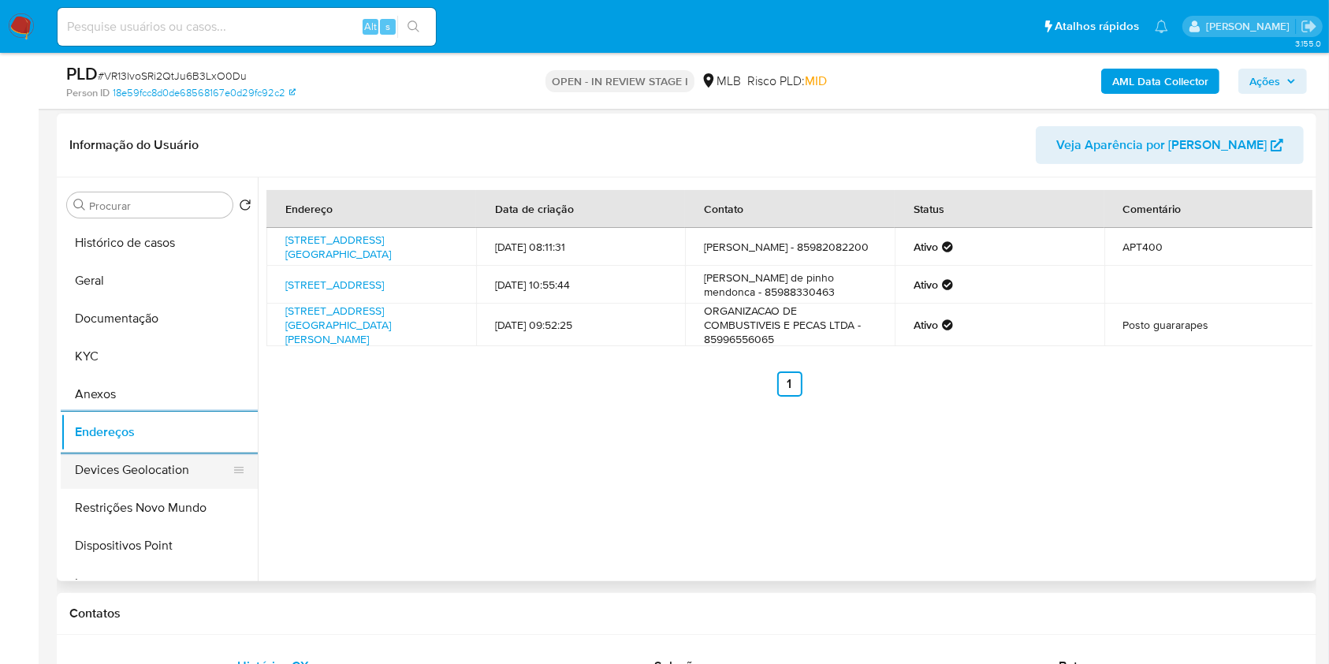
click at [162, 459] on button "Devices Geolocation" at bounding box center [153, 470] width 185 height 38
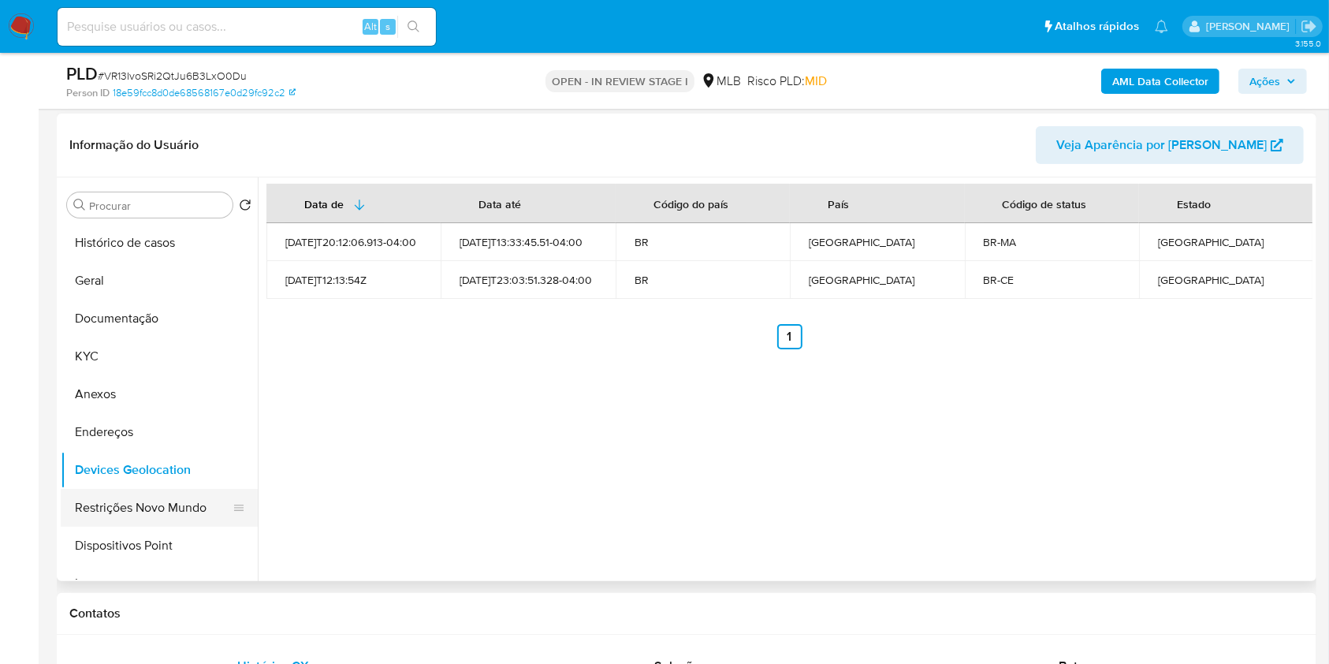
click at [191, 505] on button "Restrições Novo Mundo" at bounding box center [153, 508] width 185 height 38
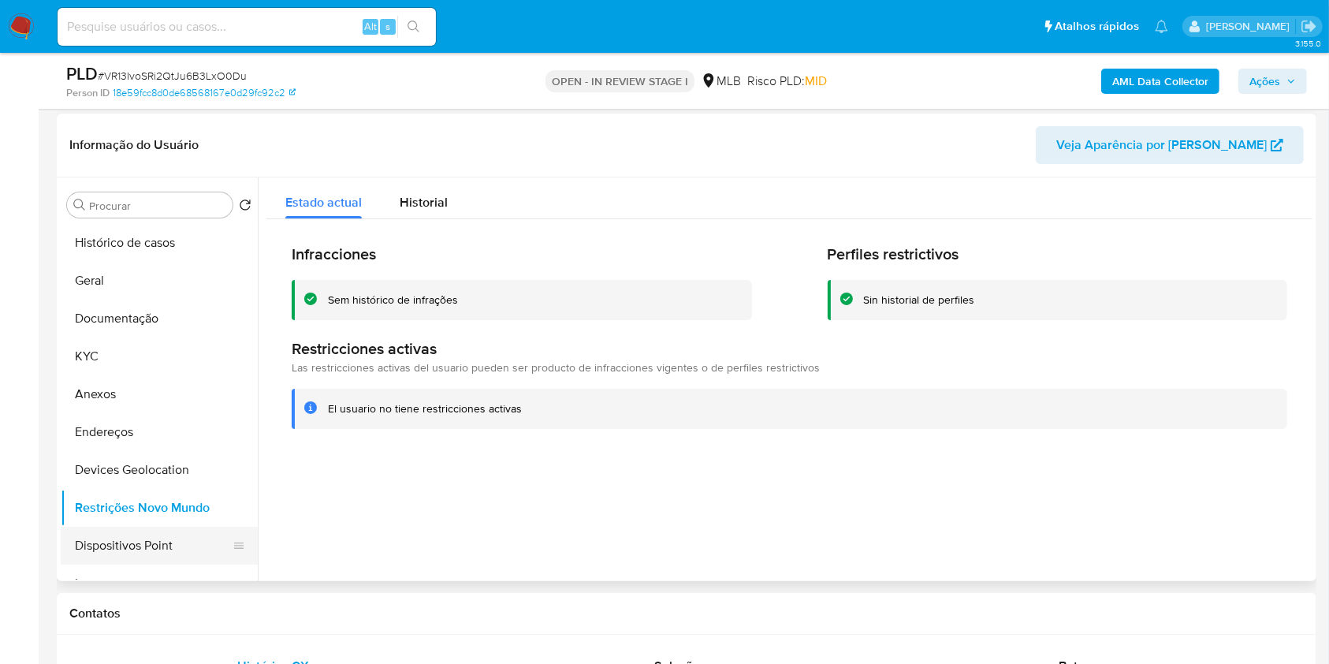
click at [179, 539] on button "Dispositivos Point" at bounding box center [153, 546] width 185 height 38
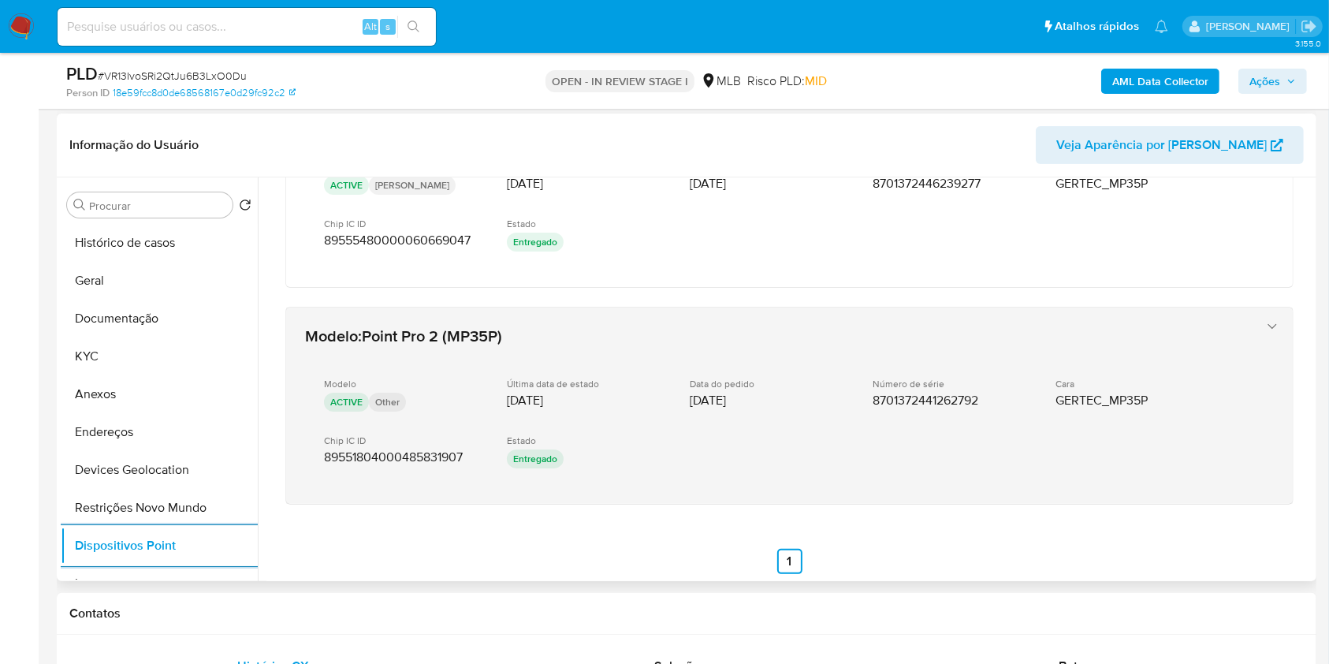
scroll to position [341, 0]
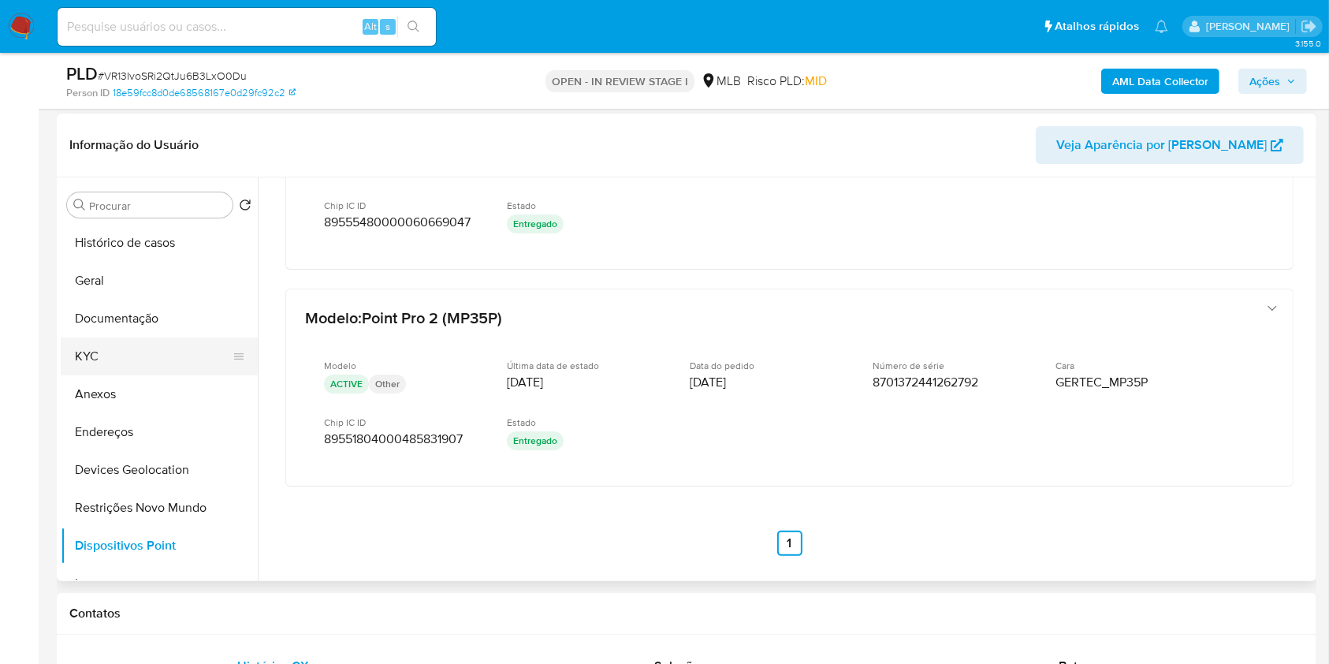
click at [112, 349] on button "KYC" at bounding box center [153, 356] width 185 height 38
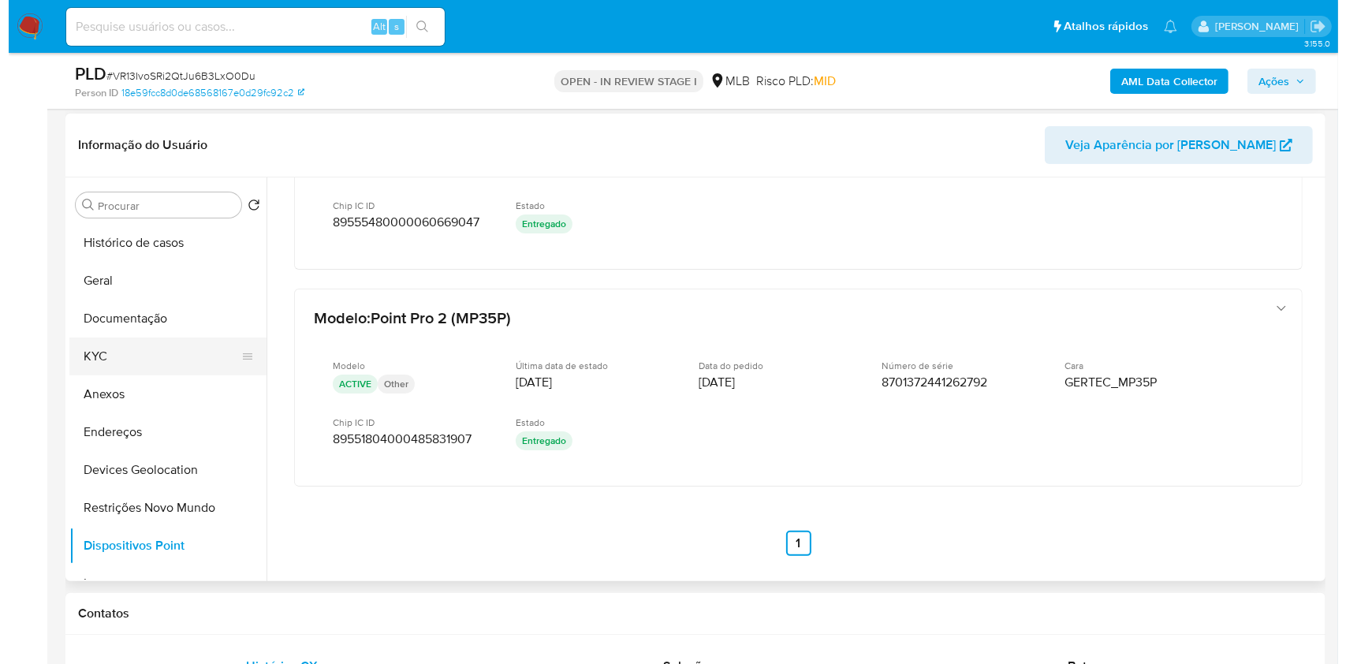
scroll to position [0, 0]
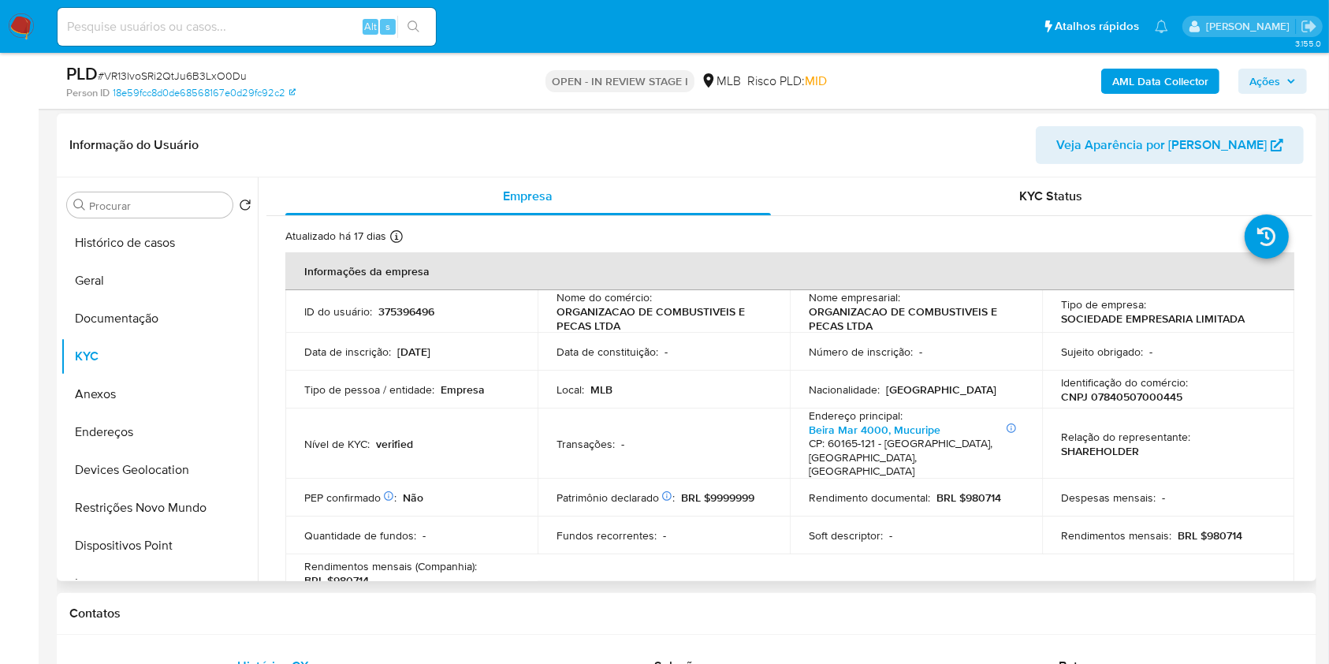
click at [1122, 403] on p "CNPJ 07840507000445" at bounding box center [1121, 397] width 121 height 14
copy p "07840507000445"
click at [148, 380] on button "Anexos" at bounding box center [153, 394] width 185 height 38
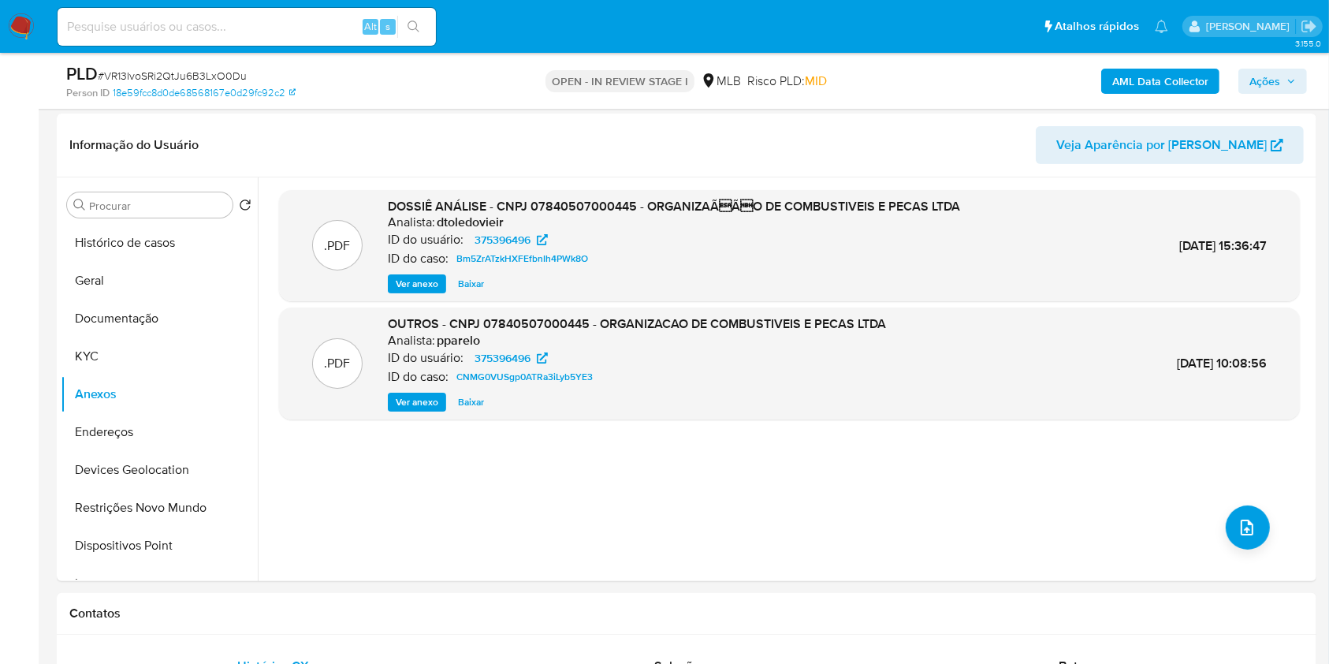
click at [1150, 84] on b "AML Data Collector" at bounding box center [1161, 81] width 96 height 25
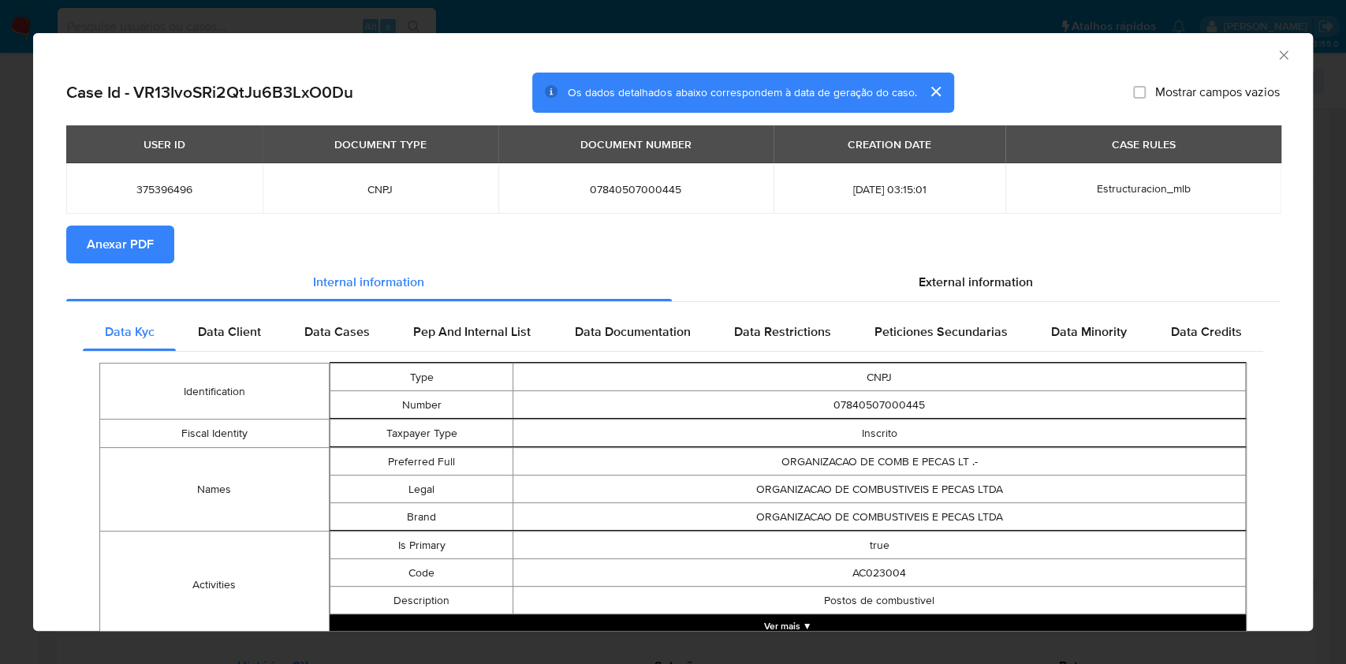
click at [113, 233] on span "Anexar PDF" at bounding box center [120, 244] width 67 height 35
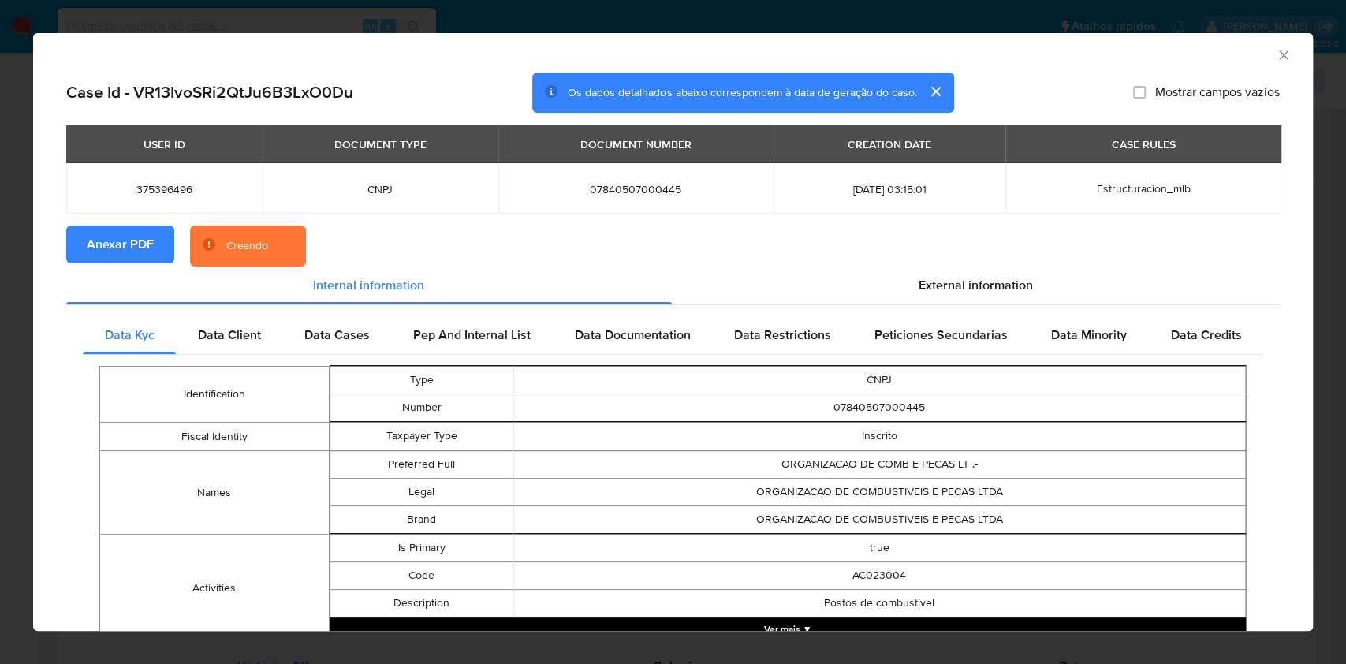
click at [585, 187] on span "07840507000445" at bounding box center [635, 189] width 237 height 14
copy span "07840507000445"
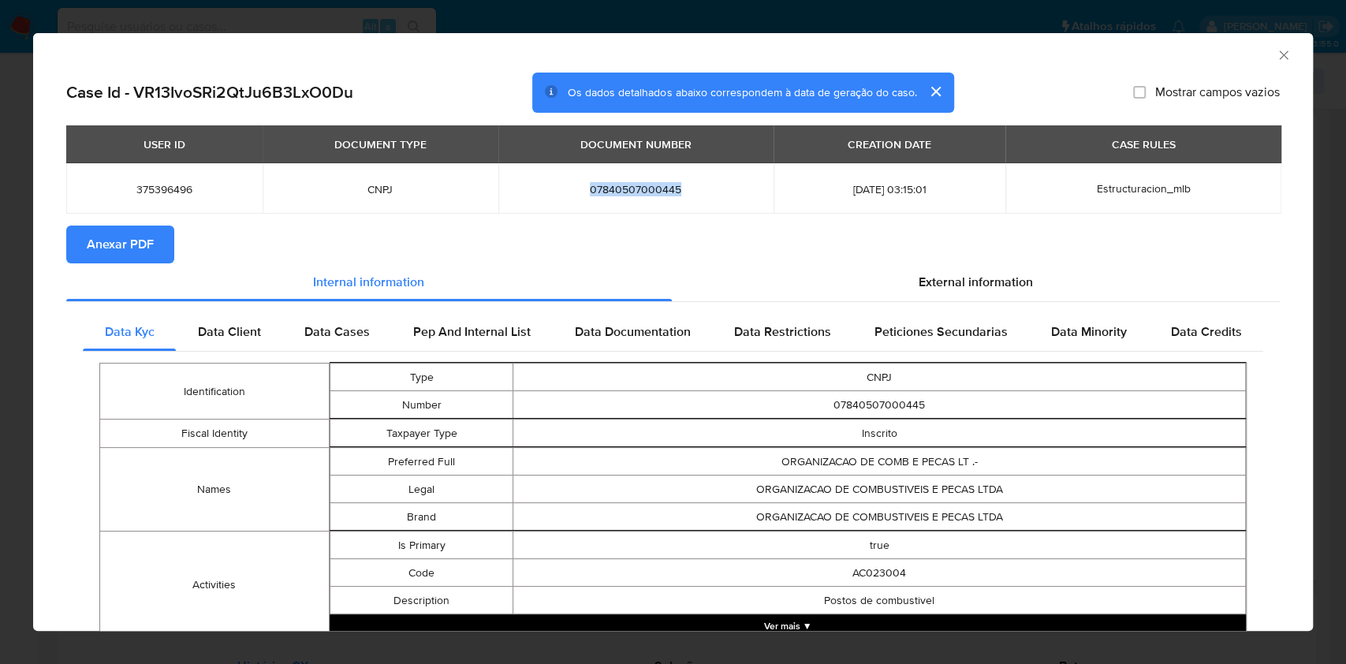
copy span "07840507000445"
click at [940, 280] on span "External information" at bounding box center [976, 282] width 114 height 18
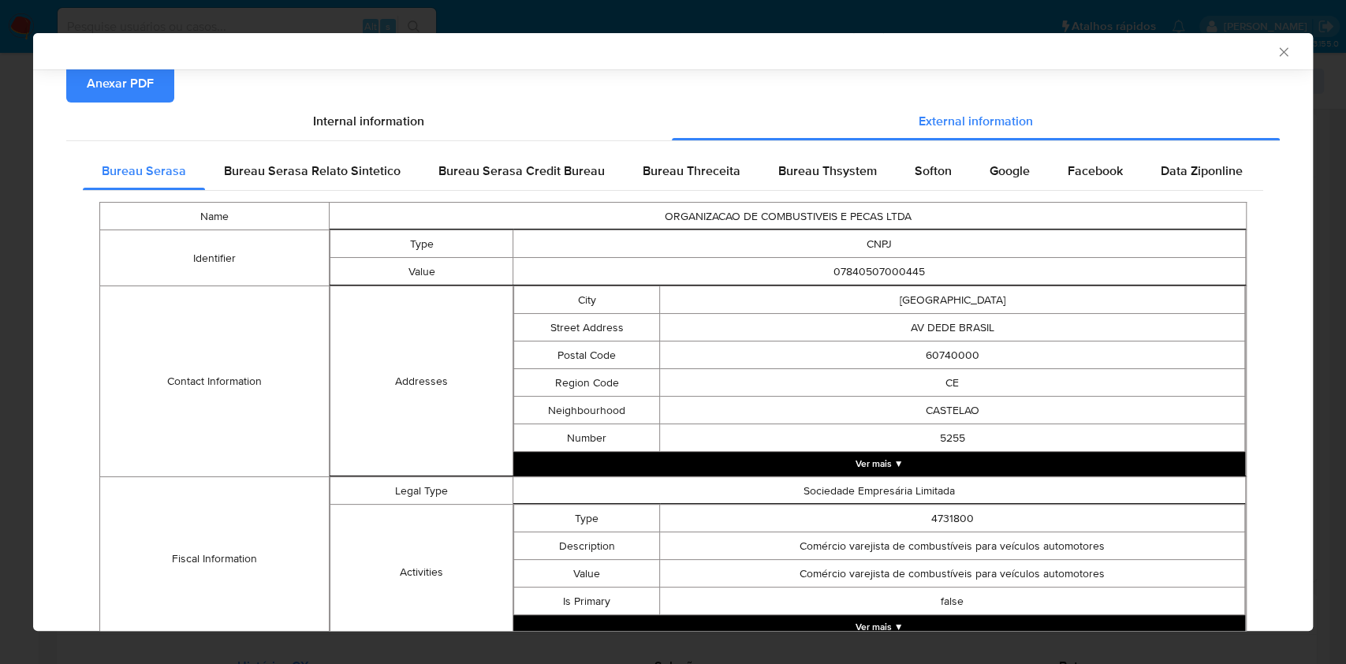
scroll to position [550, 0]
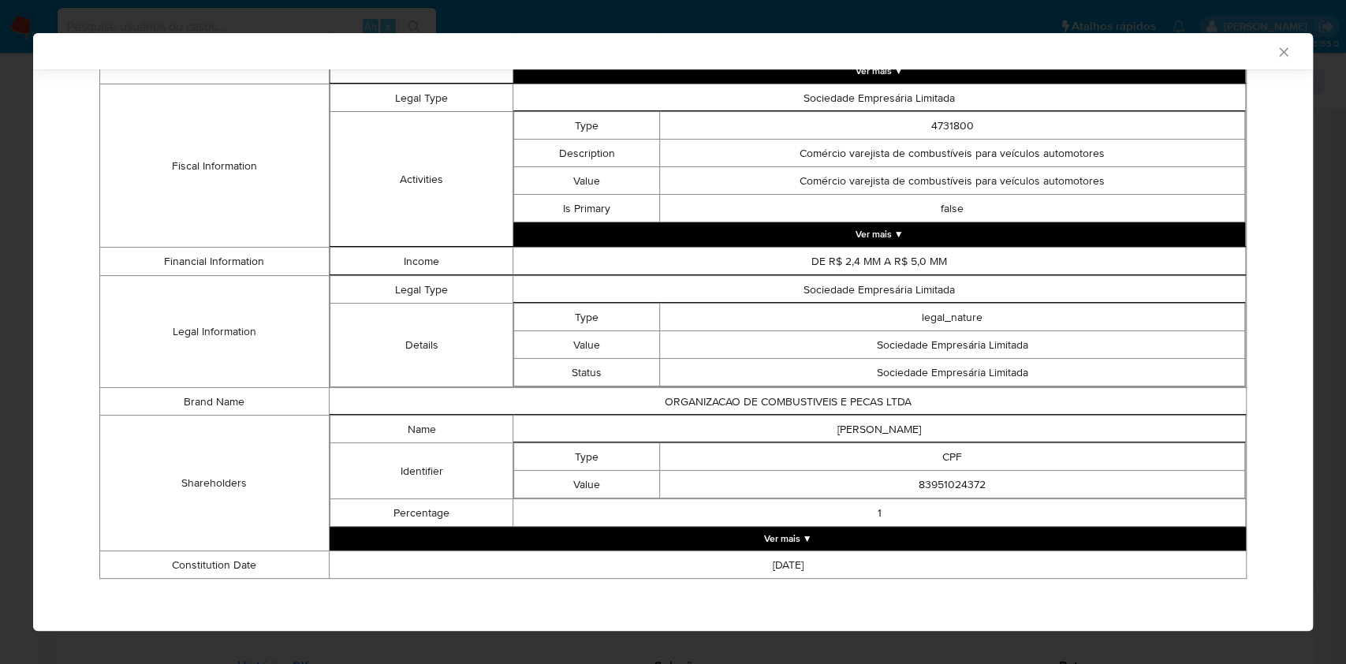
click at [795, 533] on button "Ver mais ▼" at bounding box center [788, 539] width 916 height 24
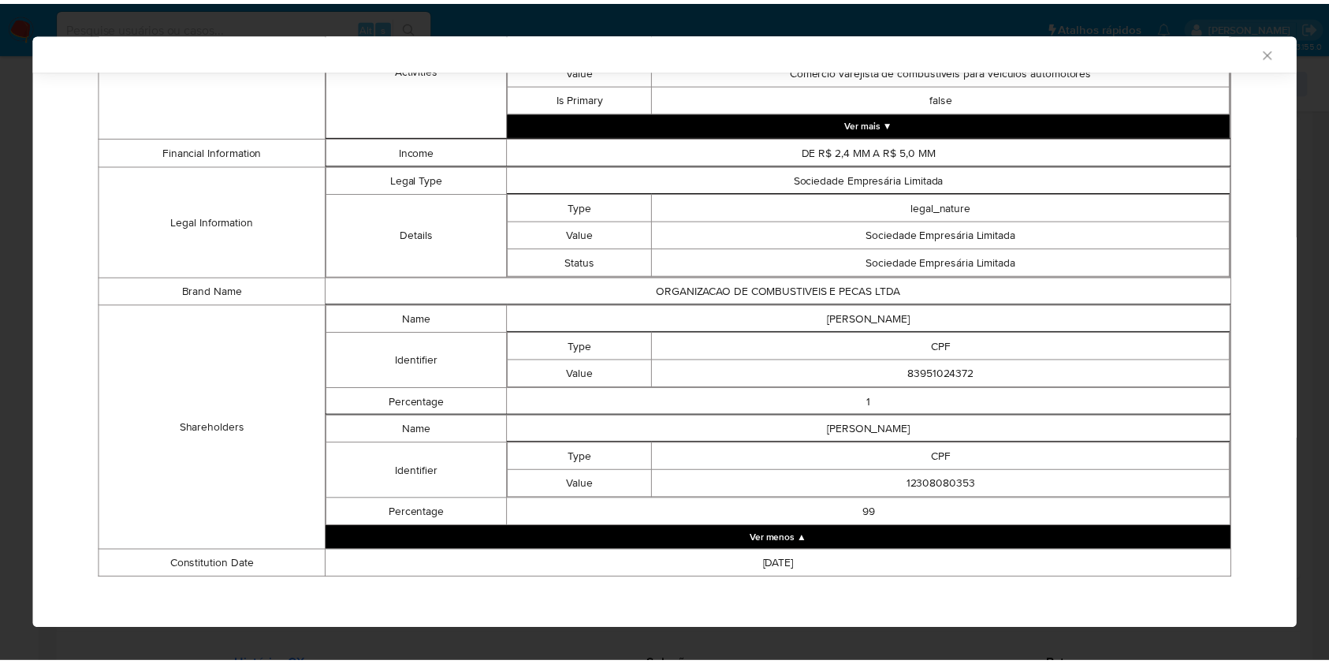
scroll to position [662, 0]
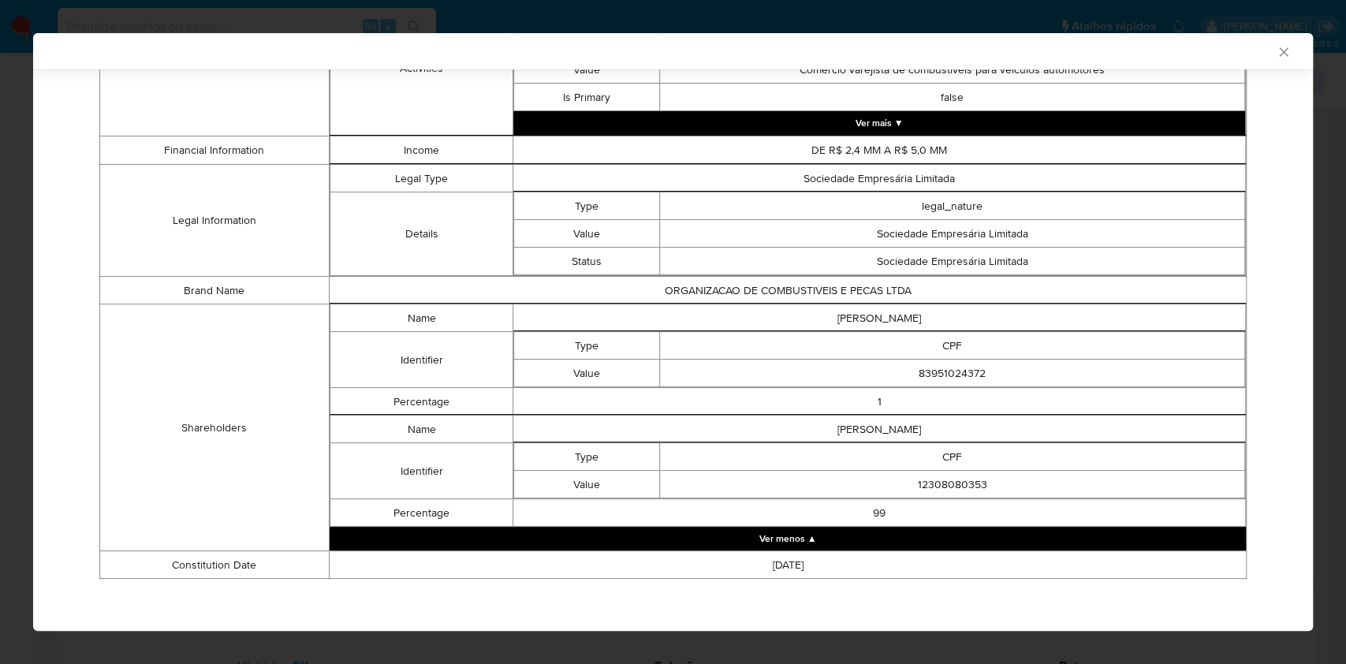
click at [0, 218] on div "AML Data Collector Case Id - VR13IvoSRi2QtJu6B3LxO0Du Os dados detalhados abaix…" at bounding box center [673, 332] width 1346 height 664
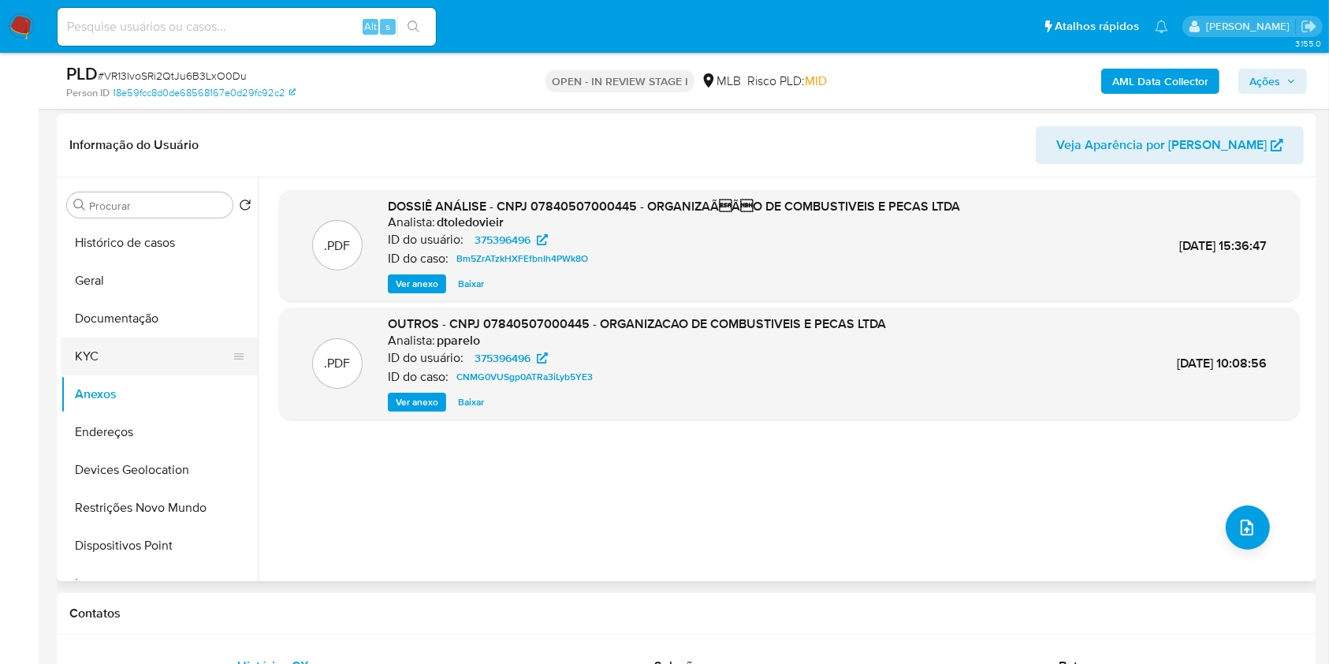
click at [132, 345] on button "KYC" at bounding box center [153, 356] width 185 height 38
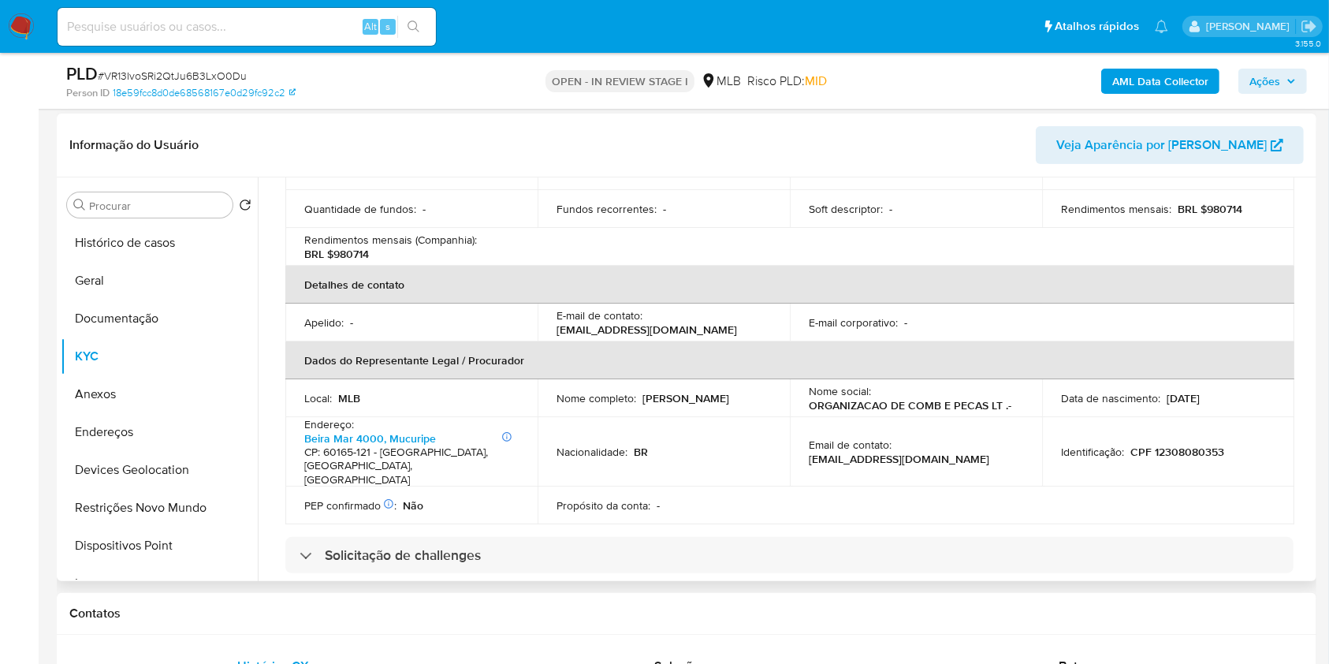
scroll to position [0, 0]
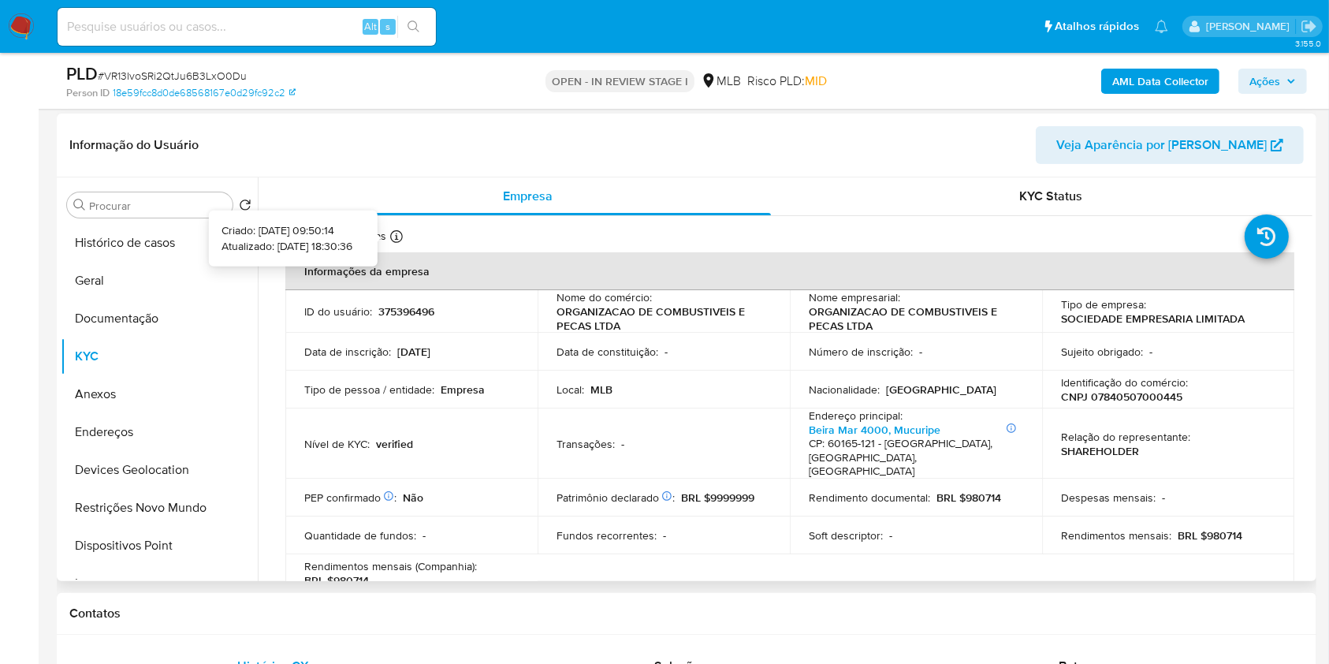
click at [393, 234] on icon at bounding box center [396, 236] width 13 height 13
click at [164, 278] on button "Geral" at bounding box center [153, 281] width 185 height 38
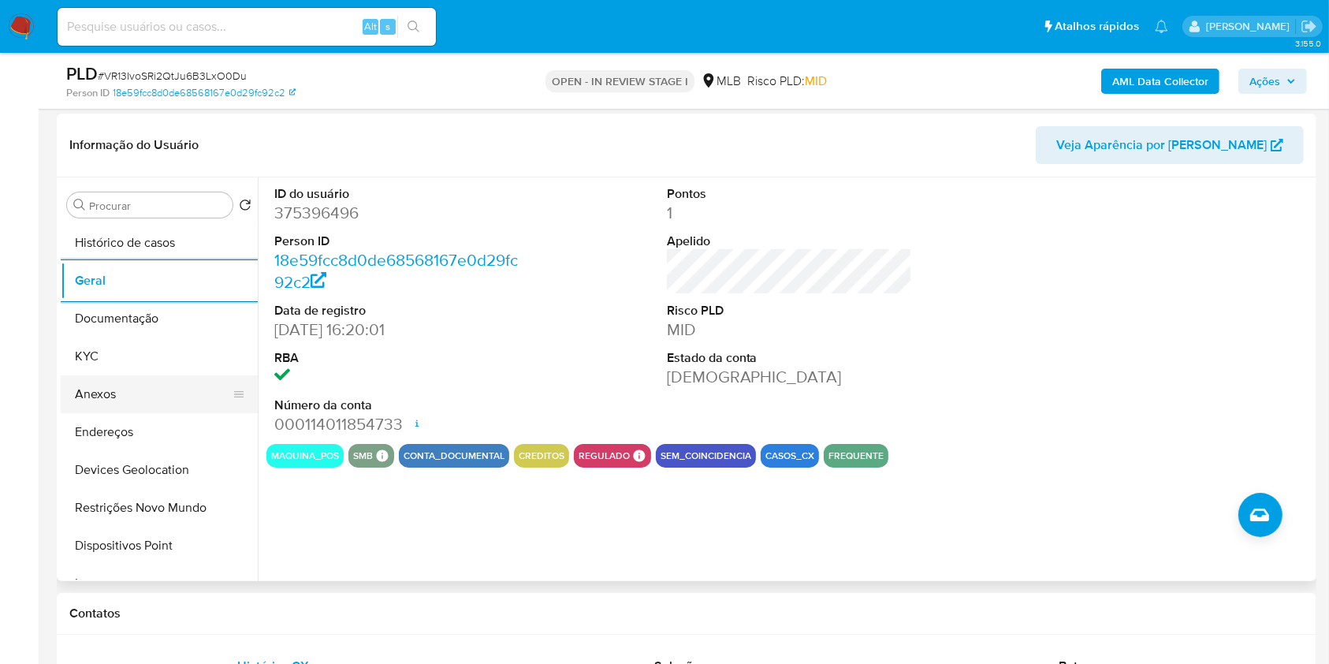
click at [126, 389] on button "Anexos" at bounding box center [153, 394] width 185 height 38
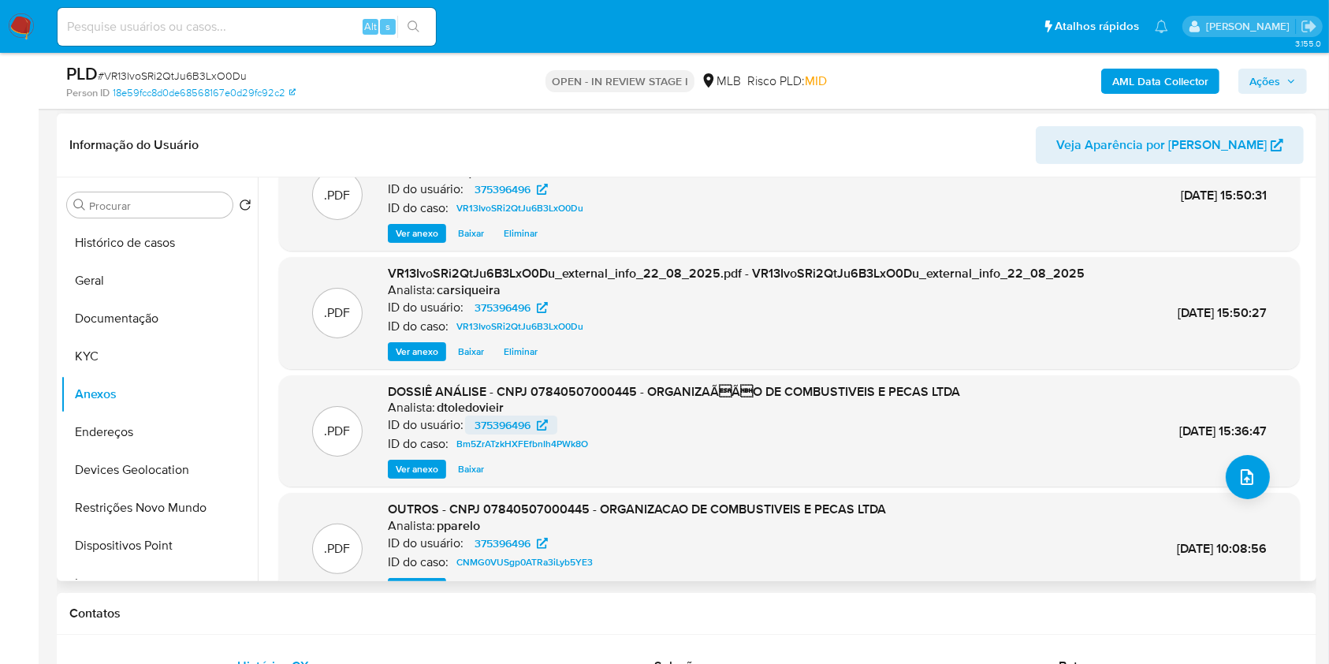
scroll to position [88, 0]
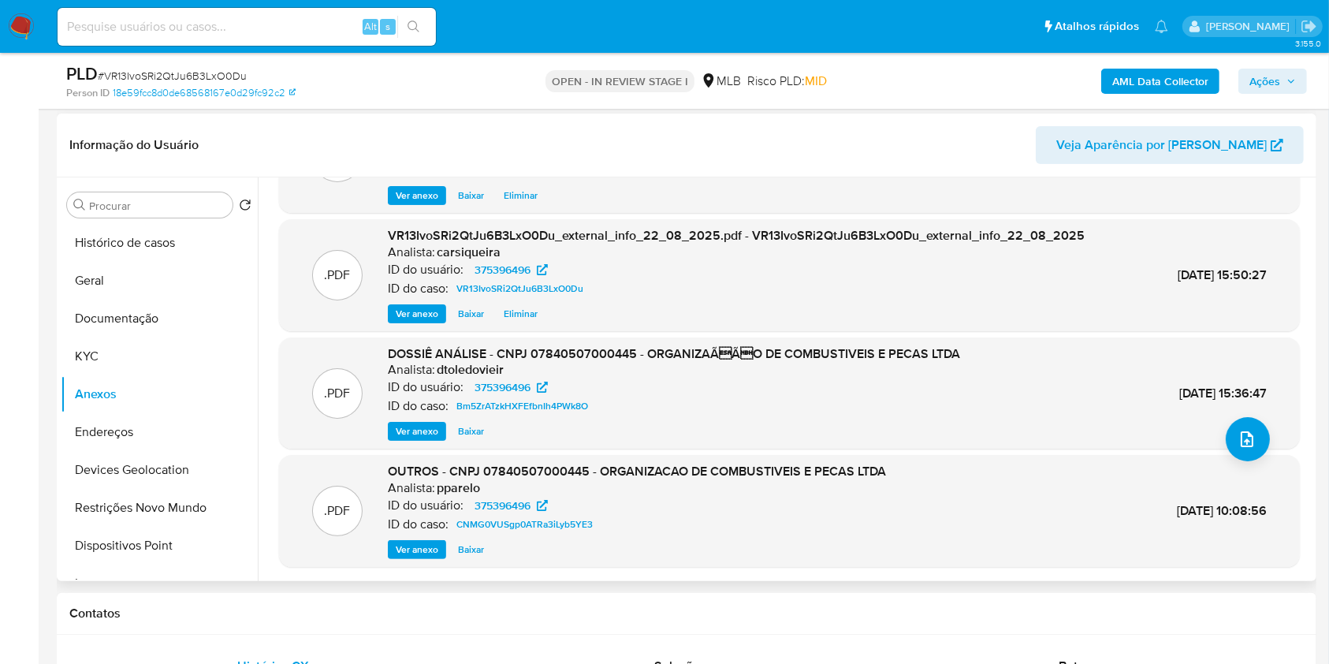
click at [412, 546] on span "Ver anexo" at bounding box center [417, 550] width 43 height 16
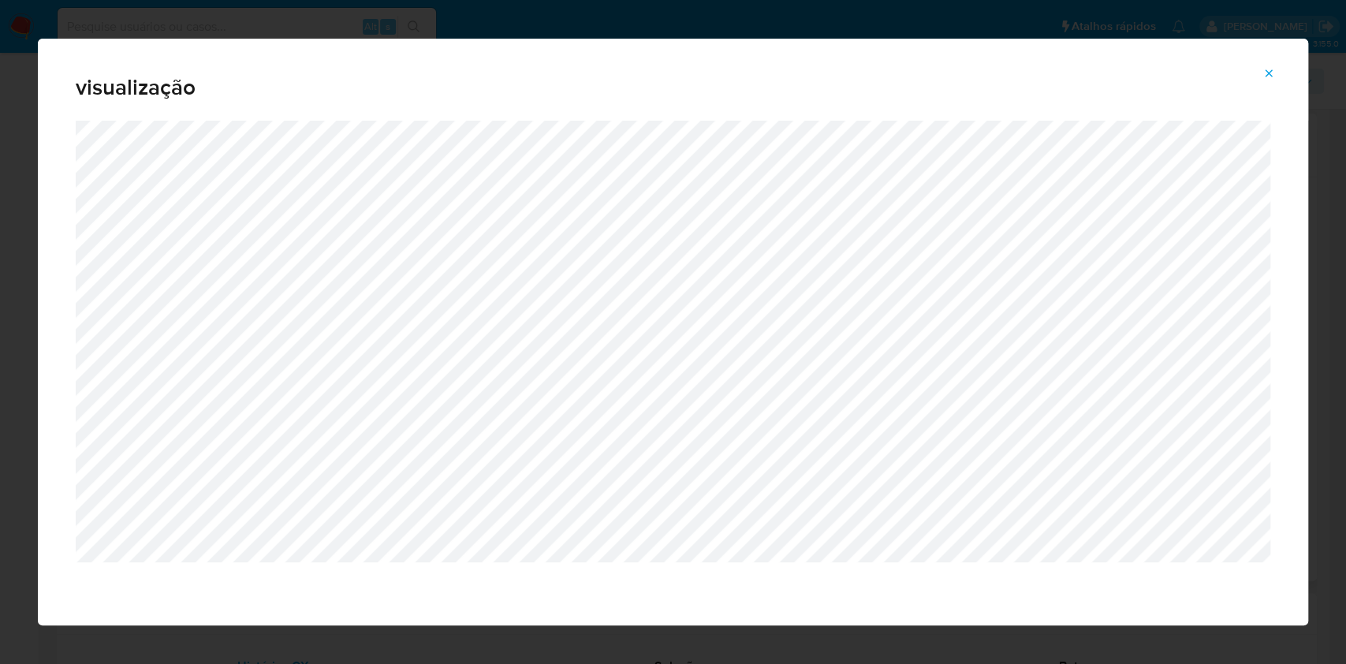
click at [1266, 73] on icon "Attachment preview" at bounding box center [1268, 73] width 13 height 13
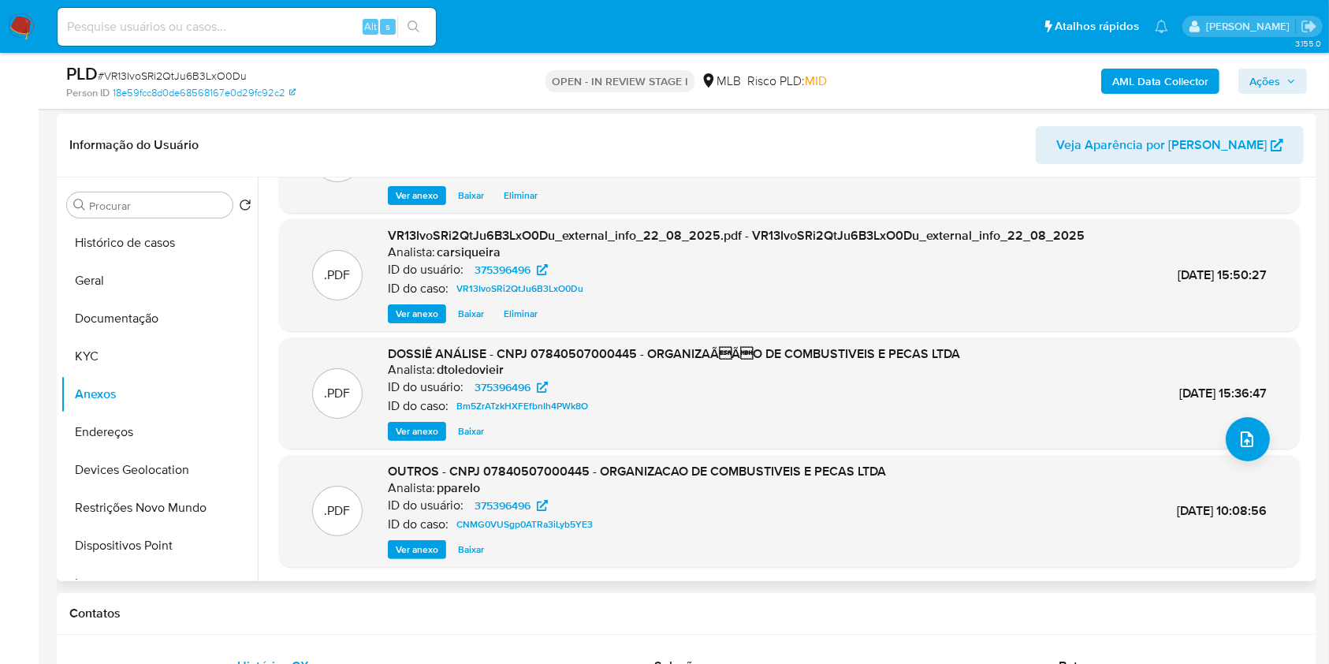
click at [1270, 79] on span "Ações" at bounding box center [1265, 81] width 31 height 25
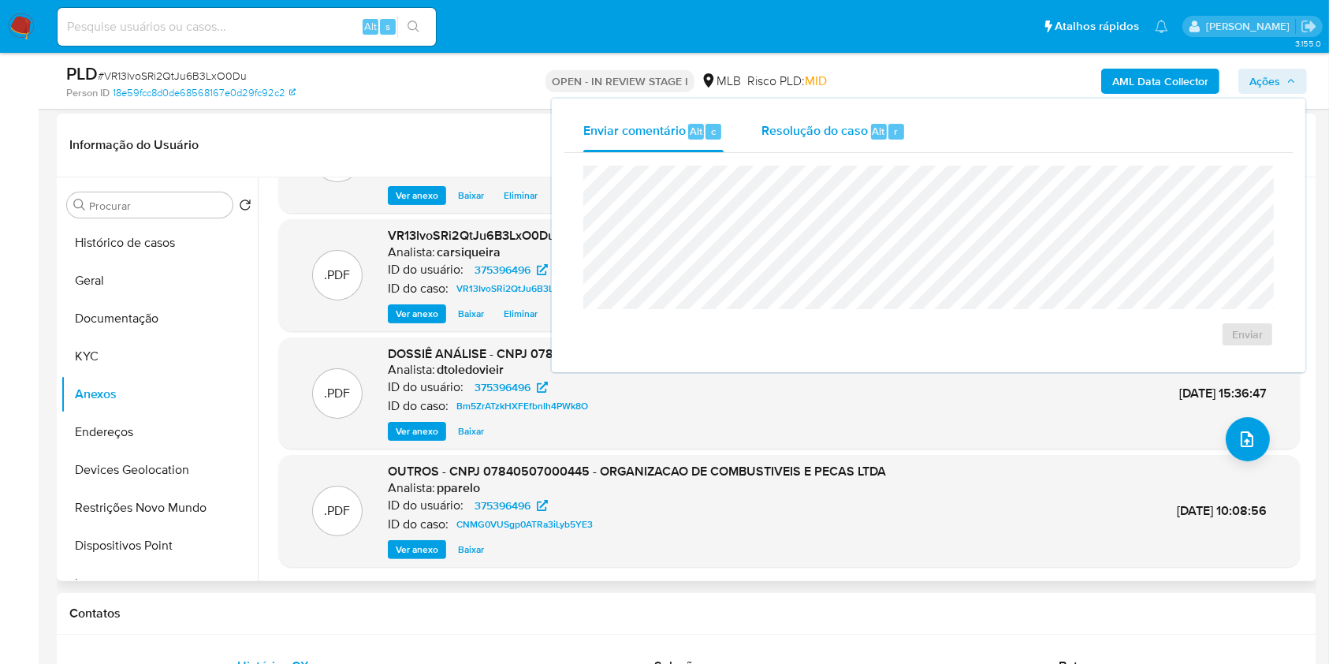
click at [837, 136] on span "Resolução do caso" at bounding box center [815, 130] width 106 height 18
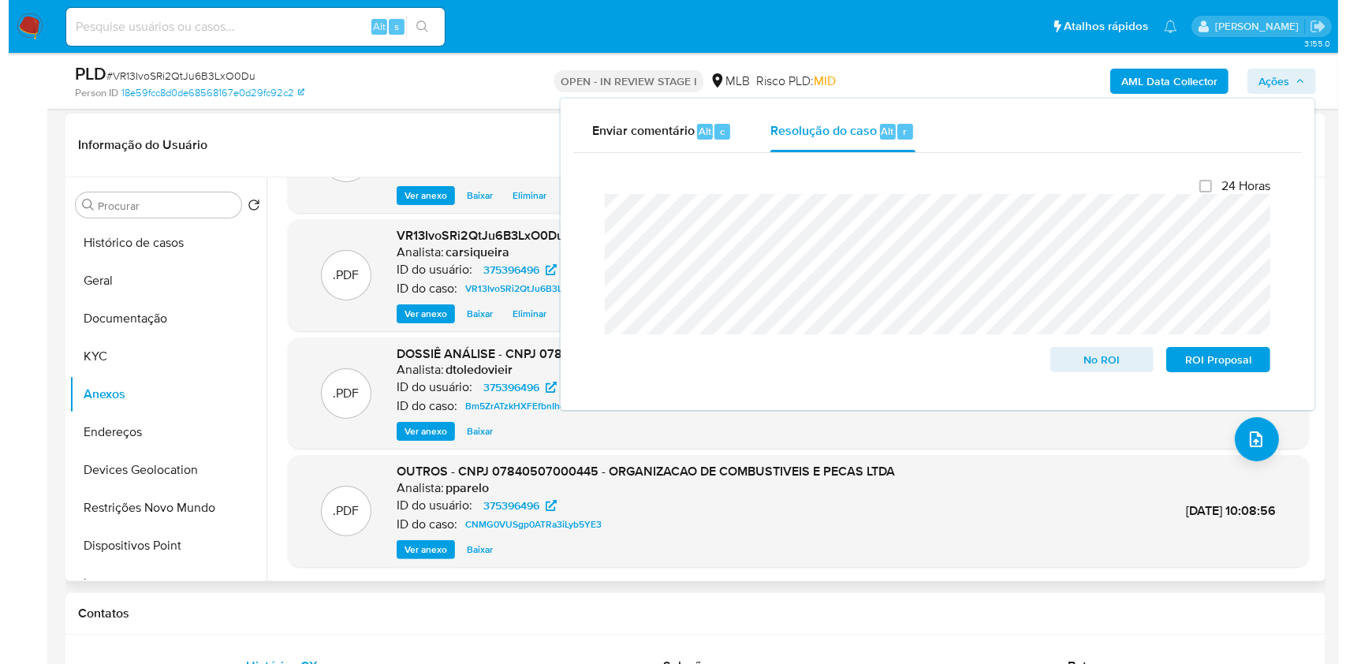
scroll to position [0, 0]
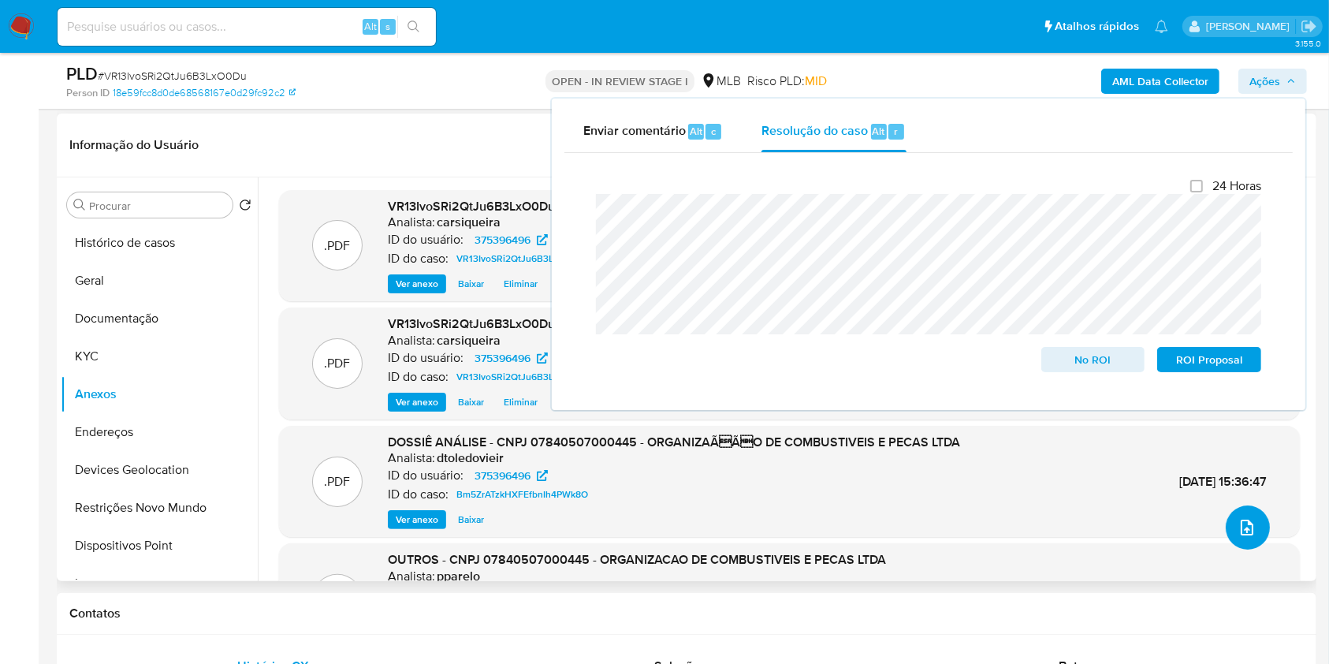
click at [1230, 508] on button "upload-file" at bounding box center [1248, 527] width 44 height 44
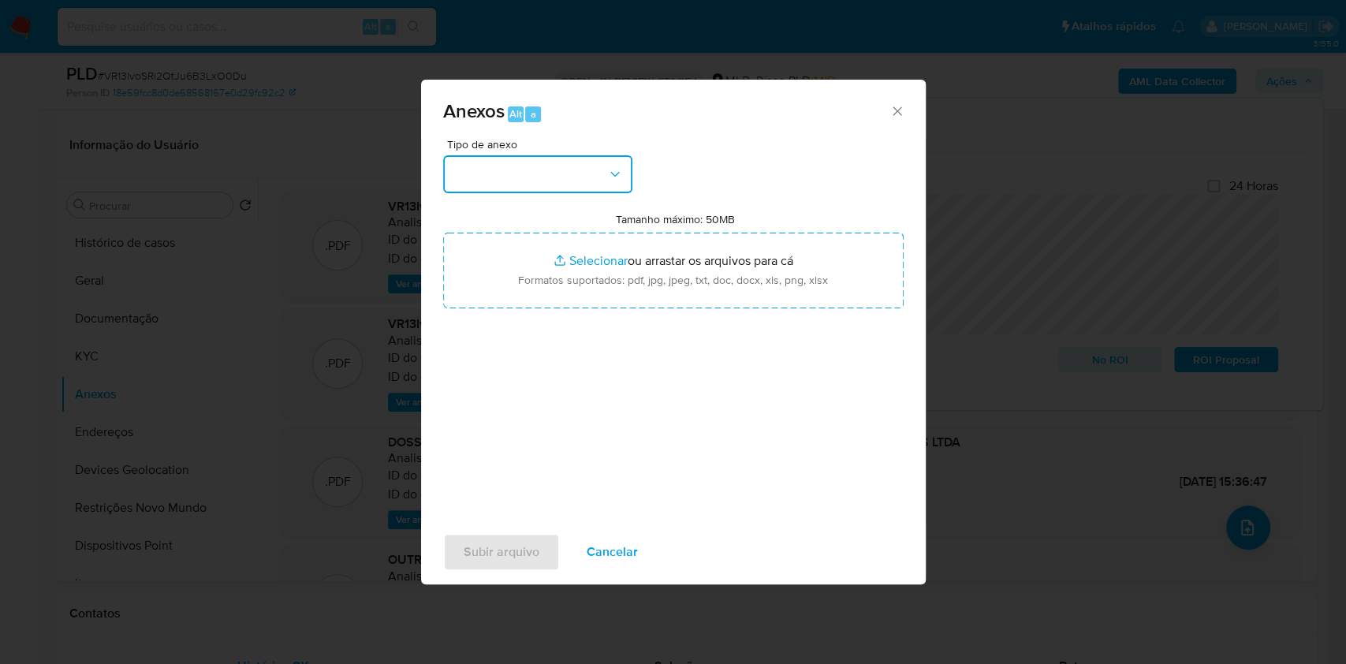
click at [574, 167] on button "button" at bounding box center [537, 174] width 189 height 38
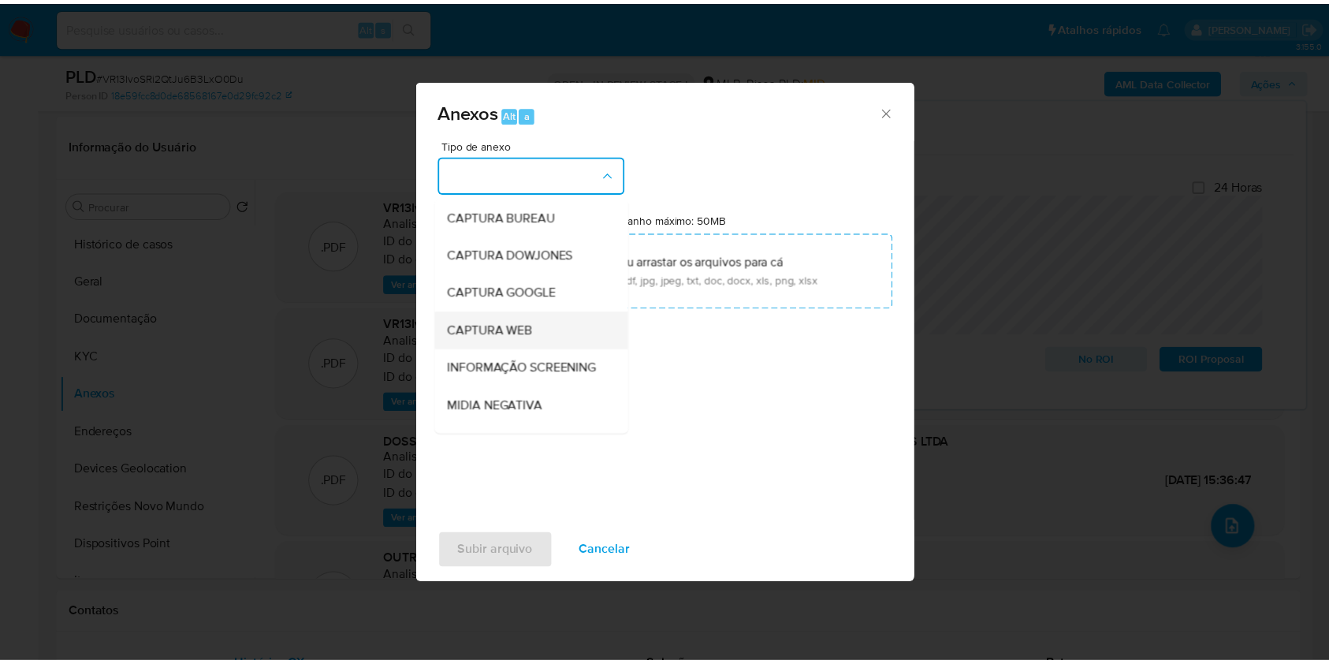
scroll to position [242, 0]
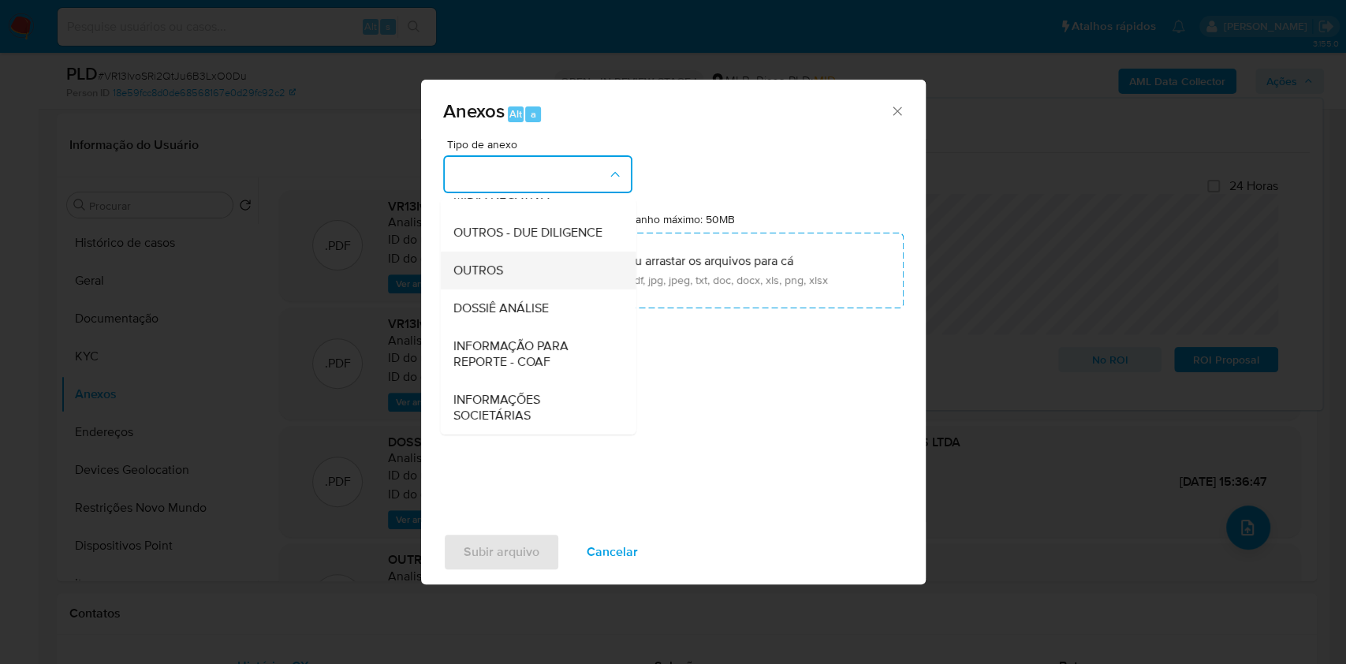
click at [520, 269] on div "OUTROS" at bounding box center [533, 271] width 161 height 38
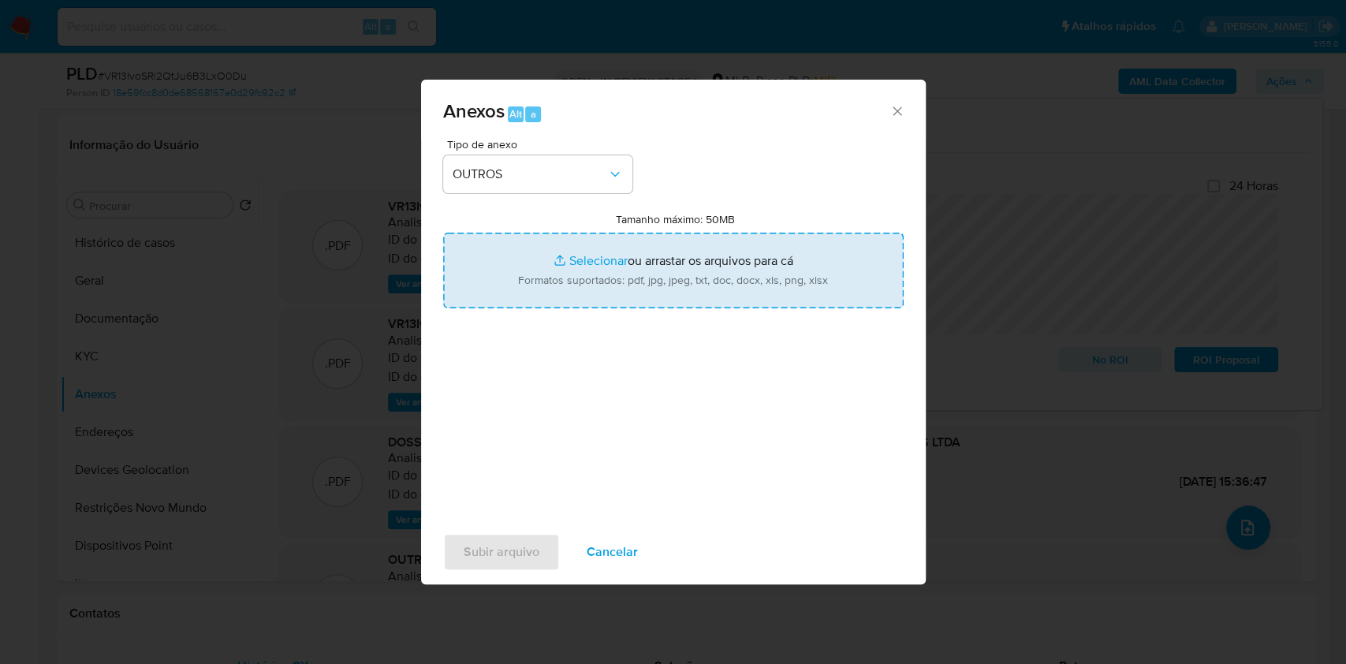
click at [565, 267] on input "Tamanho máximo: 50MB Selecionar arquivos" at bounding box center [673, 271] width 460 height 76
type input "C:\fakepath\CNPJ 07840507000445 - ORGANIZACAO DE COMBUSTIVEIS E PECAS LTDA - Do…"
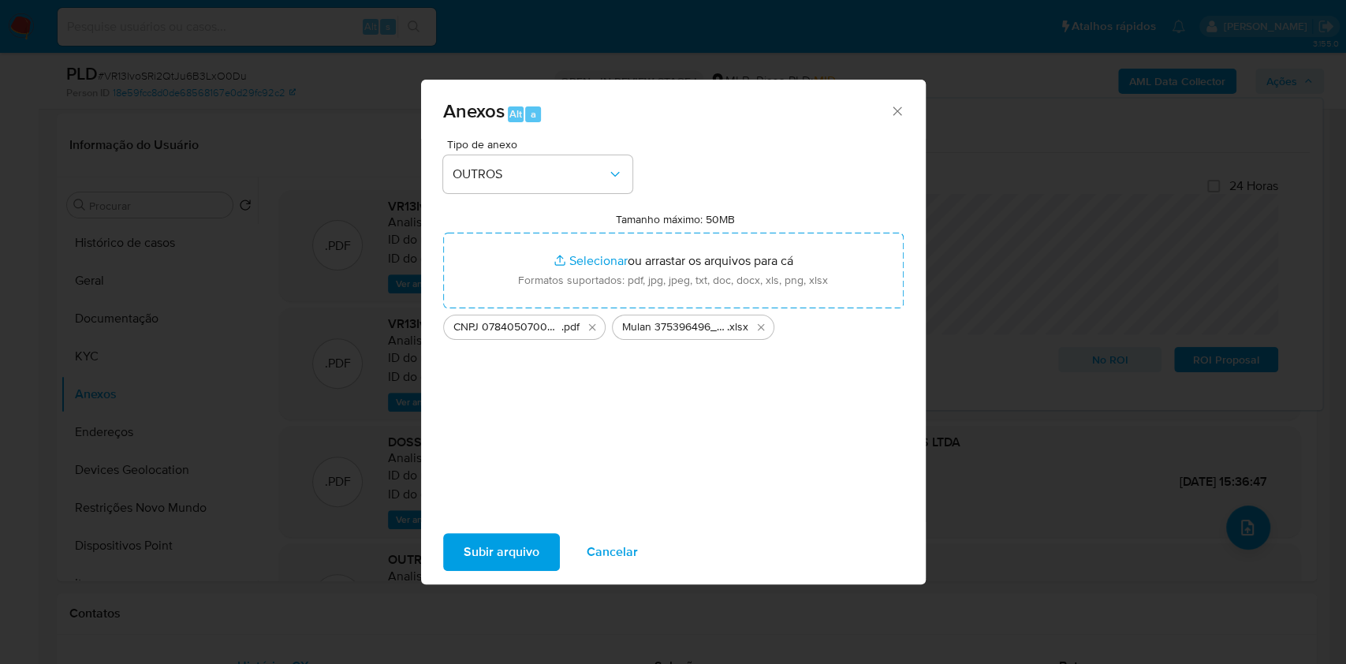
click at [498, 551] on span "Subir arquivo" at bounding box center [502, 552] width 76 height 35
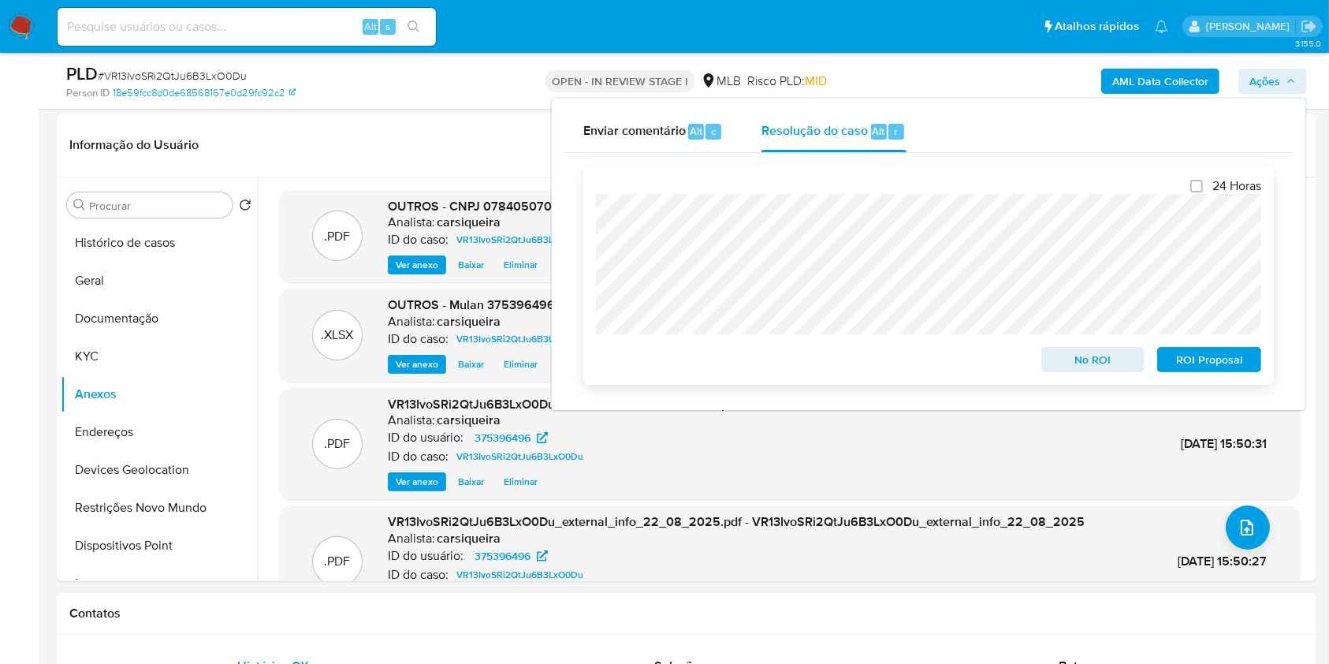
click at [1103, 367] on span "No ROI" at bounding box center [1094, 360] width 82 height 22
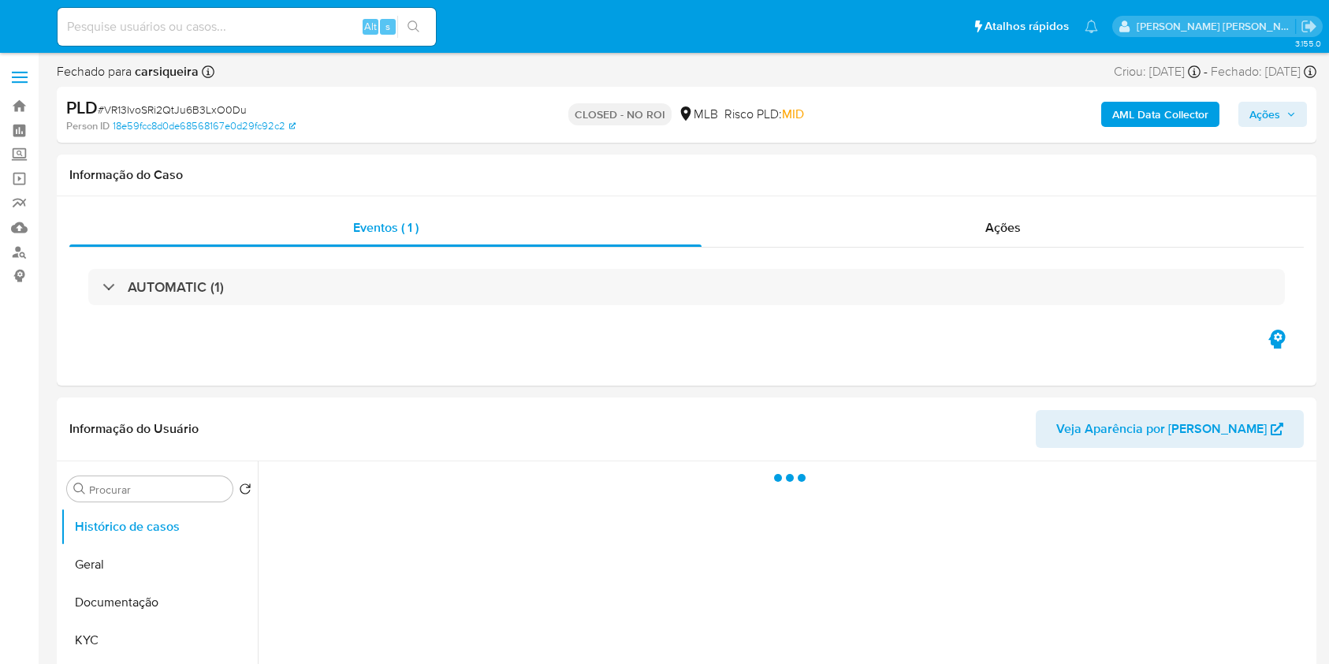
select select "10"
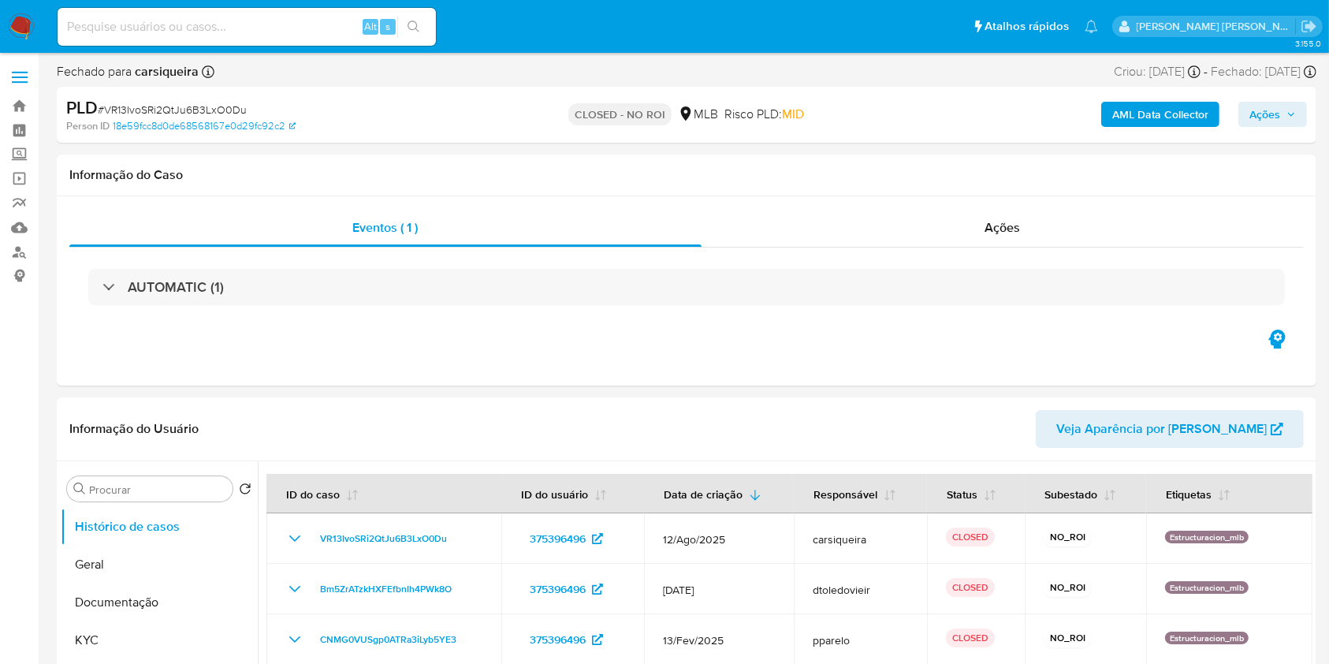
drag, startPoint x: 25, startPoint y: 22, endPoint x: 252, endPoint y: 144, distance: 257.5
click at [25, 22] on img at bounding box center [21, 26] width 27 height 27
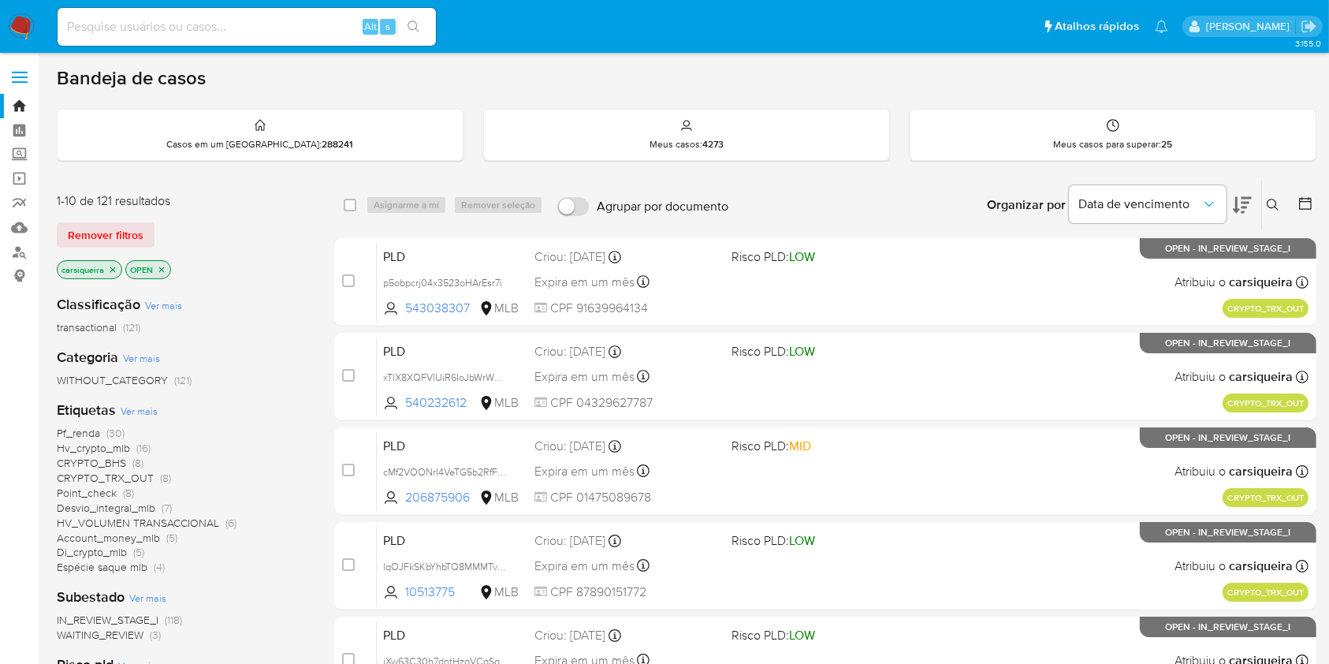
click at [15, 26] on img at bounding box center [21, 26] width 27 height 27
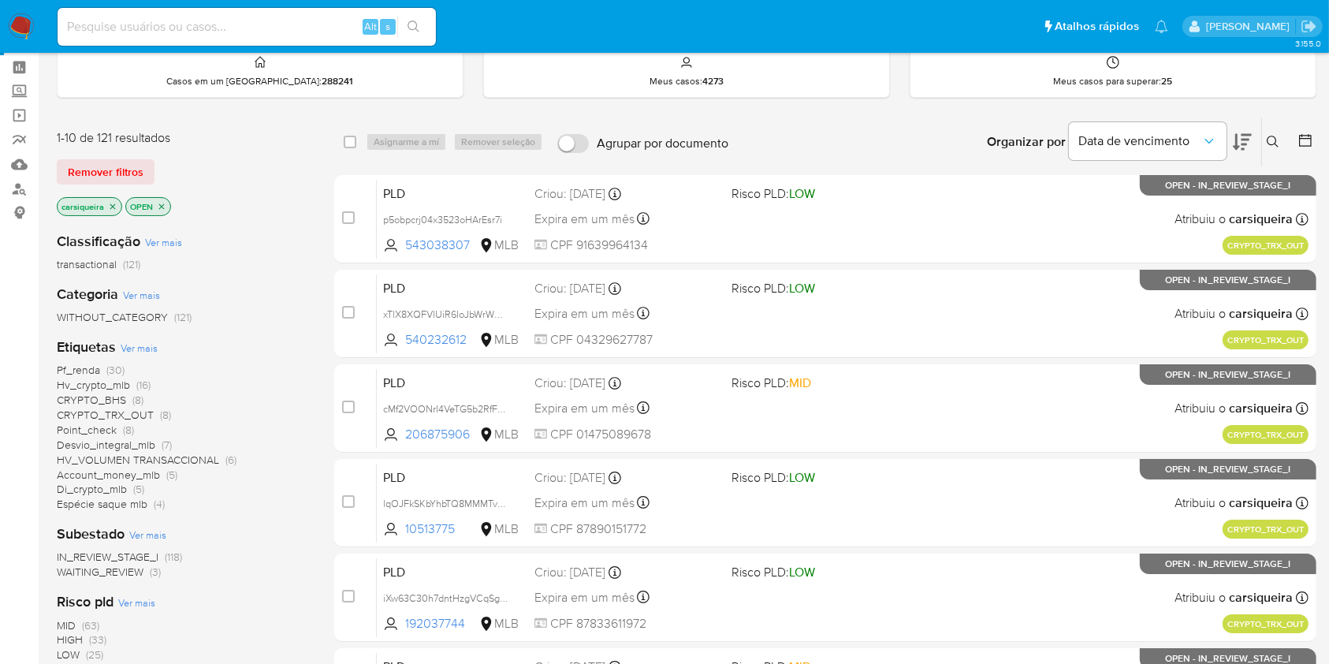
scroll to position [105, 0]
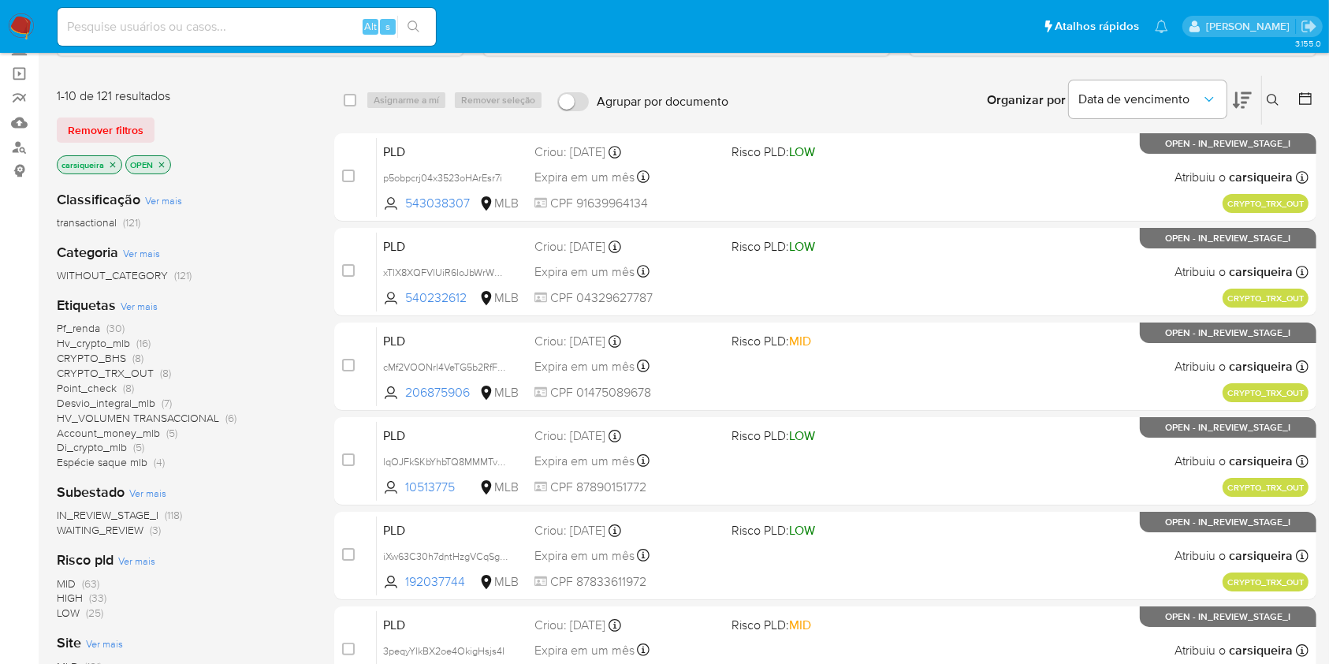
click at [110, 162] on icon "close-filter" at bounding box center [112, 164] width 9 height 9
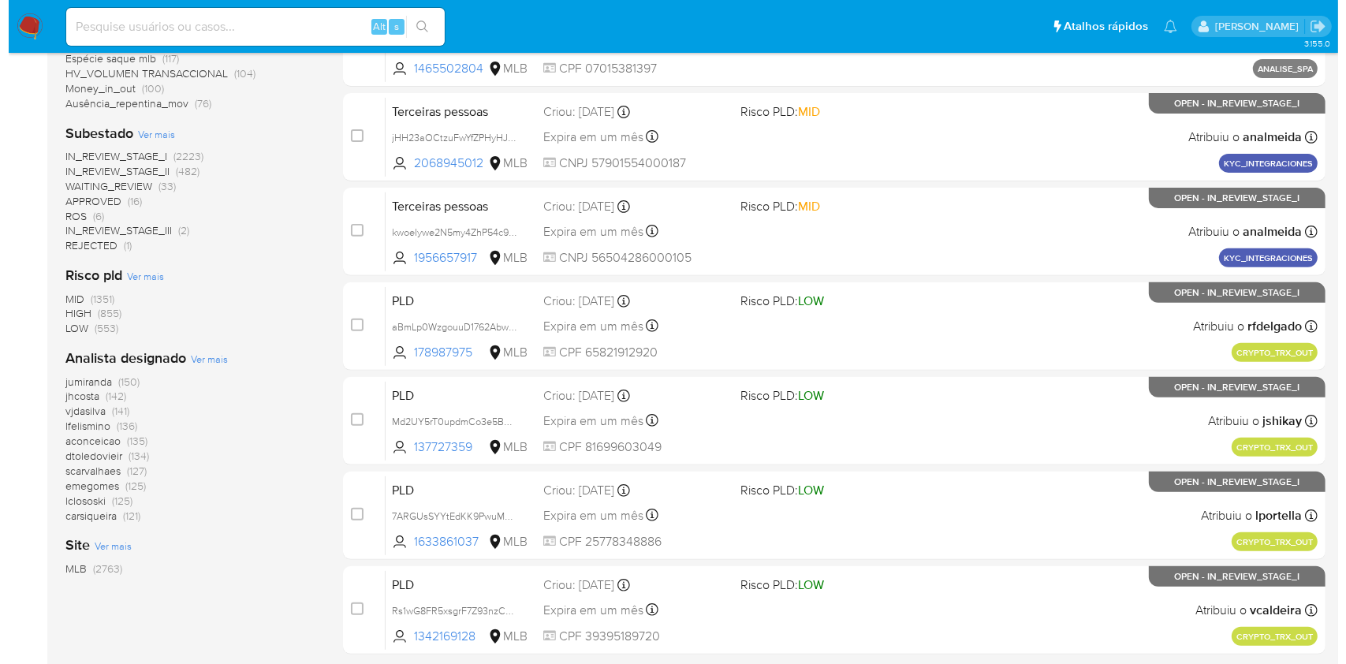
scroll to position [525, 0]
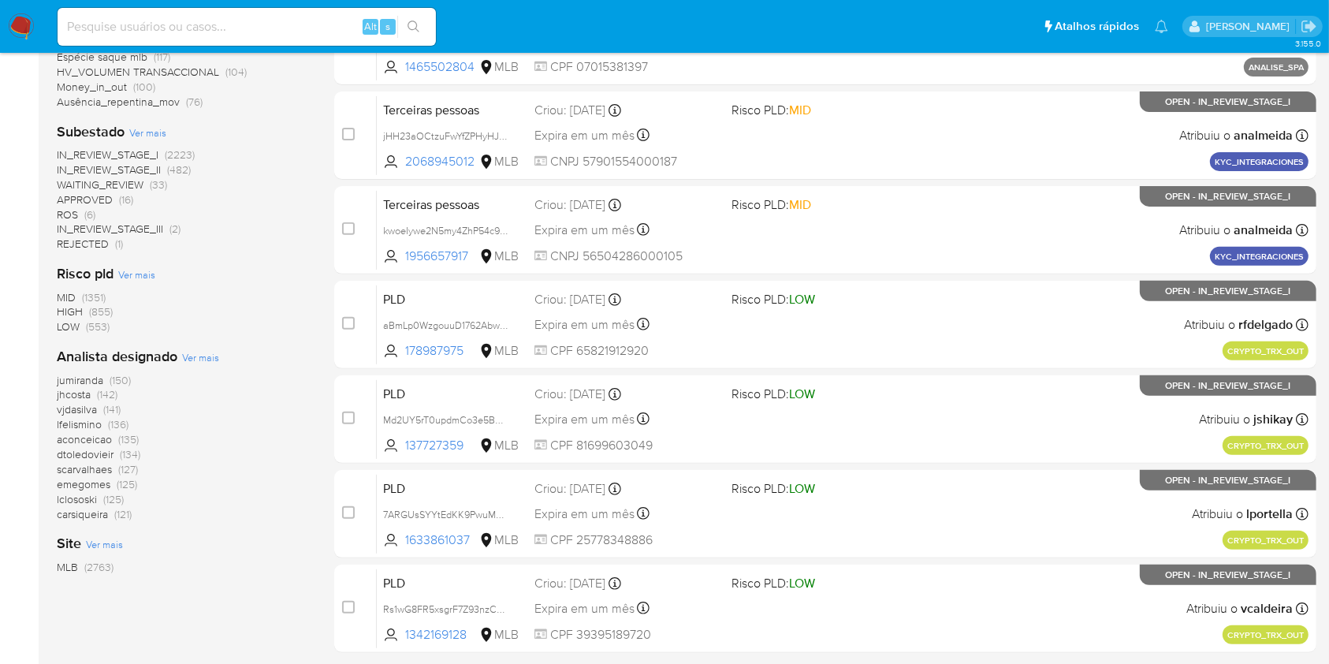
click at [202, 356] on span "Ver mais" at bounding box center [200, 357] width 37 height 14
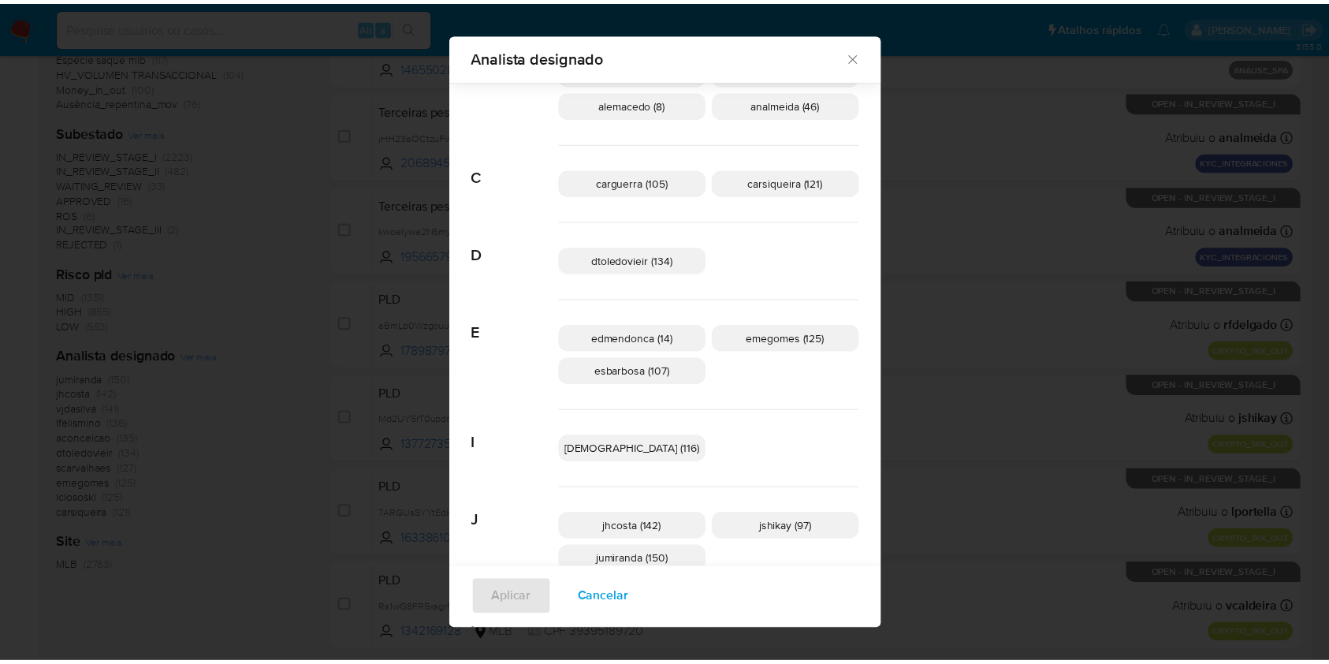
scroll to position [0, 0]
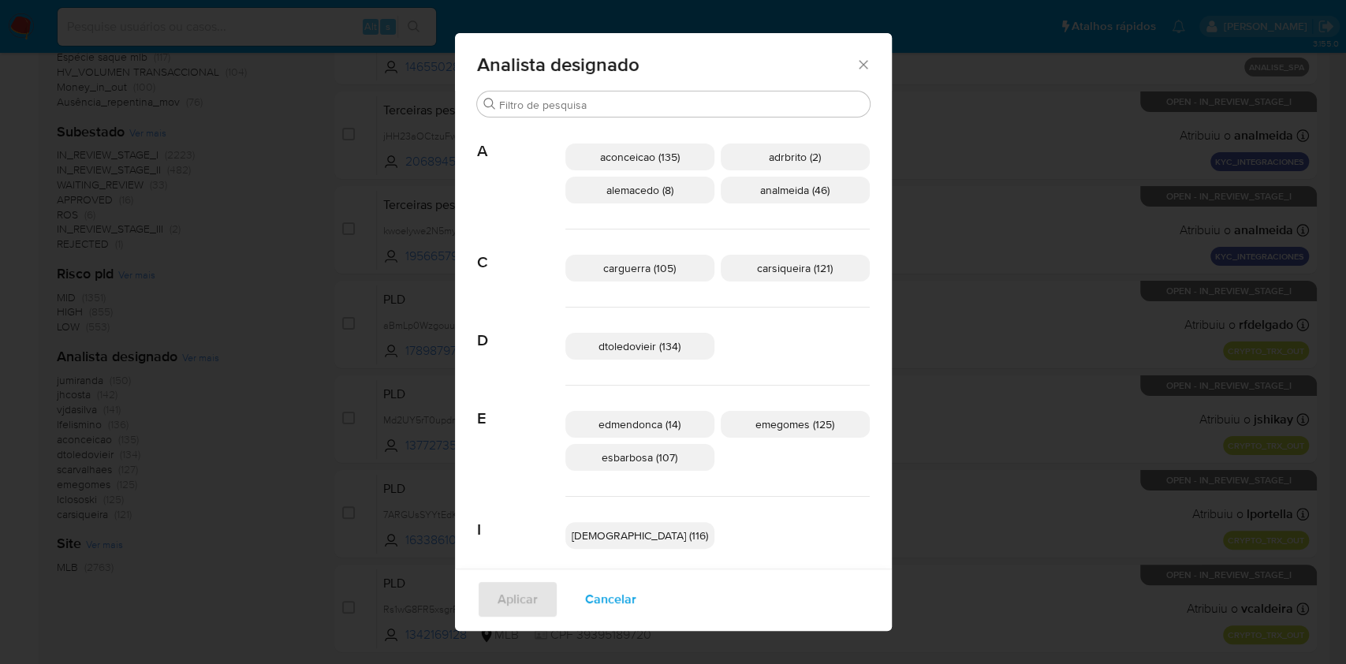
click at [856, 58] on icon "Fechar" at bounding box center [864, 65] width 16 height 16
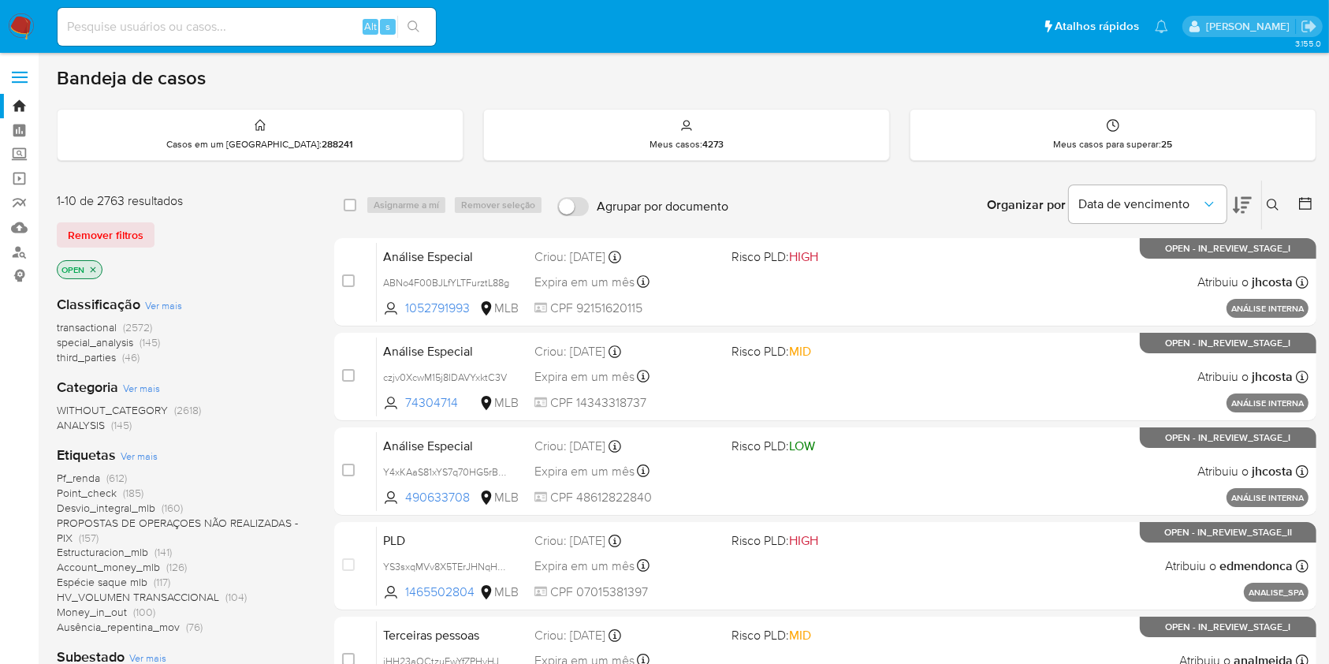
click at [28, 28] on img at bounding box center [21, 26] width 27 height 27
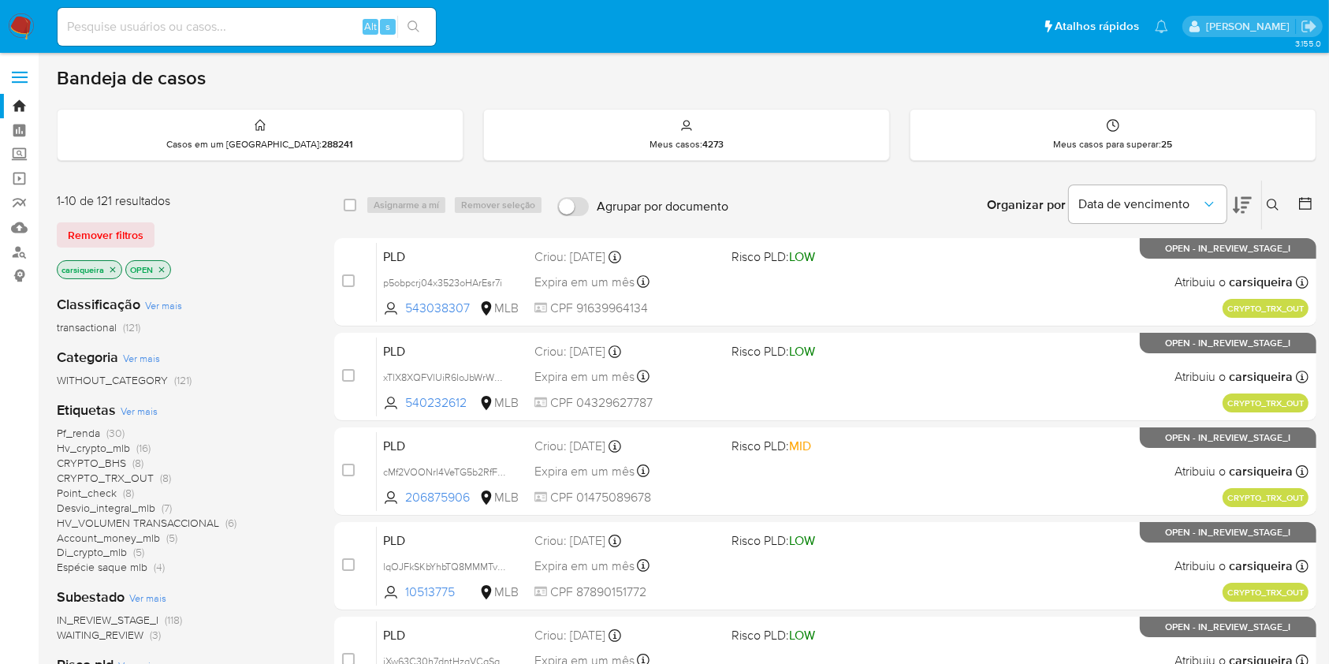
click at [114, 265] on icon "close-filter" at bounding box center [112, 269] width 9 height 9
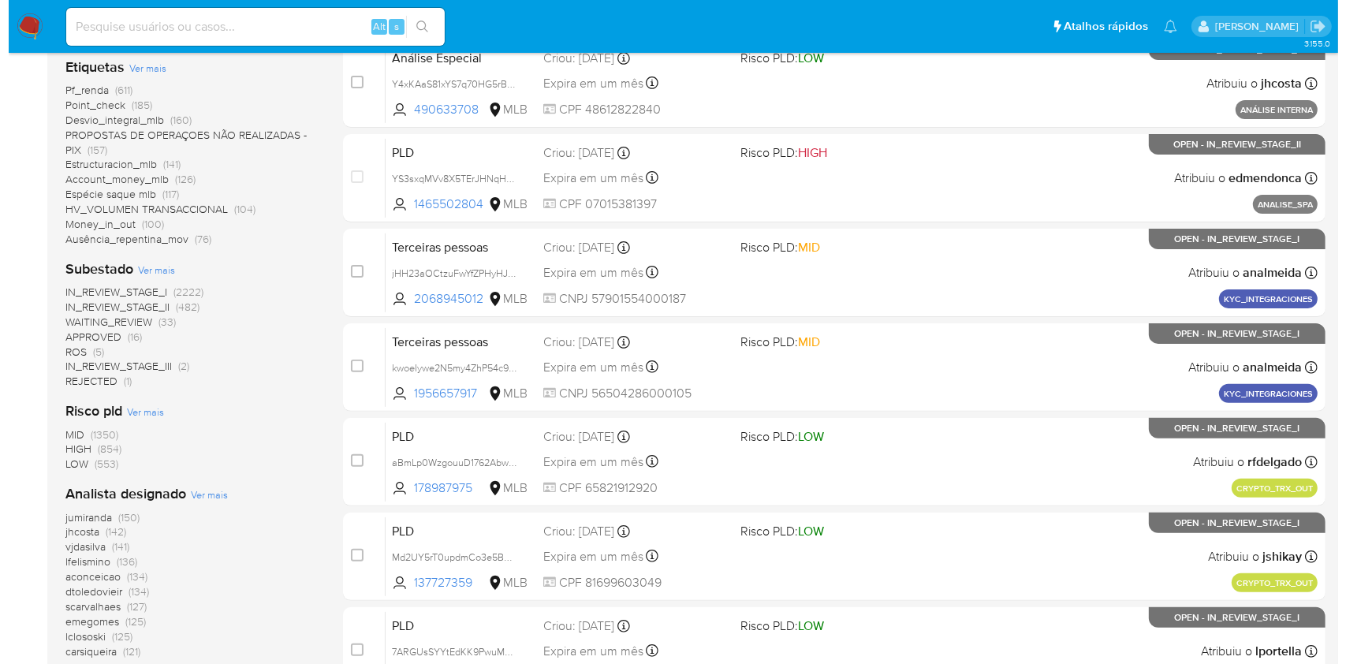
scroll to position [420, 0]
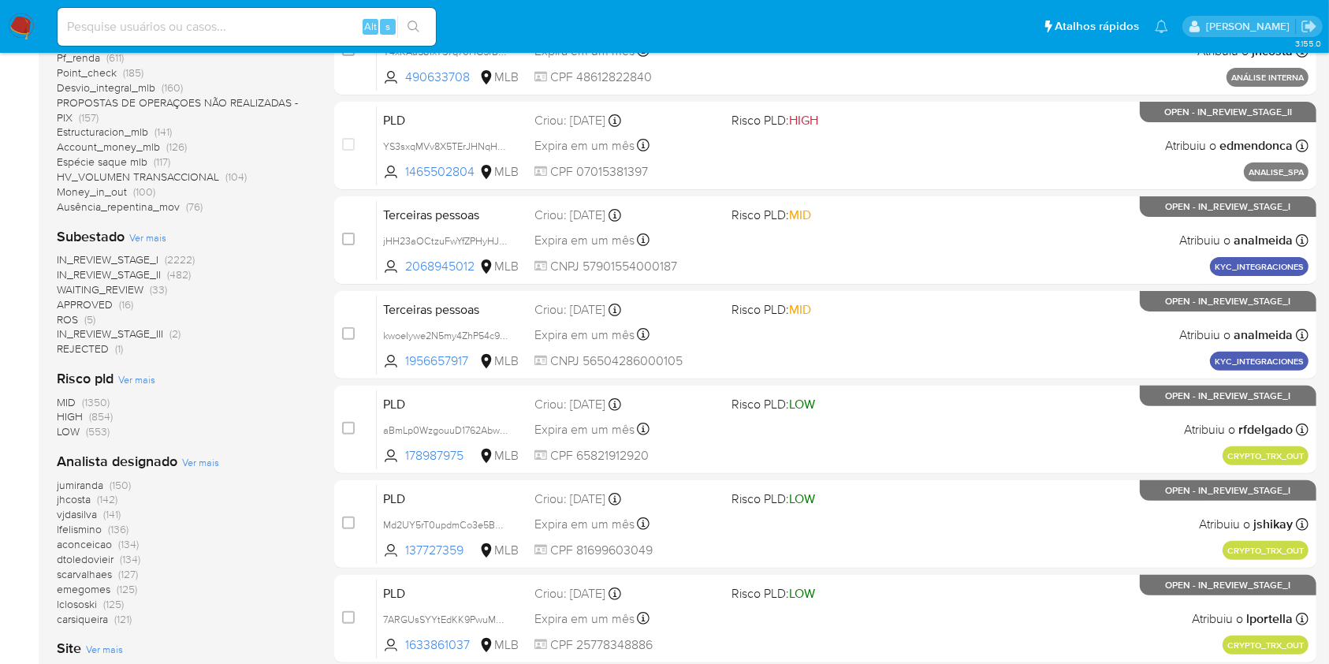
click at [192, 467] on span "Ver mais" at bounding box center [200, 462] width 37 height 14
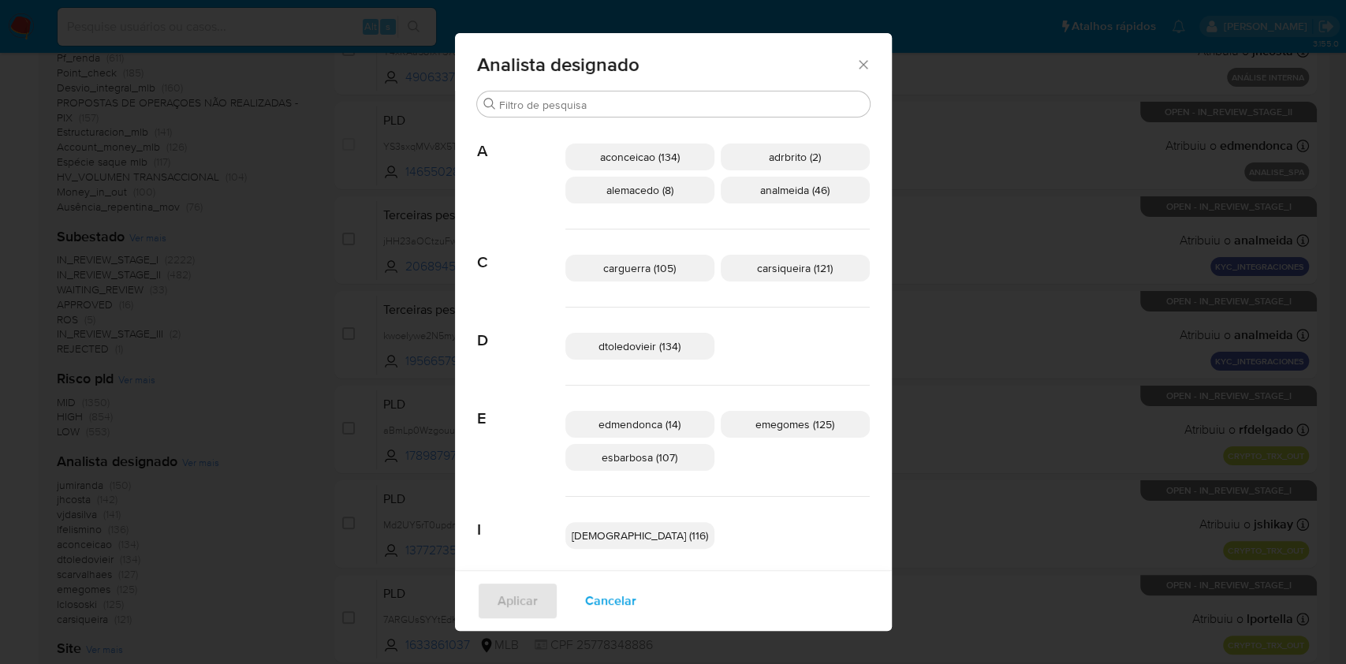
click at [659, 271] on span "carguerra (105)" at bounding box center [639, 268] width 73 height 16
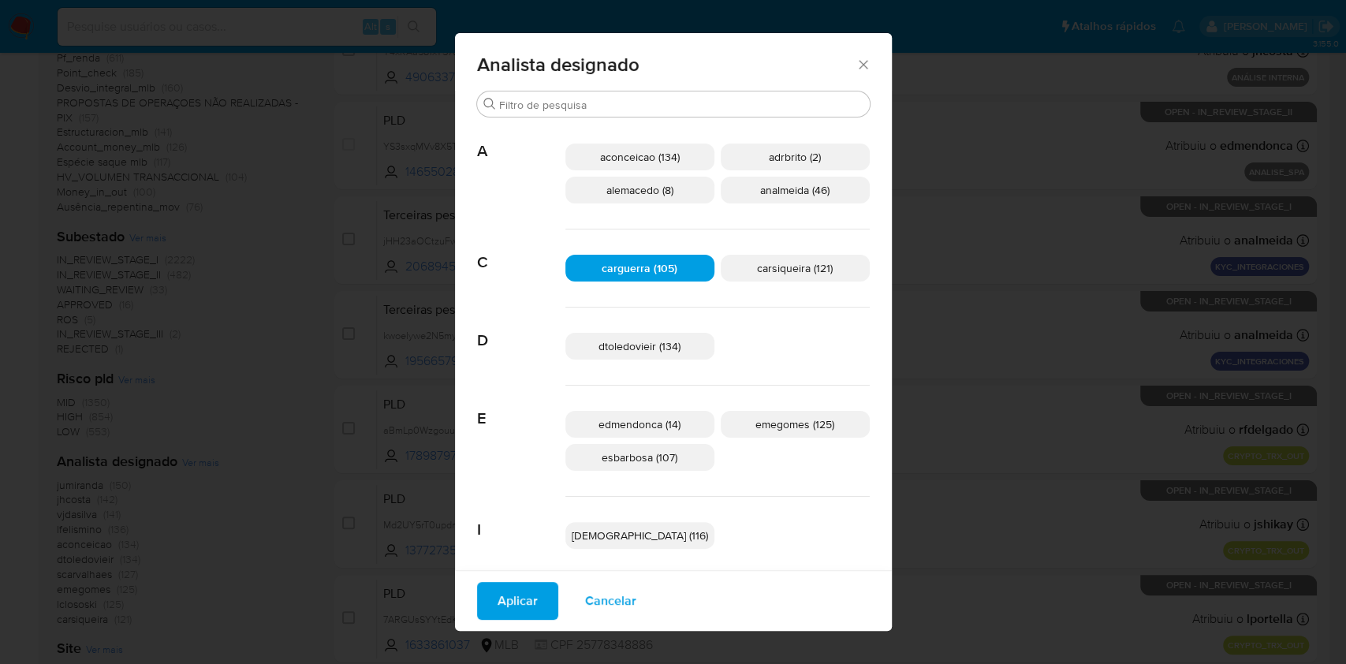
click at [538, 600] on span "Aplicar" at bounding box center [518, 601] width 40 height 35
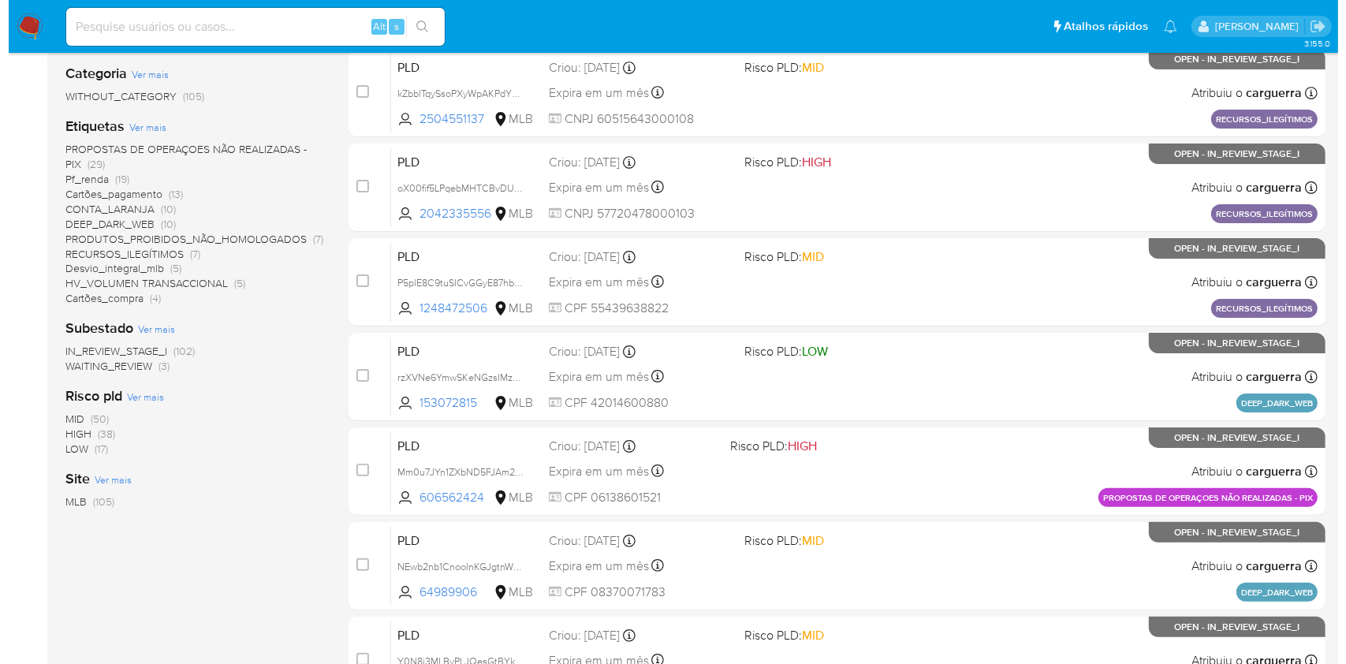
scroll to position [210, 0]
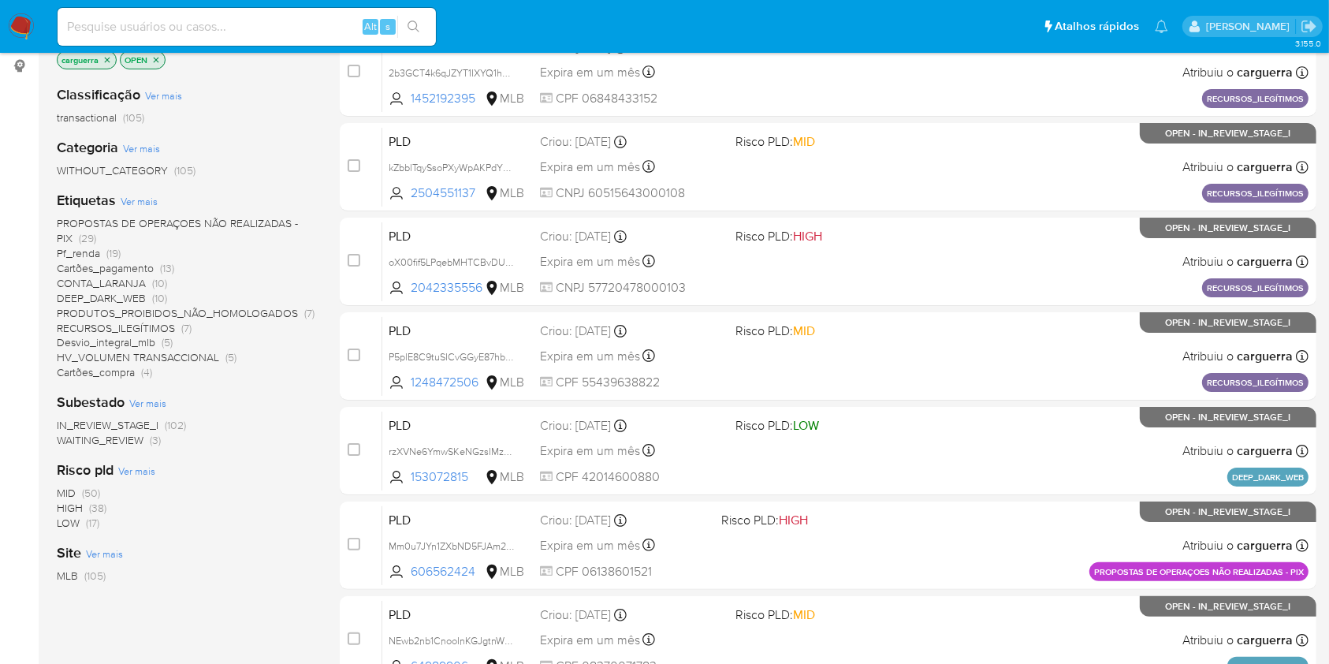
click at [140, 202] on span "Ver mais" at bounding box center [139, 201] width 37 height 14
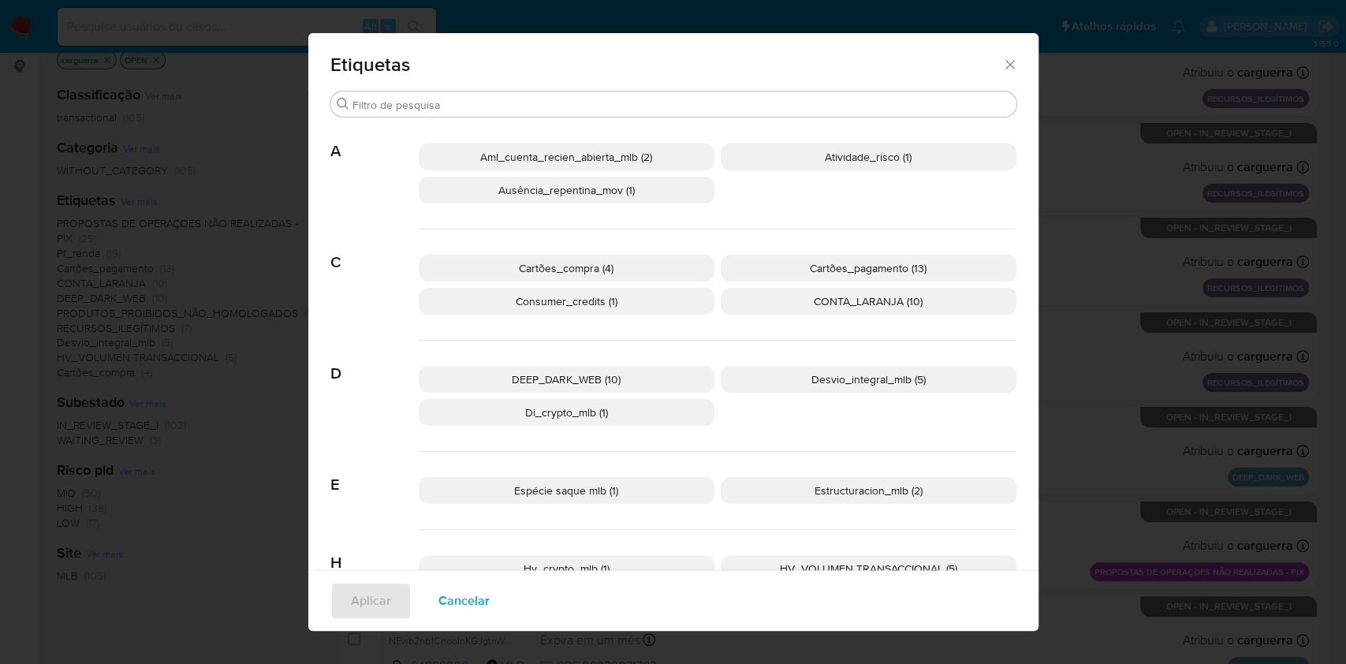
click at [657, 186] on p "Ausência_repentina_mov (1)" at bounding box center [567, 190] width 296 height 27
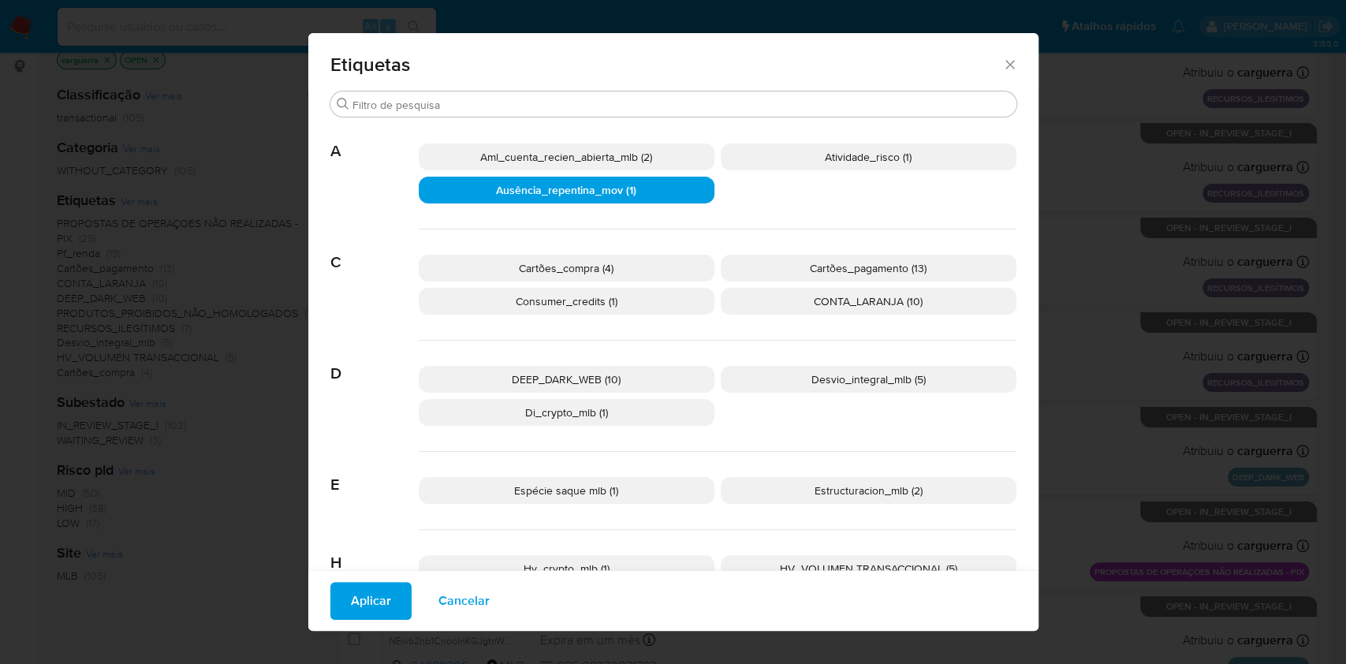
drag, startPoint x: 618, startPoint y: 161, endPoint x: 858, endPoint y: 163, distance: 239.7
click at [625, 156] on span "Aml_cuenta_recien_abierta_mlb (2)" at bounding box center [566, 157] width 172 height 16
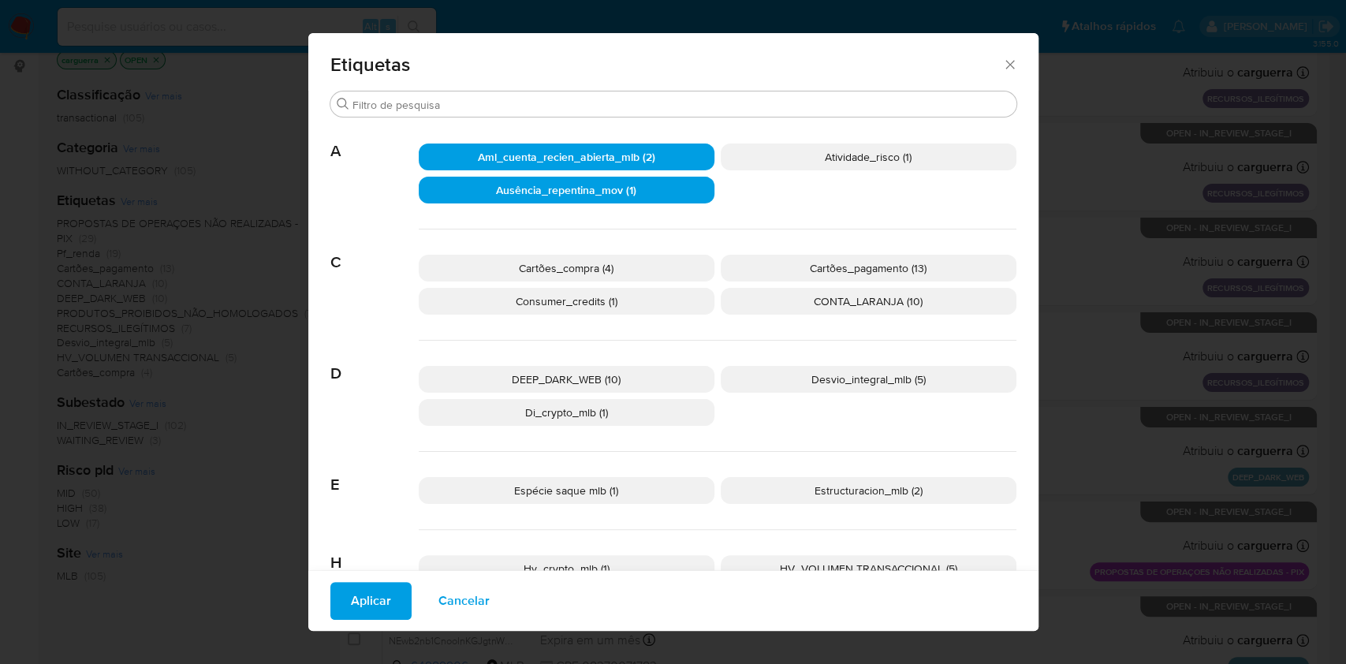
click at [863, 161] on span "Atividade_risco (1)" at bounding box center [868, 157] width 87 height 16
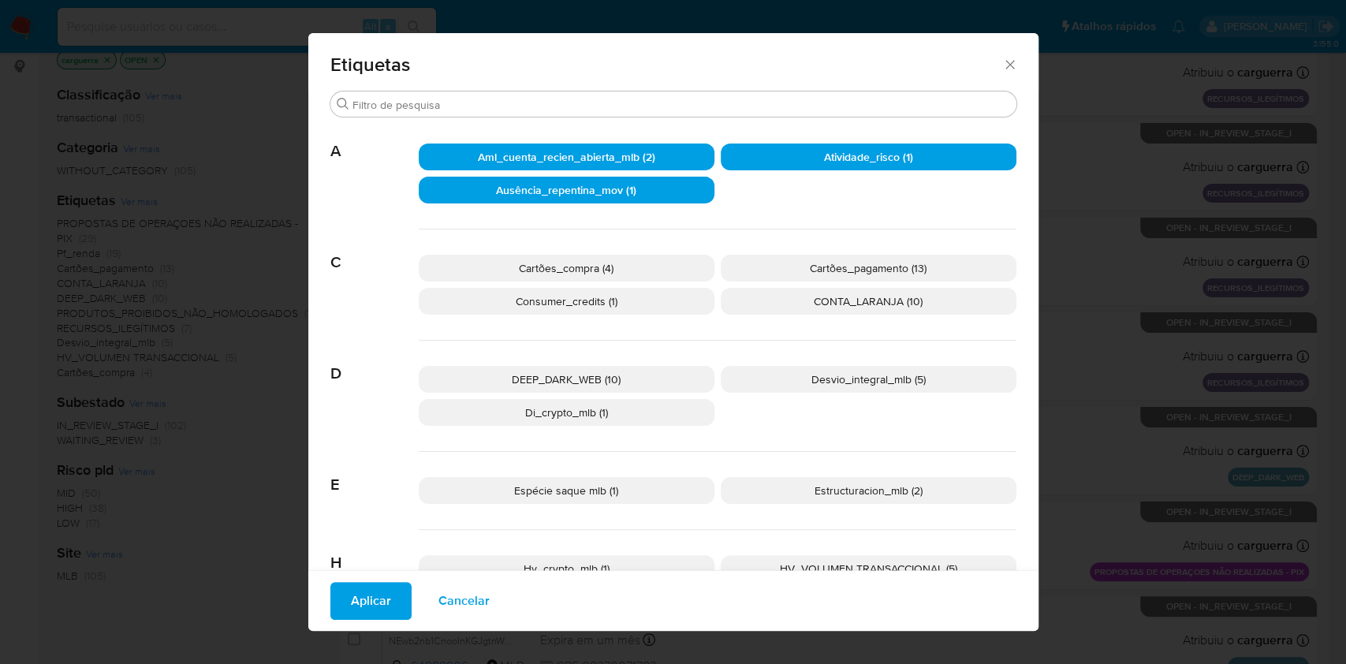
click at [839, 274] on span "Cartões_pagamento (13)" at bounding box center [868, 268] width 117 height 16
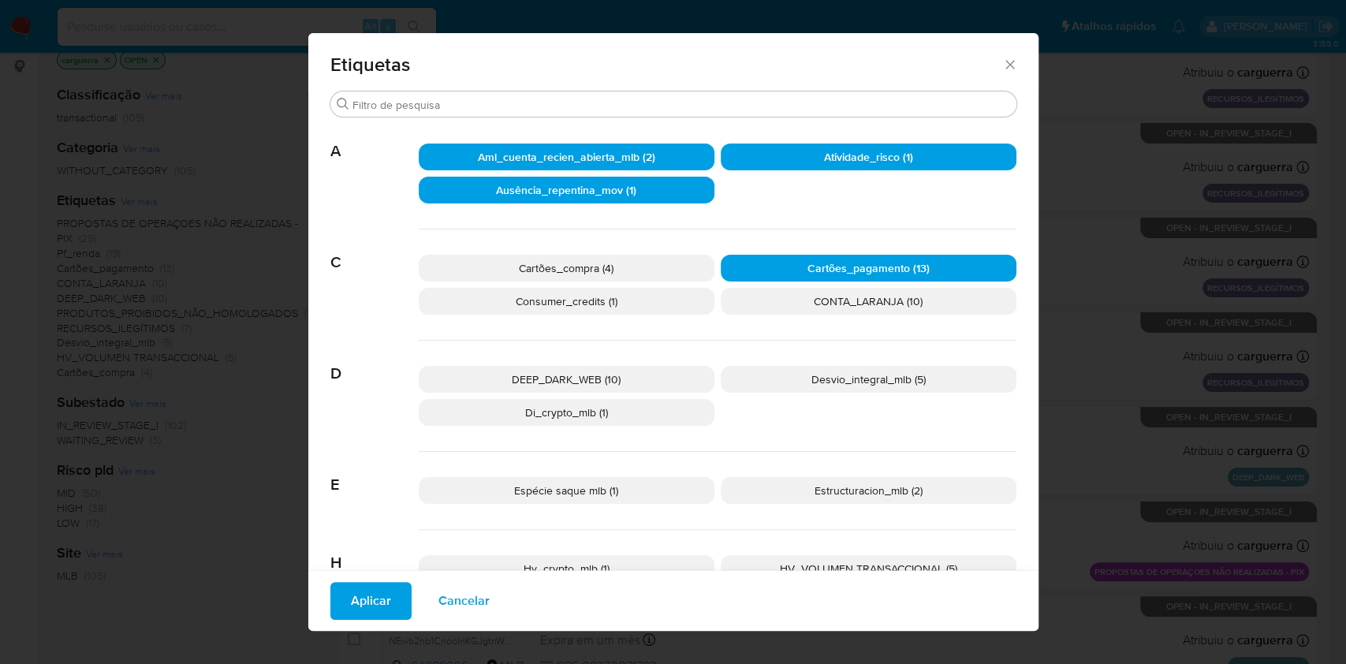
click at [626, 298] on p "Consumer_credits (1)" at bounding box center [567, 301] width 296 height 27
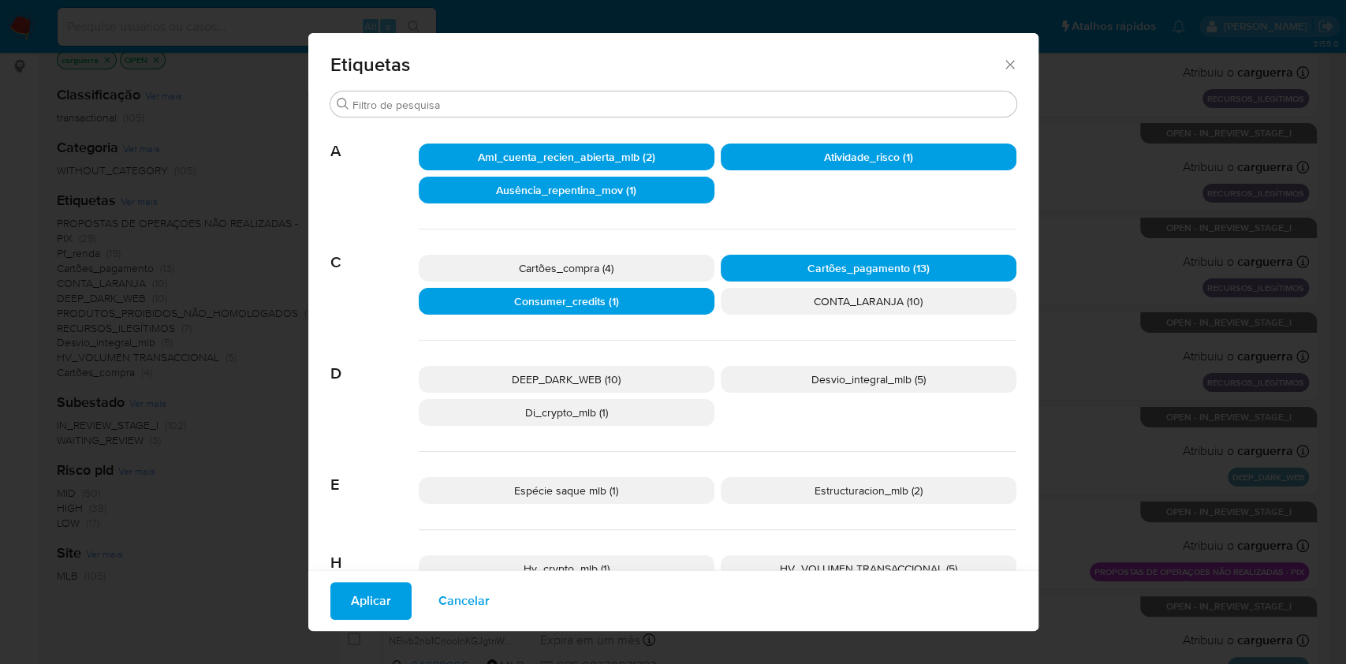
click at [604, 266] on span "Cartões_compra (4)" at bounding box center [566, 268] width 95 height 16
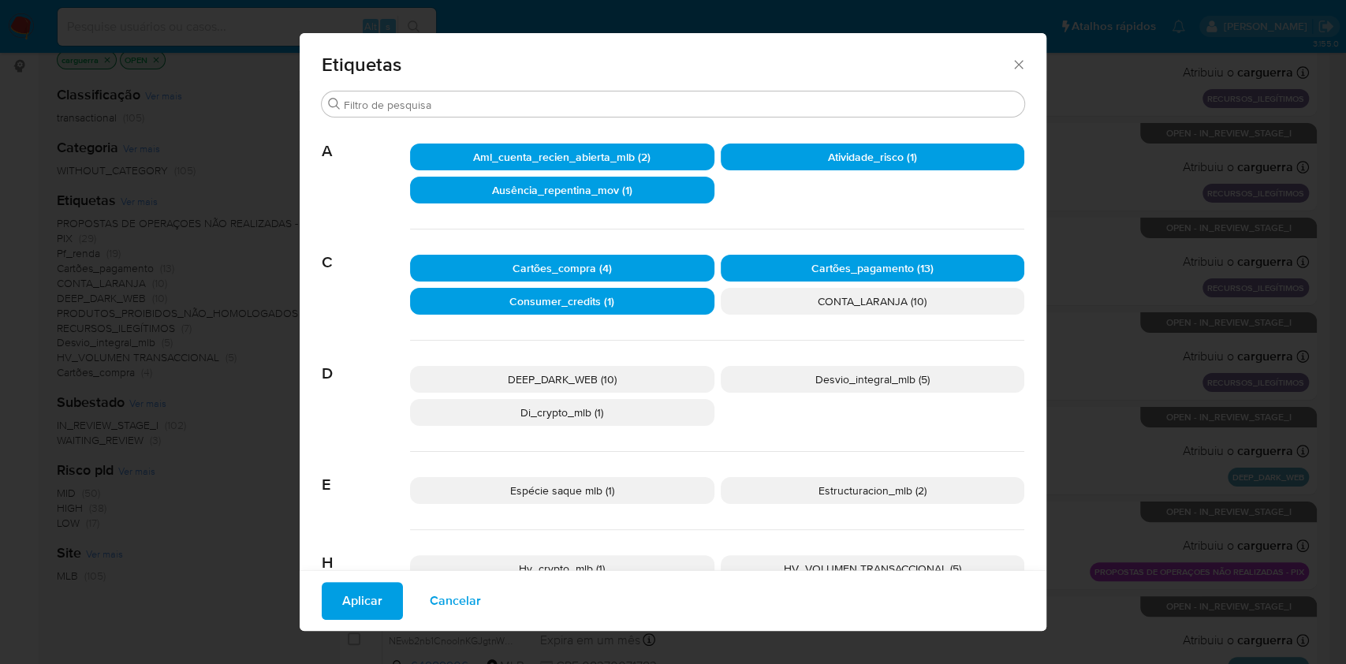
drag, startPoint x: 799, startPoint y: 381, endPoint x: 713, endPoint y: 407, distance: 89.8
click at [799, 382] on p "Desvio_integral_mlb (5)" at bounding box center [873, 379] width 304 height 27
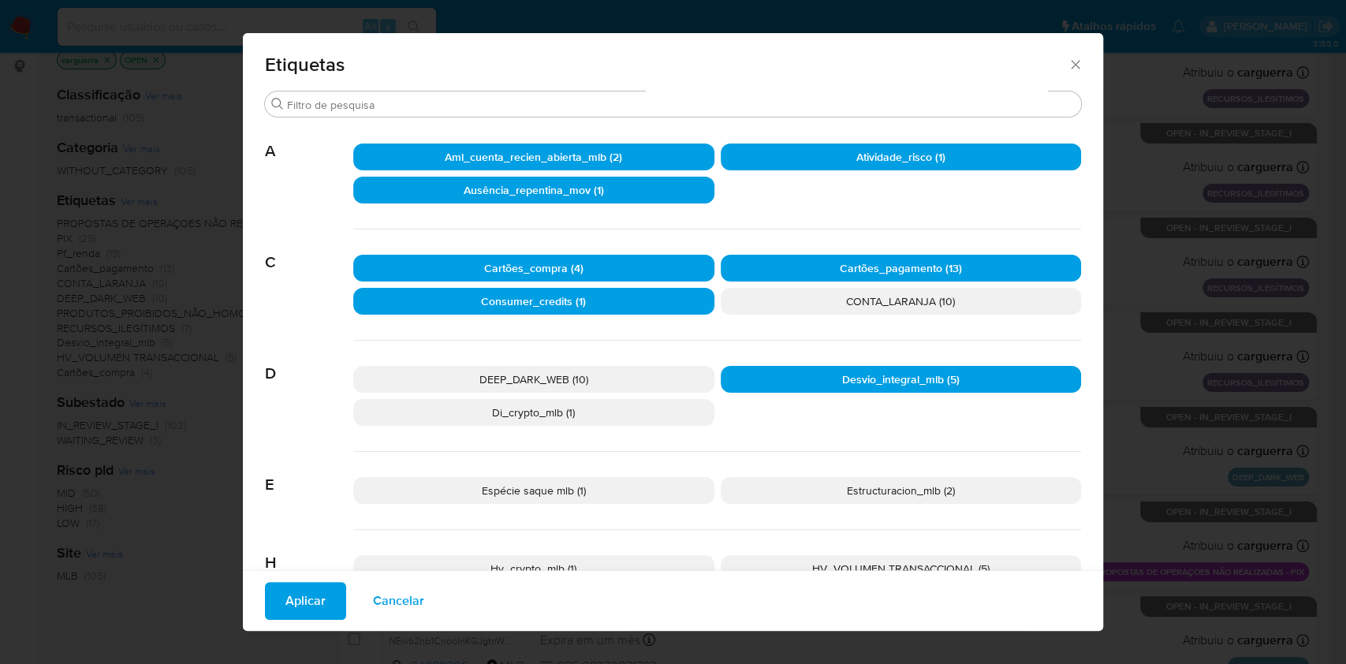
click at [607, 413] on p "Di_crypto_mlb (1)" at bounding box center [533, 412] width 361 height 27
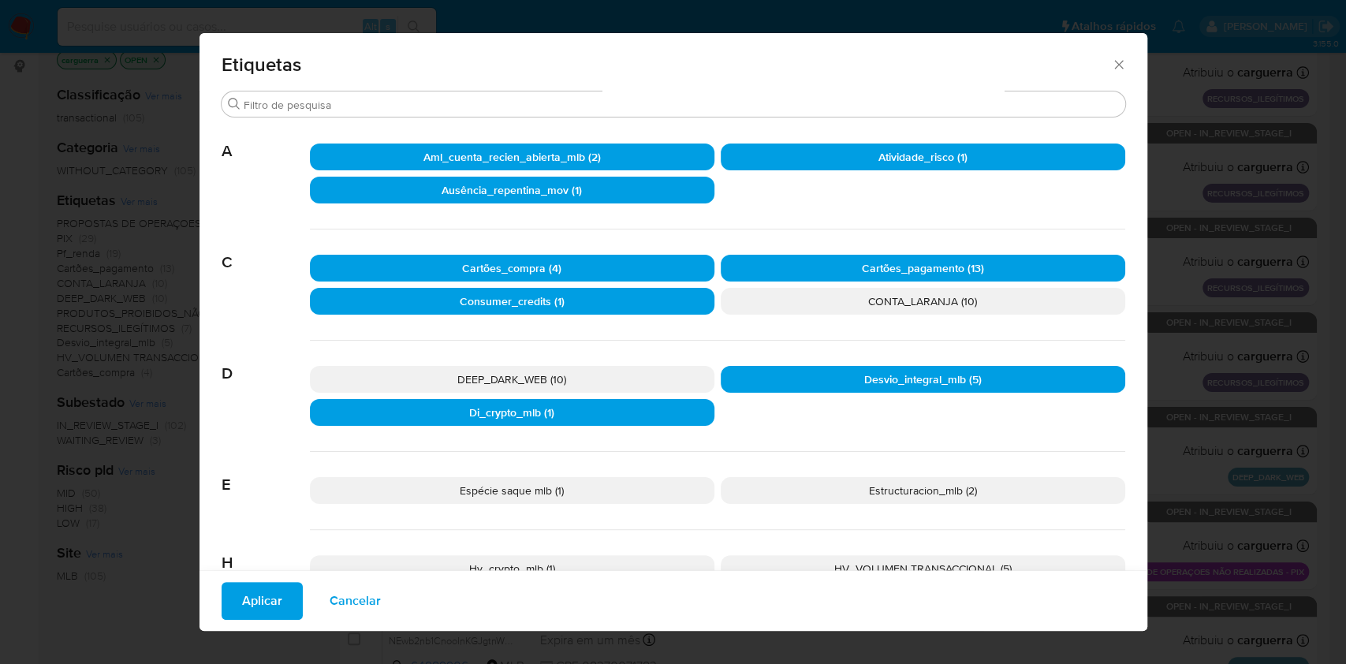
click at [351, 605] on span "Cancelar" at bounding box center [355, 601] width 51 height 35
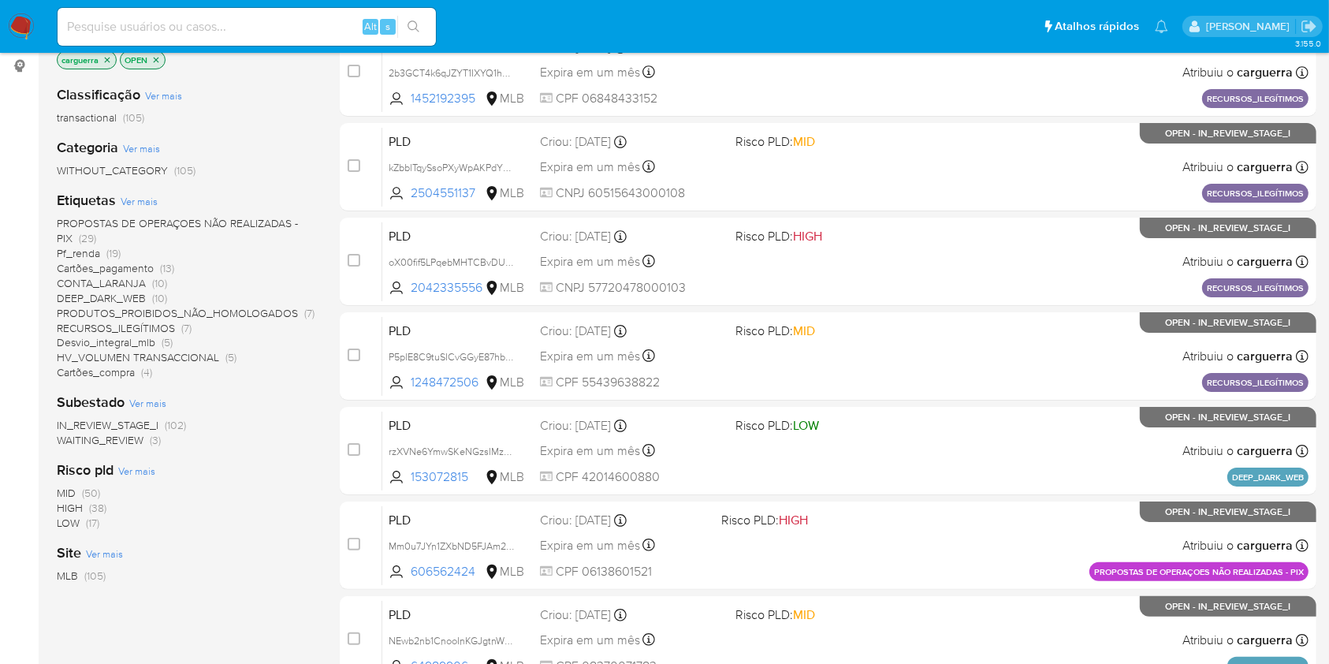
click at [128, 194] on span "Ver mais" at bounding box center [139, 201] width 37 height 14
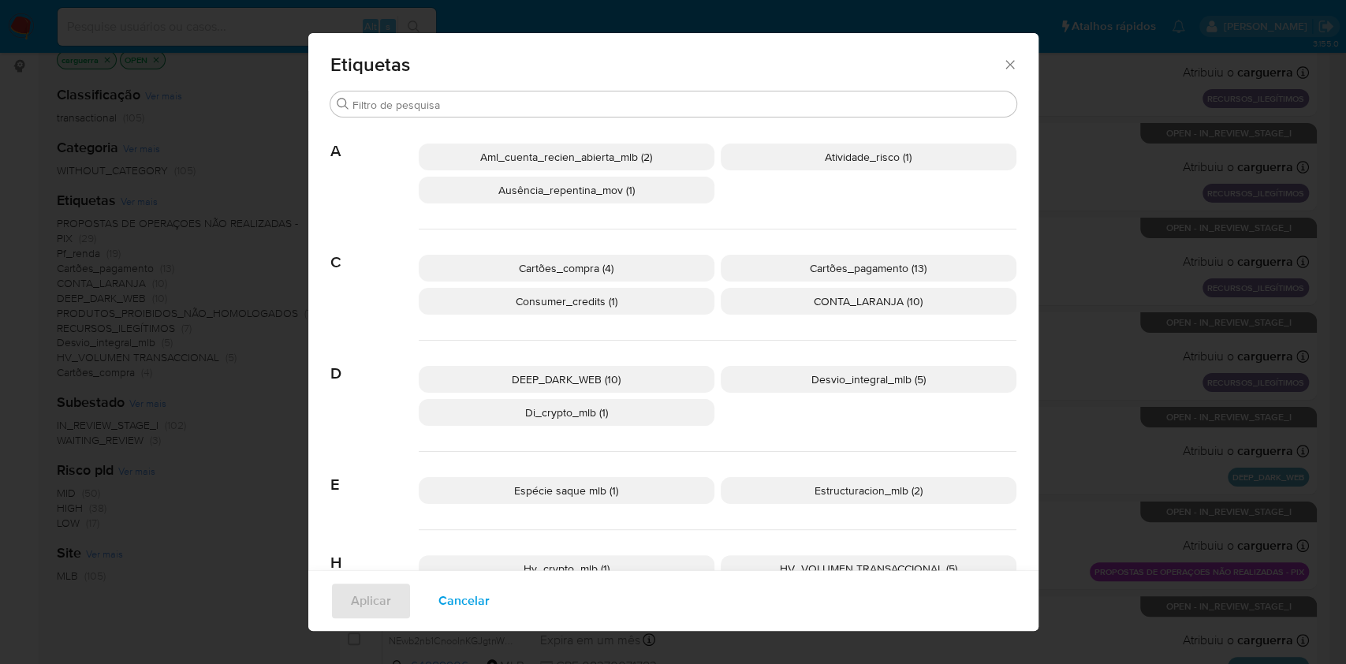
click at [569, 413] on span "Di_crypto_mlb (1)" at bounding box center [566, 413] width 83 height 16
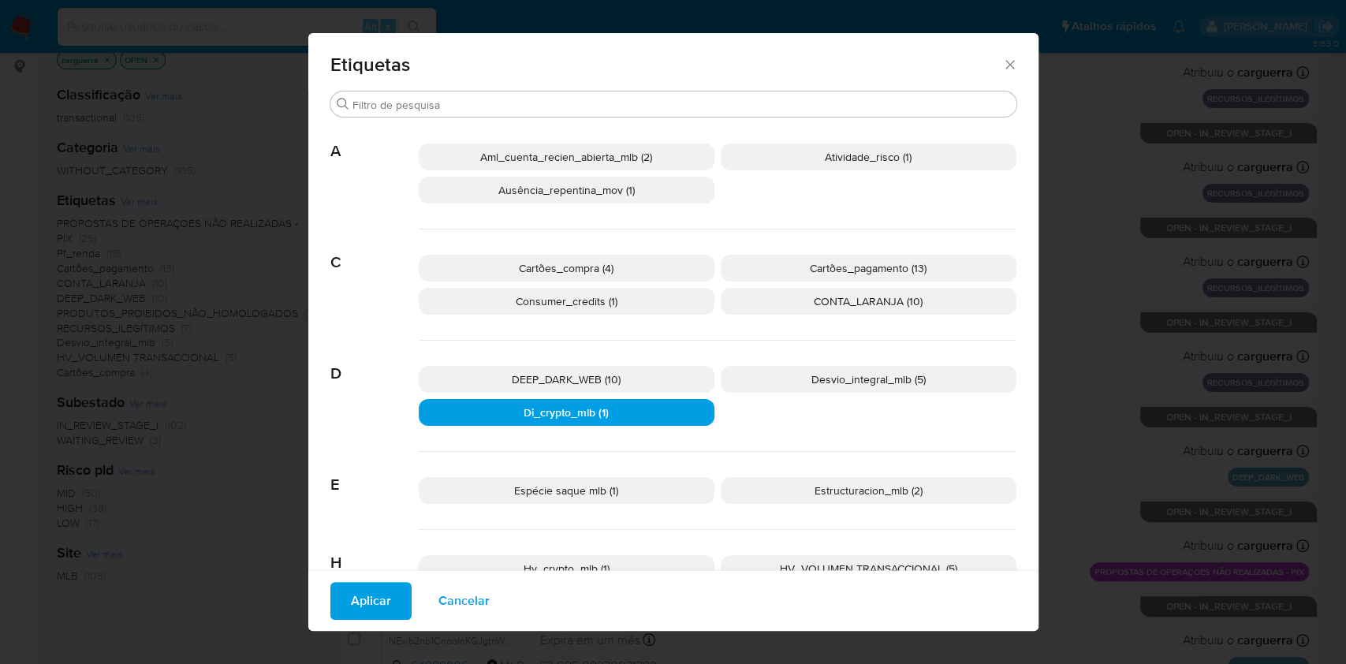
click at [378, 604] on span "Aplicar" at bounding box center [371, 601] width 40 height 35
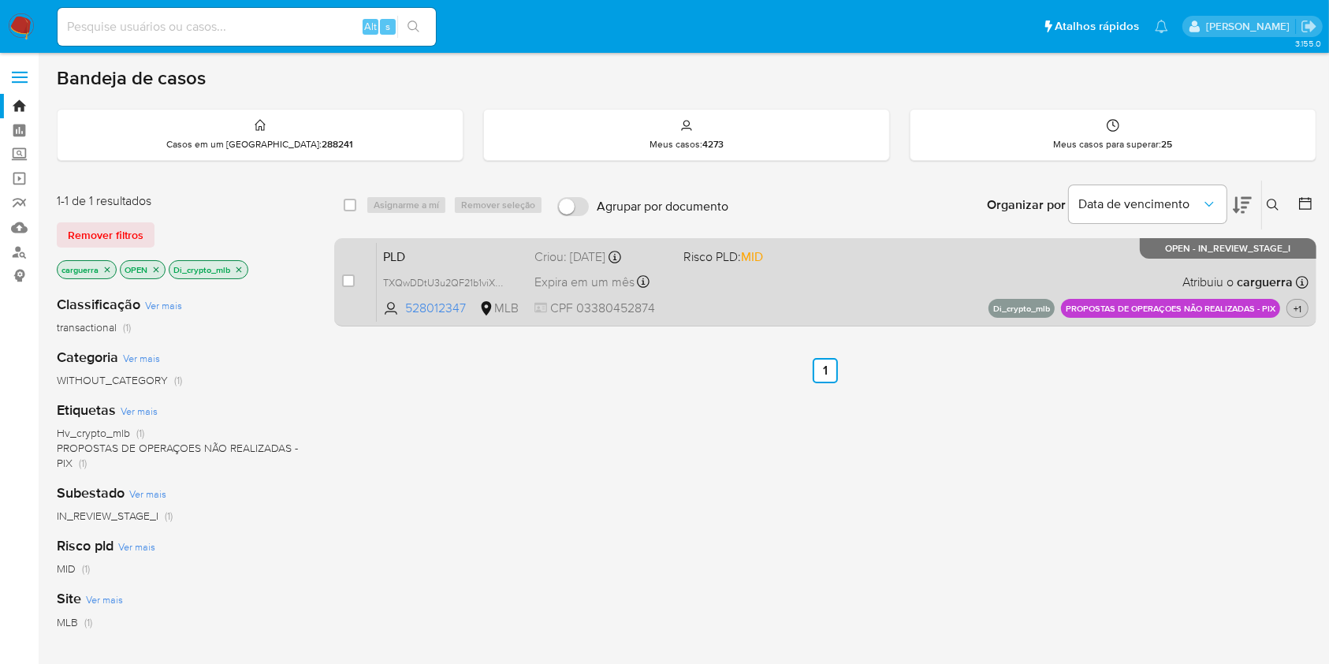
click at [1300, 302] on span "+1" at bounding box center [1298, 308] width 14 height 13
click at [723, 284] on div "PLD TXQwDDtU3u2QF21b1viXQlSg 528012347 MLB Risco PLD: MID Criou: 12/08/2025 Cri…" at bounding box center [843, 282] width 932 height 80
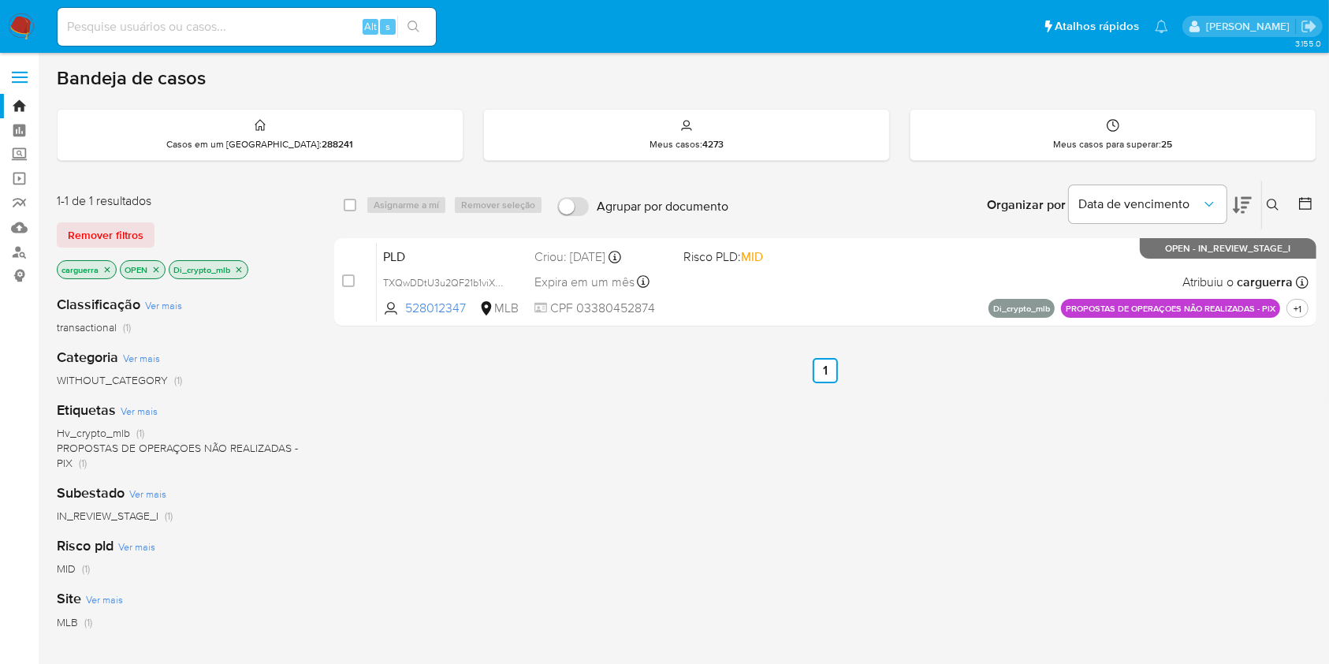
click at [236, 265] on icon "close-filter" at bounding box center [238, 269] width 9 height 9
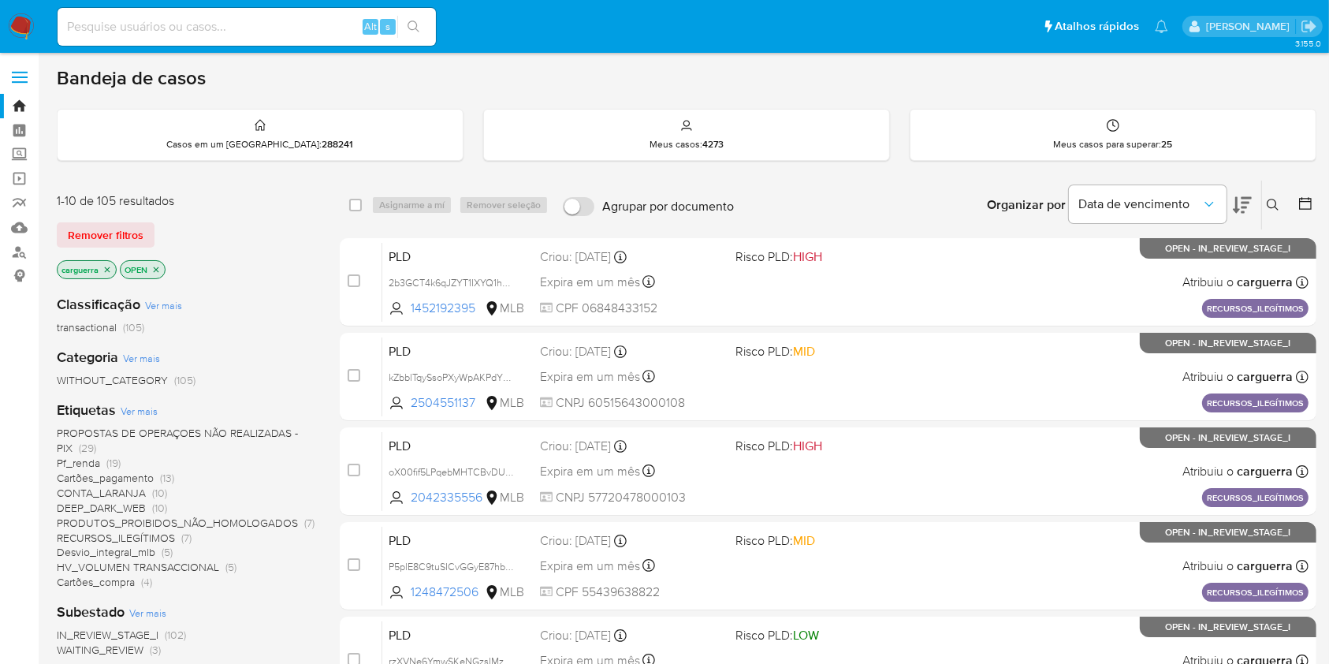
click at [165, 478] on span "(13)" at bounding box center [167, 478] width 14 height 16
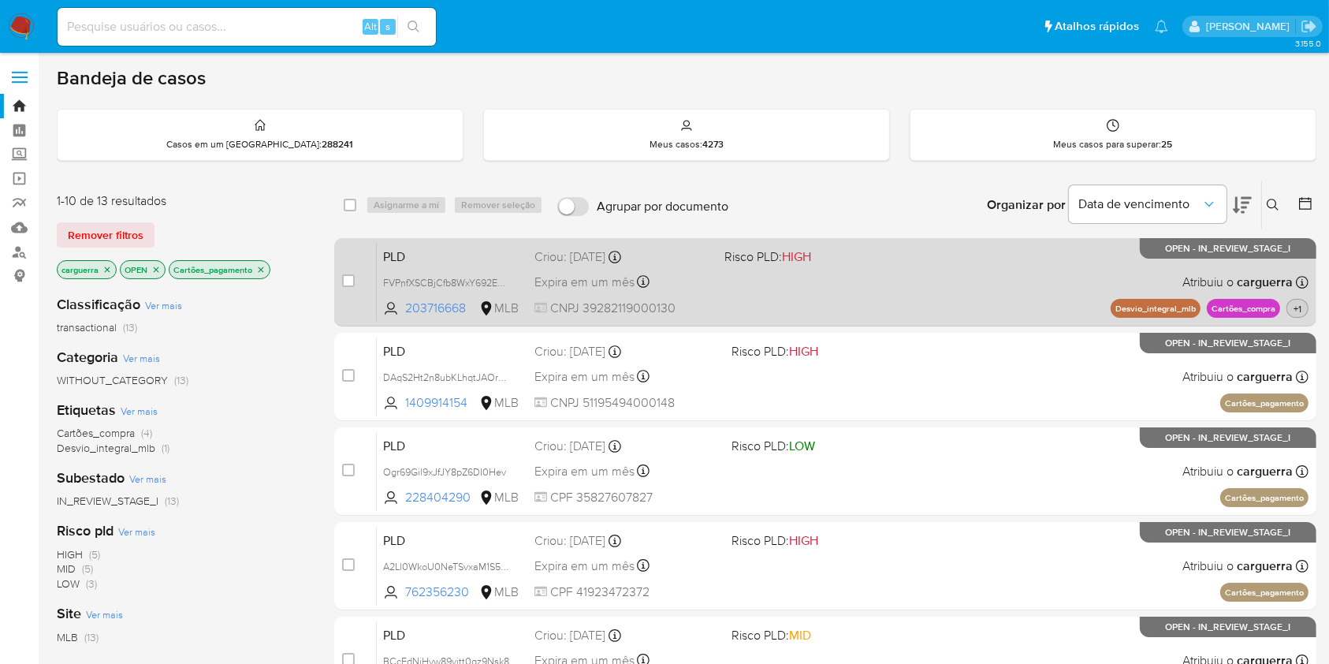
click at [1299, 308] on span "+1" at bounding box center [1298, 308] width 14 height 13
click at [900, 289] on div "PLD FVPnfXSCBjCfb8WxY692EFlZ 203716668 MLB Risco PLD: HIGH Criou: 12/08/2025 Cr…" at bounding box center [843, 282] width 932 height 80
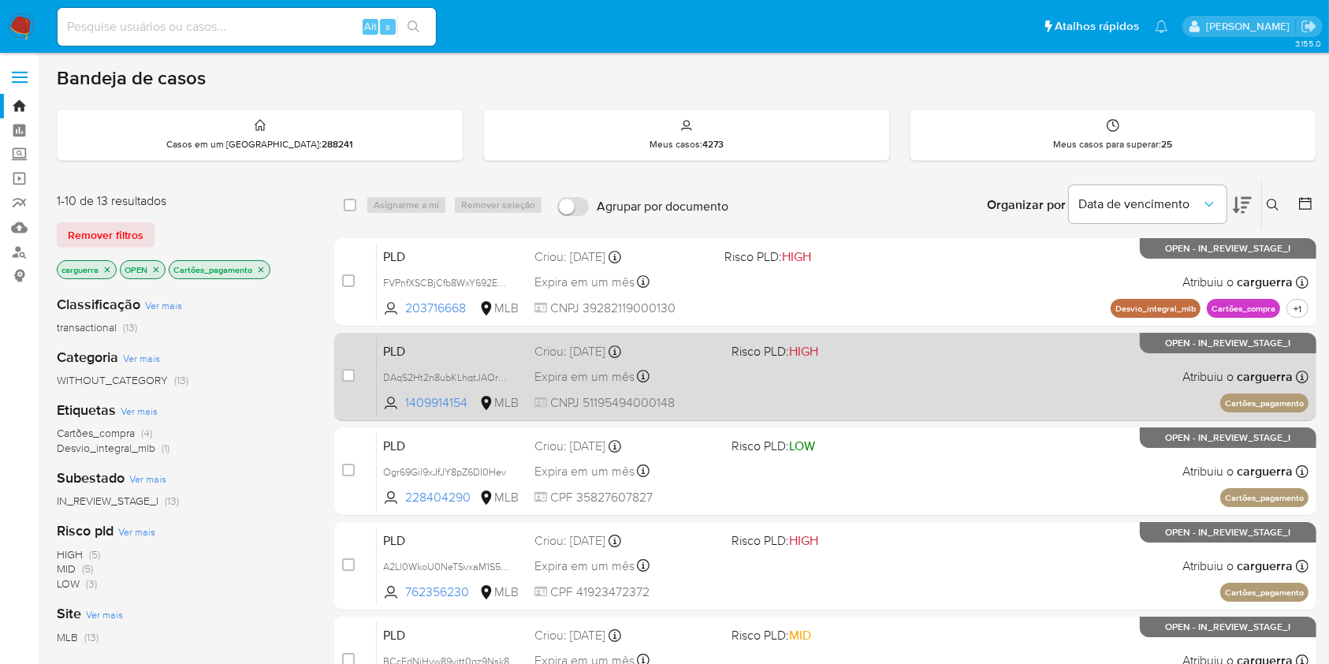
click at [953, 333] on div "case-item-checkbox Incapaz de atribuir o caso PLD DAqS2Ht2n8ubKLhqtJAOrzqg 1409…" at bounding box center [825, 377] width 982 height 88
click at [929, 401] on div "PLD DAqS2Ht2n8ubKLhqtJAOrzqg 1409914154 MLB Risco PLD: HIGH Criou: 12/08/2025 C…" at bounding box center [843, 377] width 932 height 80
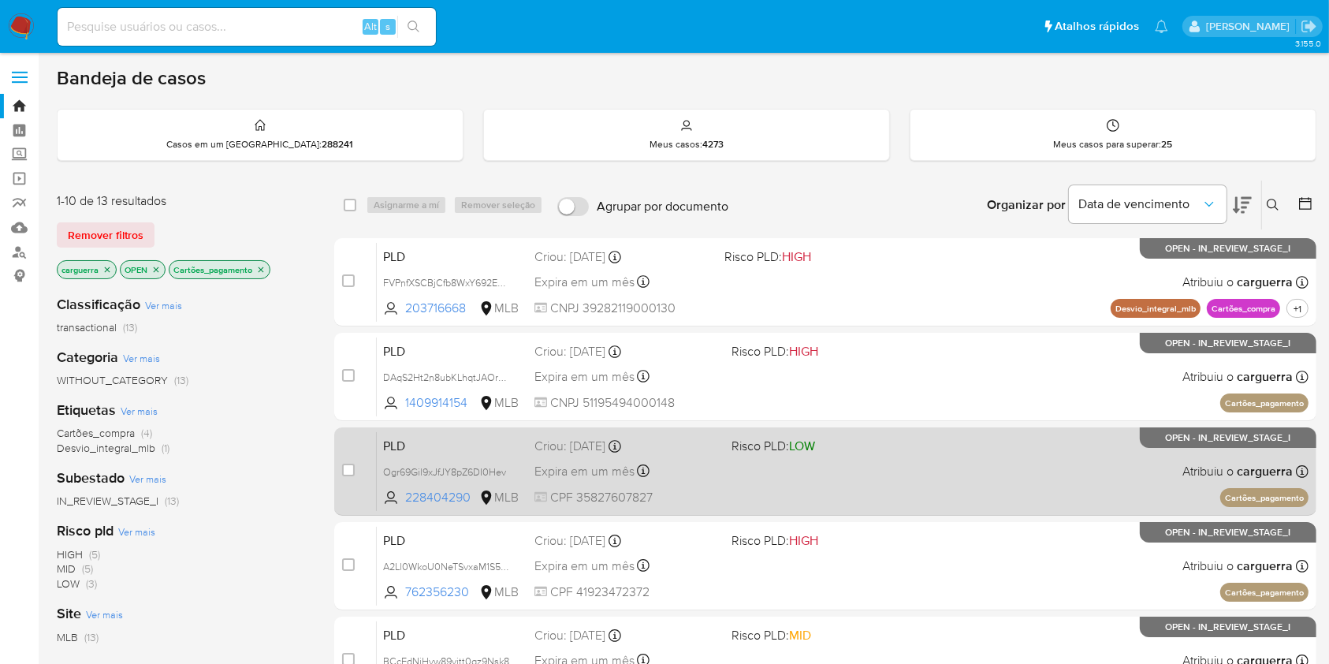
click at [806, 487] on div "PLD Ogr69Gil9xJfJY8pZ6DI0Hev 228404290 MLB Risco PLD: LOW Criou: 12/08/2025 Cri…" at bounding box center [843, 471] width 932 height 80
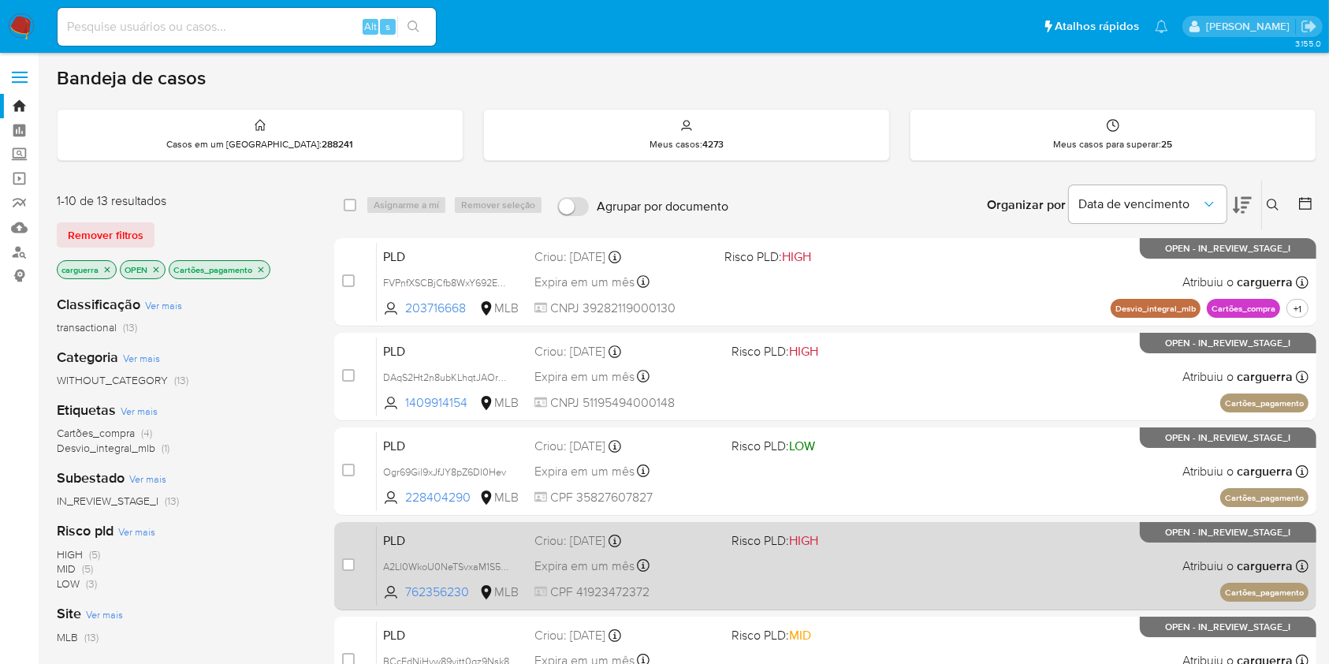
click at [834, 552] on div "PLD A2Ll0WkoU0NeTSvxaM1S5GW9 762356230 MLB Risco PLD: HIGH Criou: 12/08/2025 Cr…" at bounding box center [843, 566] width 932 height 80
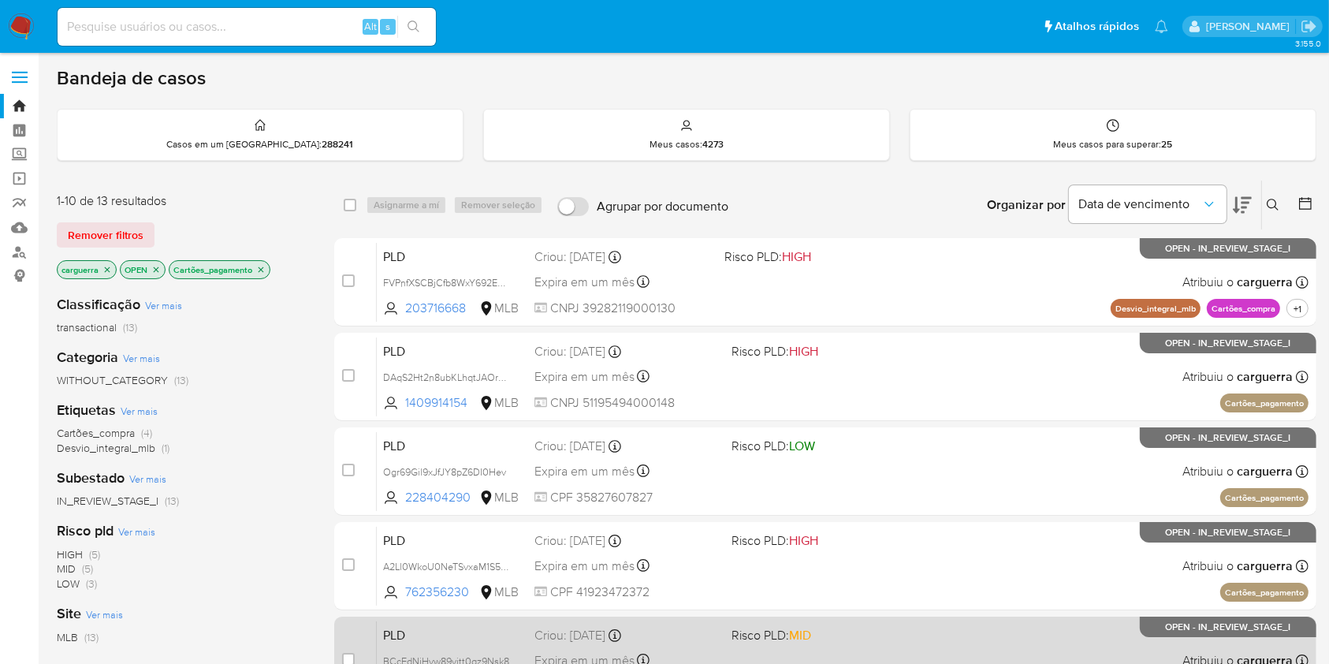
click at [963, 621] on div "PLD BCcEdNiHvw89vjtt0qz9Nsk8 1562856467 MLB Risco PLD: MID Criou: 12/08/2025 Cr…" at bounding box center [843, 661] width 932 height 80
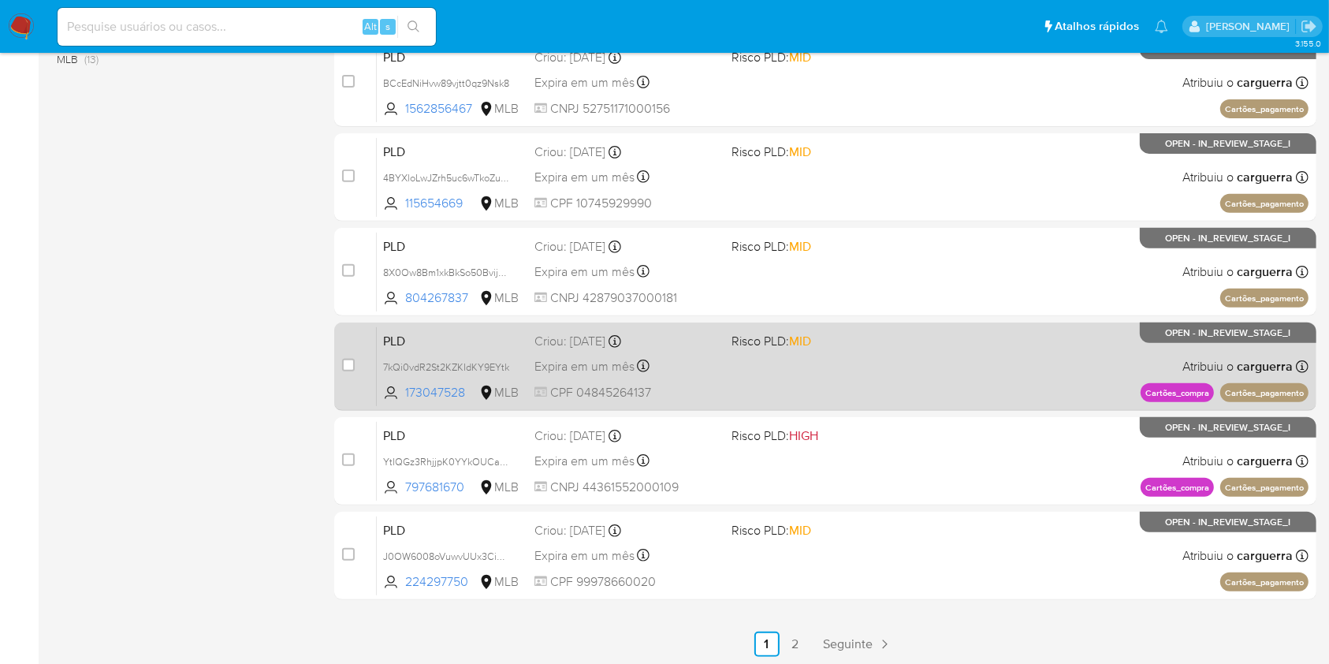
scroll to position [580, 0]
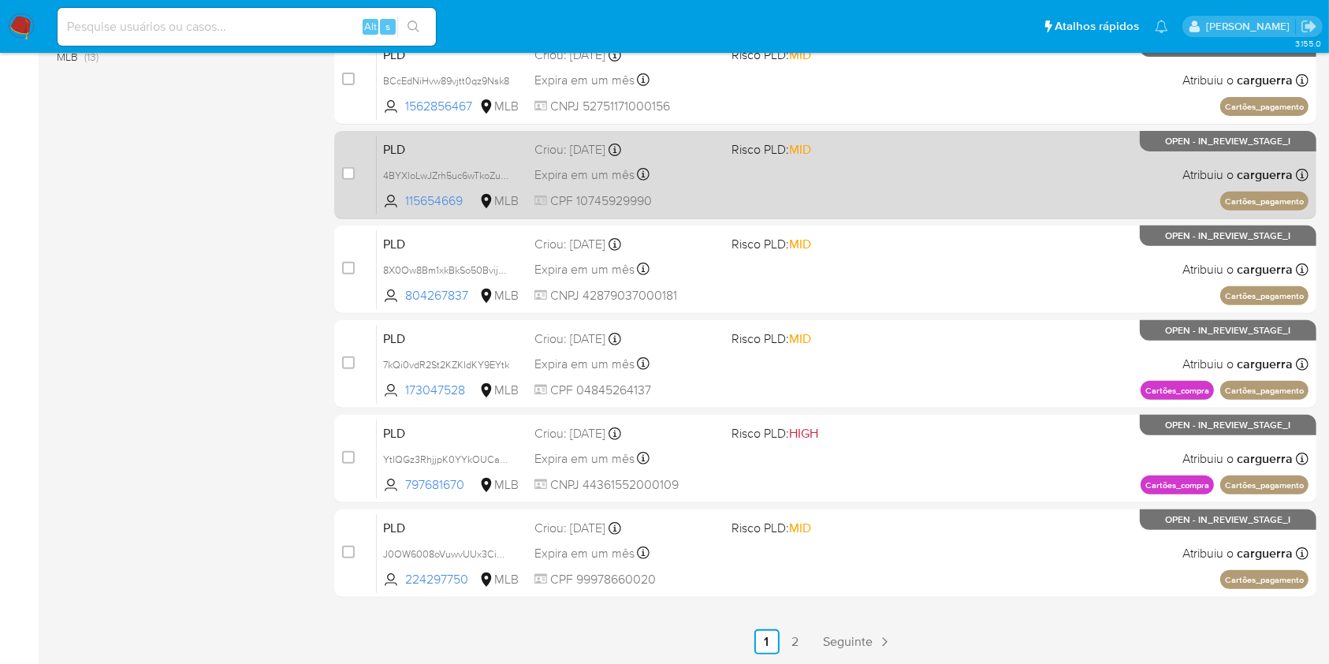
click at [901, 195] on div "PLD 4BYXloLwJZrh5uc6wTkoZutm 115654669 MLB Risco PLD: MID Criou: 12/08/2025 Cri…" at bounding box center [843, 175] width 932 height 80
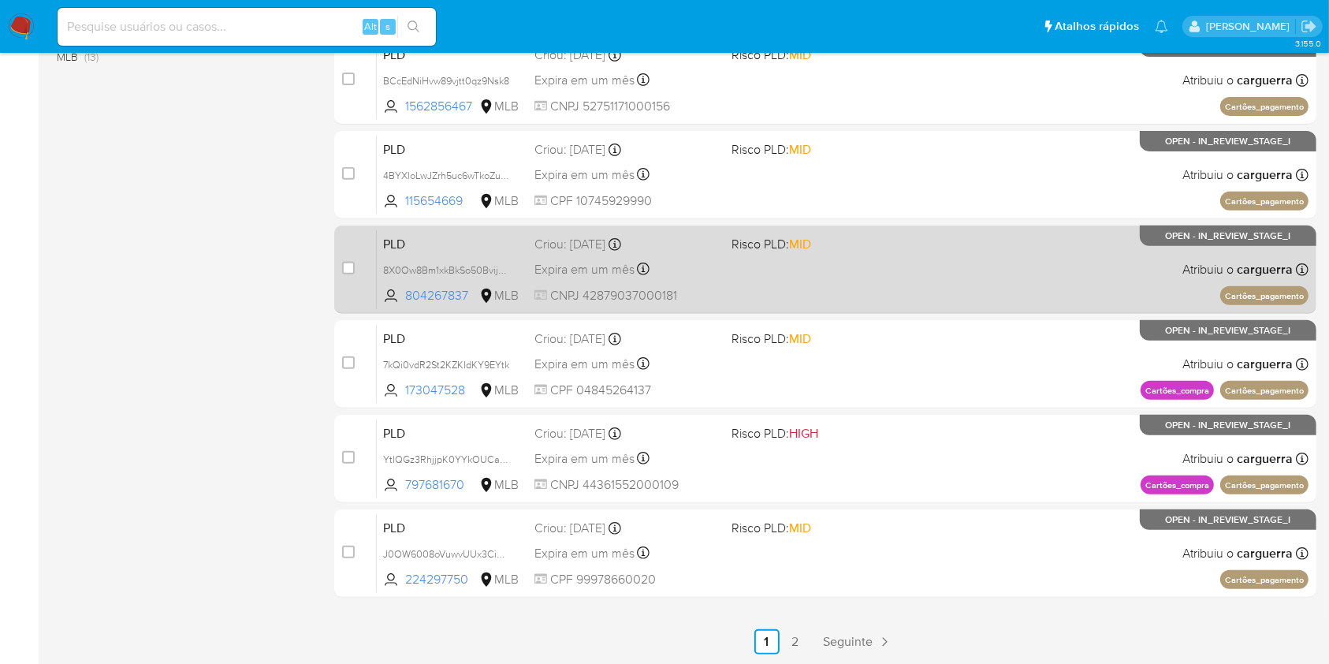
click at [818, 237] on span "Risco PLD: MID" at bounding box center [824, 243] width 184 height 21
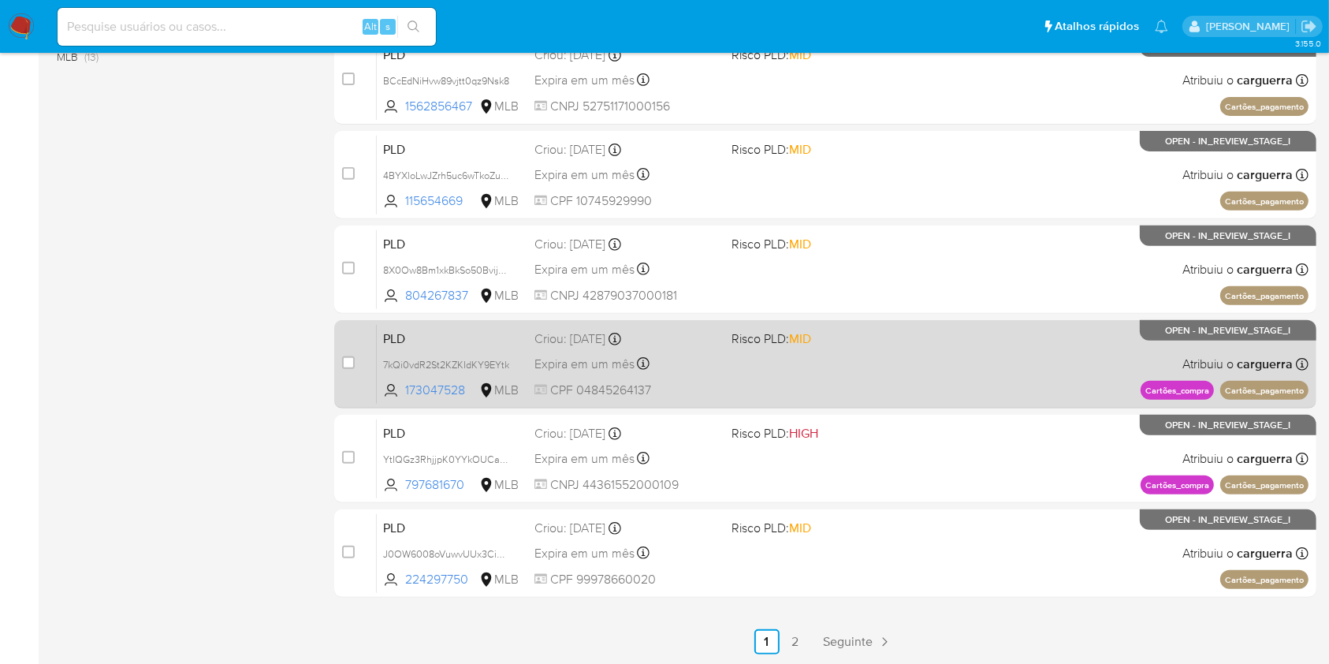
click at [868, 396] on div "PLD 7kQi0vdR2St2KZKIdKY9EYtk 173047528 MLB Risco PLD: MID Criou: 12/08/2025 Cri…" at bounding box center [843, 364] width 932 height 80
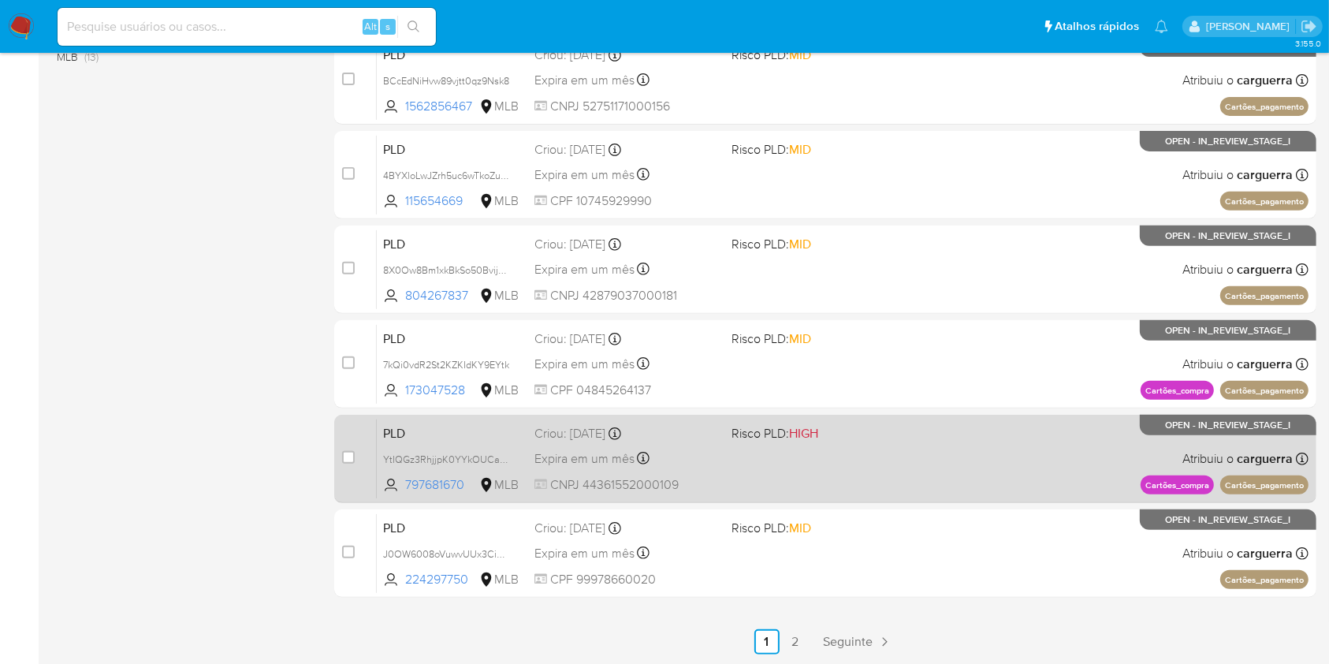
click at [982, 461] on div "PLD YtIQGz3RhjjpK0YYkOUCa2g0 797681670 MLB Risco PLD: HIGH Criou: 12/08/2025 Cr…" at bounding box center [843, 459] width 932 height 80
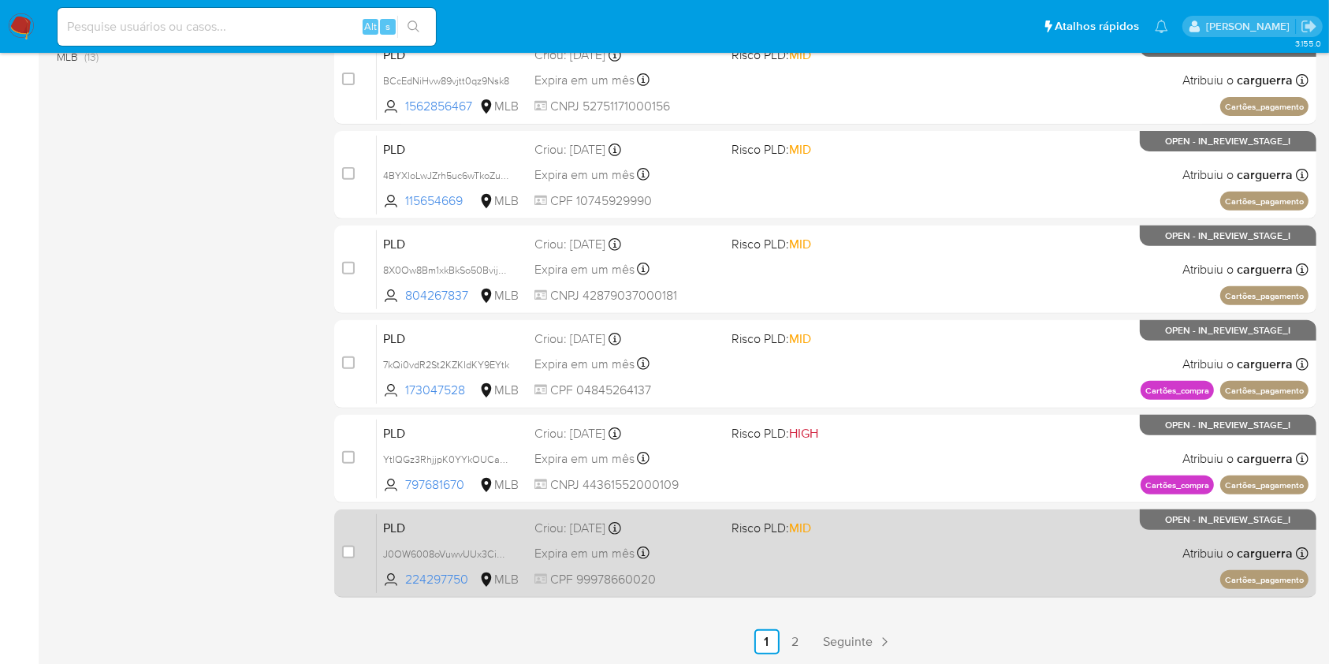
click at [851, 569] on div "PLD J0OW6008oVuwvUUx3CisuAVW 224297750 MLB Risco PLD: MID Criou: 12/08/2025 Cri…" at bounding box center [843, 553] width 932 height 80
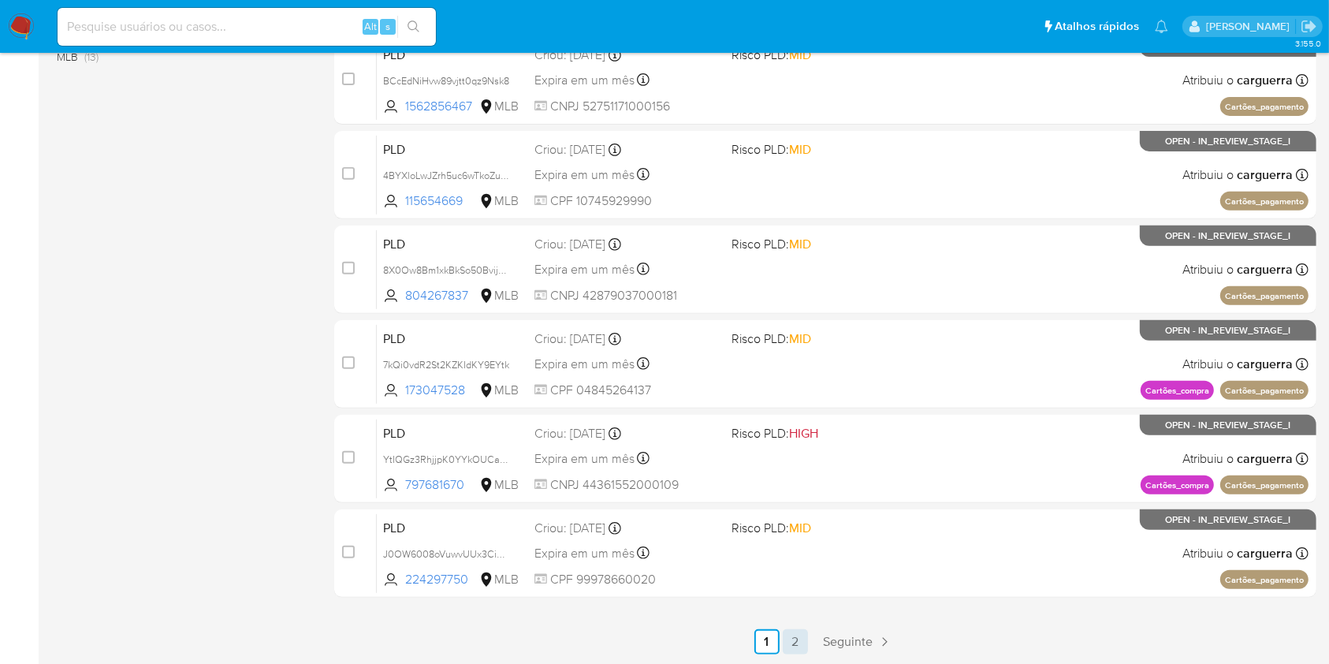
click at [795, 644] on link "2" at bounding box center [795, 641] width 25 height 25
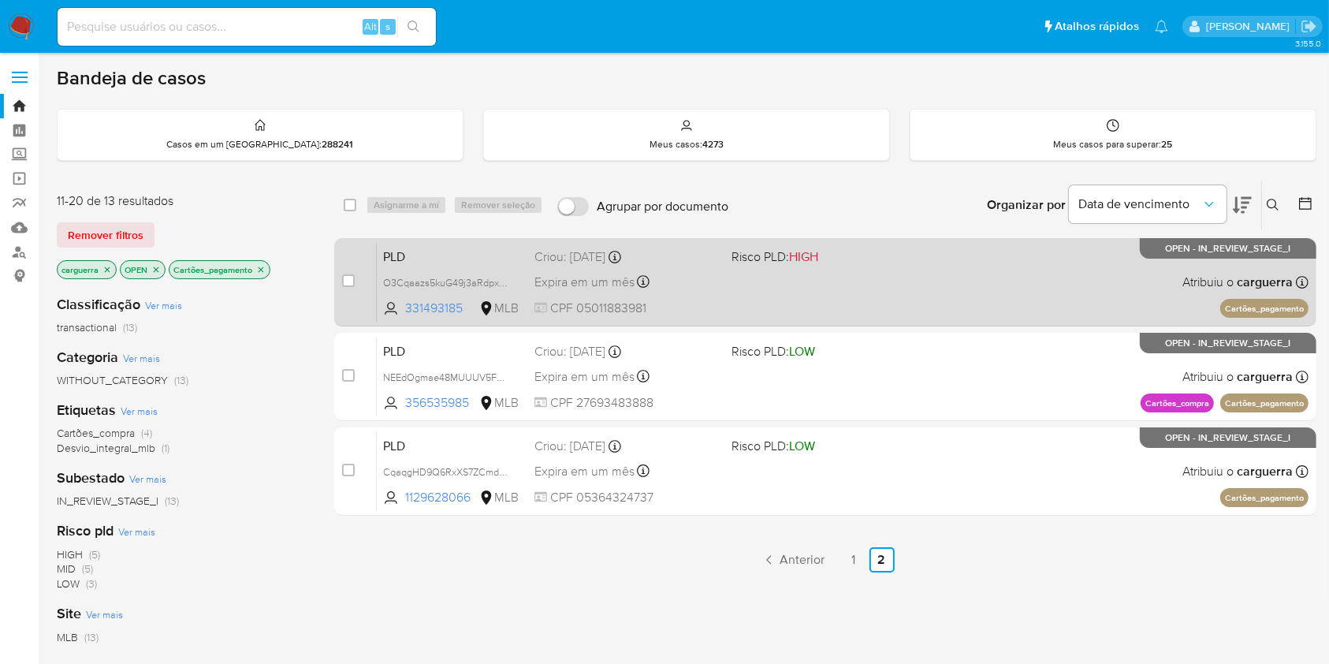
click at [719, 264] on div "PLD O3Cqaazs5kuG49j3aRdpxISs 331493185 MLB Risco PLD: HIGH Criou: 12/08/2025 Cr…" at bounding box center [843, 282] width 932 height 80
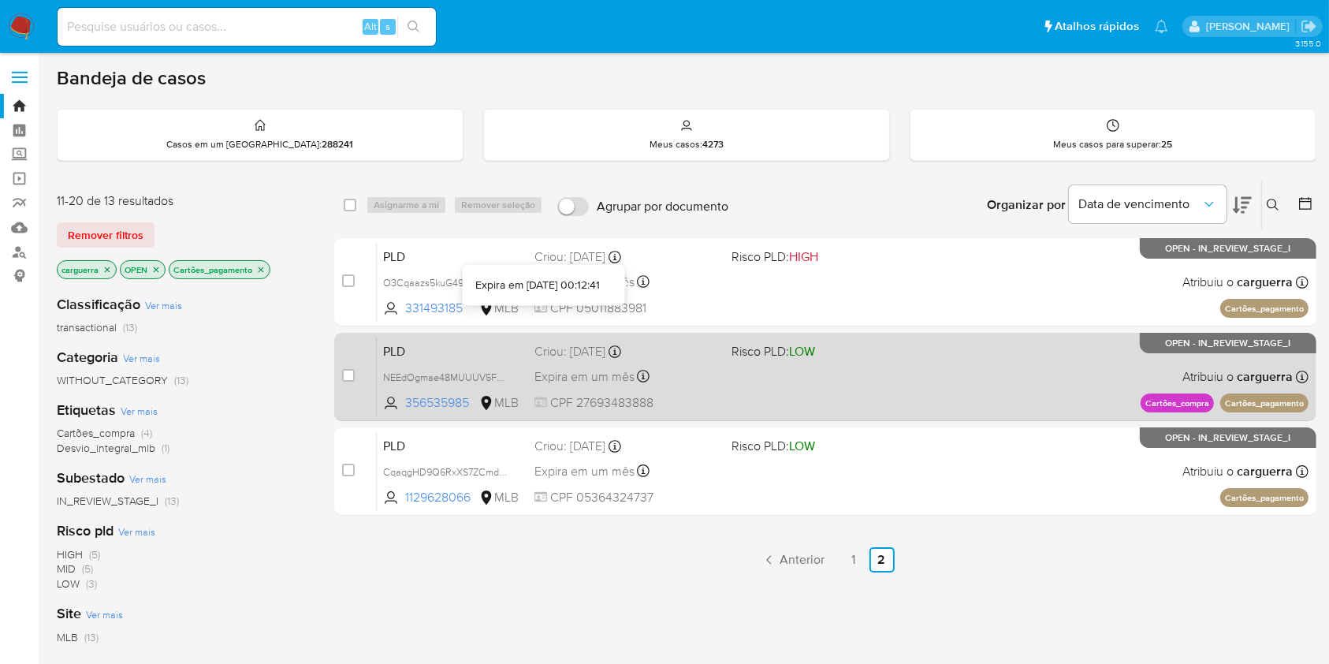
click at [631, 363] on div "PLD NEEdOgmae48MUUUV5F6svC7i 356535985 MLB Risco PLD: LOW Criou: 12/08/2025 Cri…" at bounding box center [843, 377] width 932 height 80
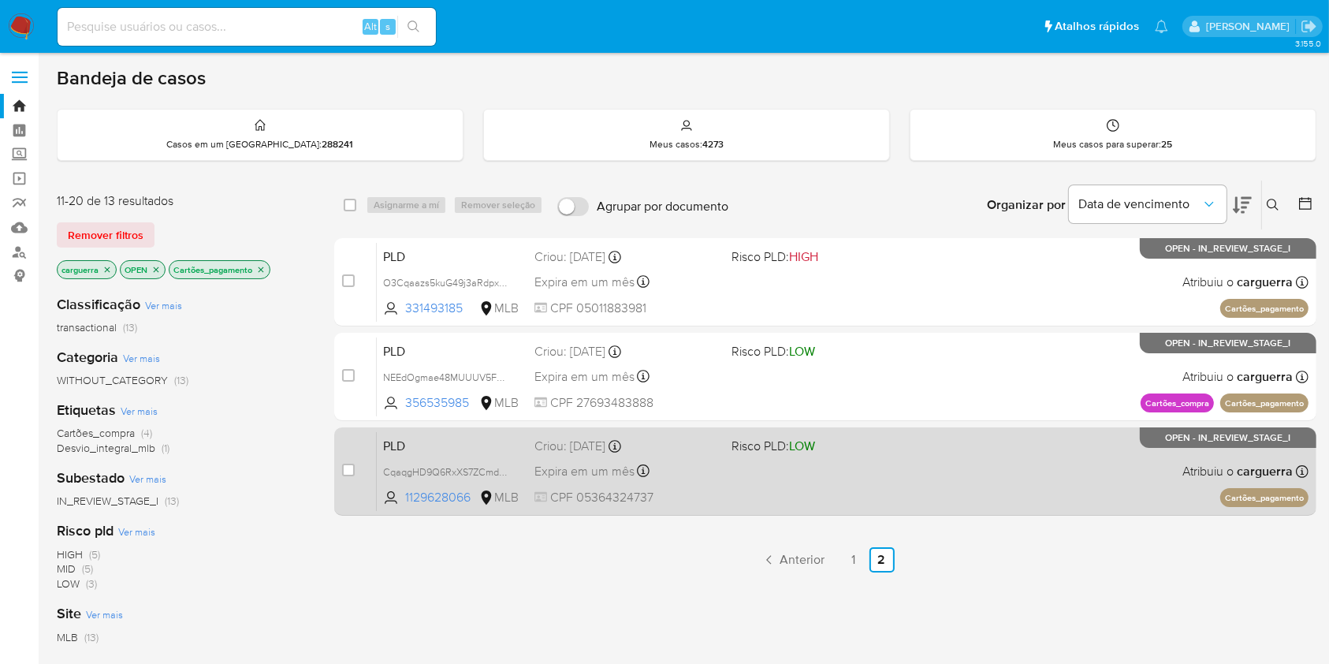
click at [688, 471] on div "Expira em um mês Expira em 26/09/2025 00:11:03" at bounding box center [627, 470] width 184 height 21
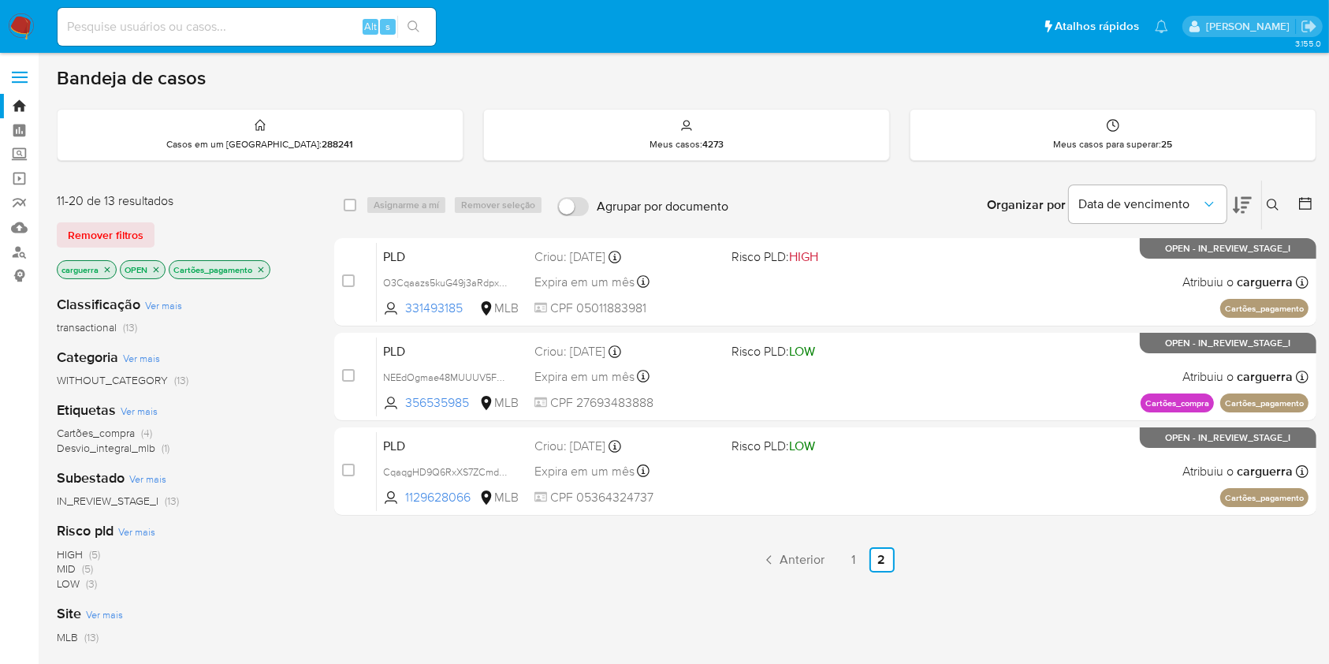
click at [263, 268] on icon "close-filter" at bounding box center [260, 269] width 9 height 9
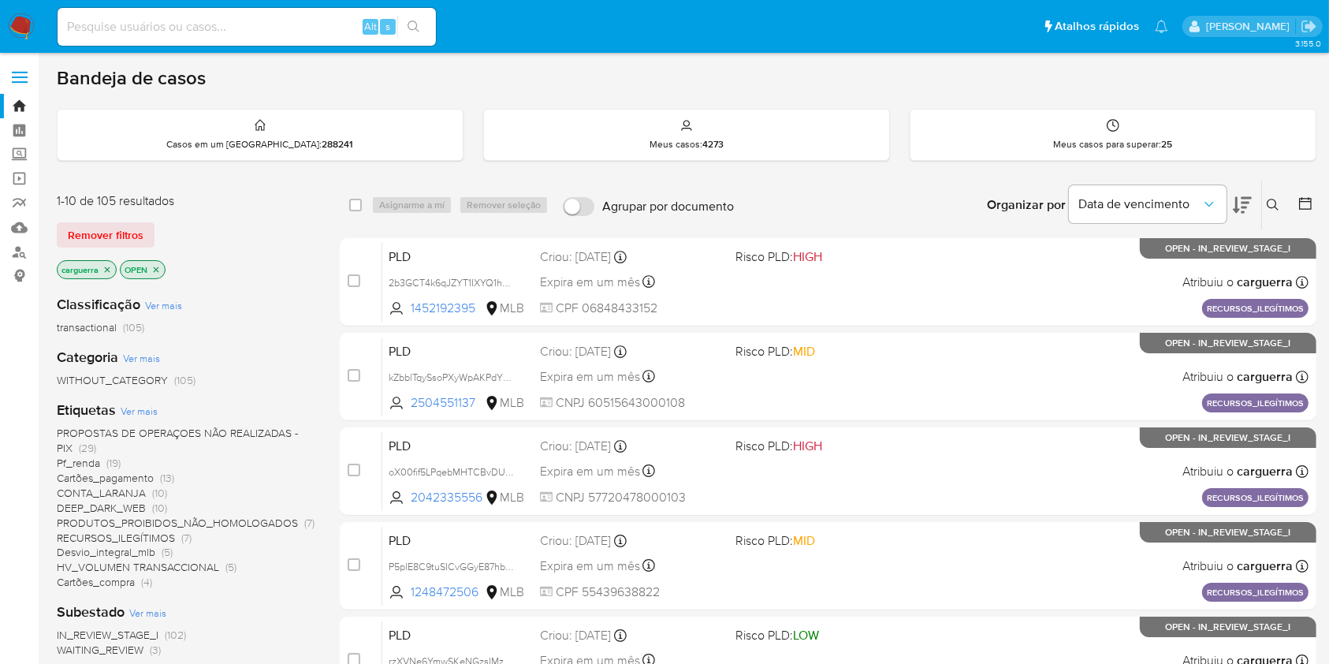
click at [163, 549] on span "(5)" at bounding box center [167, 552] width 11 height 16
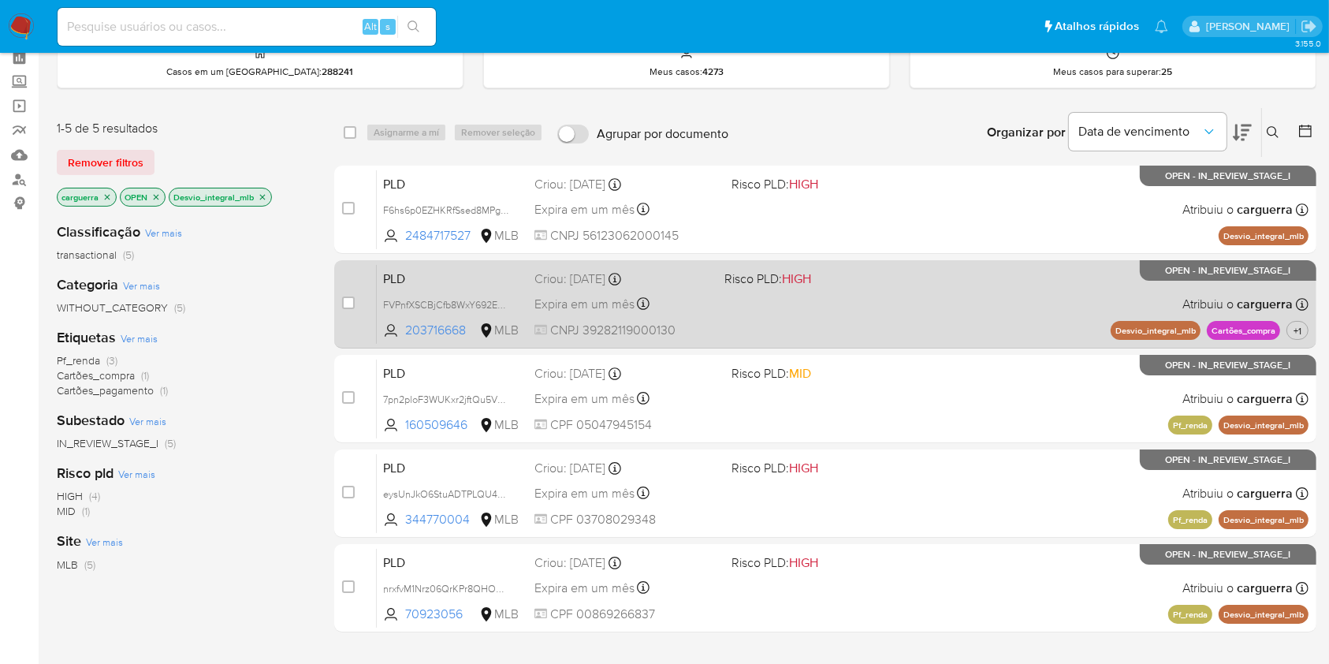
scroll to position [105, 0]
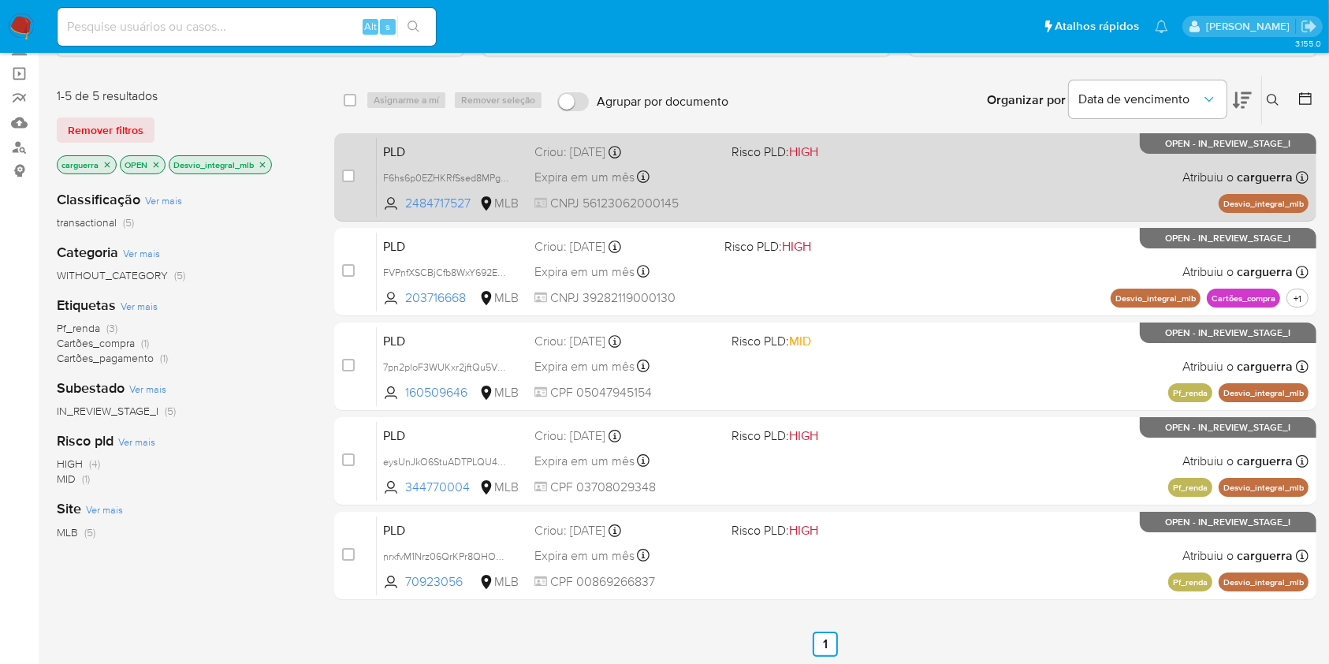
click at [812, 172] on div "PLD F6hs6p0EZHKRfSsed8MPg9Hm 2484717527 MLB Risco PLD: HIGH Criou: 12/08/2025 C…" at bounding box center [843, 177] width 932 height 80
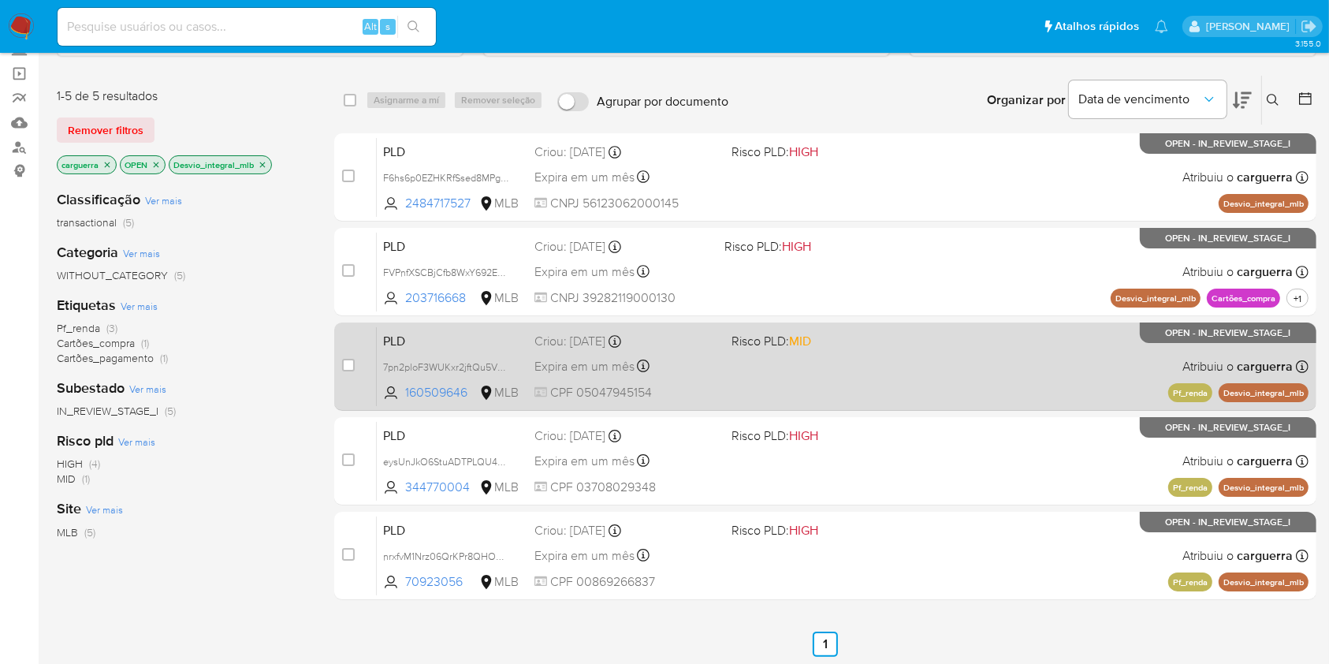
click at [902, 366] on div "PLD 7pn2ploF3WUKxr2jftQu5V8m 160509646 MLB Risco PLD: MID Criou: 12/08/2025 Cri…" at bounding box center [843, 366] width 932 height 80
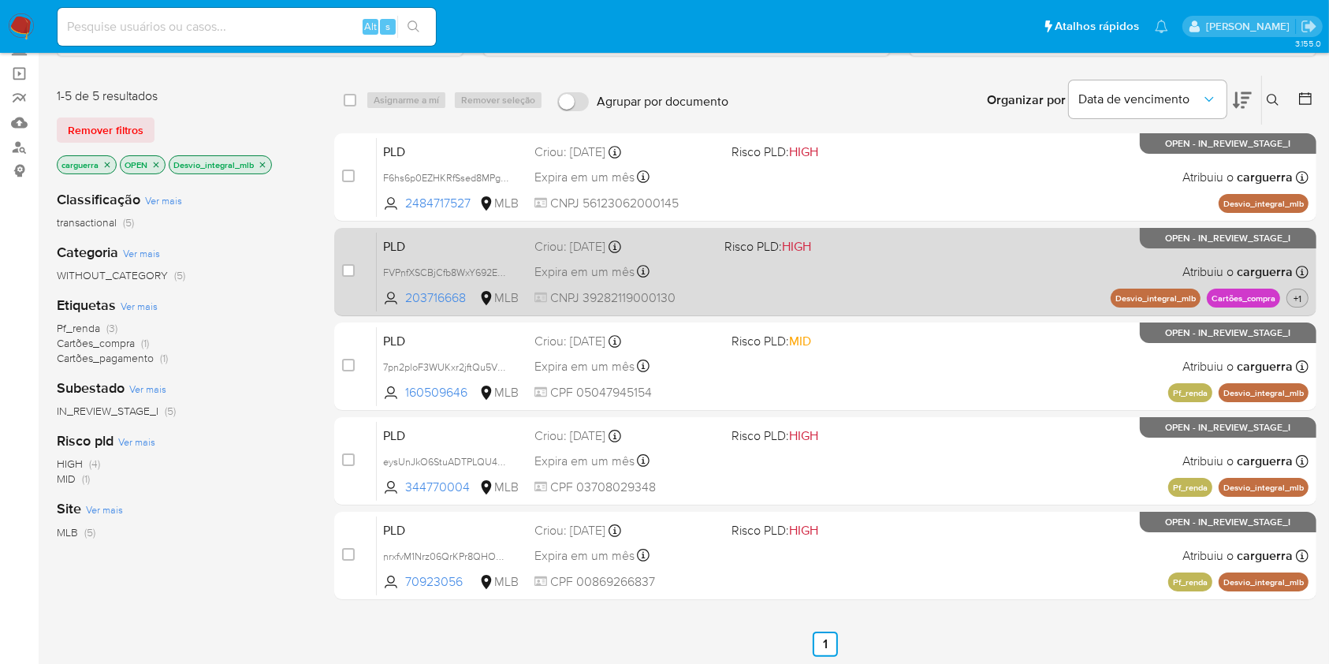
click at [1293, 295] on span "+1" at bounding box center [1298, 298] width 14 height 13
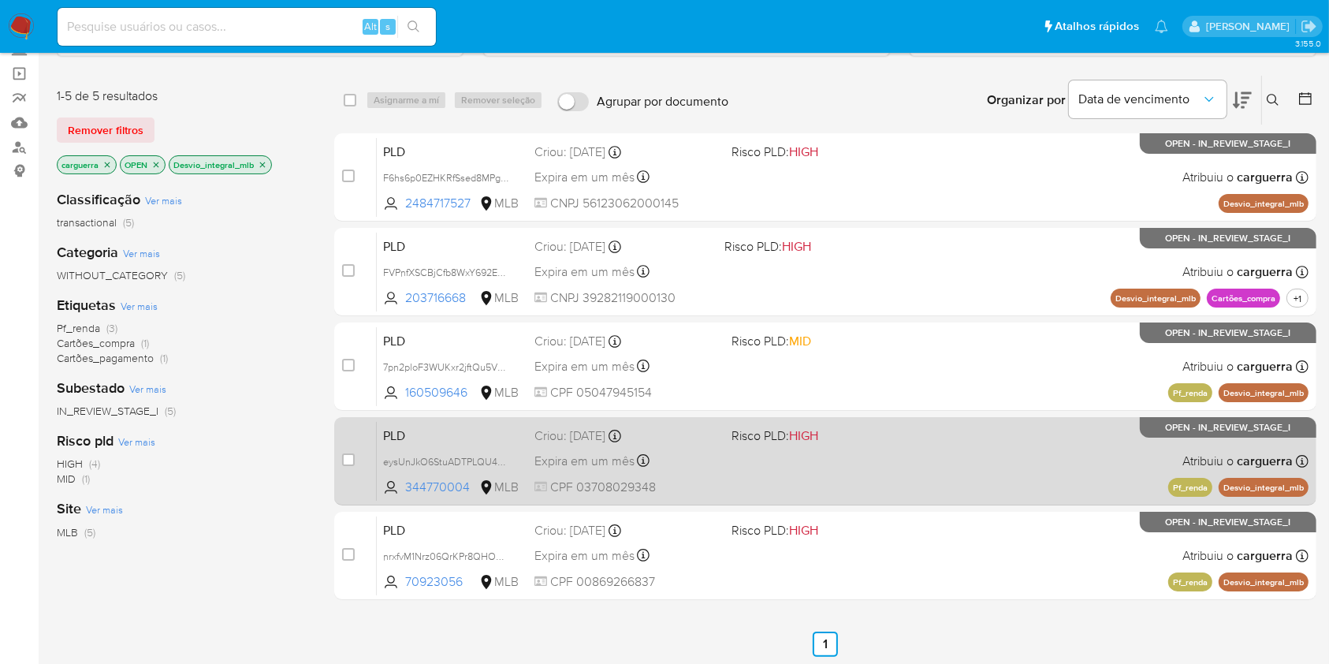
click at [942, 474] on div "PLD eysUnJkO6StuADTPLQU4RYY1 344770004 MLB Risco PLD: HIGH Criou: 12/08/2025 Cr…" at bounding box center [843, 461] width 932 height 80
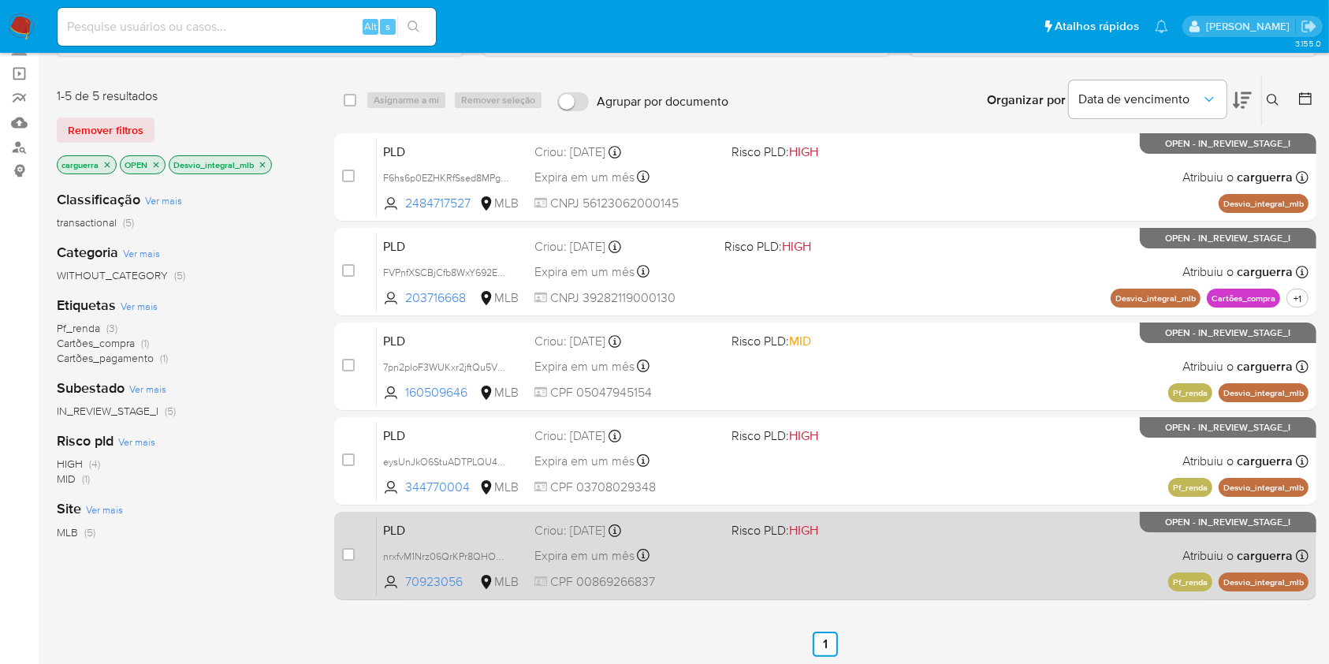
click at [1079, 544] on div "PLD nrxfvM1Nrz06QrKPr8QHOTWO 70923056 MLB Risco PLD: HIGH Criou: 12/08/2025 Cri…" at bounding box center [843, 556] width 932 height 80
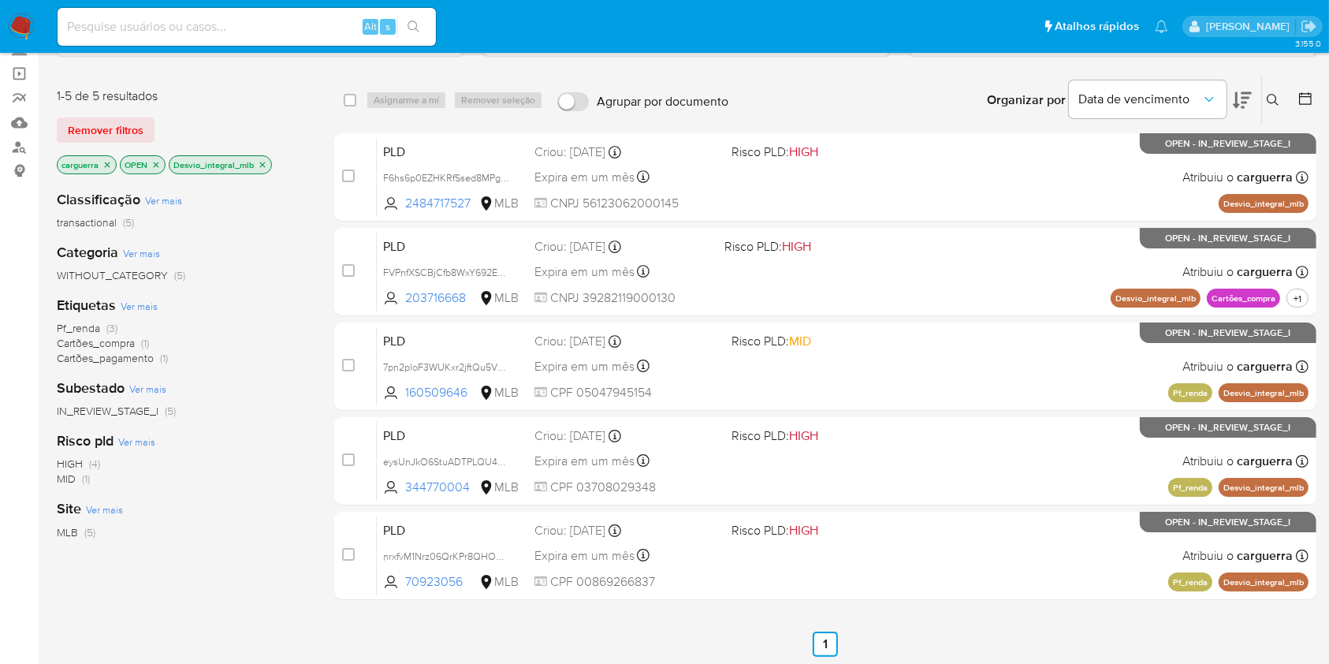
click at [263, 162] on icon "close-filter" at bounding box center [262, 164] width 9 height 9
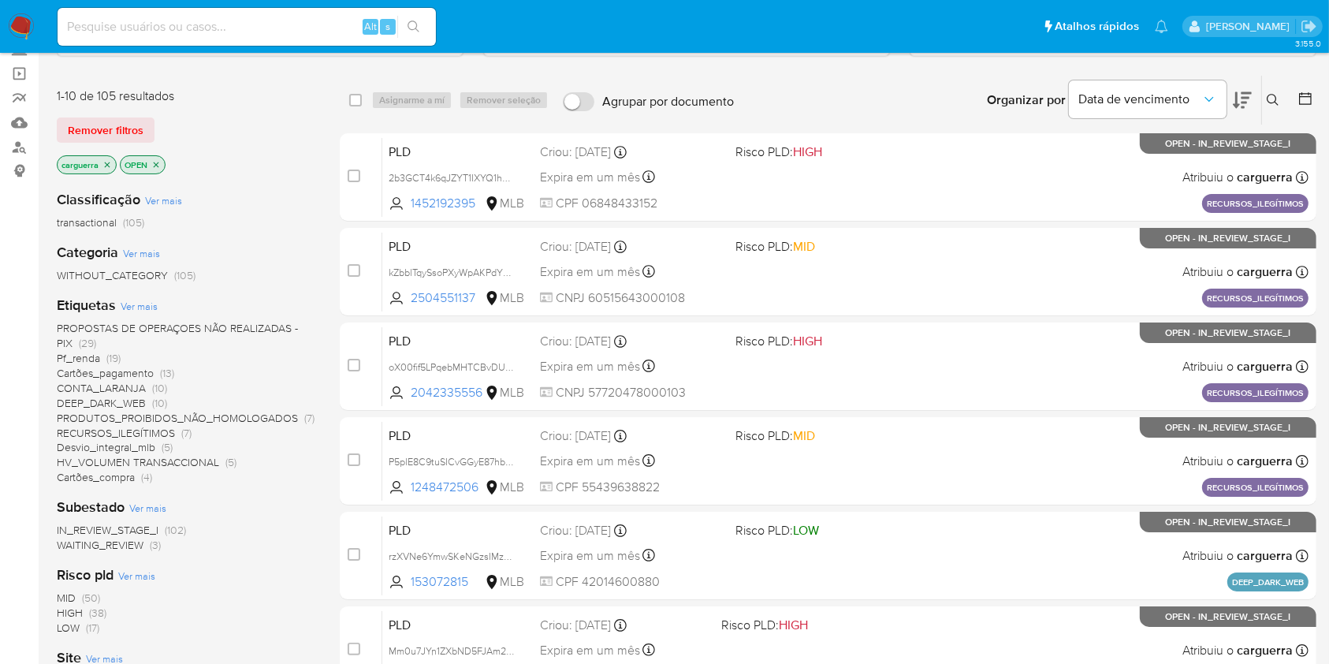
click at [114, 356] on span "(19)" at bounding box center [113, 358] width 14 height 16
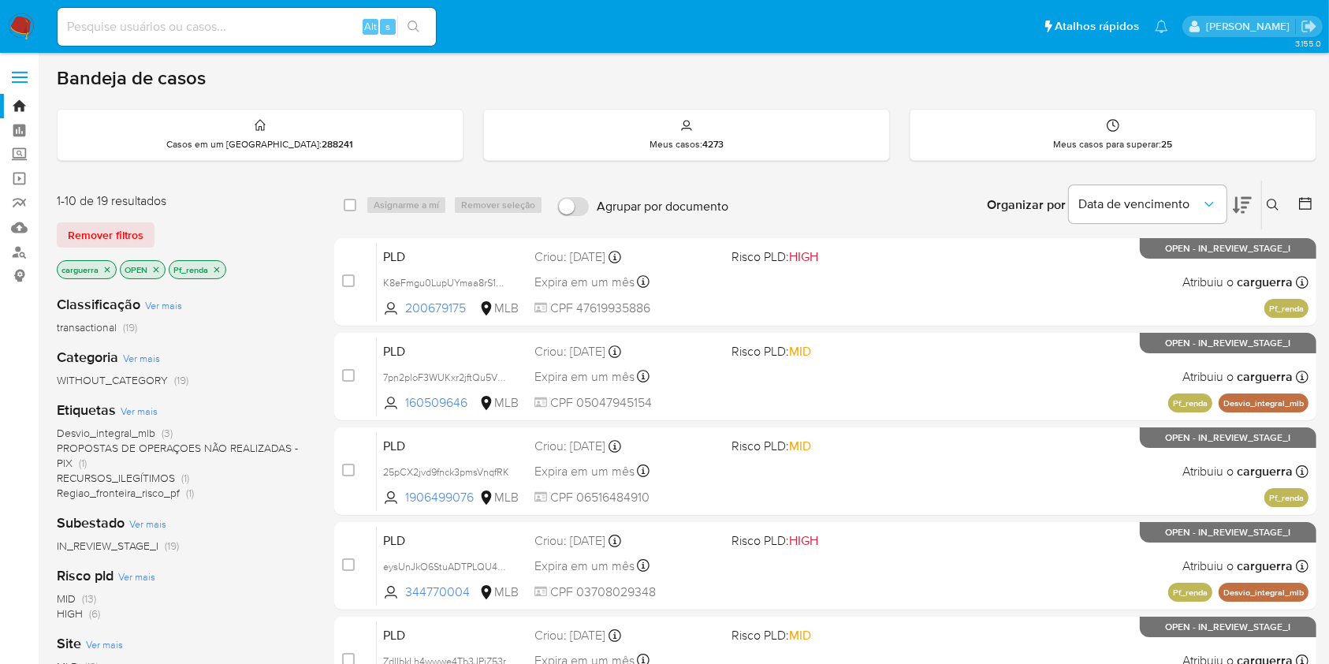
drag, startPoint x: 216, startPoint y: 268, endPoint x: 233, endPoint y: 265, distance: 16.9
click at [220, 268] on icon "close-filter" at bounding box center [216, 269] width 9 height 9
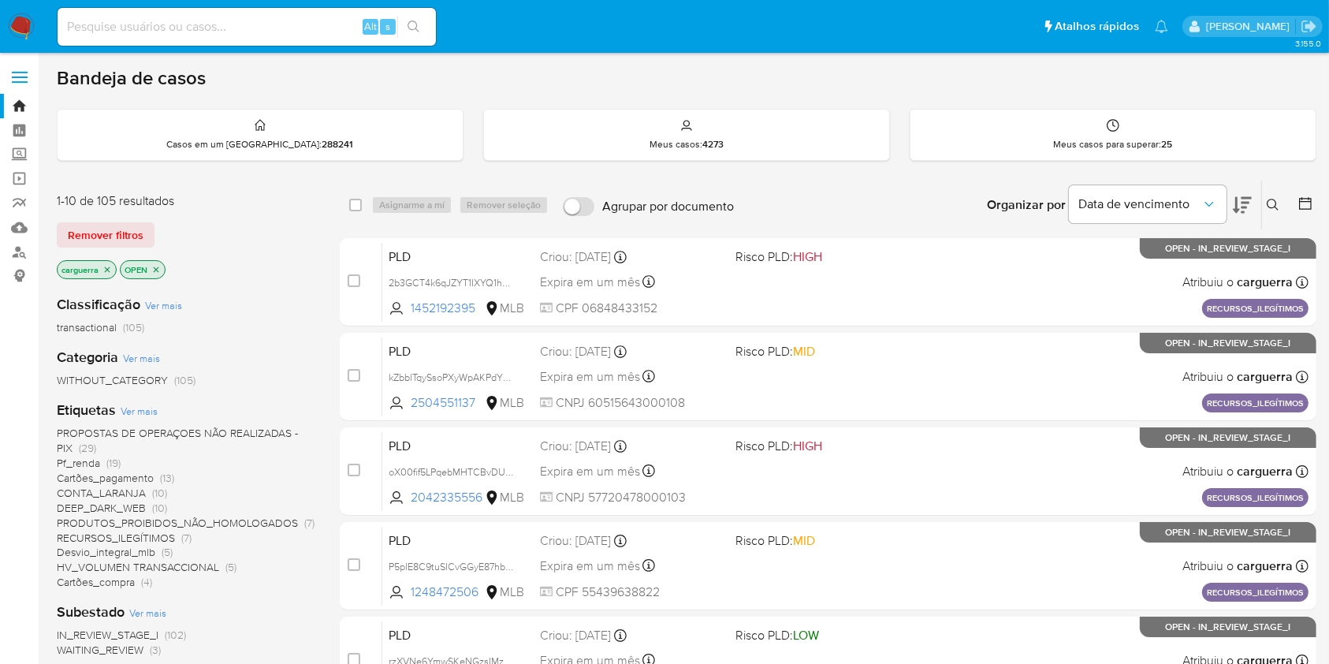
click at [130, 413] on span "Ver mais" at bounding box center [139, 411] width 37 height 14
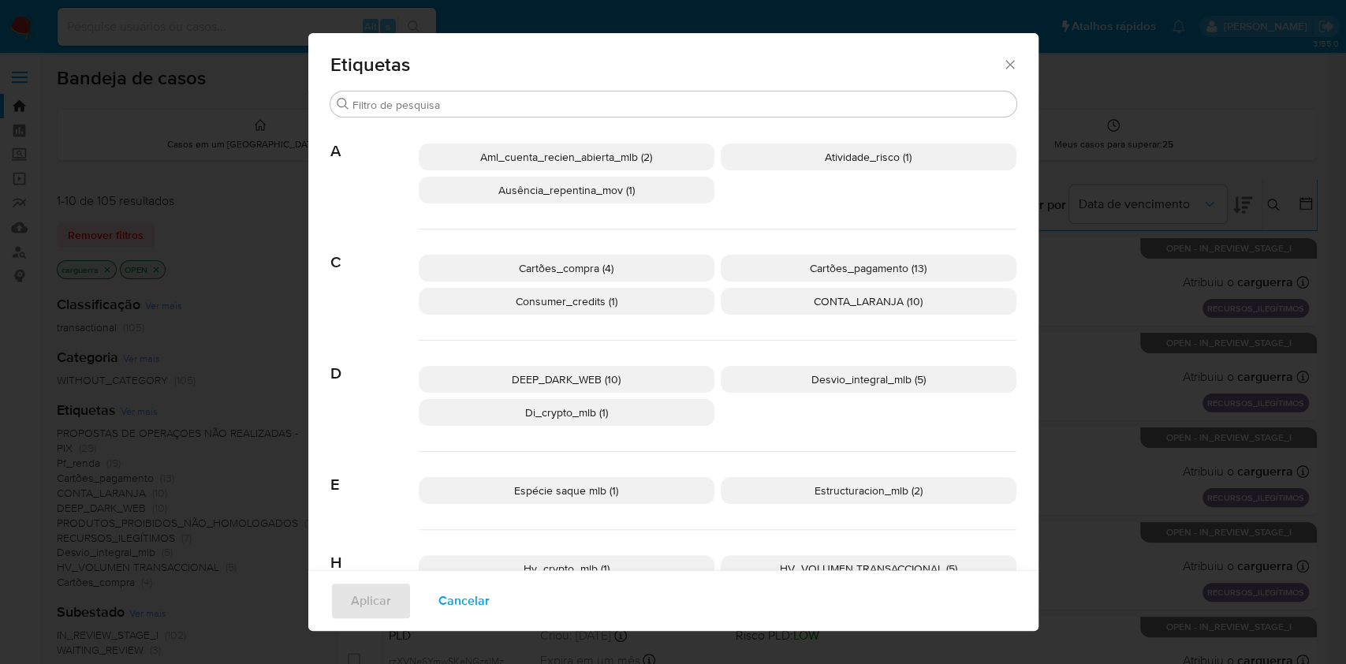
click at [647, 192] on p "Ausência_repentina_mov (1)" at bounding box center [567, 190] width 296 height 27
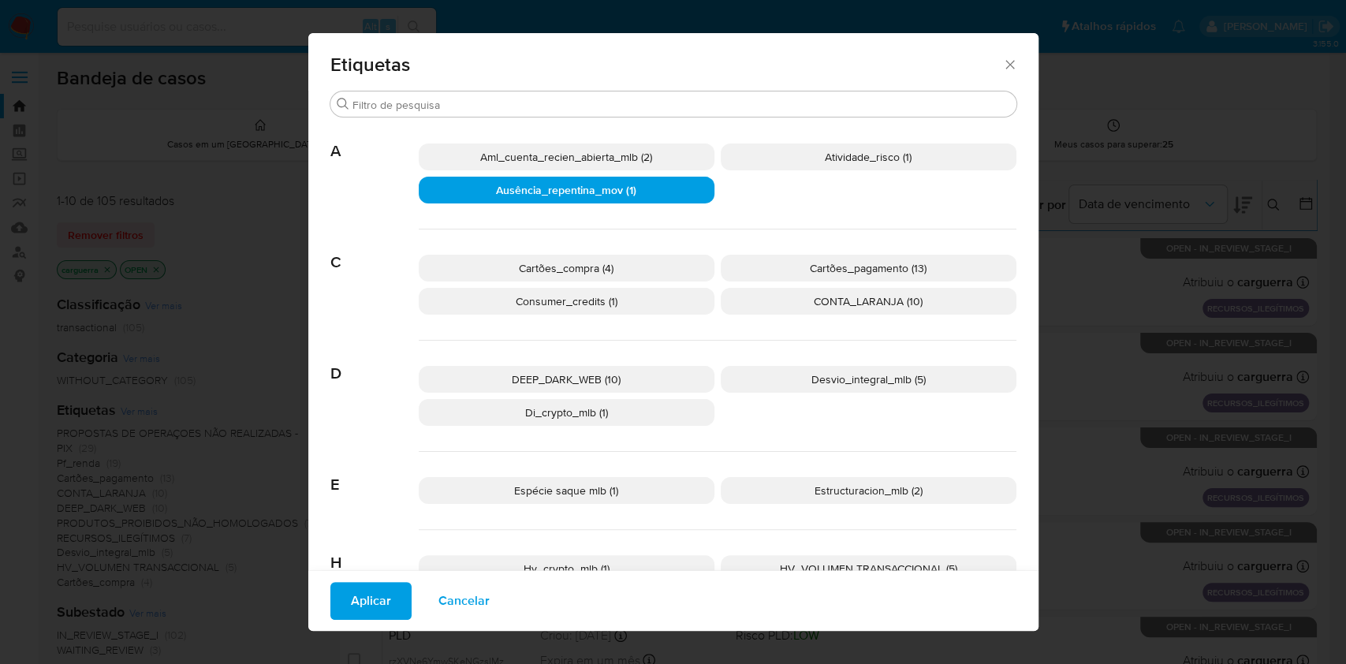
click at [619, 157] on span "Aml_cuenta_recien_abierta_mlb (2)" at bounding box center [566, 157] width 172 height 16
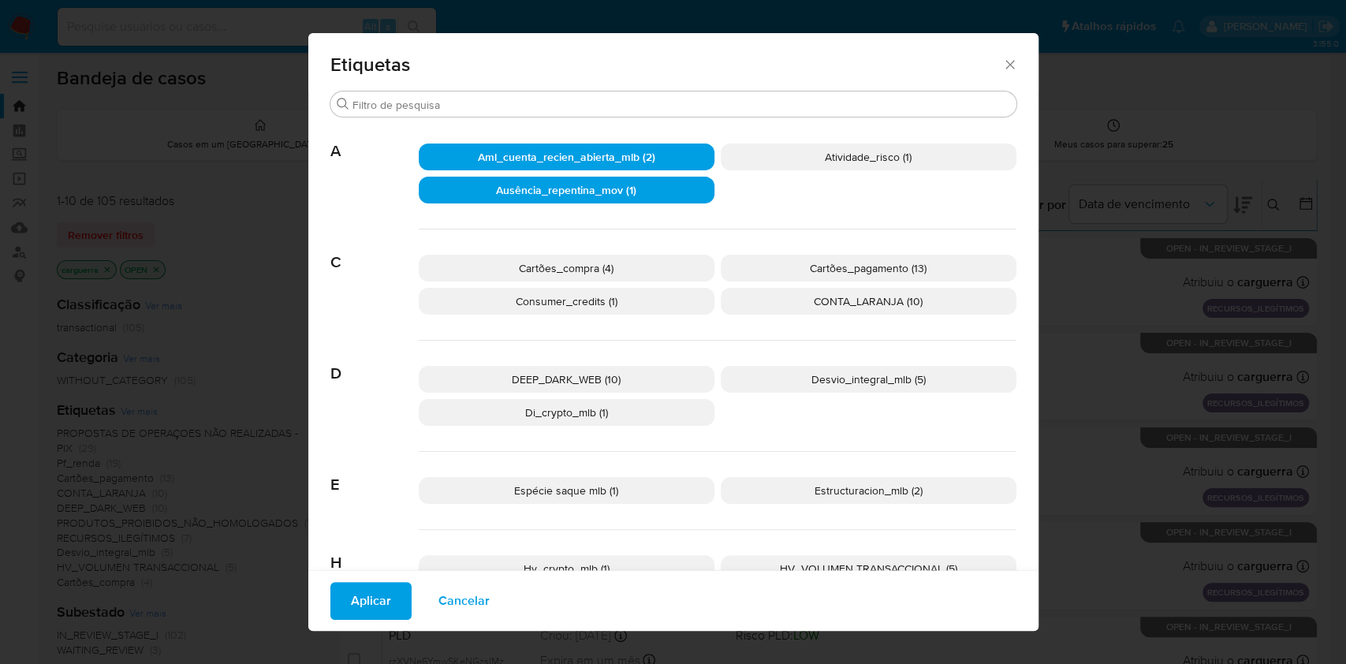
click at [629, 293] on p "Consumer_credits (1)" at bounding box center [567, 301] width 296 height 27
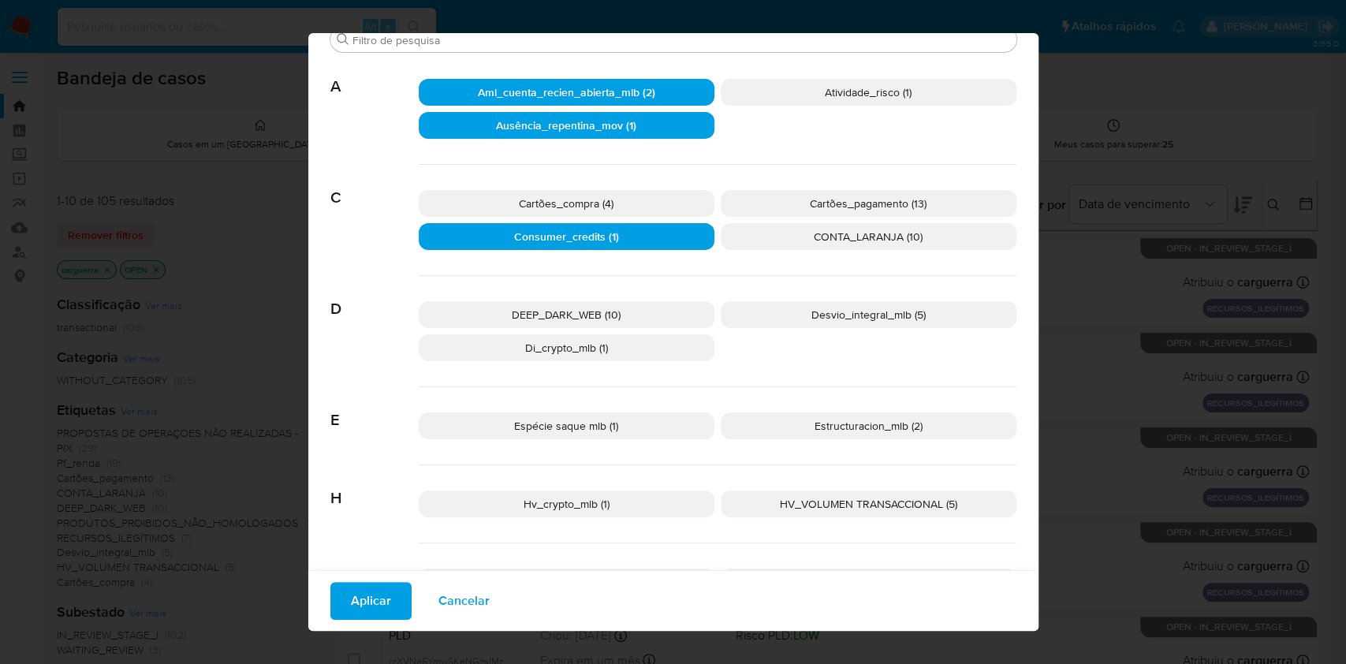
scroll to position [93, 0]
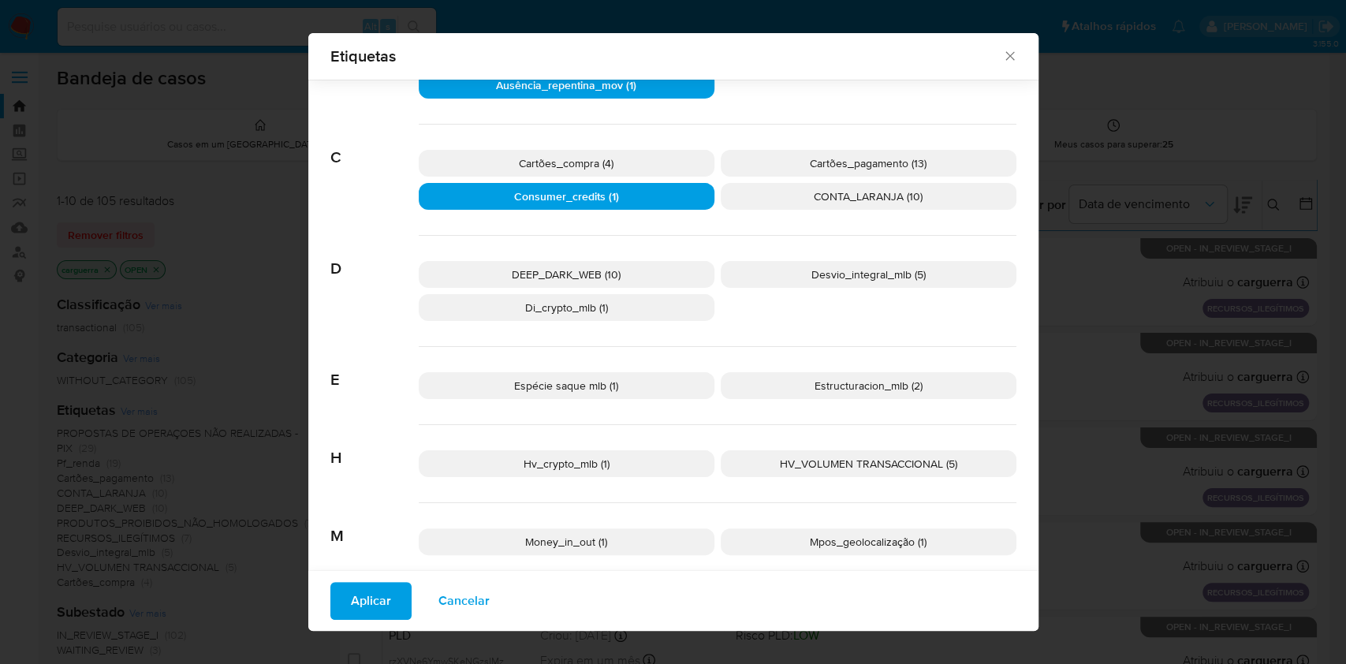
click at [796, 392] on p "Estructuracion_mlb (2)" at bounding box center [869, 385] width 296 height 27
click at [601, 370] on div "Espécie saque mlb (1) Estructuracion_mlb (2)" at bounding box center [718, 386] width 598 height 78
click at [620, 391] on p "Espécie saque mlb (1)" at bounding box center [567, 385] width 296 height 27
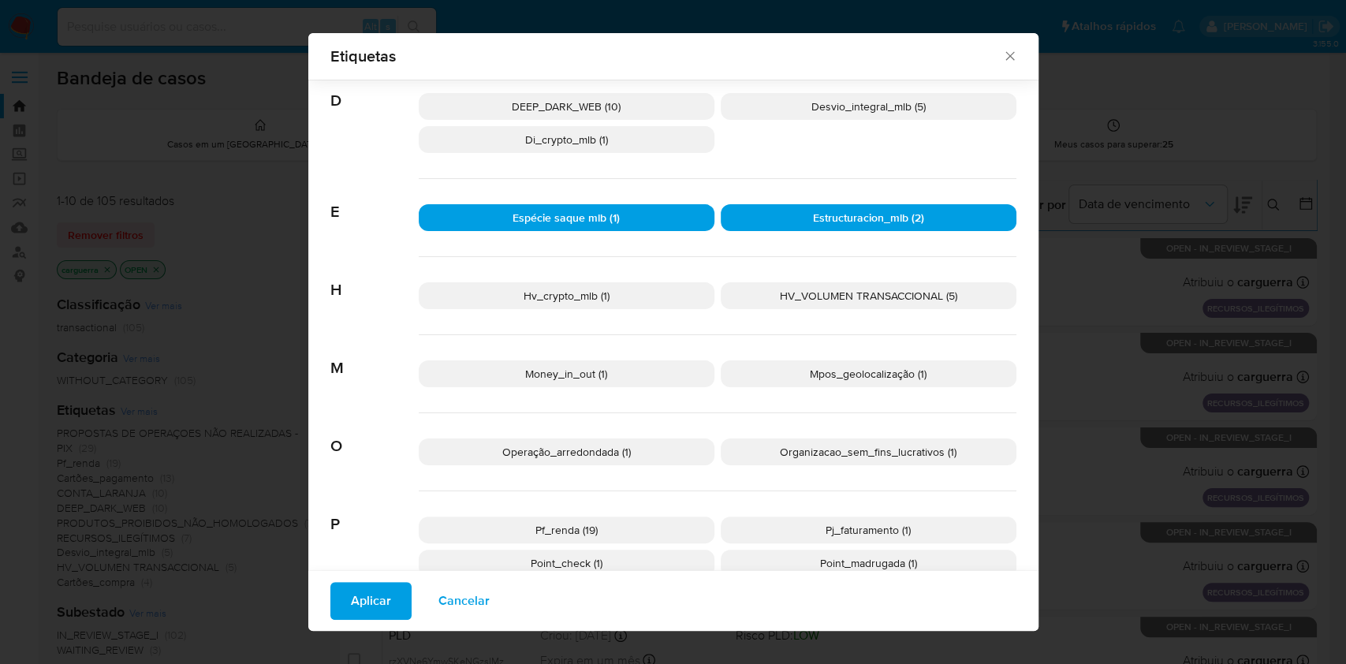
scroll to position [303, 0]
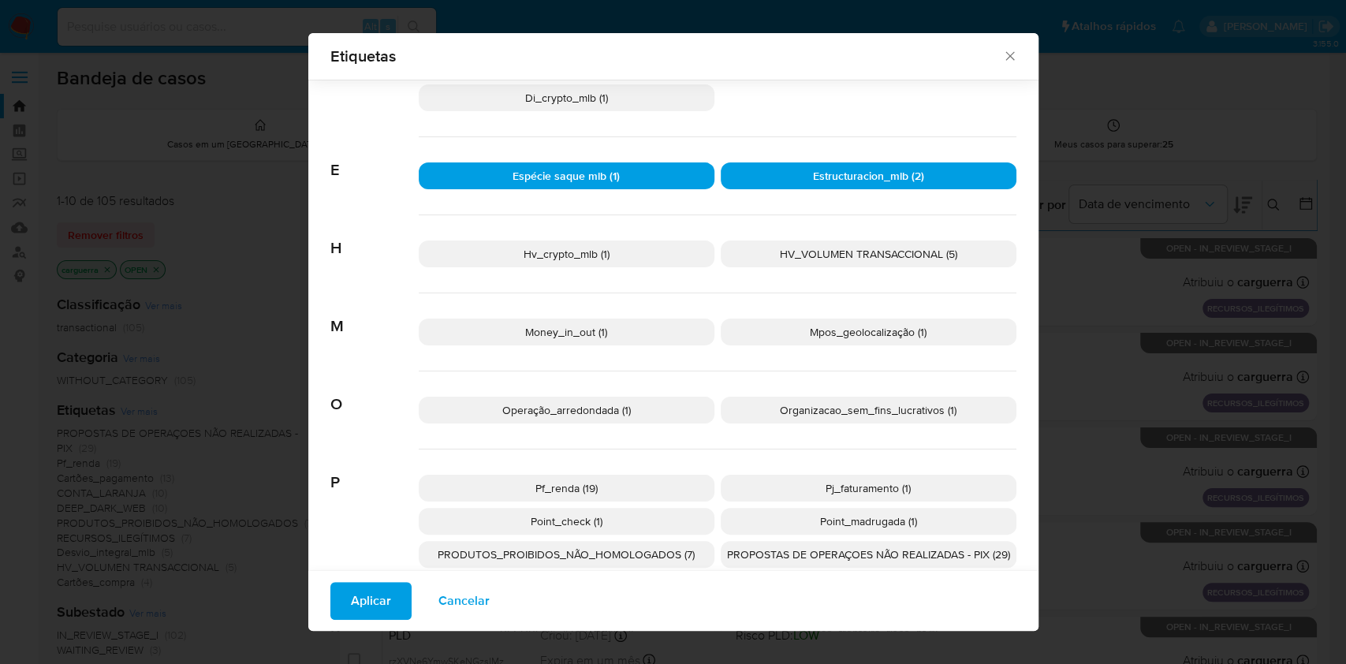
click at [618, 405] on span "Operação_arredondada (1)" at bounding box center [566, 410] width 129 height 16
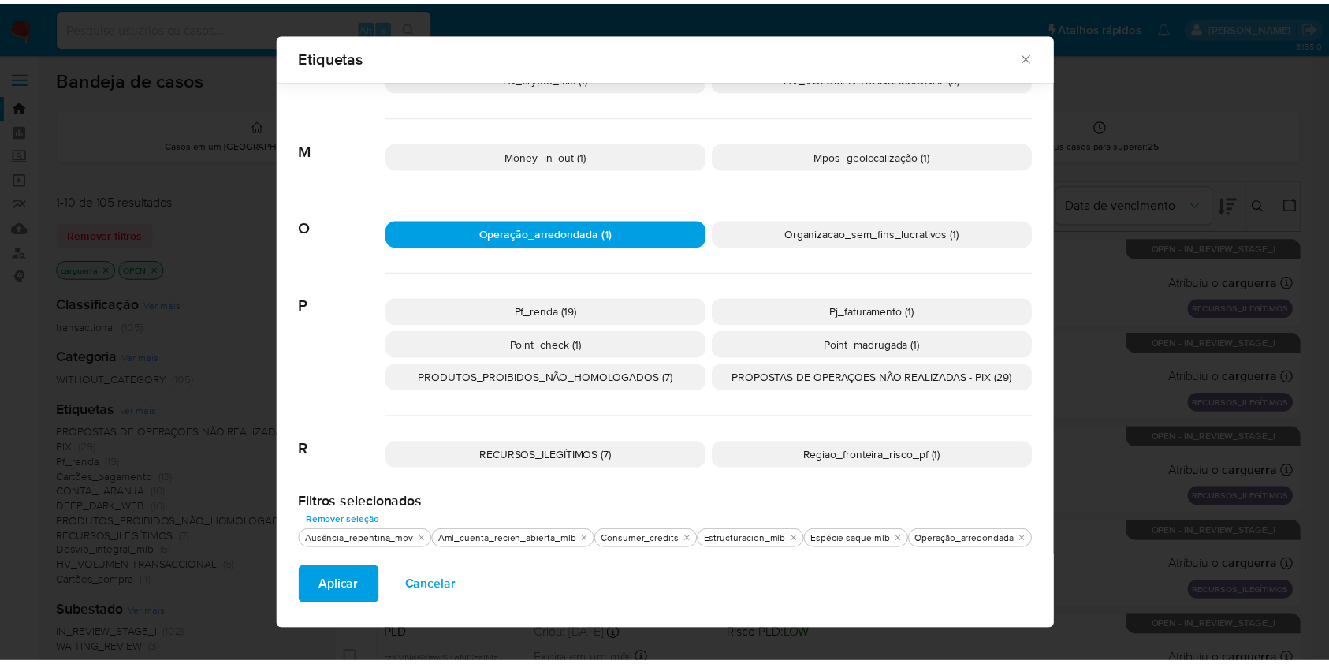
scroll to position [483, 0]
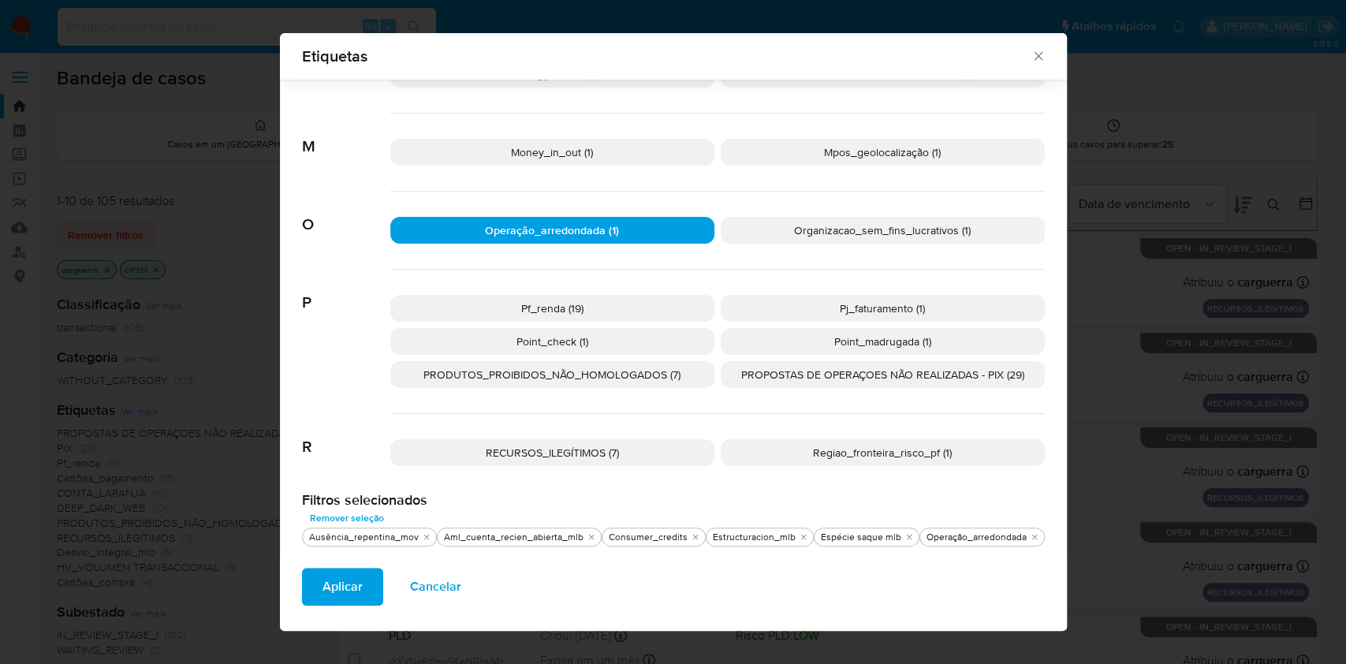
click at [361, 576] on span "Aplicar" at bounding box center [343, 586] width 40 height 35
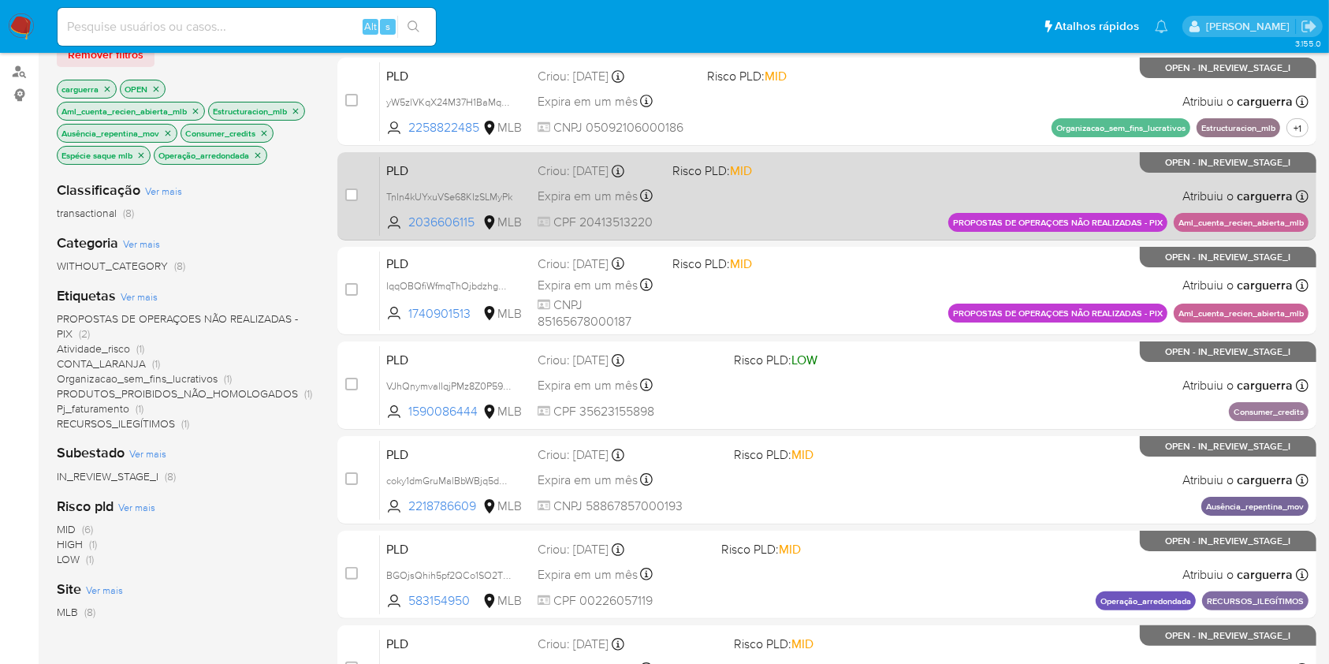
scroll to position [105, 0]
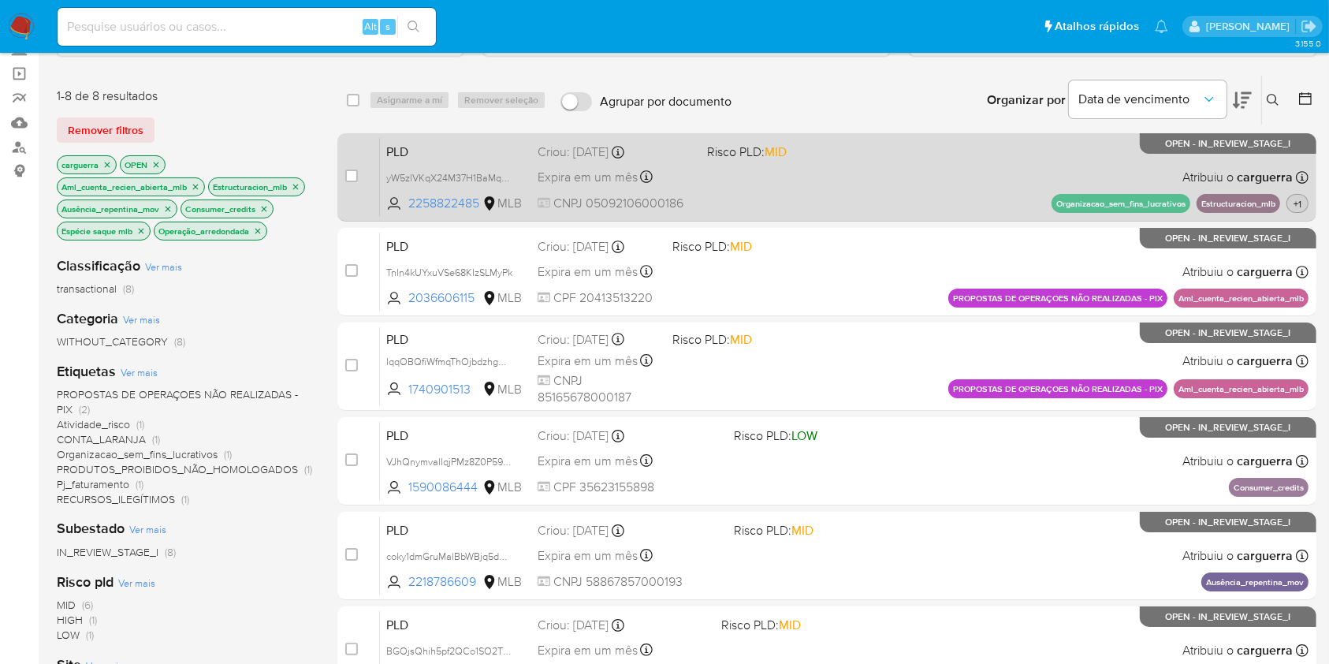
click at [1298, 199] on span "+1" at bounding box center [1298, 203] width 14 height 13
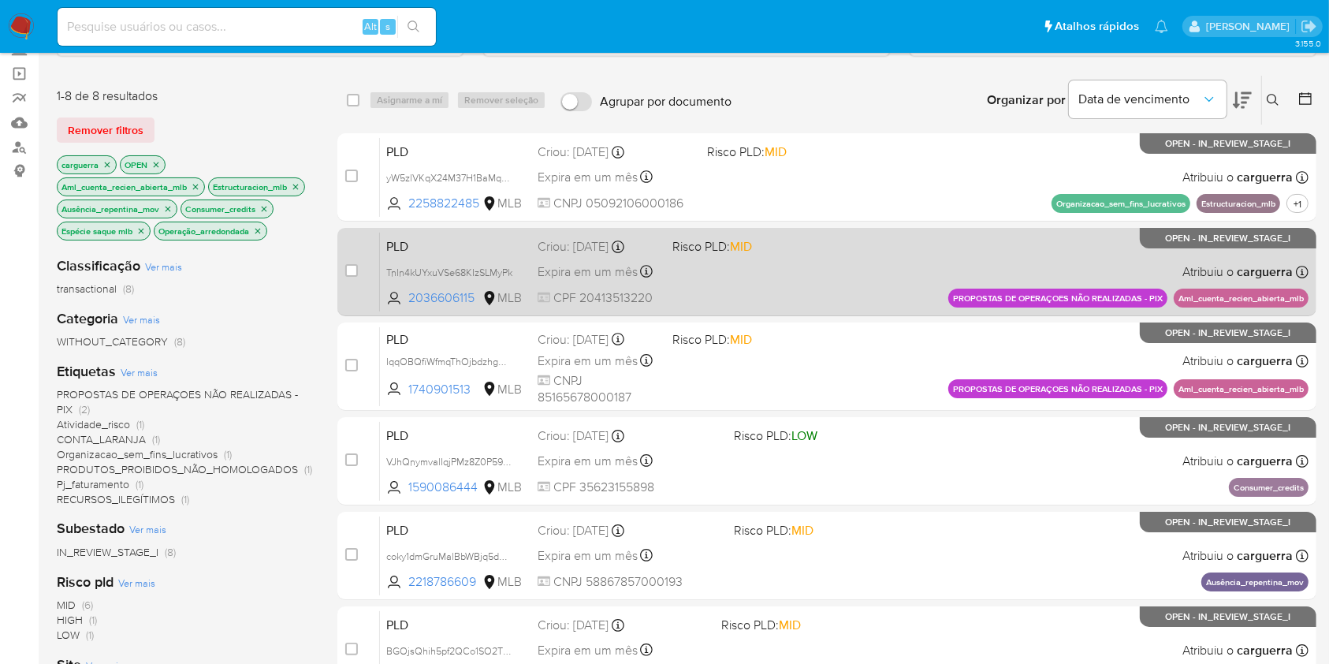
click at [720, 282] on div "PLD TnIn4kUYxuVSe68KIzSLMyPk 2036606115 MLB Risco PLD: MID Criou: 12/08/2025 Cr…" at bounding box center [844, 272] width 929 height 80
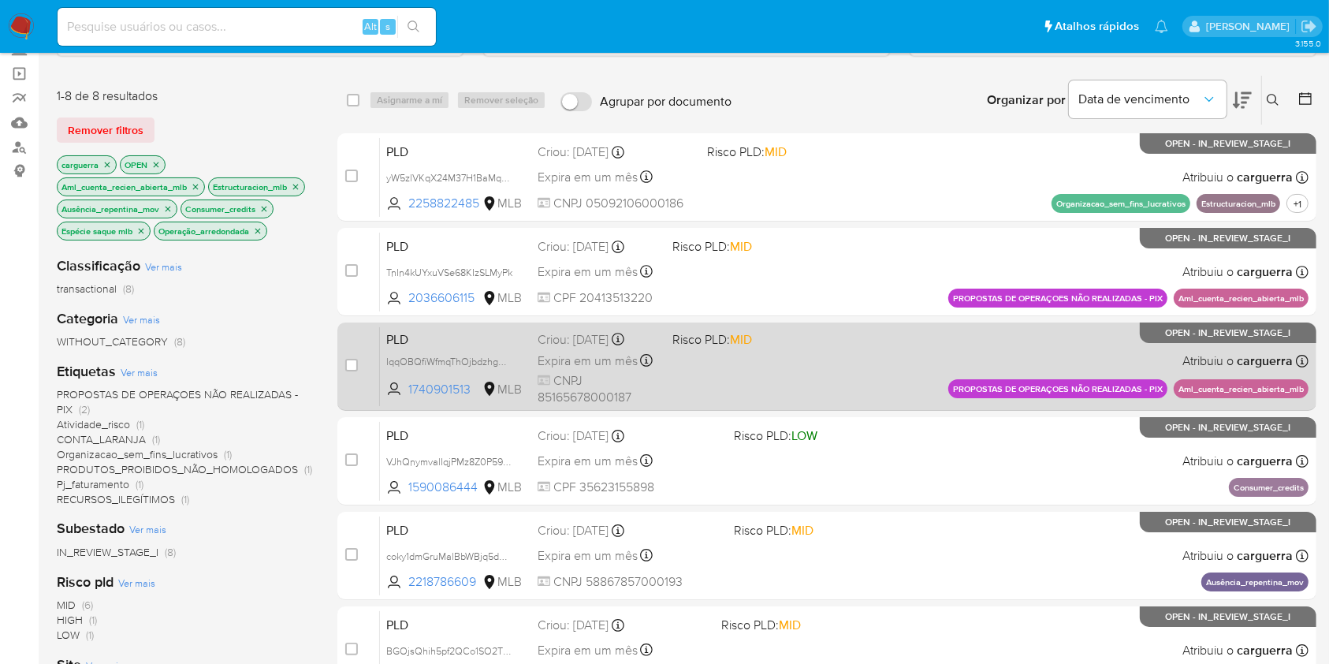
click at [725, 356] on div "PLD IqqOBQfiWfmqThOjbdzhgmeA 1740901513 MLB Risco PLD: MID Criou: 12/08/2025 Cr…" at bounding box center [844, 366] width 929 height 80
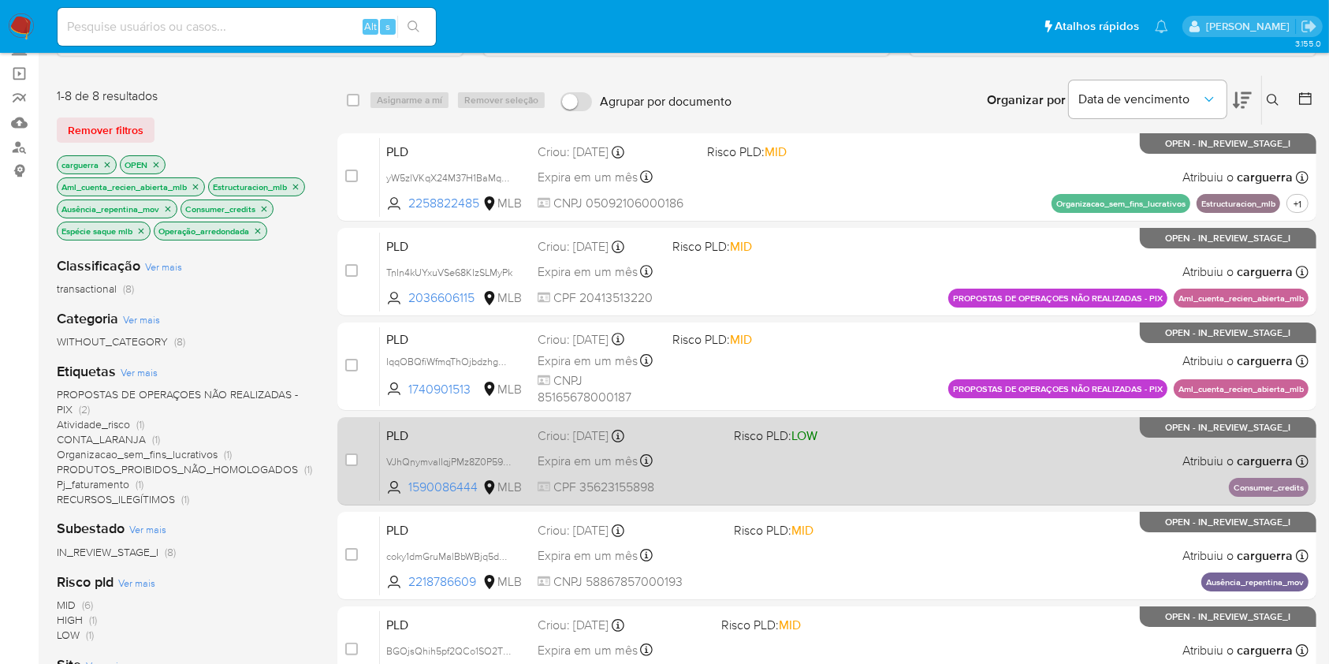
click at [945, 474] on div "PLD VJhQnymvalIqjPMz8Z0P59ew 1590086444 MLB Risco PLD: LOW Criou: 12/08/2025 Cr…" at bounding box center [844, 461] width 929 height 80
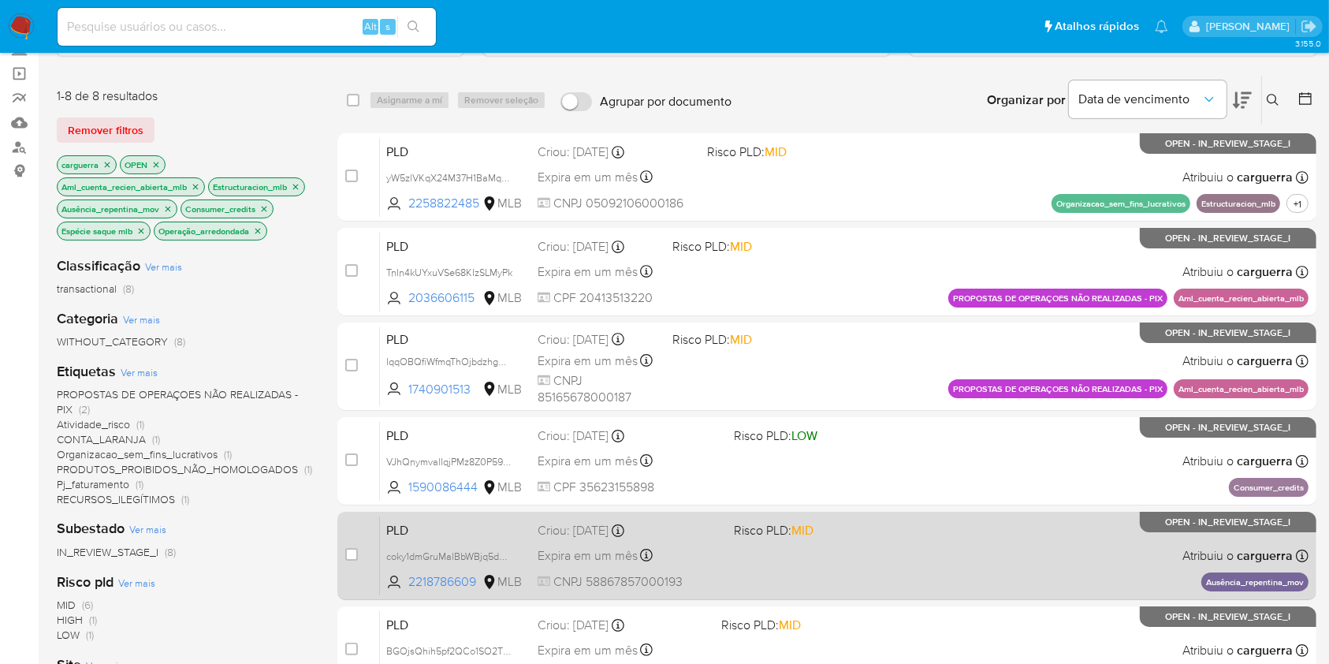
click at [1020, 543] on div "PLD coky1dmGruMalBbWBjq5d8Sp 2218786609 MLB Risco PLD: MID Criou: 12/08/2025 Cr…" at bounding box center [844, 556] width 929 height 80
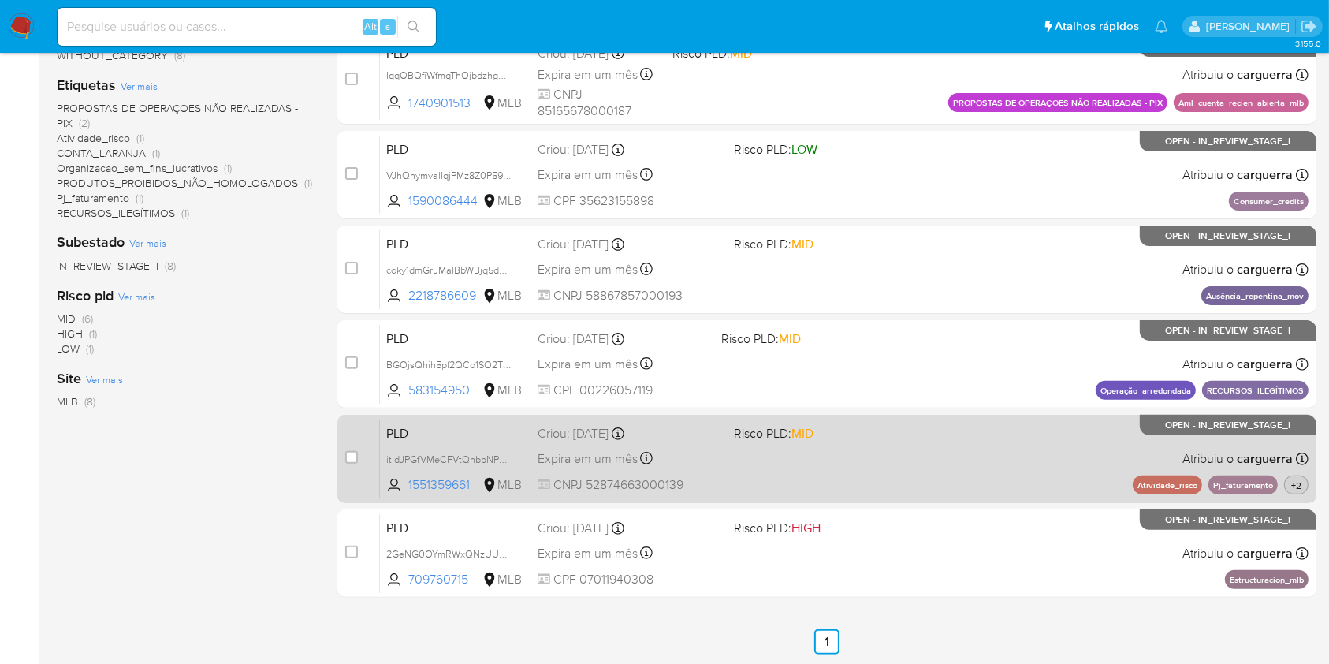
click at [1295, 490] on span "+2" at bounding box center [1296, 485] width 17 height 13
click at [1295, 484] on span "+2" at bounding box center [1296, 485] width 17 height 13
click at [928, 450] on div "PLD itIdJPGfVMeCFVtQhbpNPWkx 1551359661 MLB Risco PLD: MID Criou: 12/08/2025 Cr…" at bounding box center [844, 459] width 929 height 80
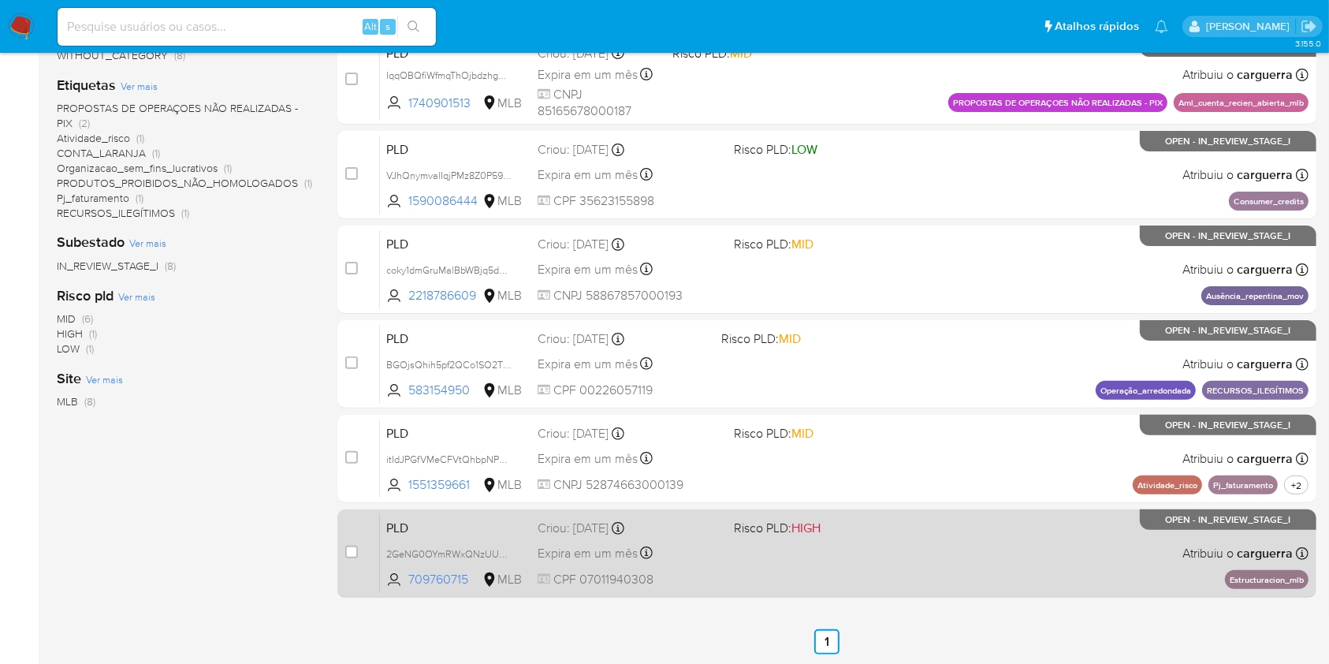
click at [804, 545] on div "PLD 2GeNG0OYmRWxQNzUUoo47cpj 709760715 MLB Risco PLD: HIGH Criou: 12/08/2025 Cr…" at bounding box center [844, 553] width 929 height 80
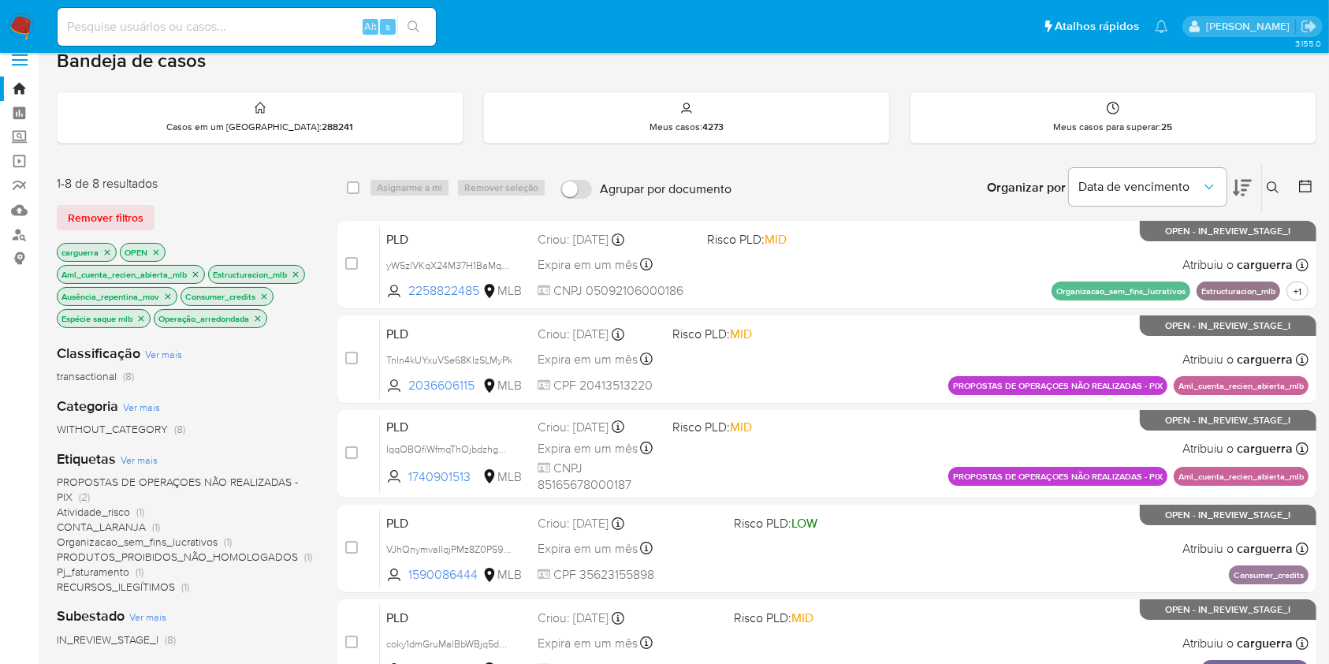
scroll to position [0, 0]
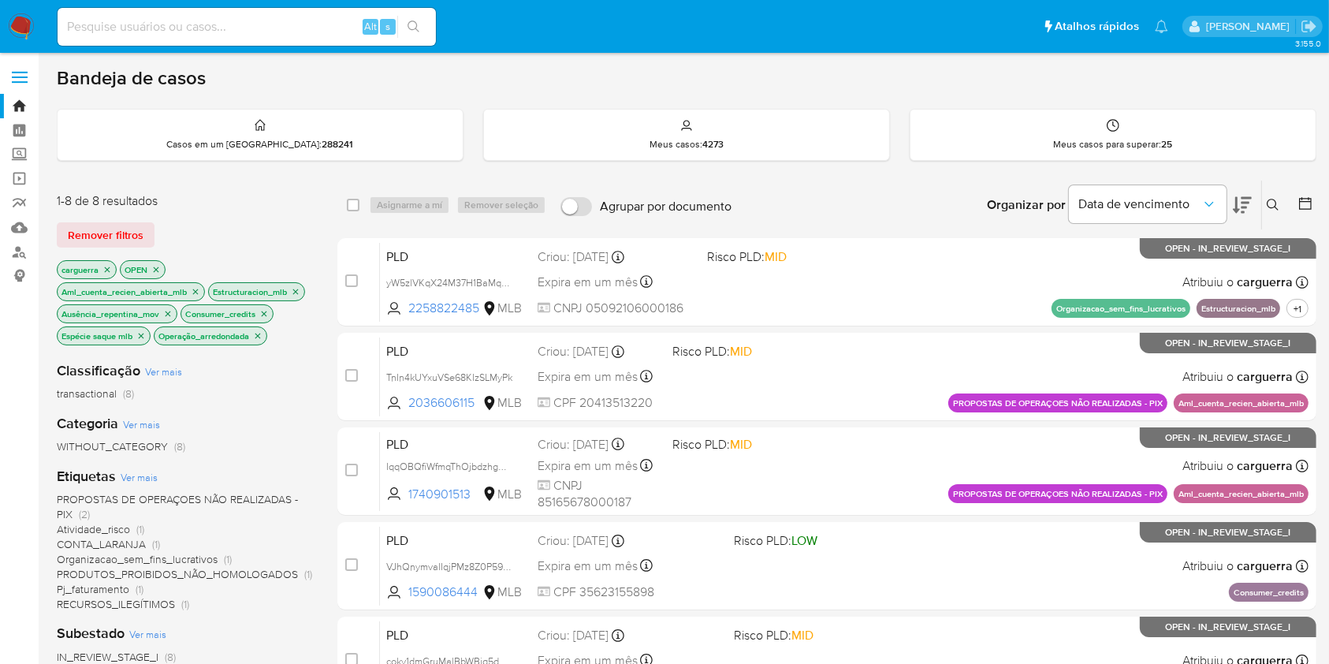
click at [12, 28] on img at bounding box center [21, 26] width 27 height 27
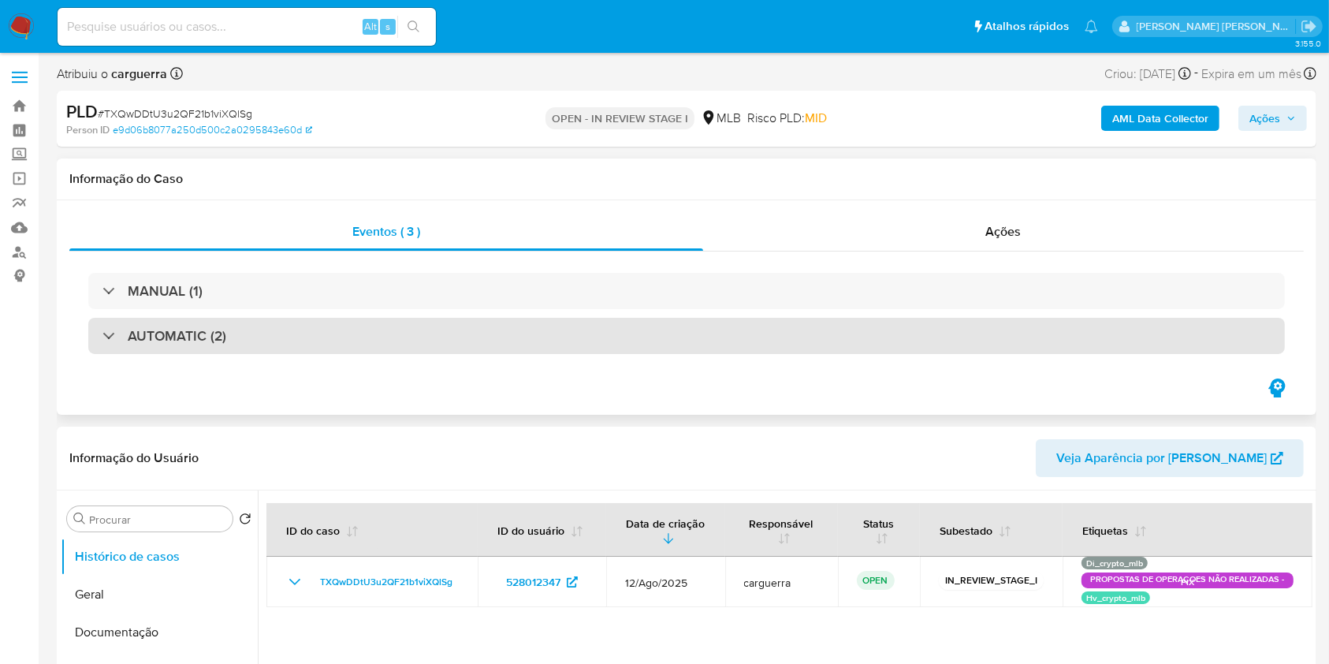
select select "10"
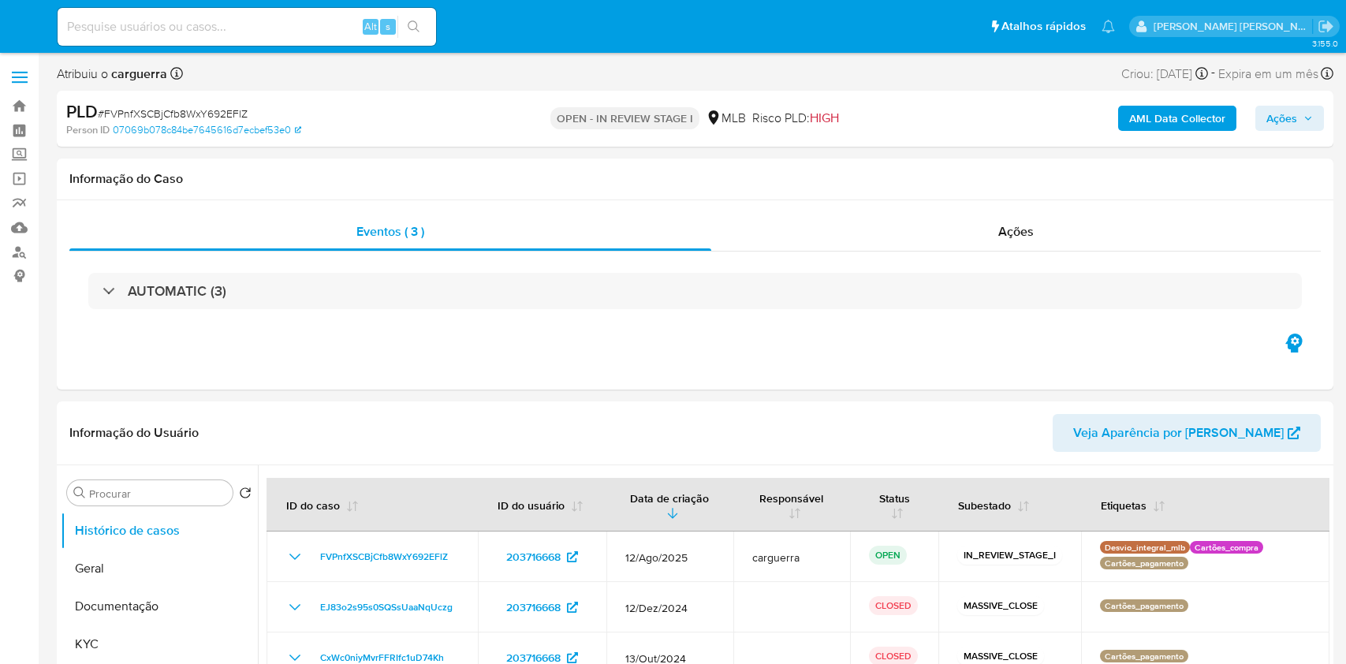
select select "10"
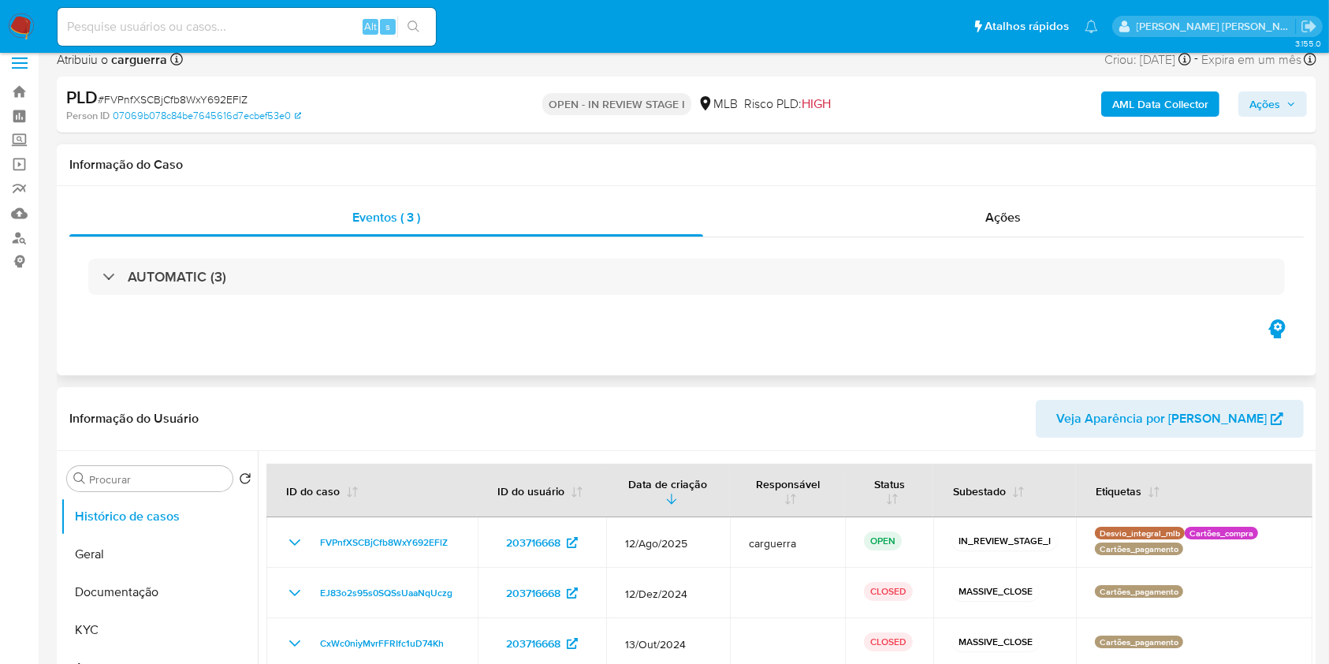
scroll to position [210, 0]
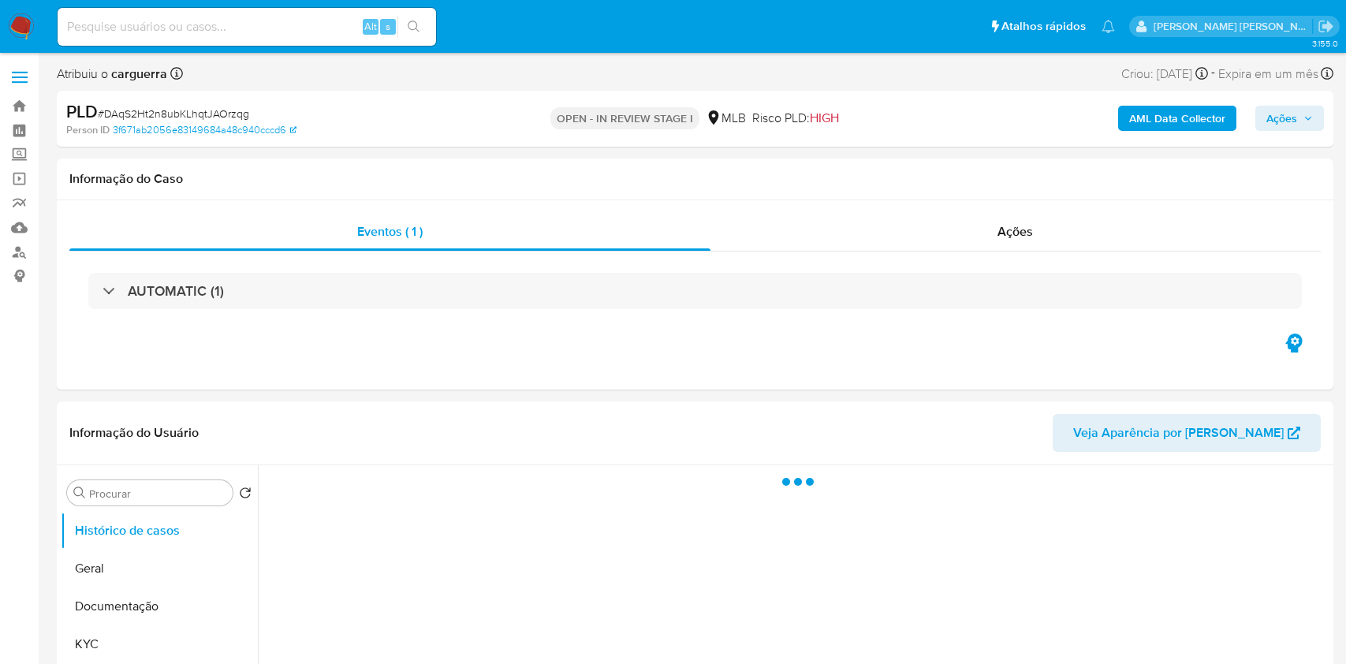
select select "10"
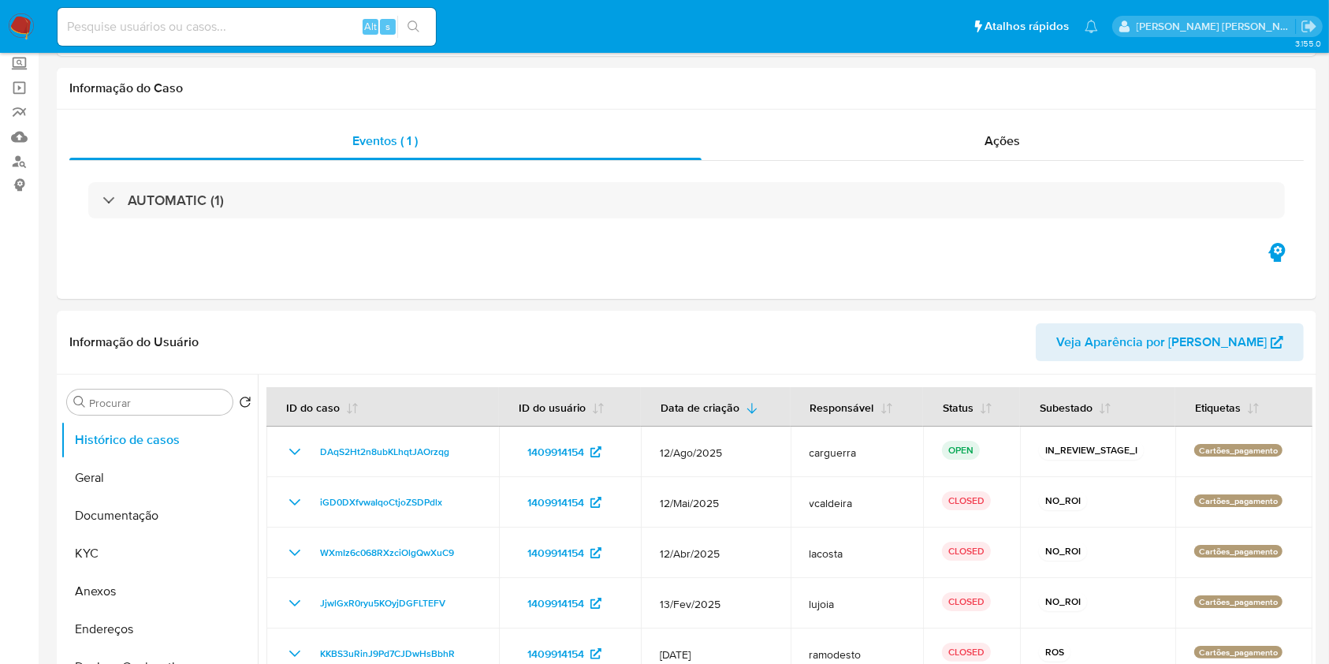
scroll to position [105, 0]
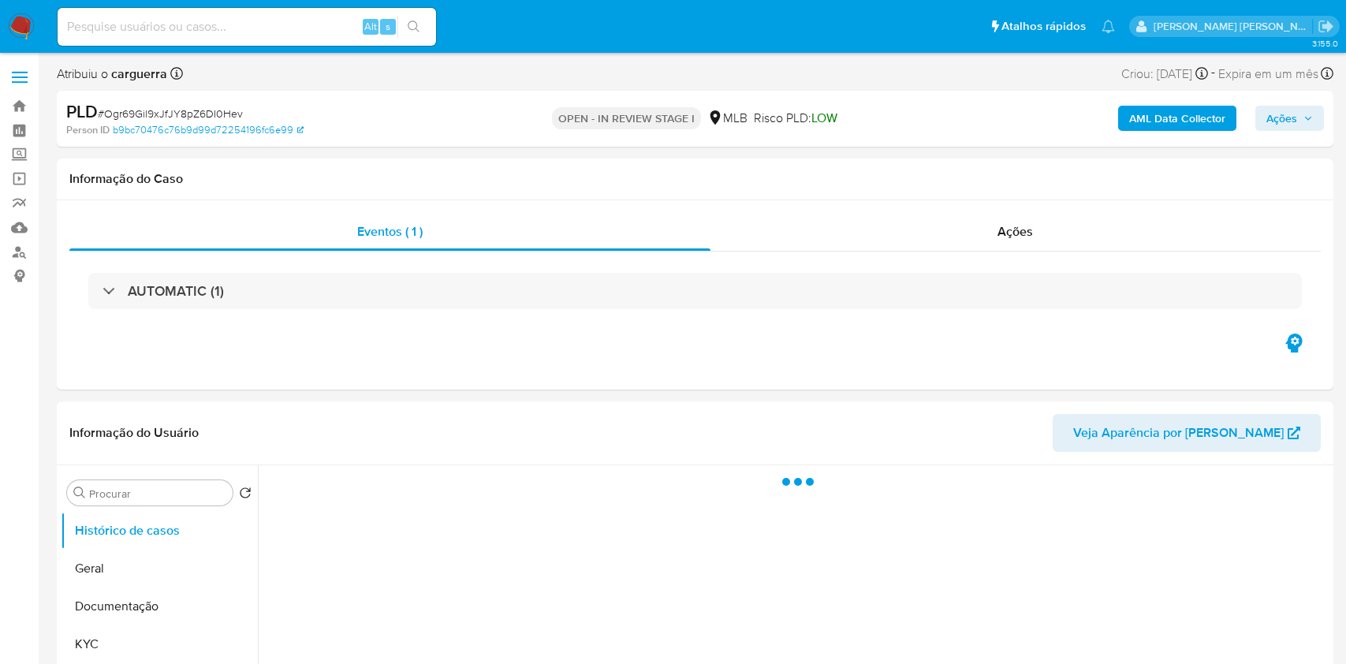
select select "10"
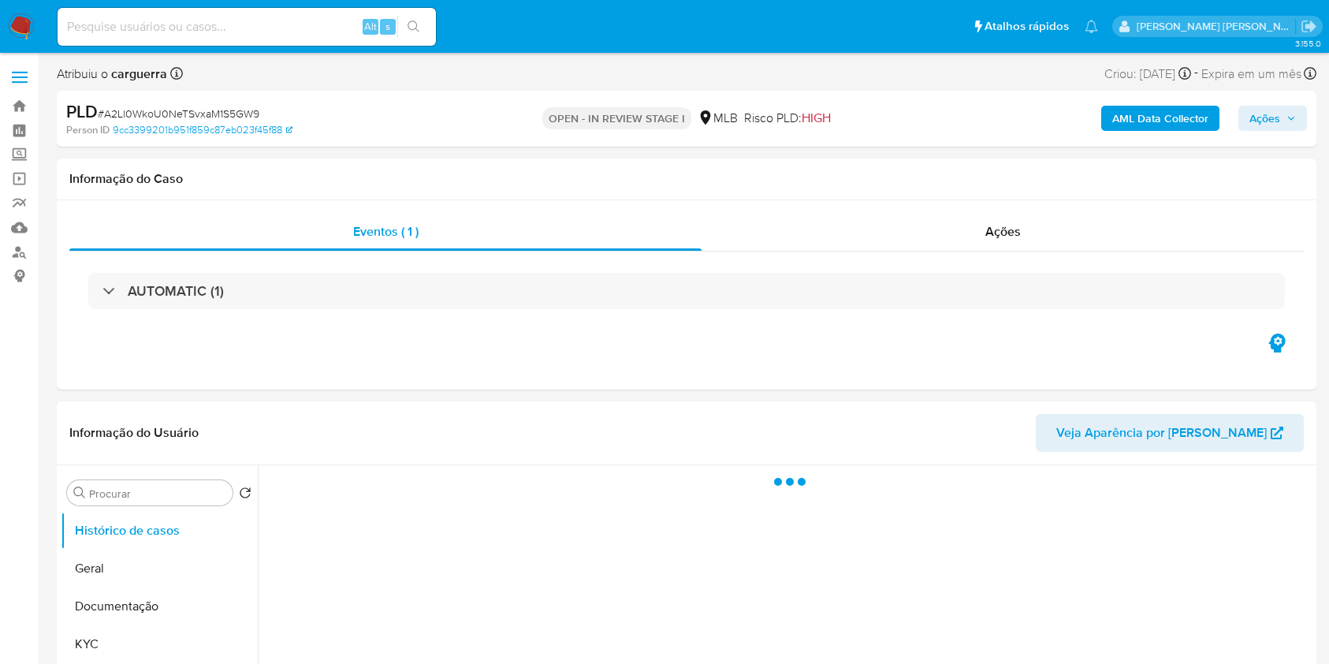
select select "10"
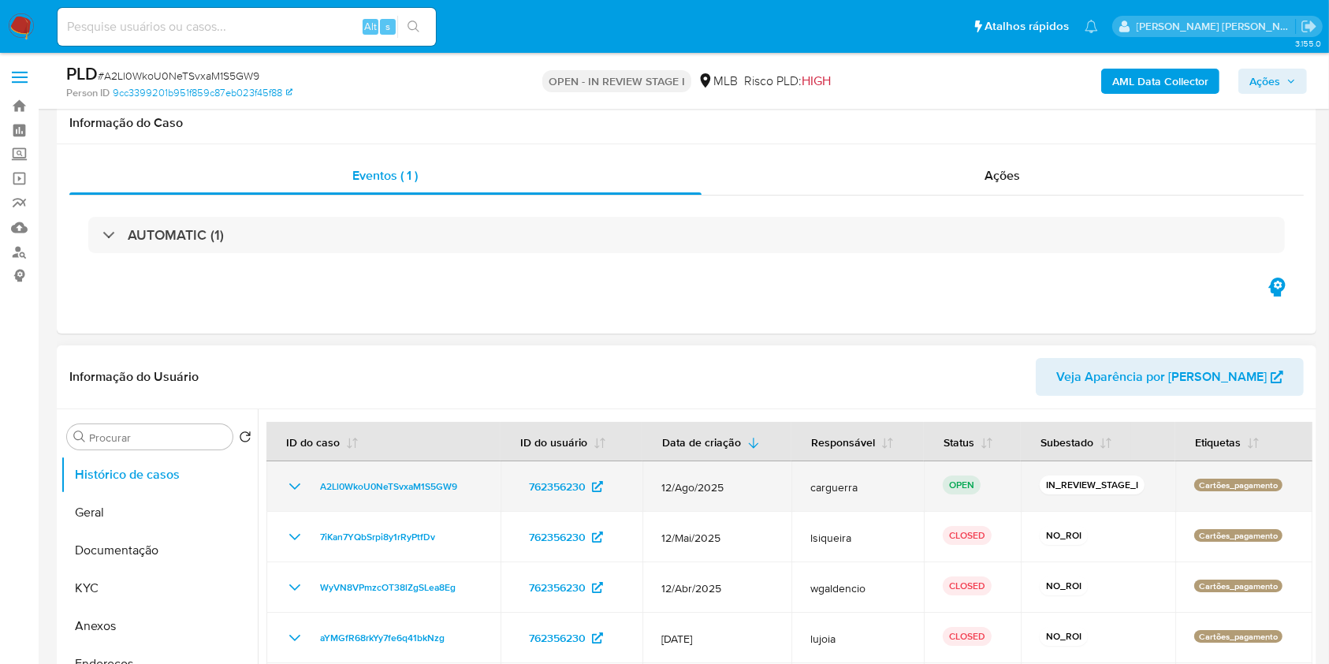
scroll to position [210, 0]
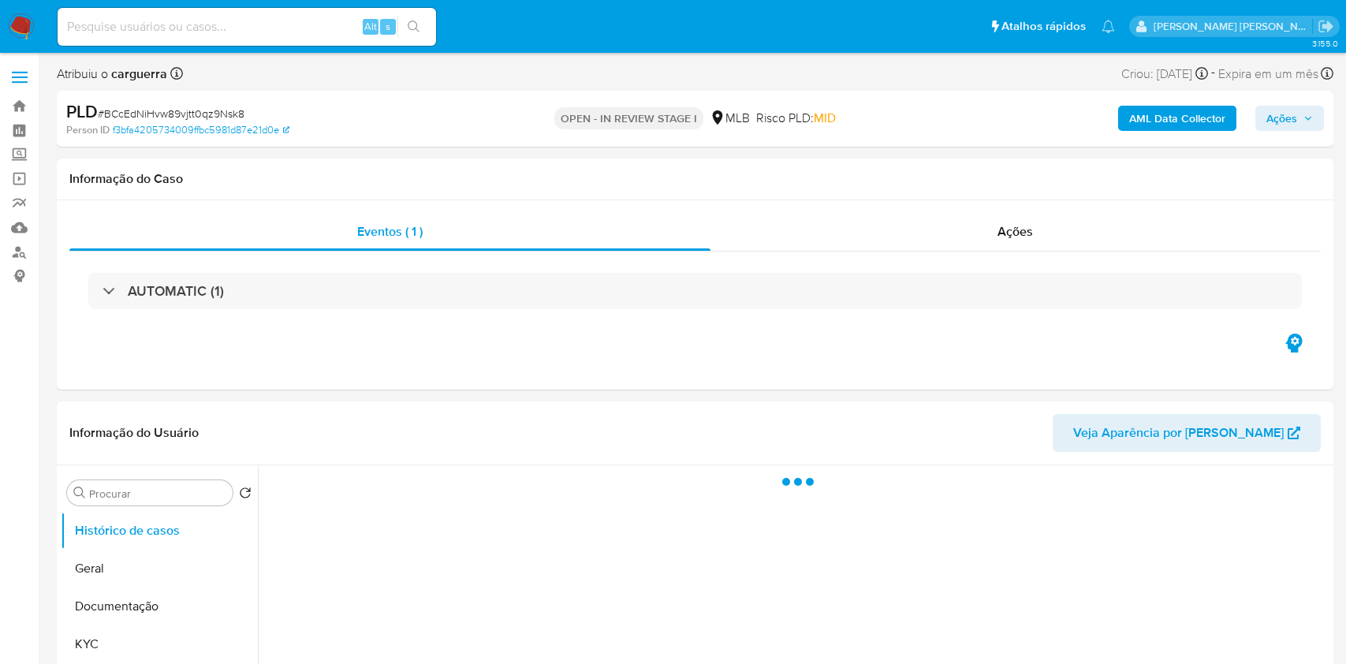
select select "10"
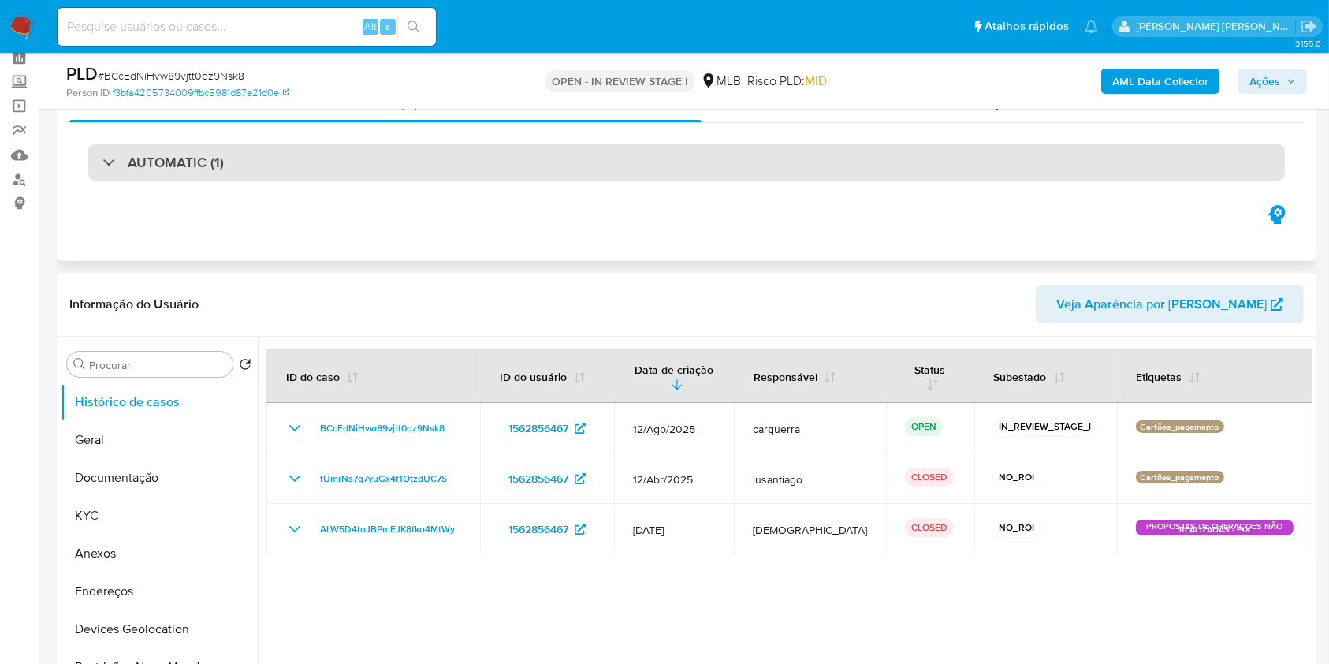
scroll to position [105, 0]
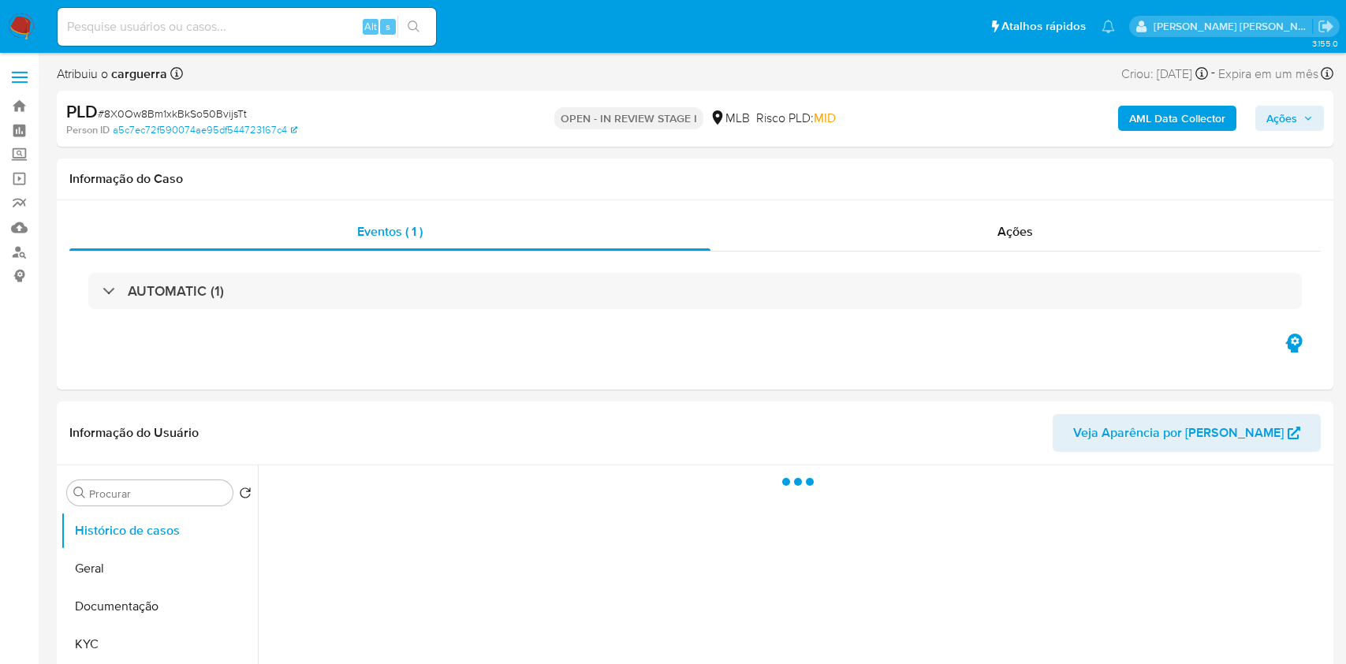
select select "10"
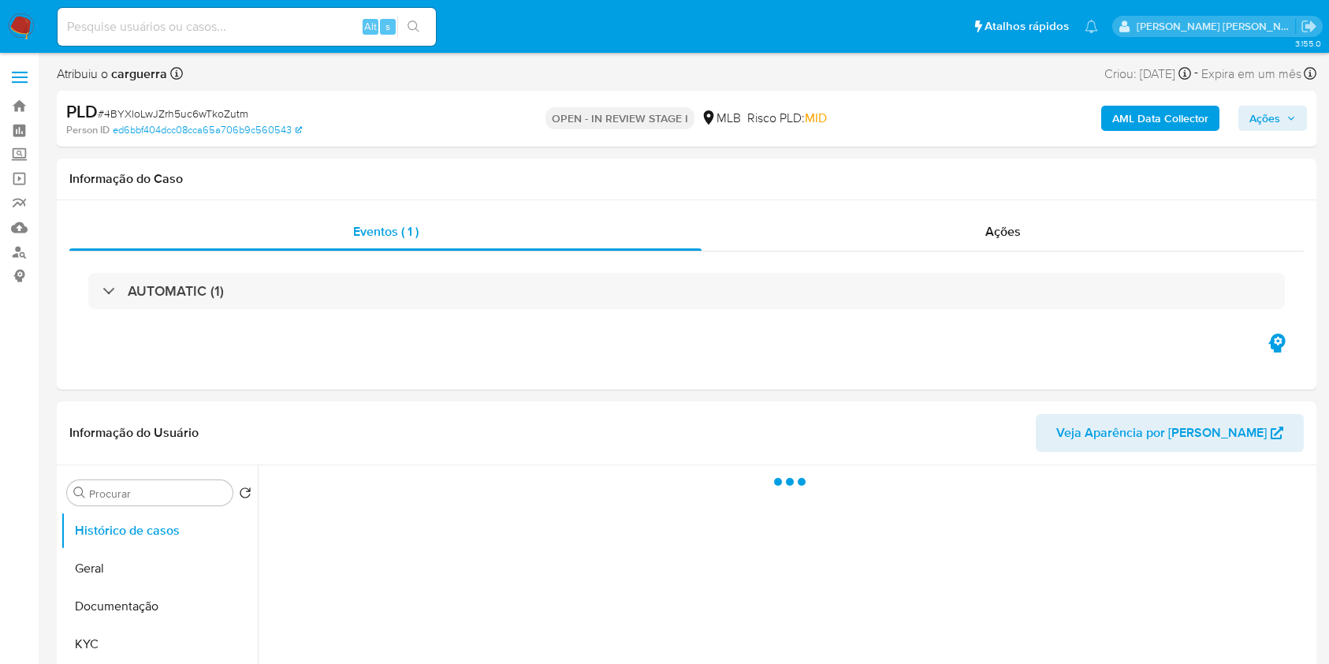
select select "10"
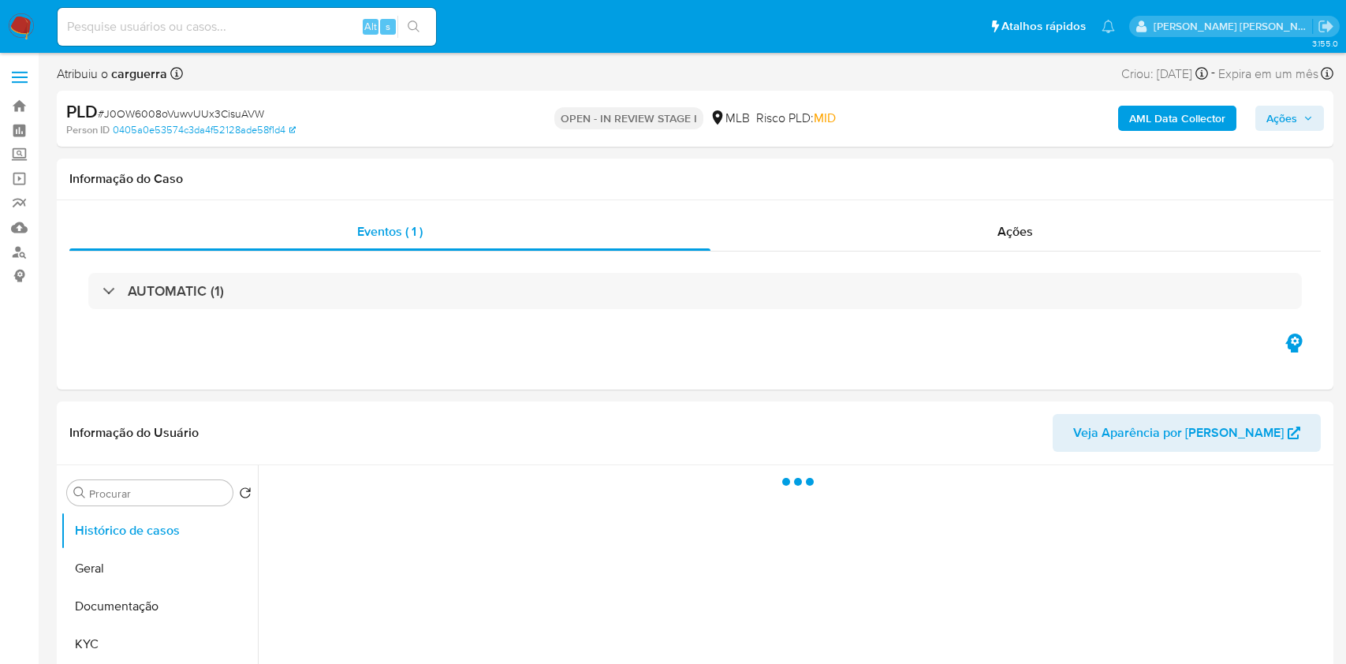
select select "10"
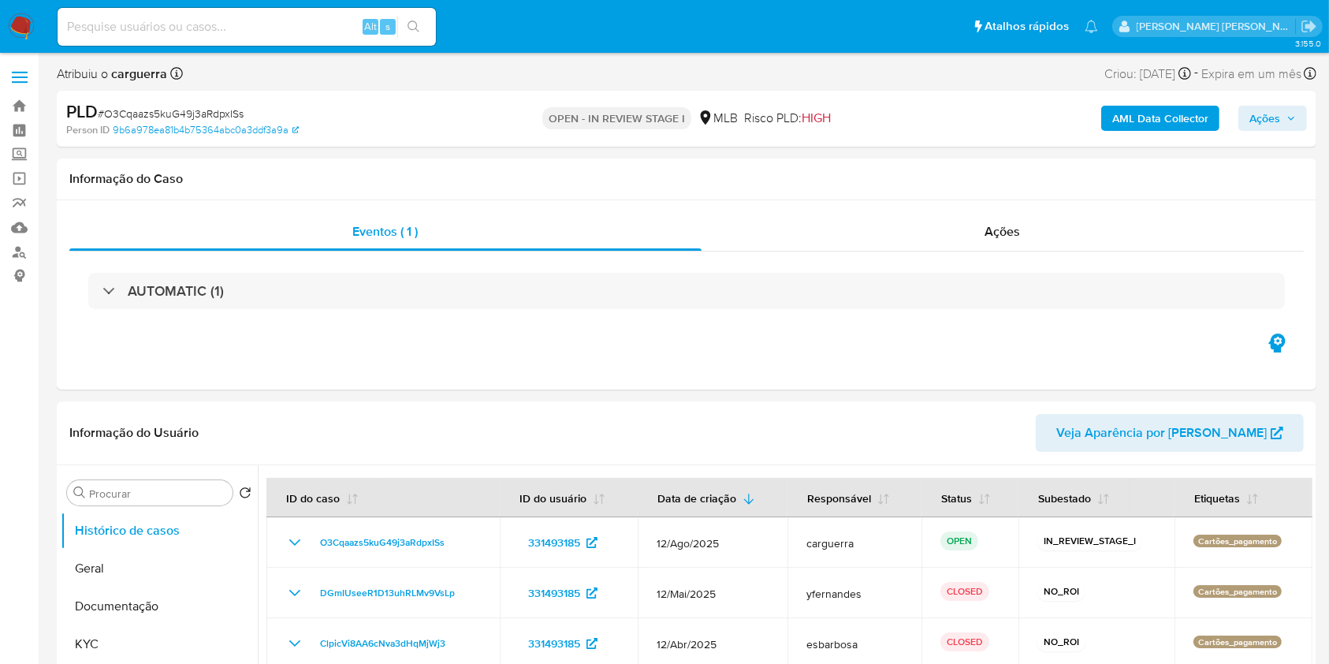
select select "10"
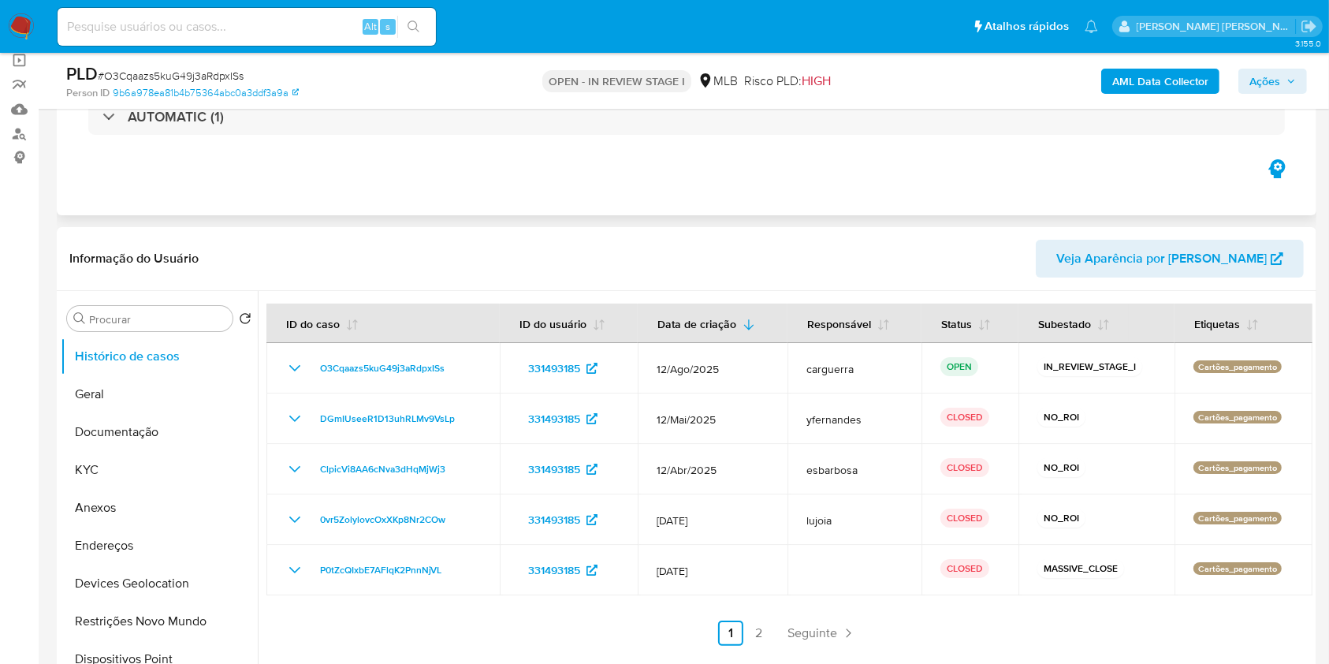
scroll to position [210, 0]
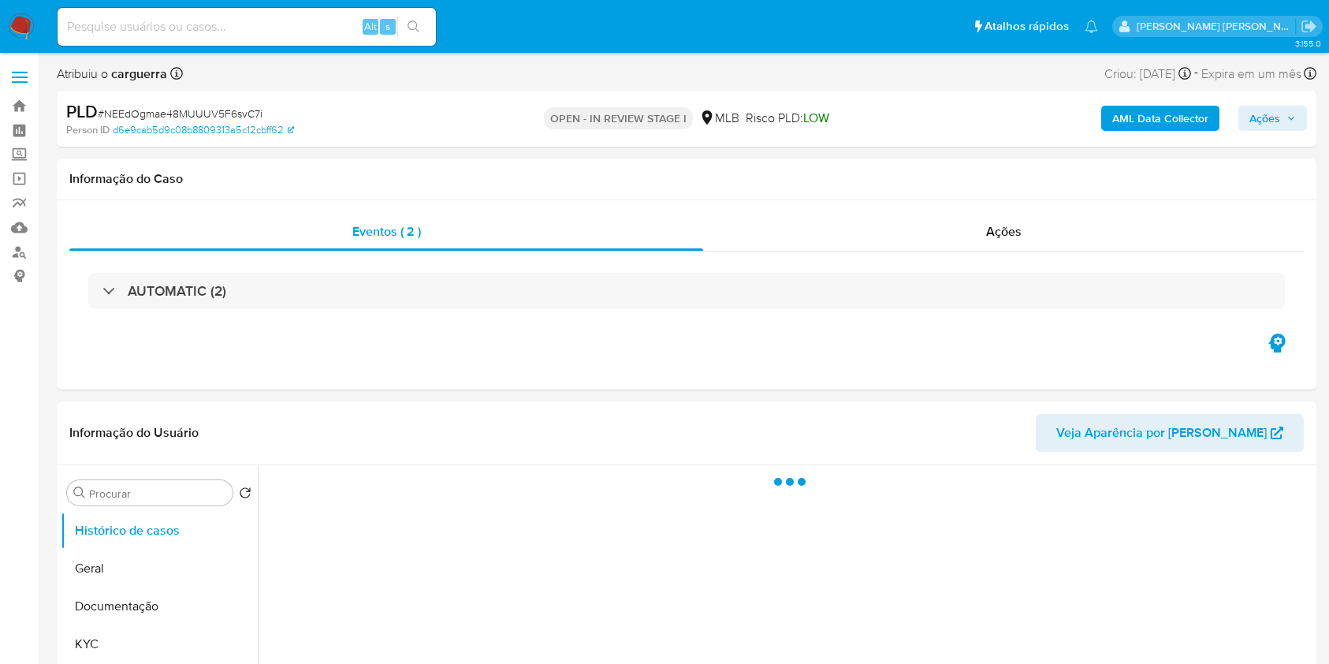
select select "10"
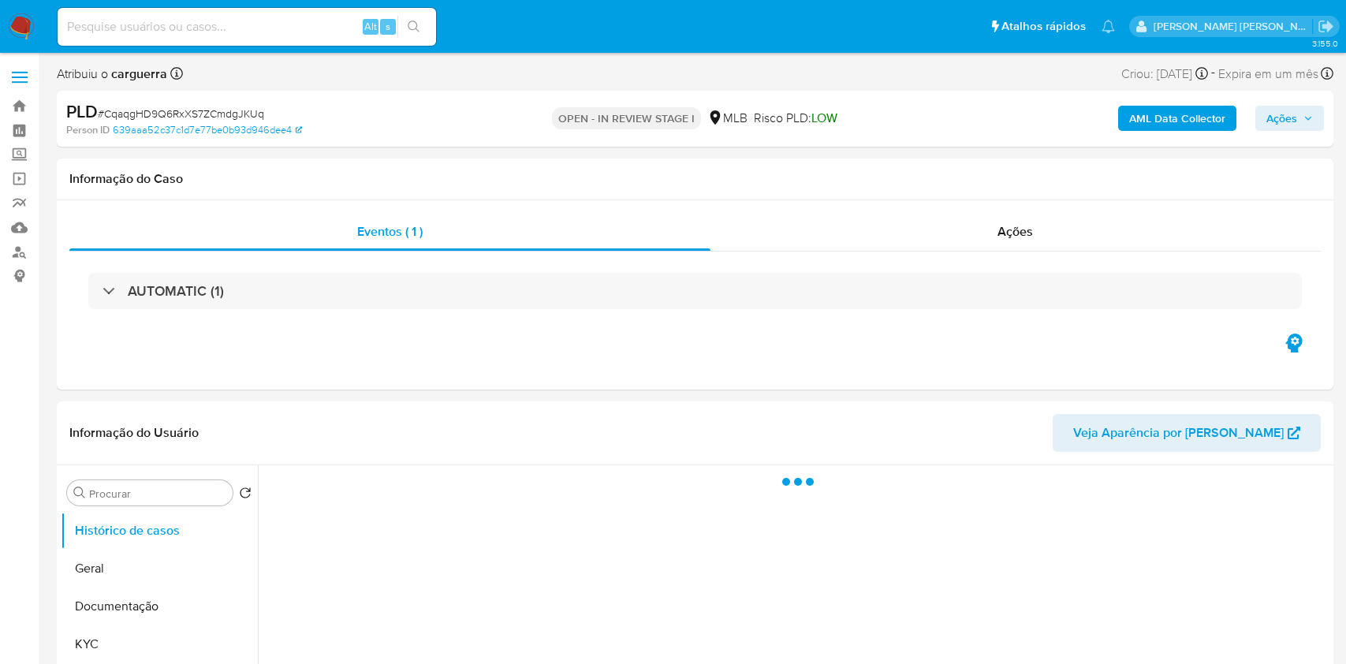
select select "10"
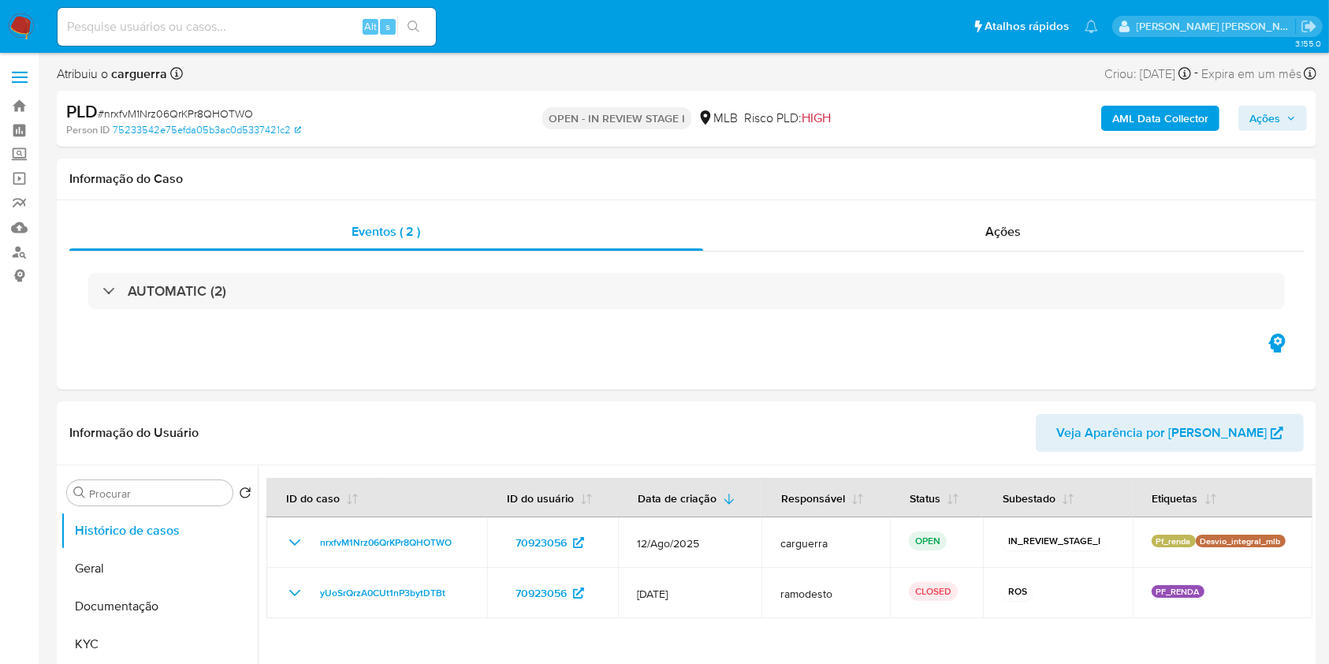
select select "10"
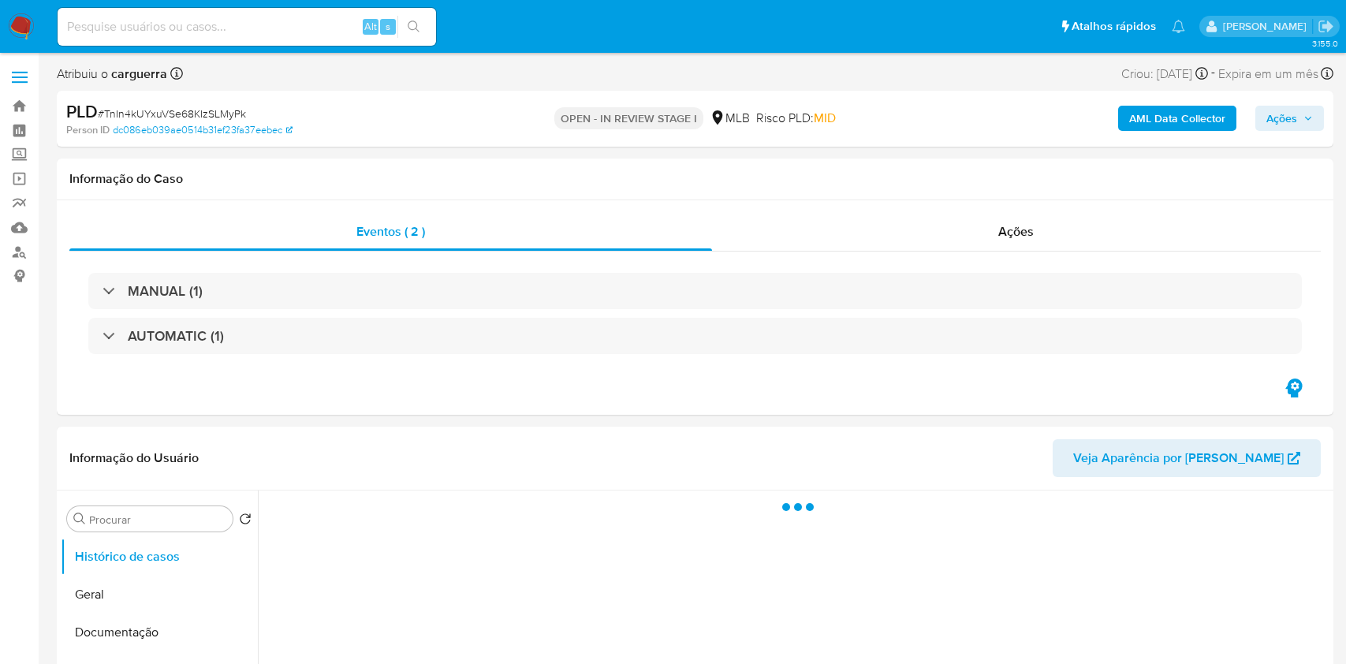
select select "10"
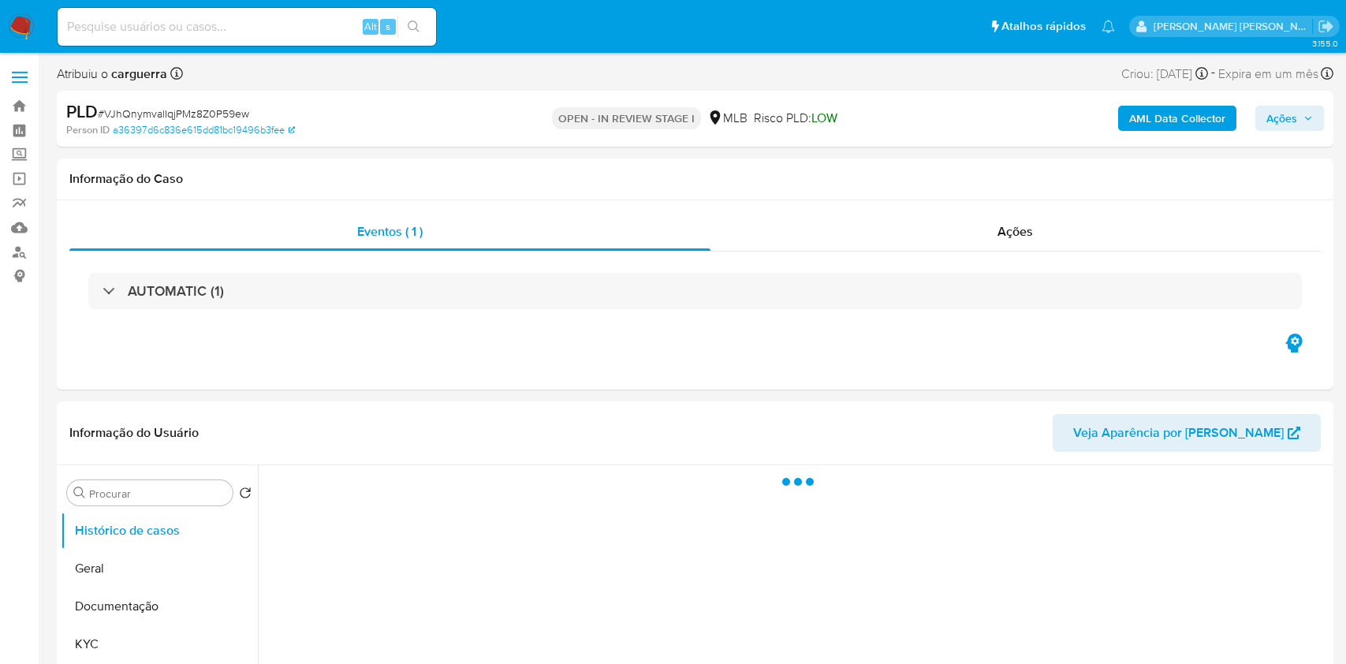
select select "10"
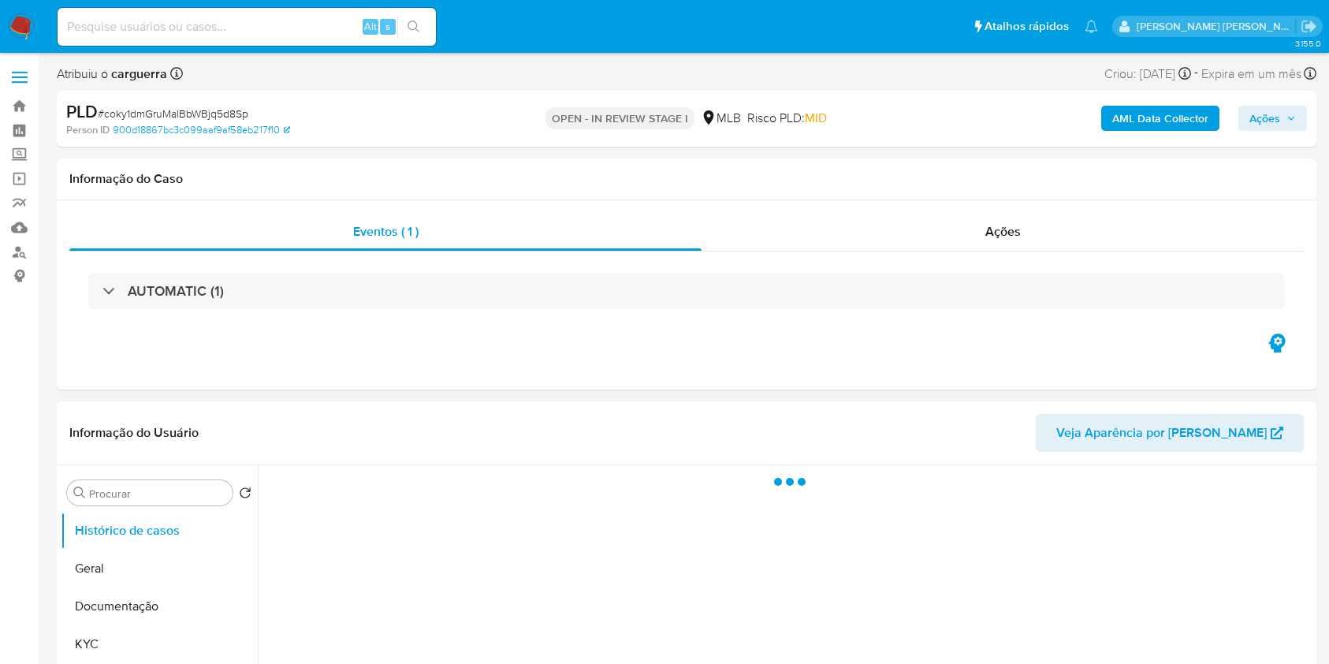
select select "10"
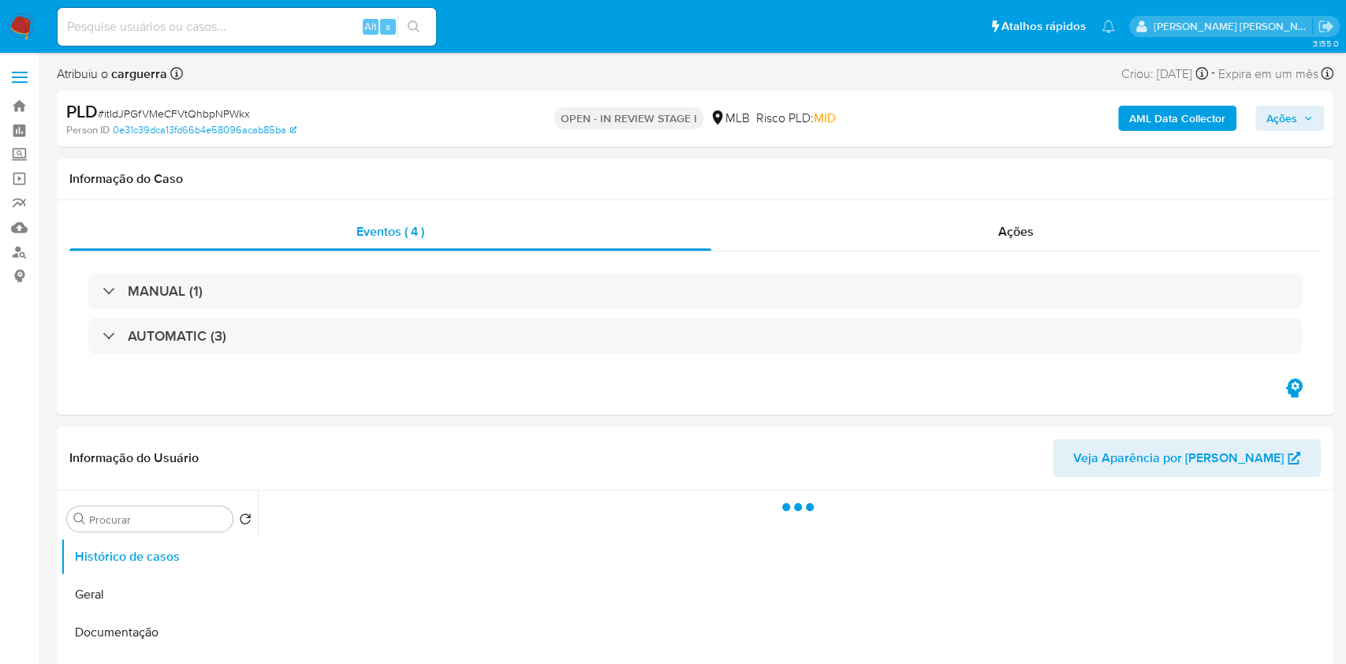
select select "10"
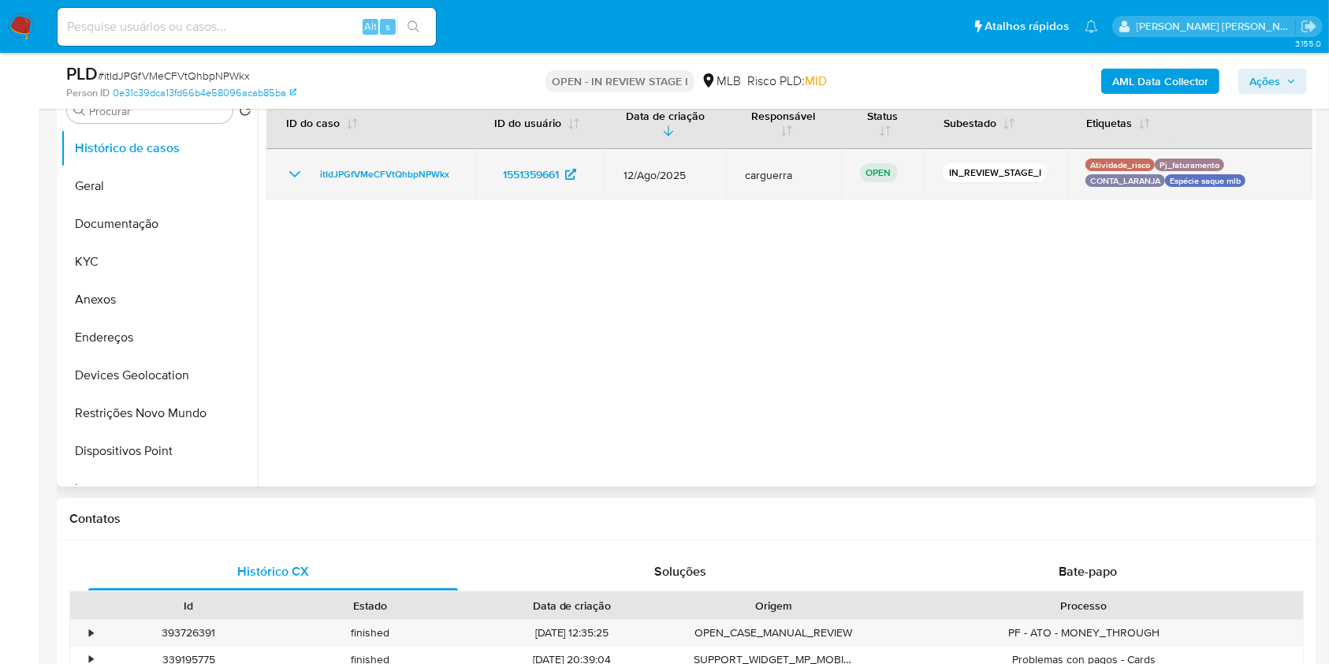
scroll to position [736, 0]
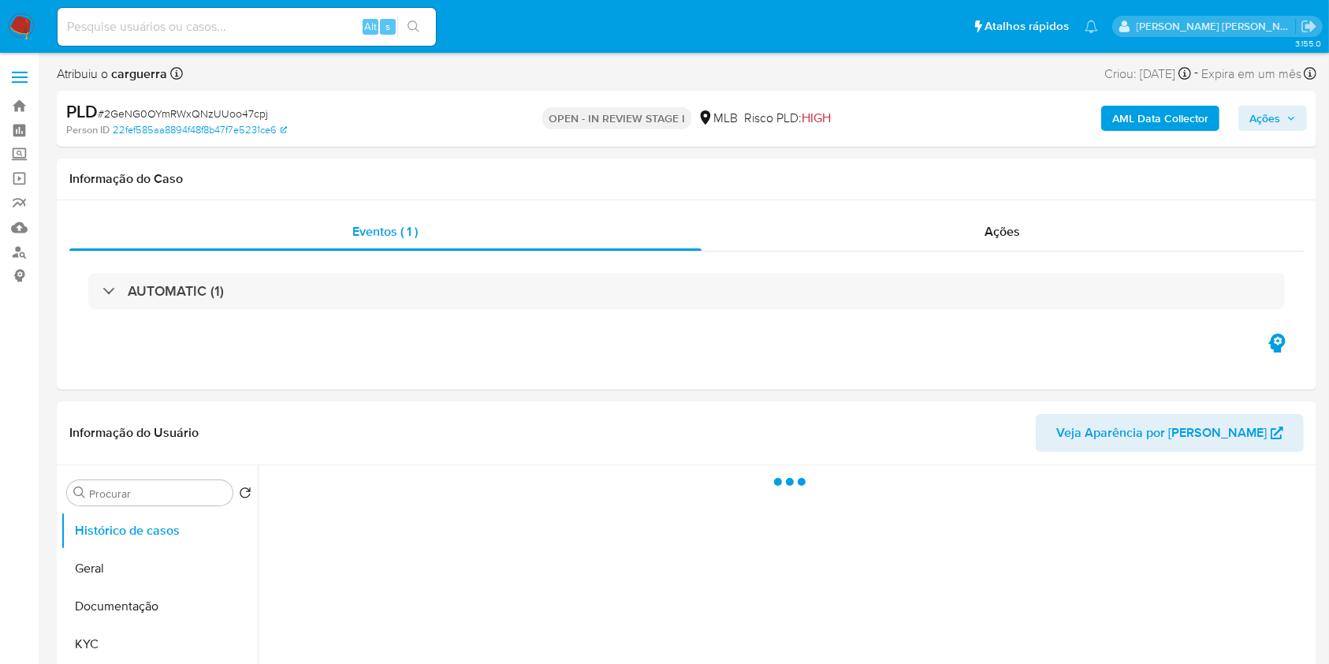
select select "10"
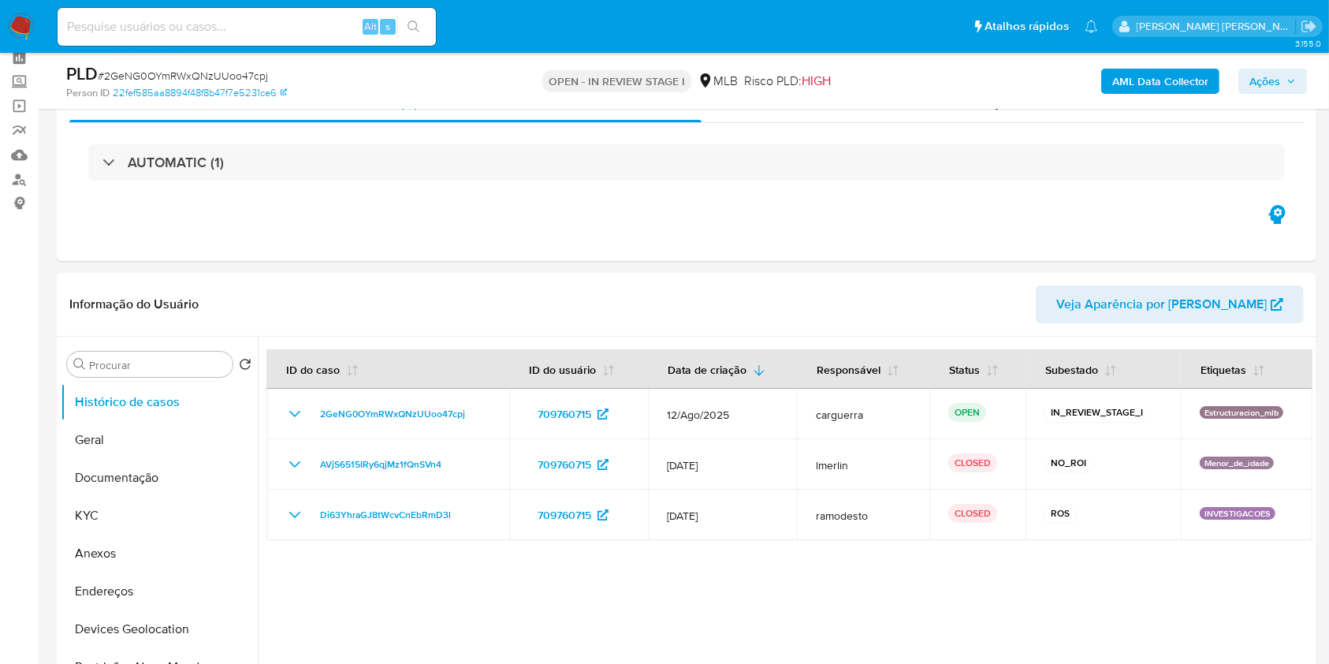
scroll to position [105, 0]
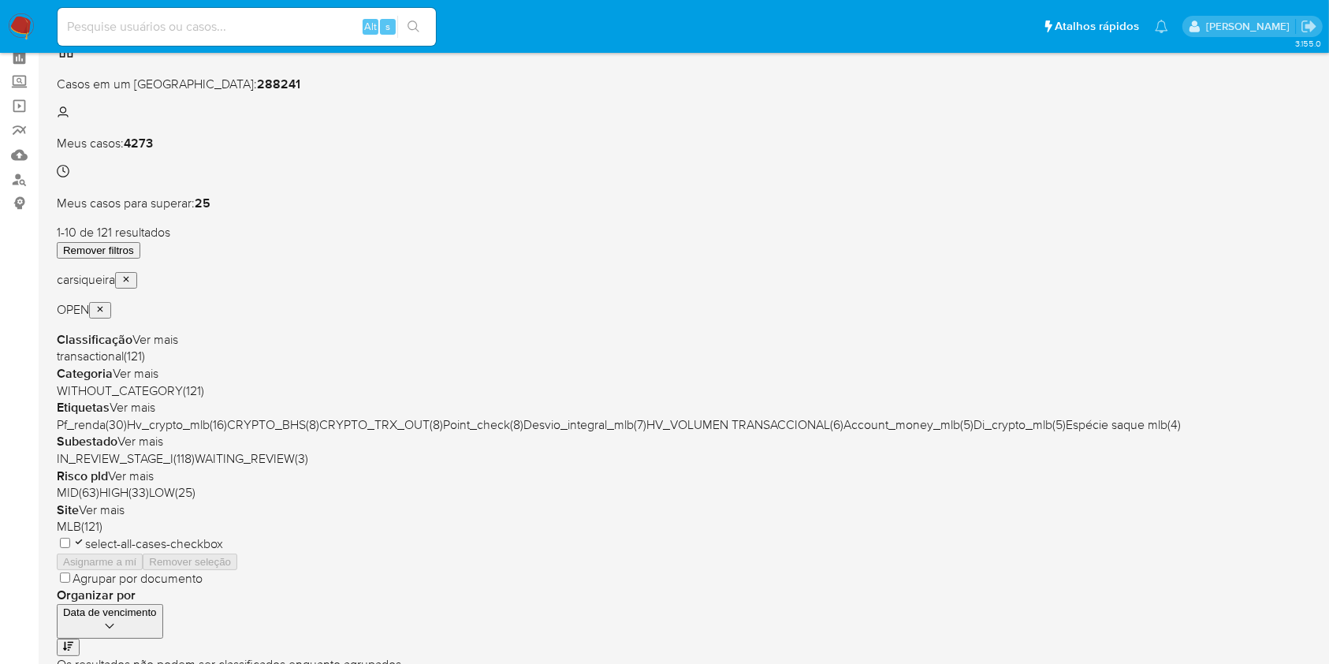
scroll to position [105, 0]
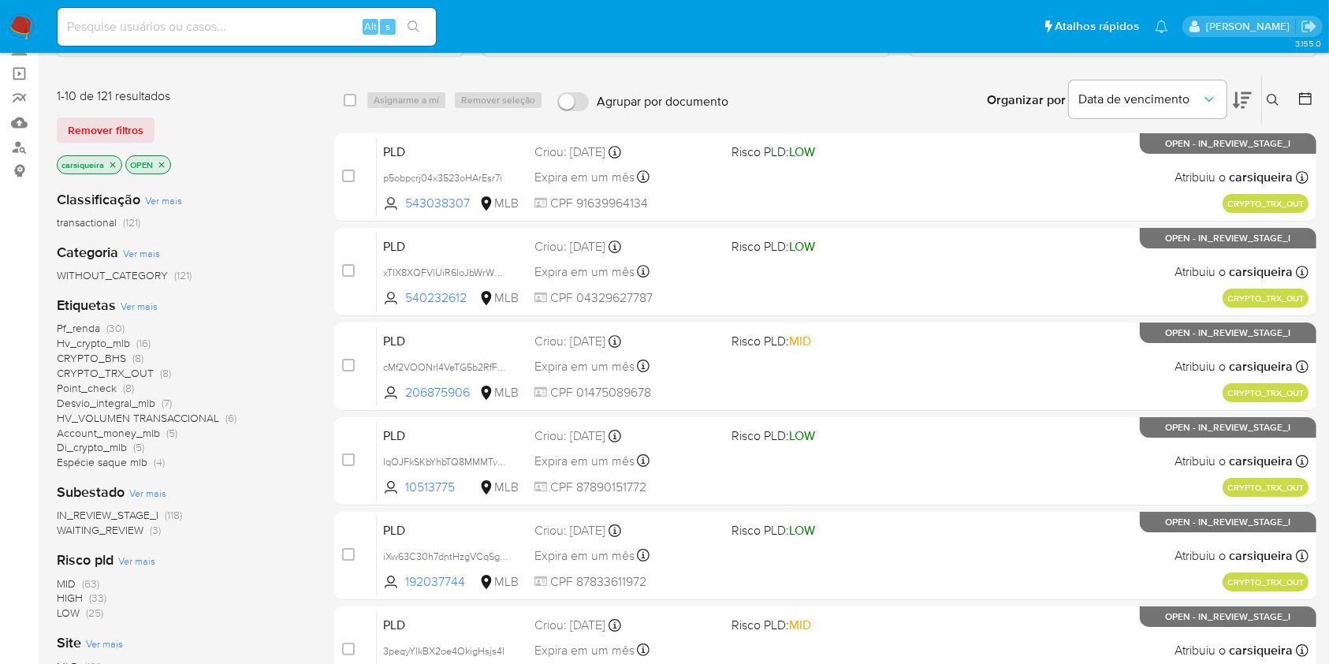
click at [261, 27] on input at bounding box center [247, 27] width 378 height 21
paste input "4pxRW7xpRCEhy7KikgTPHEX1"
type input "4pxRW7xpRCEhy7KikgTPHEX1"
click at [414, 28] on icon "search-icon" at bounding box center [414, 27] width 13 height 13
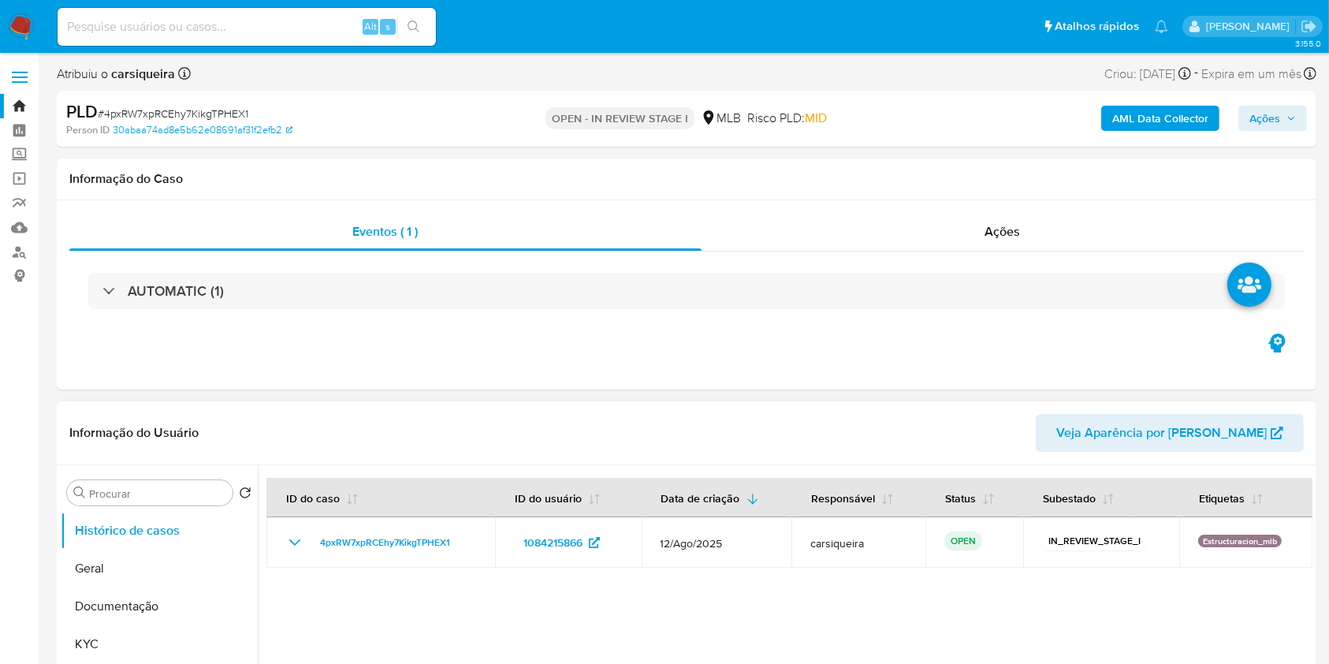
select select "10"
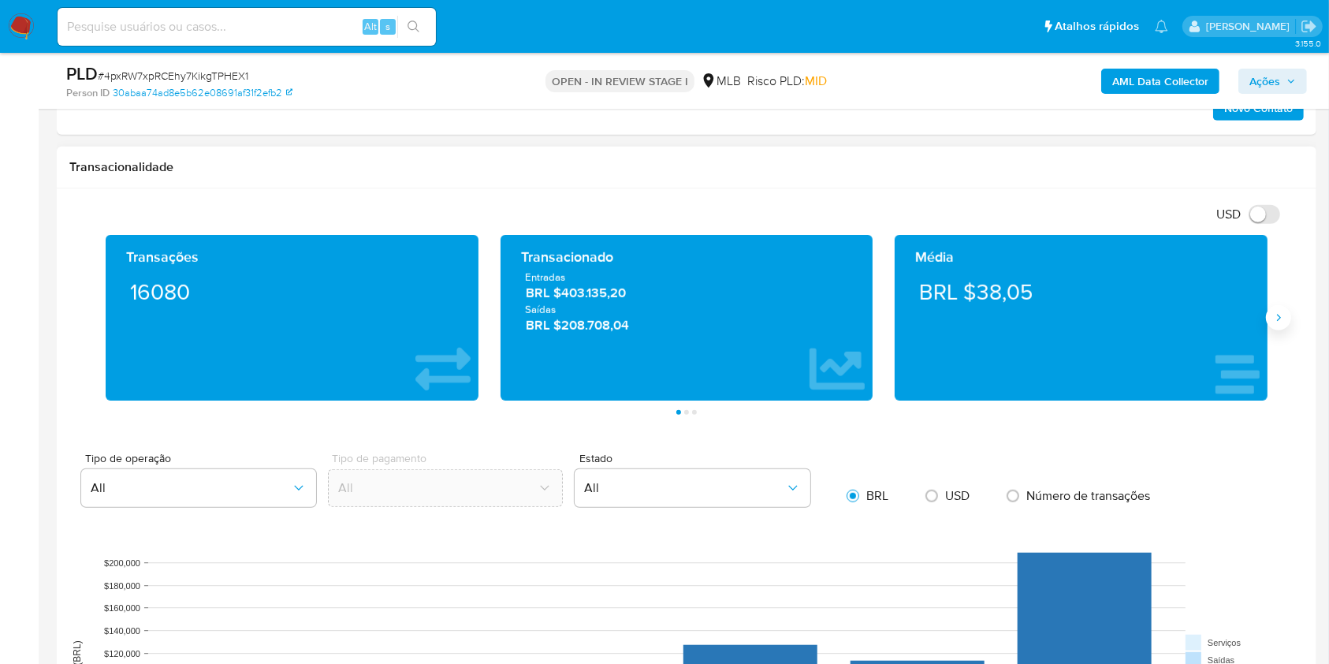
scroll to position [988, 0]
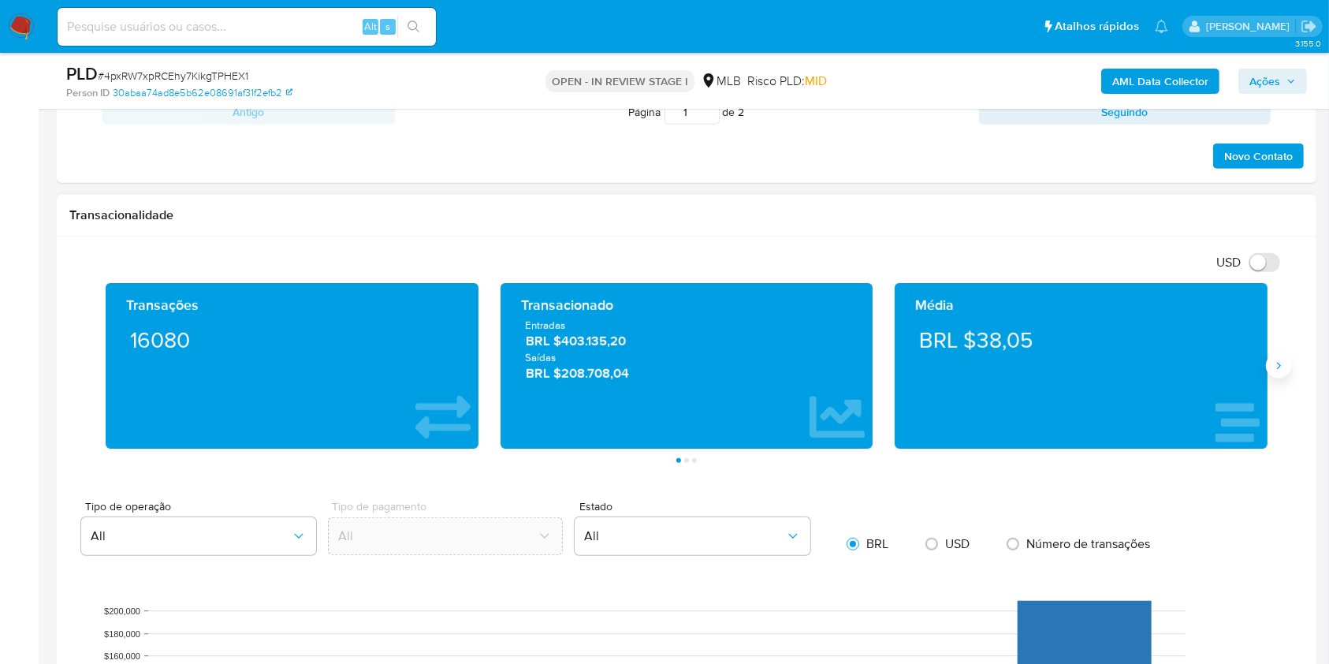
click at [1274, 371] on button "Siguiente" at bounding box center [1278, 365] width 25 height 25
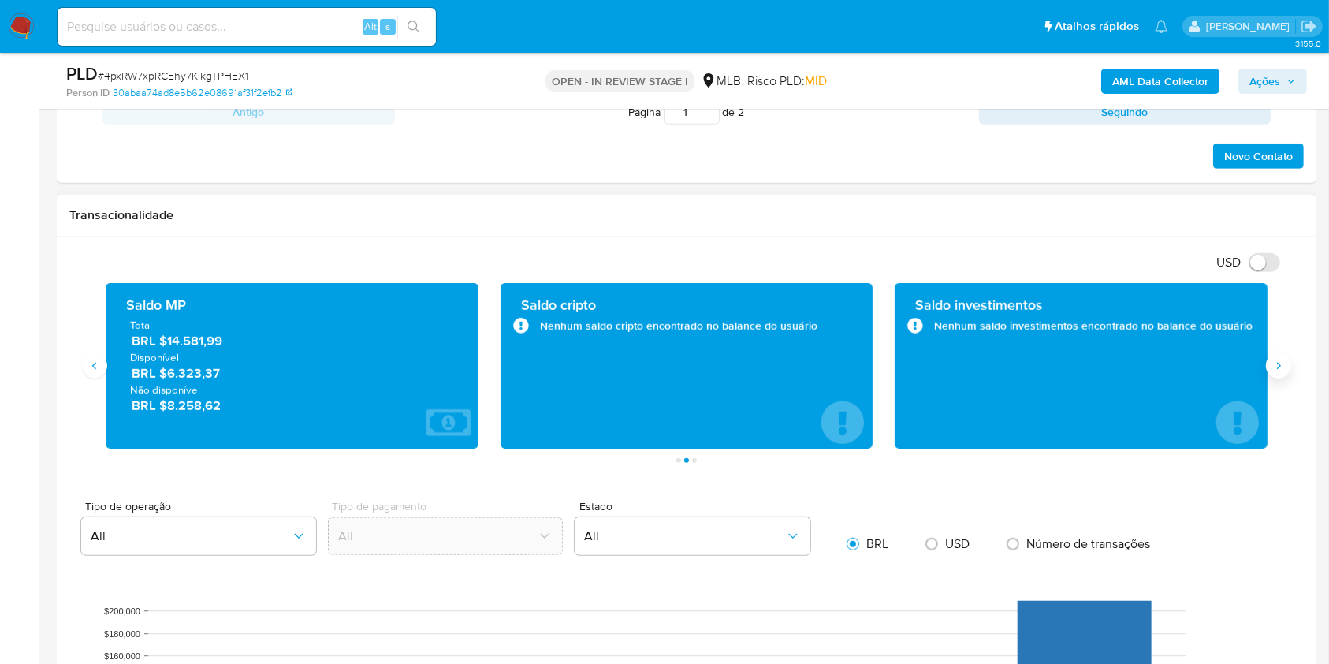
click at [1280, 360] on icon "Siguiente" at bounding box center [1279, 366] width 13 height 13
